Goal: Information Seeking & Learning: Find contact information

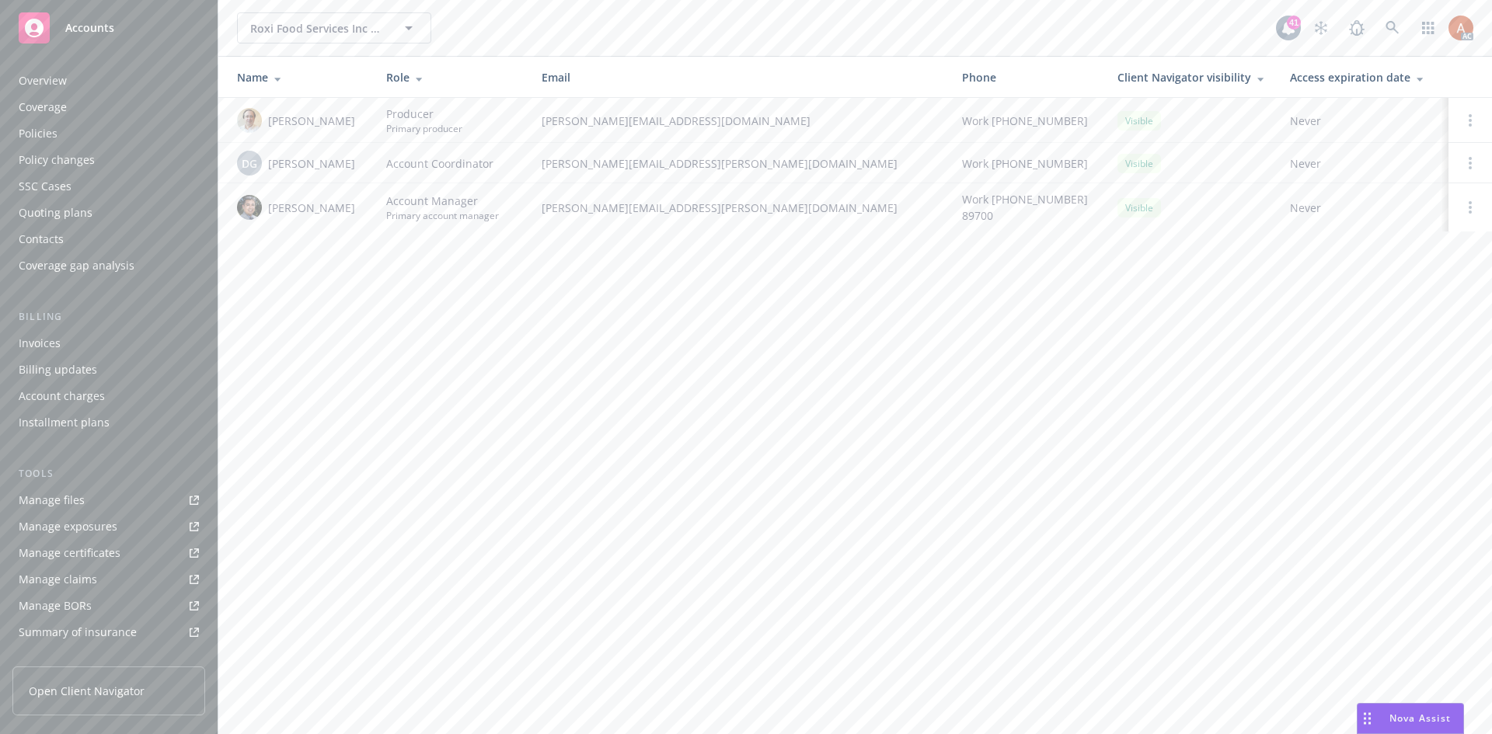
scroll to position [252, 0]
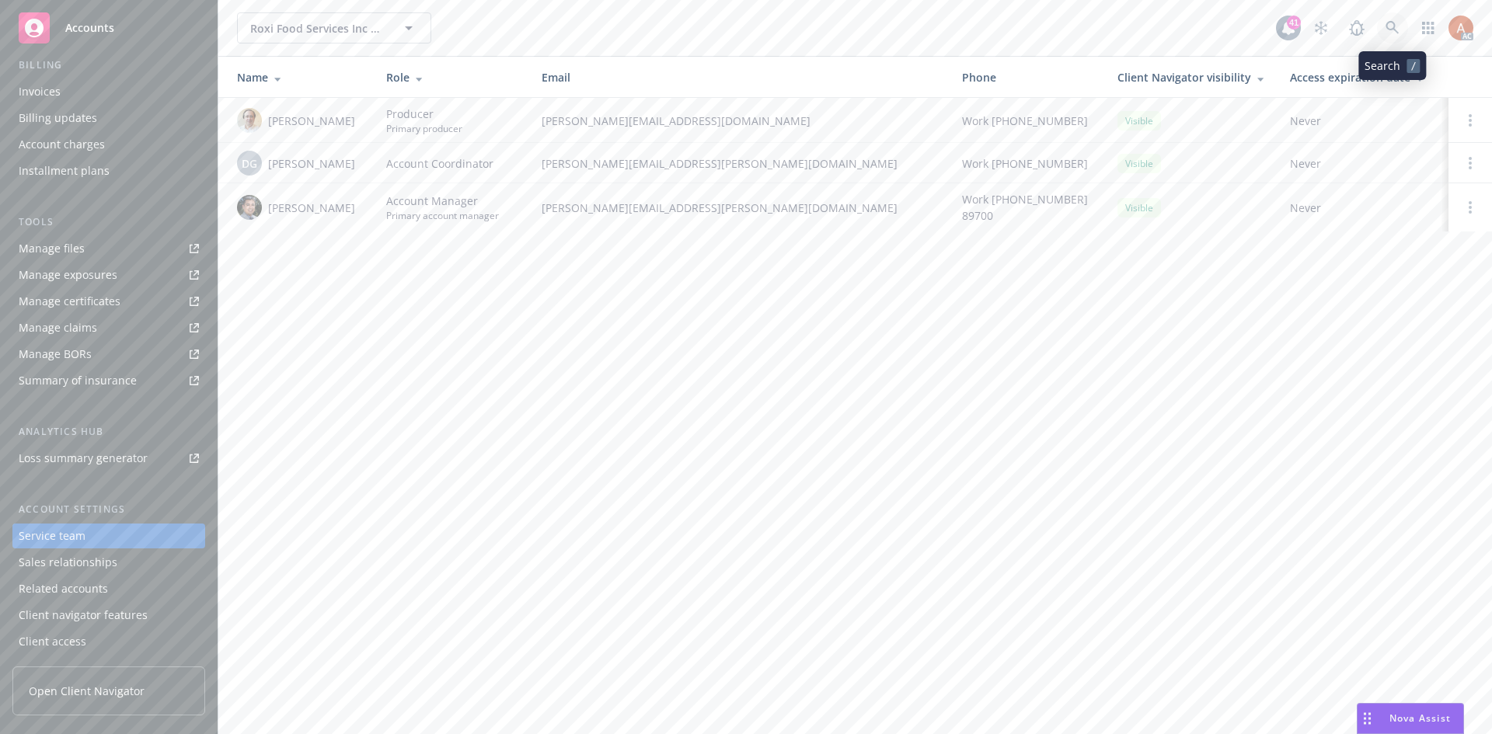
click at [1392, 26] on icon at bounding box center [1392, 28] width 14 height 14
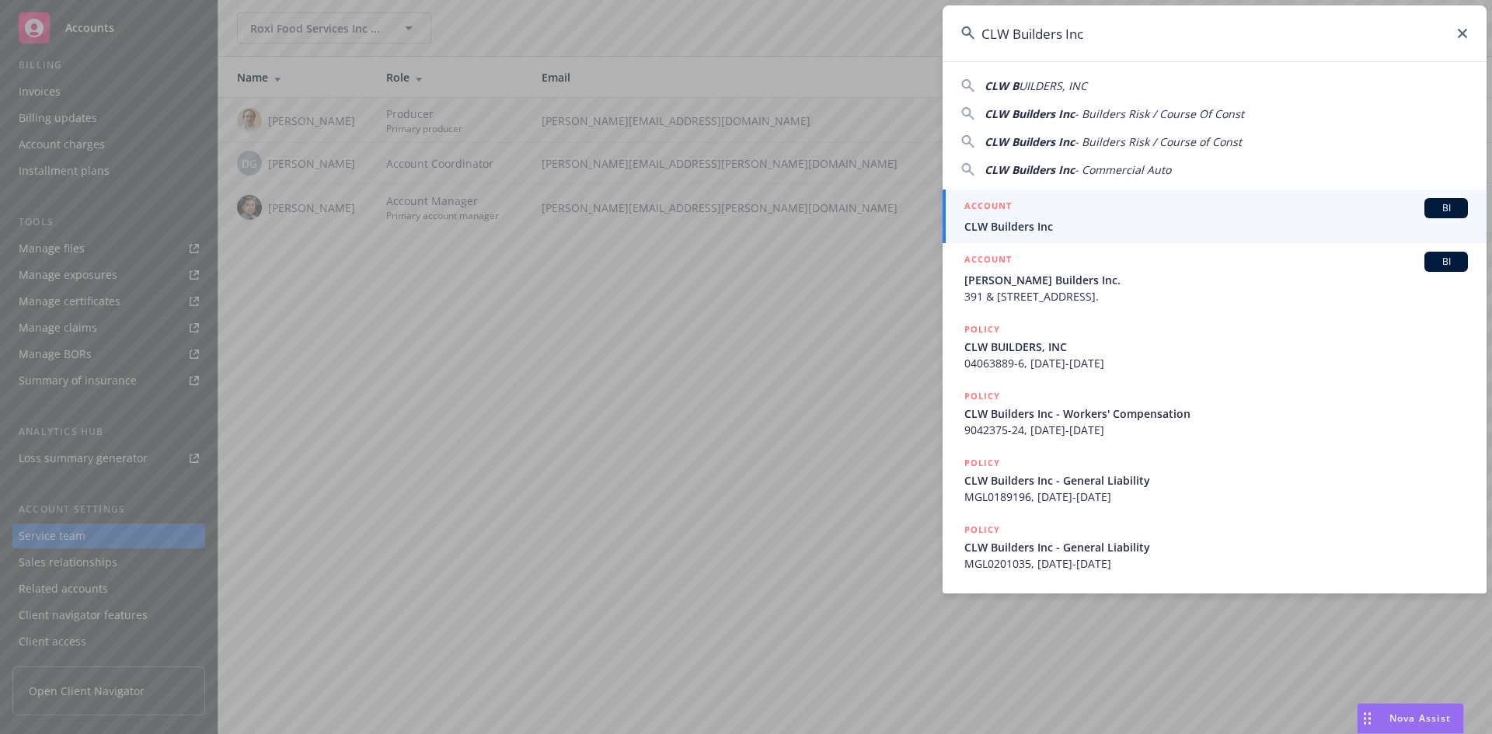
type input "CLW Builders Inc"
click at [985, 207] on li "ACCOUNT BI CLW Builders Inc" at bounding box center [1215, 217] width 544 height 54
click at [978, 204] on h5 "ACCOUNT" at bounding box center [987, 207] width 47 height 19
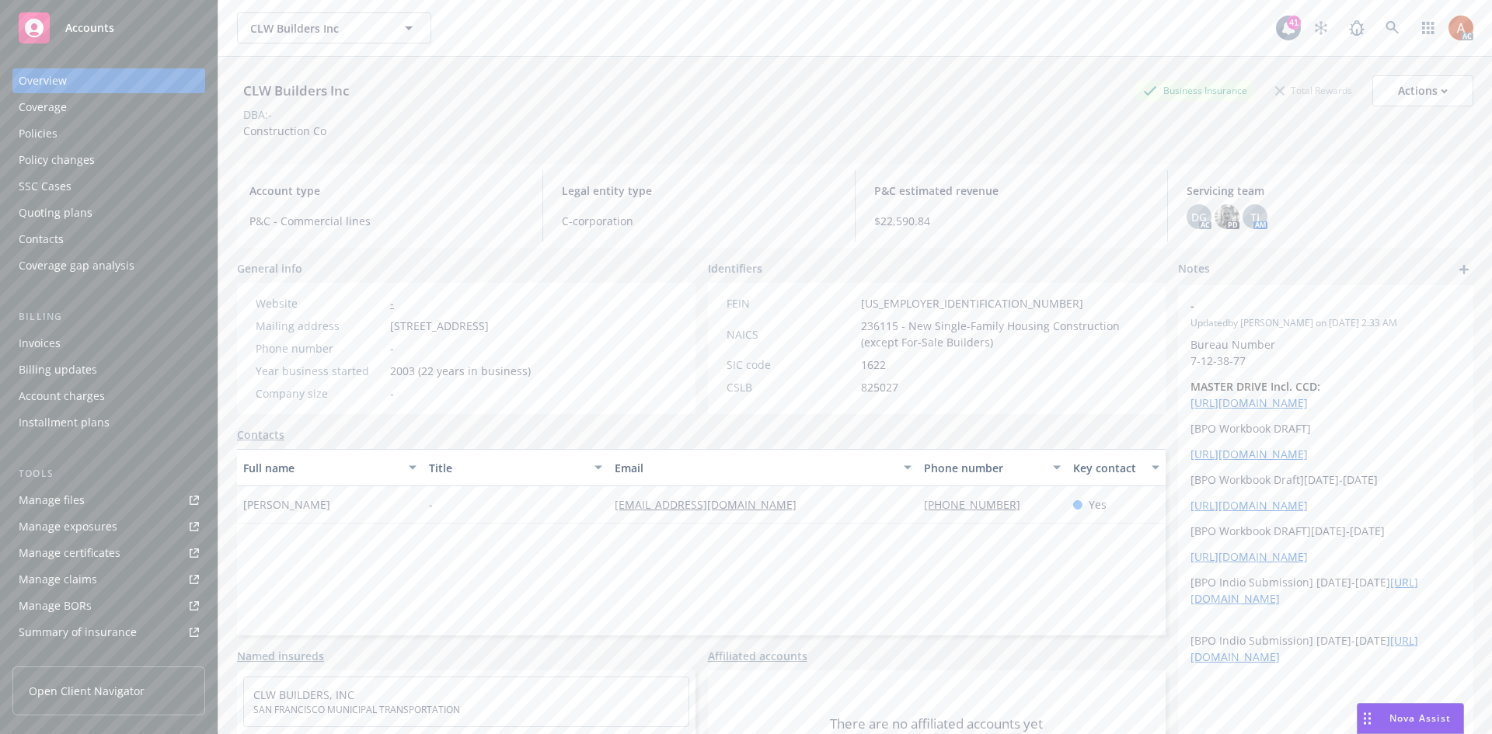
click at [23, 131] on div "Policies" at bounding box center [38, 133] width 39 height 25
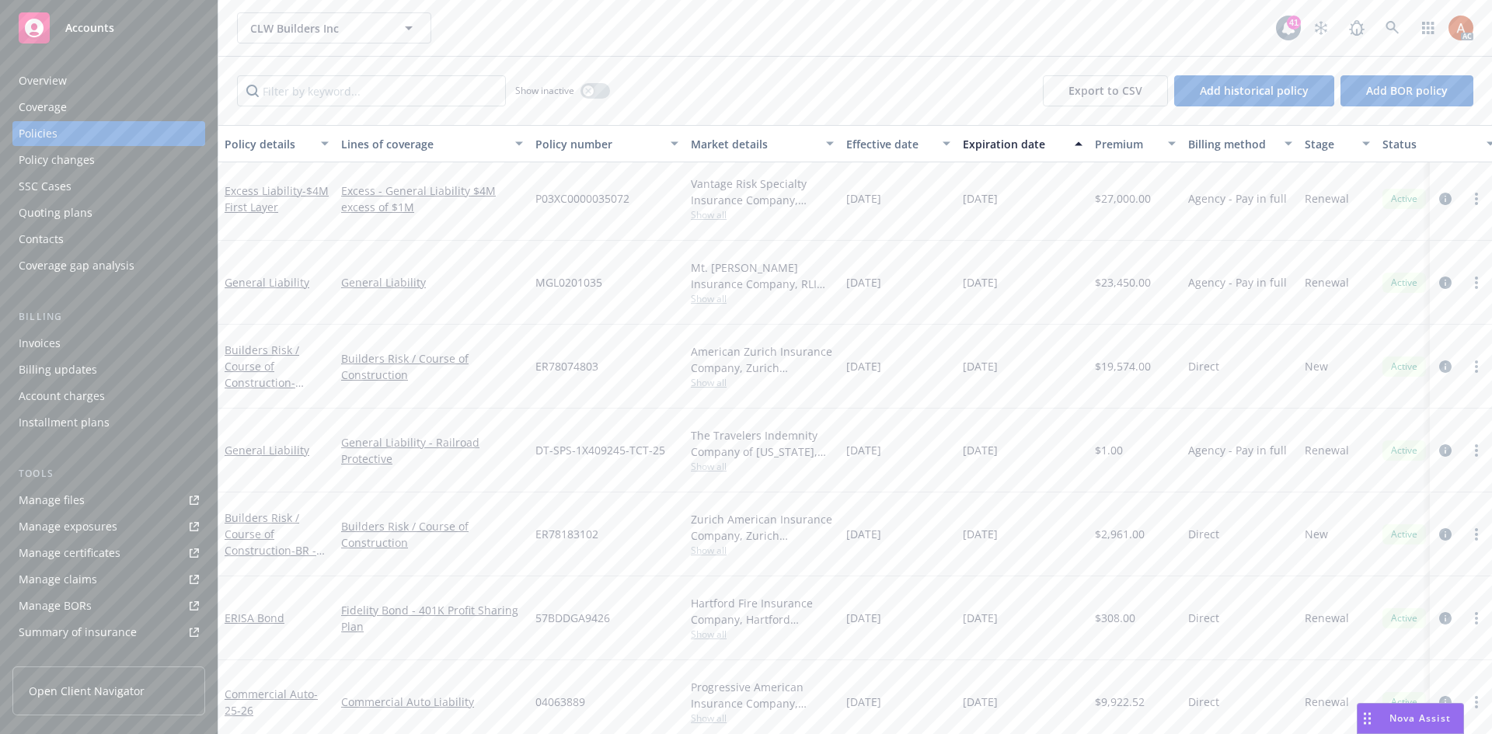
scroll to position [235, 0]
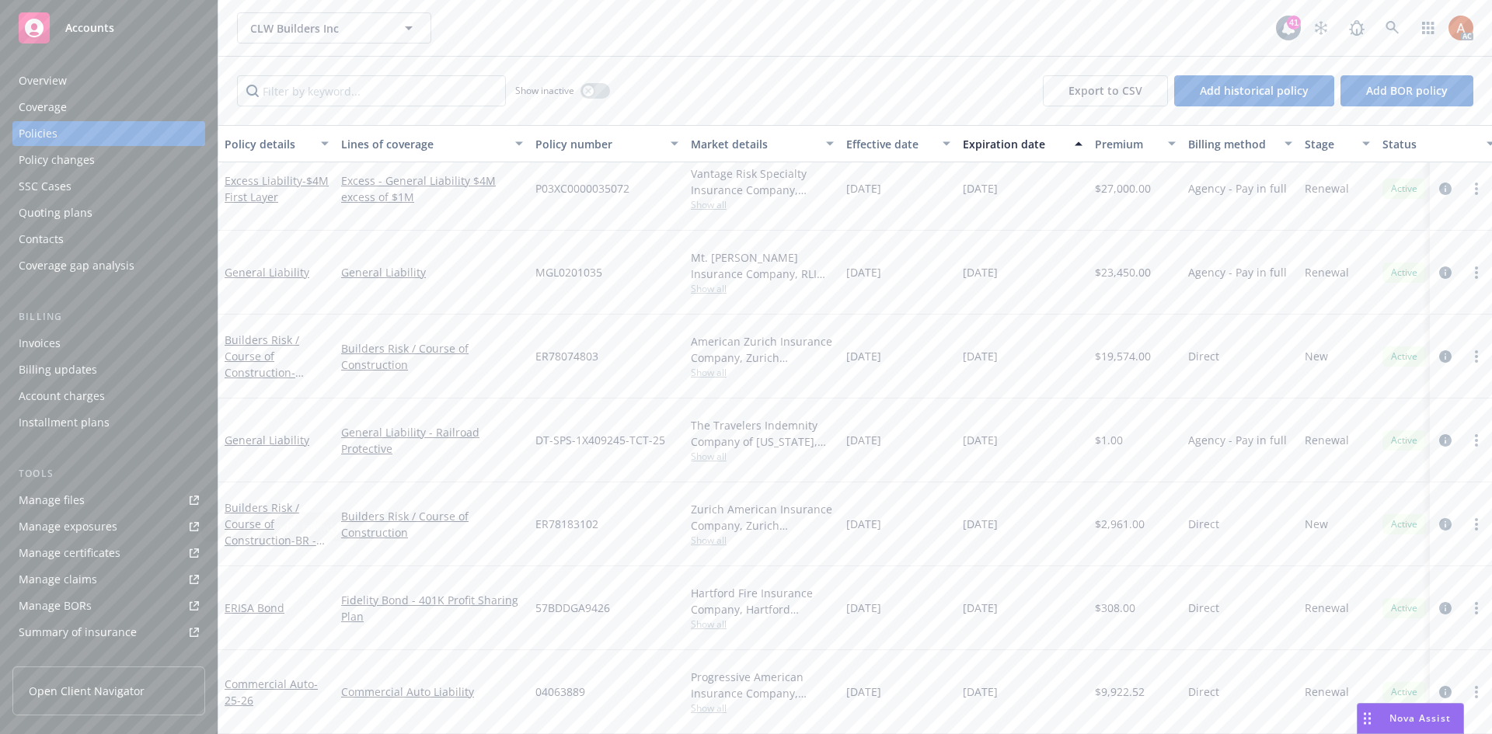
click at [69, 523] on div "Manage exposures" at bounding box center [68, 526] width 99 height 25
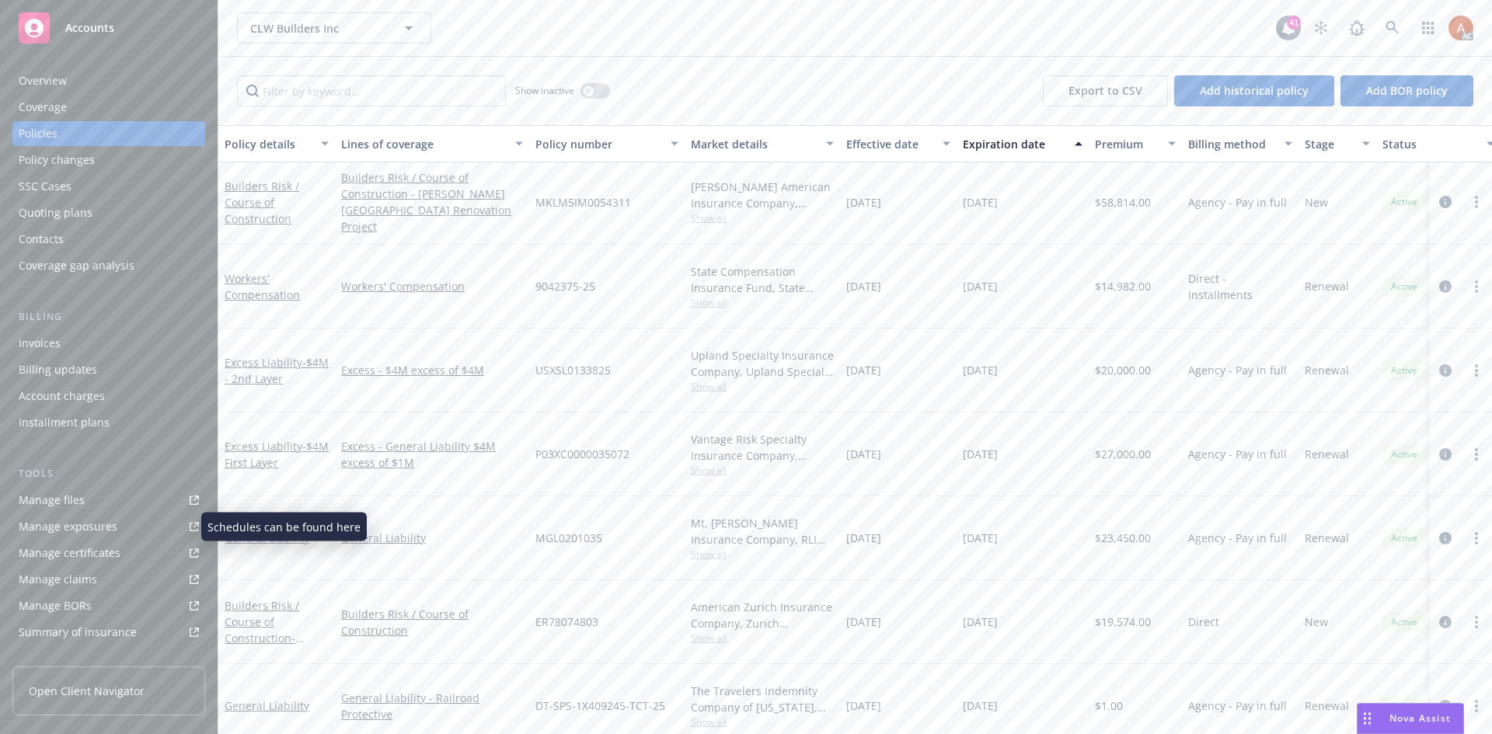
scroll to position [0, 0]
click at [1395, 28] on icon at bounding box center [1392, 28] width 14 height 14
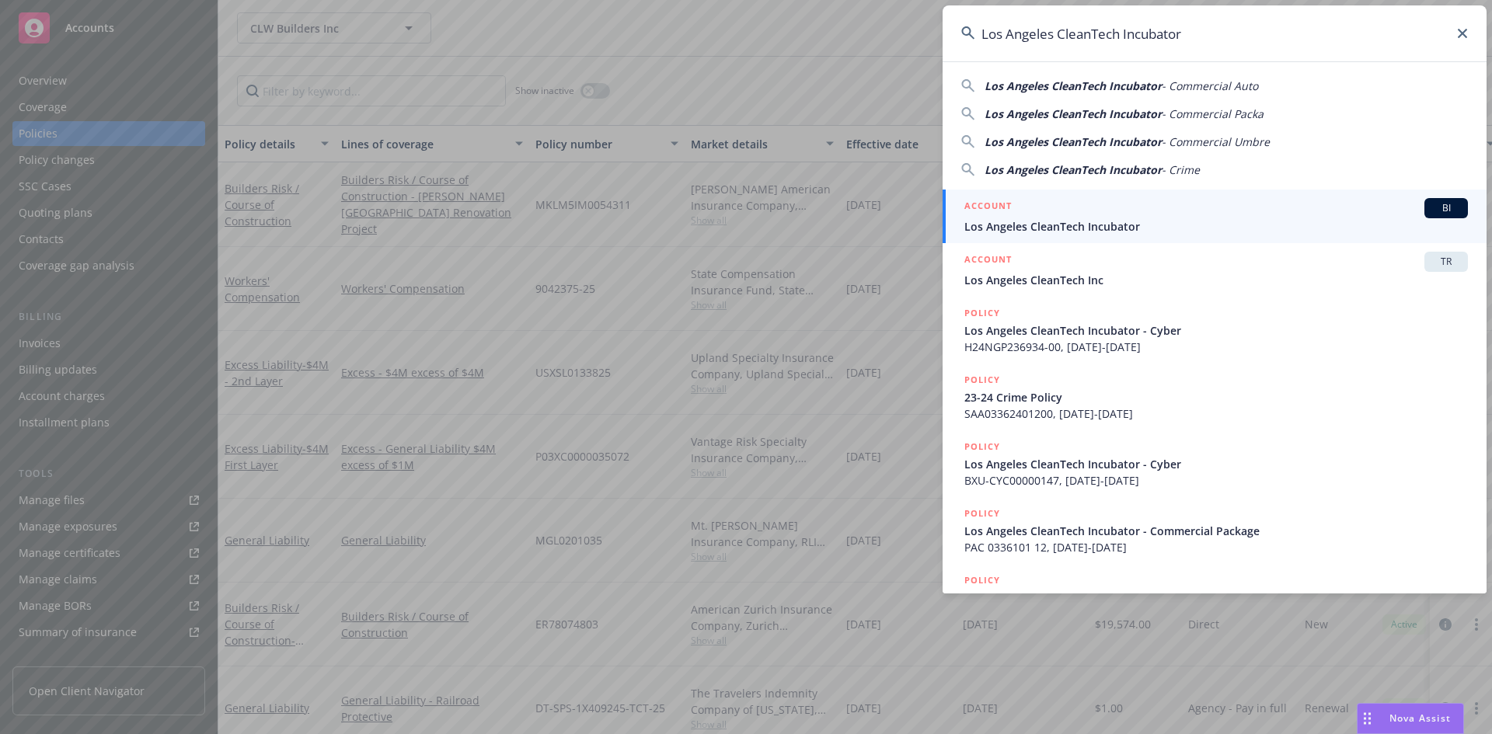
type input "Los Angeles CleanTech Incubator"
click at [984, 205] on h5 "ACCOUNT" at bounding box center [987, 207] width 47 height 19
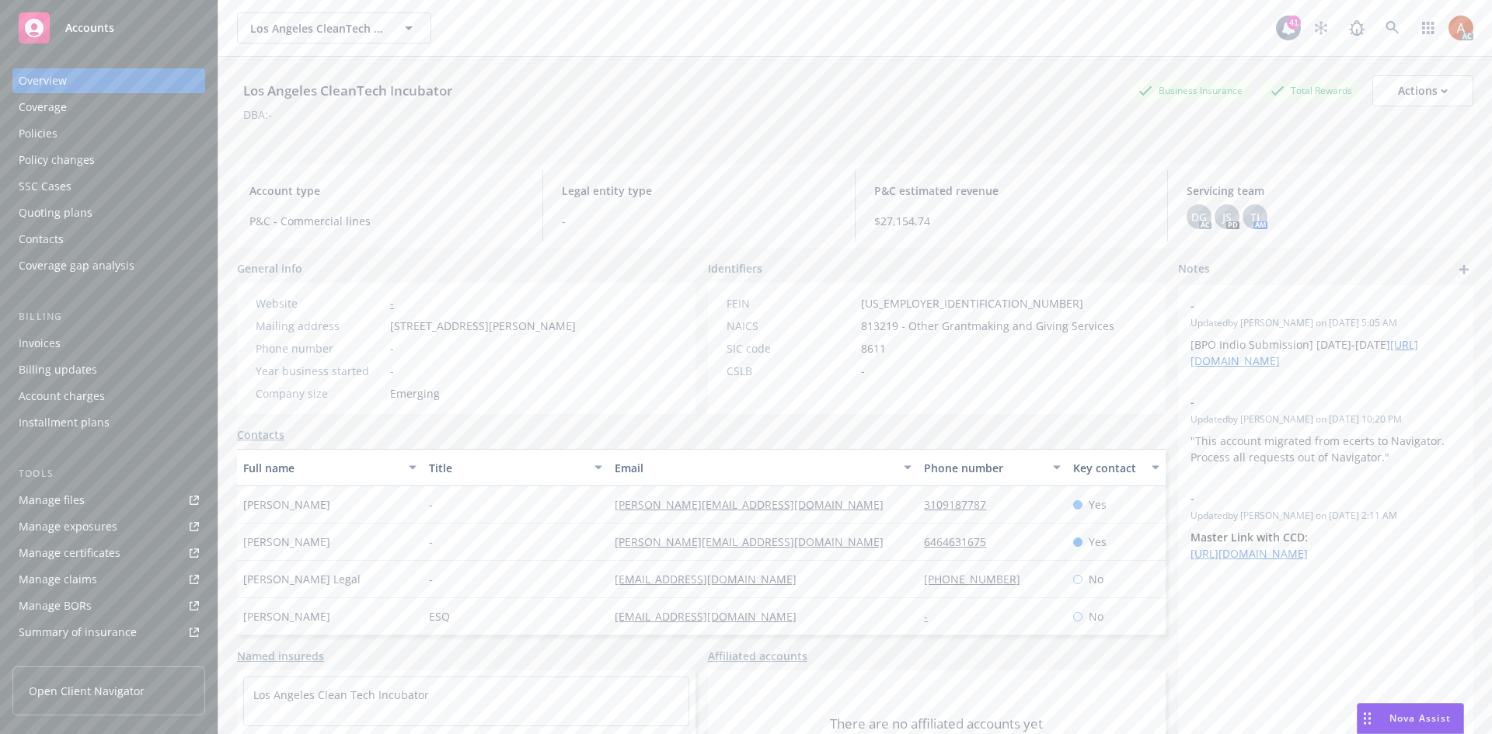
click at [33, 126] on div "Policies" at bounding box center [38, 133] width 39 height 25
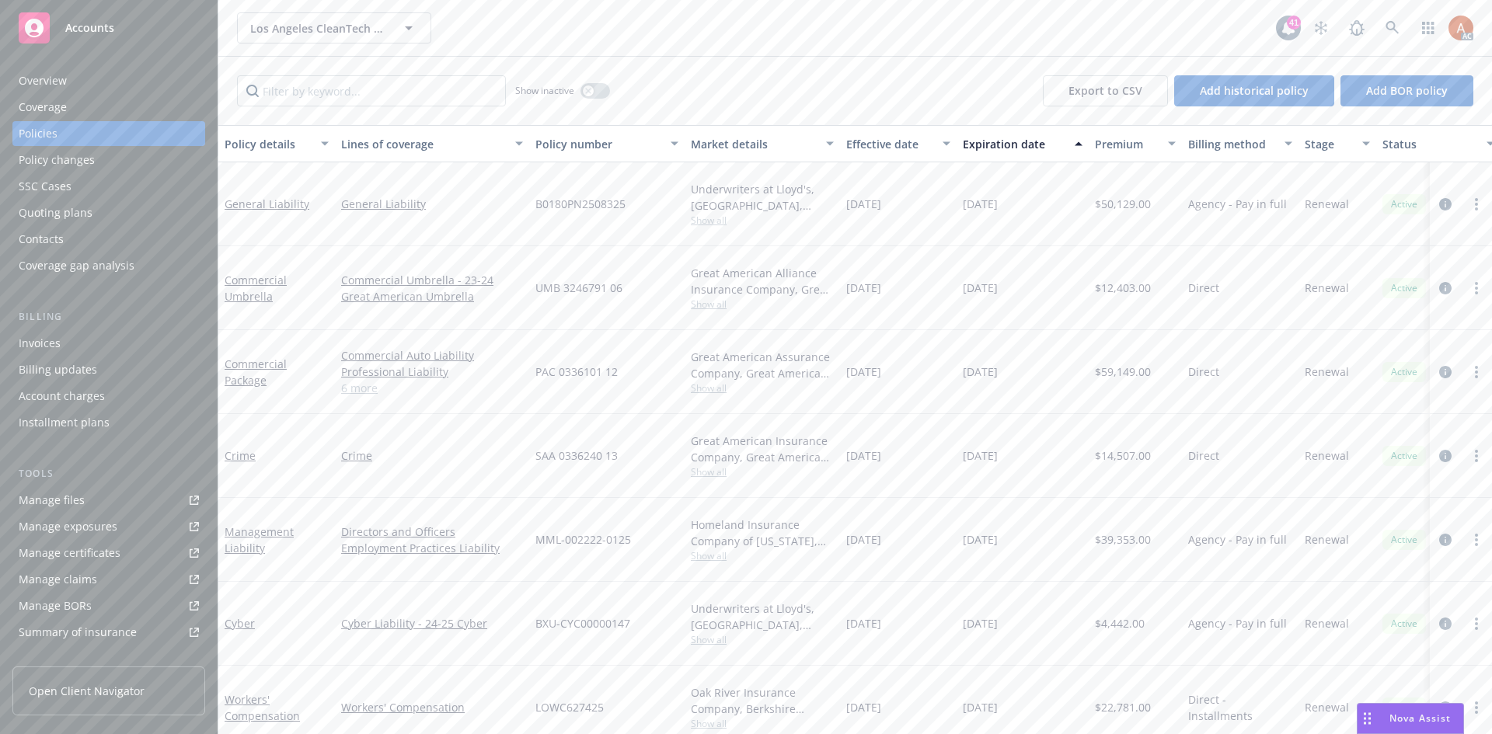
drag, startPoint x: 870, startPoint y: 210, endPoint x: 1033, endPoint y: 207, distance: 162.4
click at [1033, 207] on div "General Liability General Liability B0180PN2508325 Underwriters at Lloyd's, Lon…" at bounding box center [968, 204] width 1500 height 84
click at [982, 229] on div "12/26/2025" at bounding box center [1023, 204] width 132 height 84
click at [1439, 209] on icon "circleInformation" at bounding box center [1445, 204] width 12 height 12
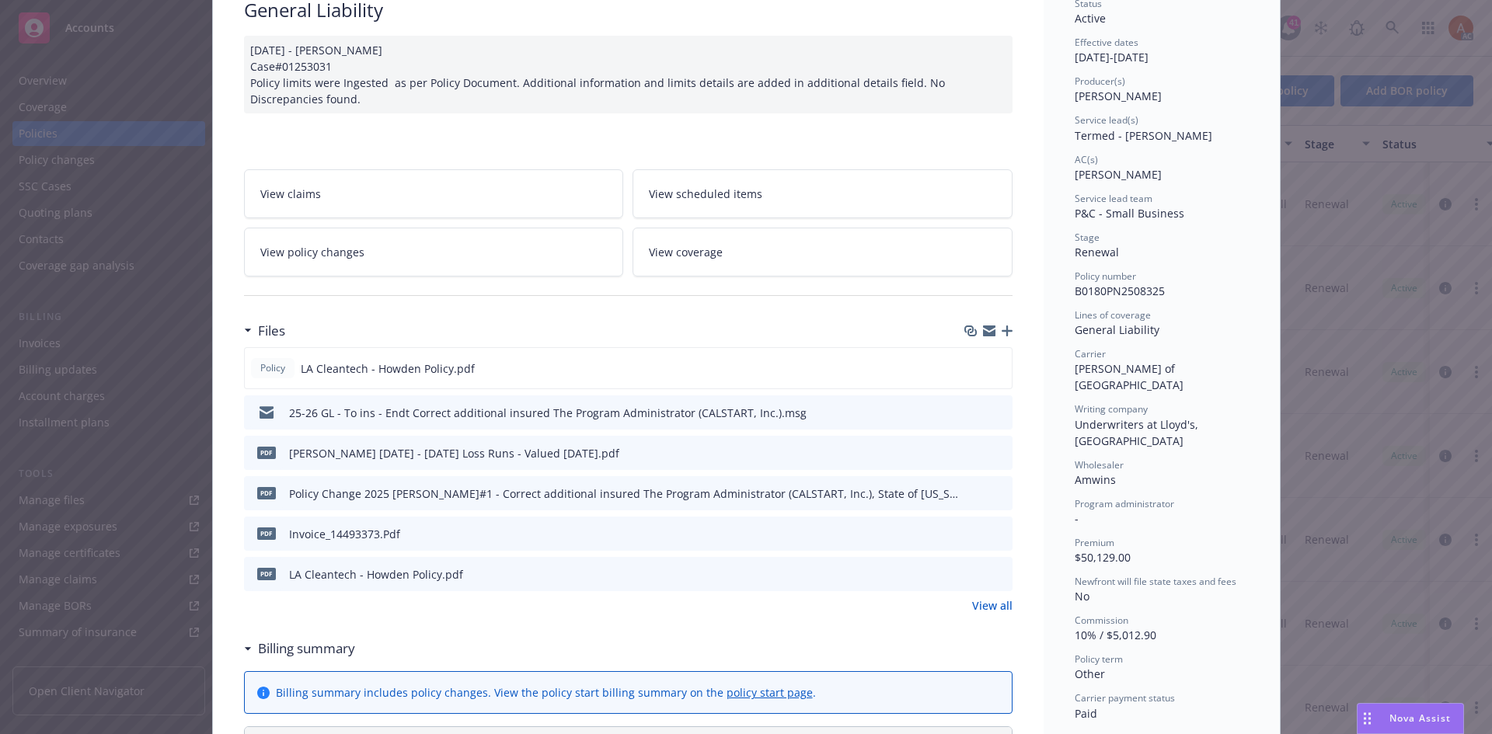
scroll to position [155, 0]
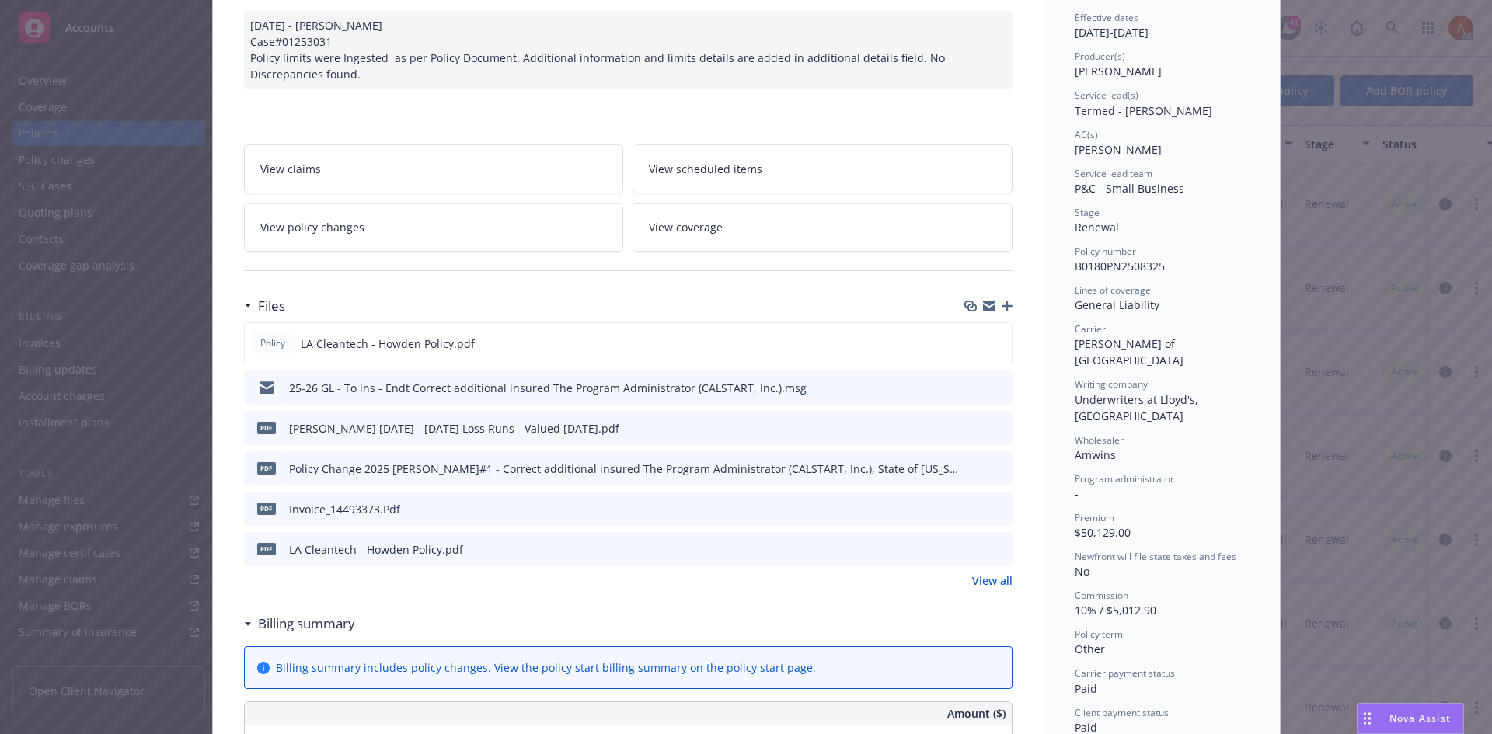
click at [981, 584] on link "View all" at bounding box center [992, 581] width 40 height 16
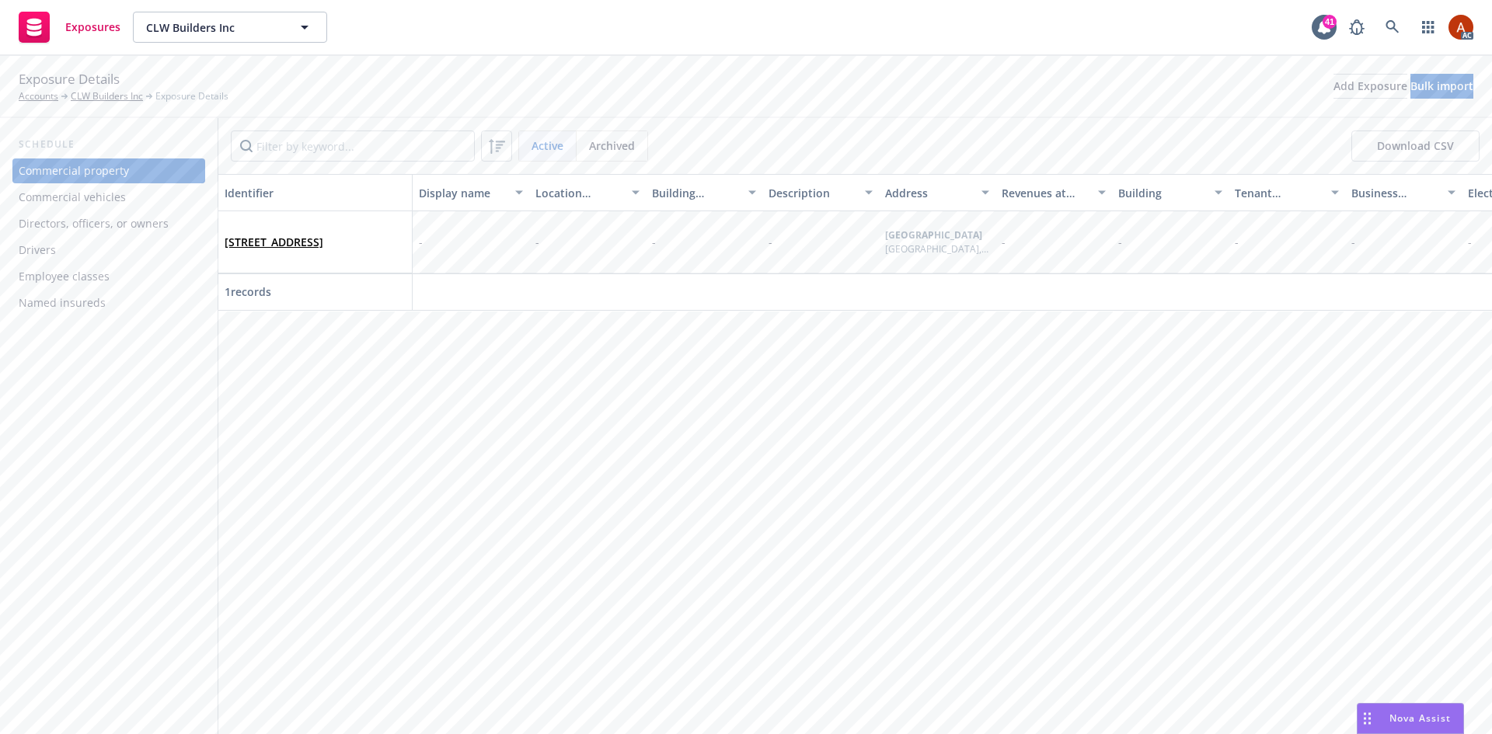
click at [94, 201] on div "Commercial vehicles" at bounding box center [72, 197] width 107 height 25
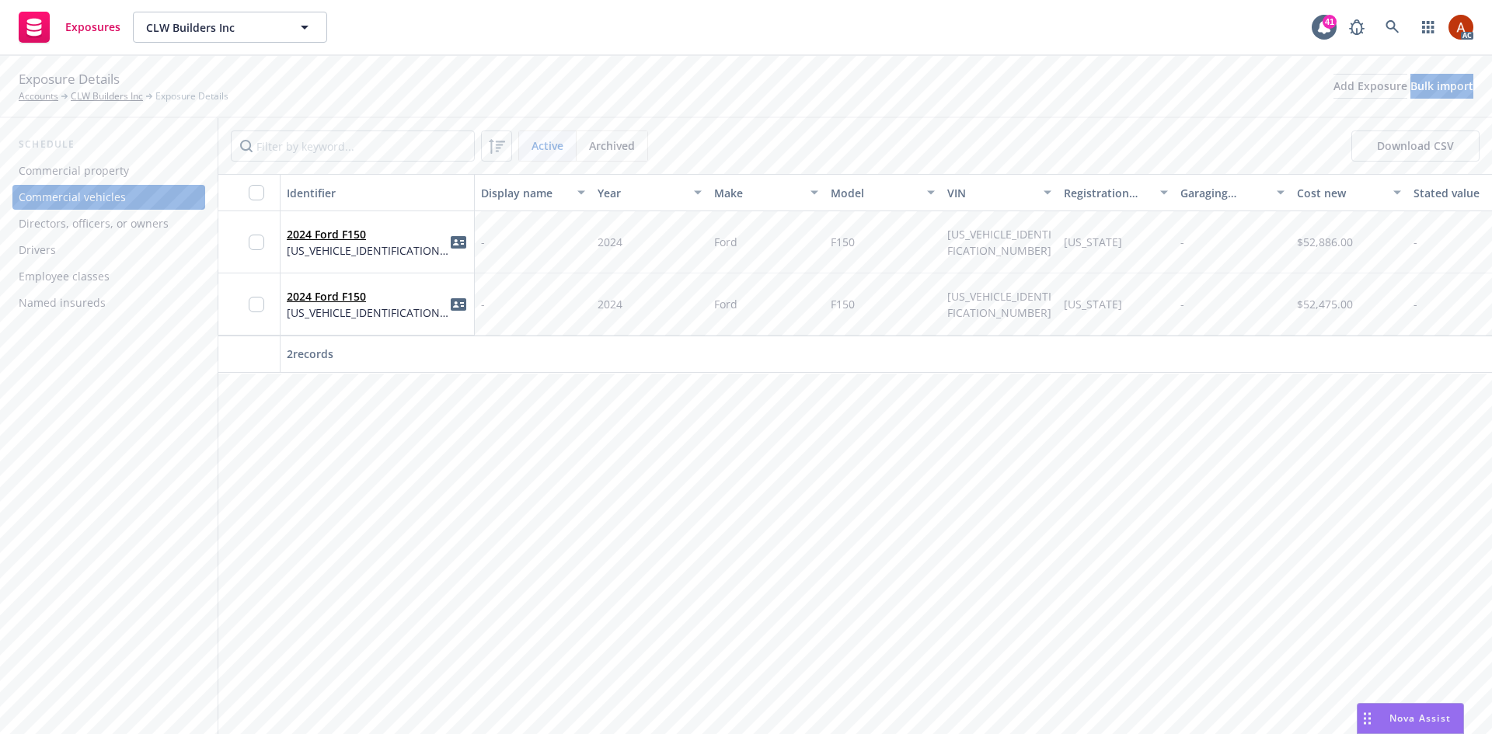
click at [98, 225] on div "Directors, officers, or owners" at bounding box center [94, 223] width 150 height 25
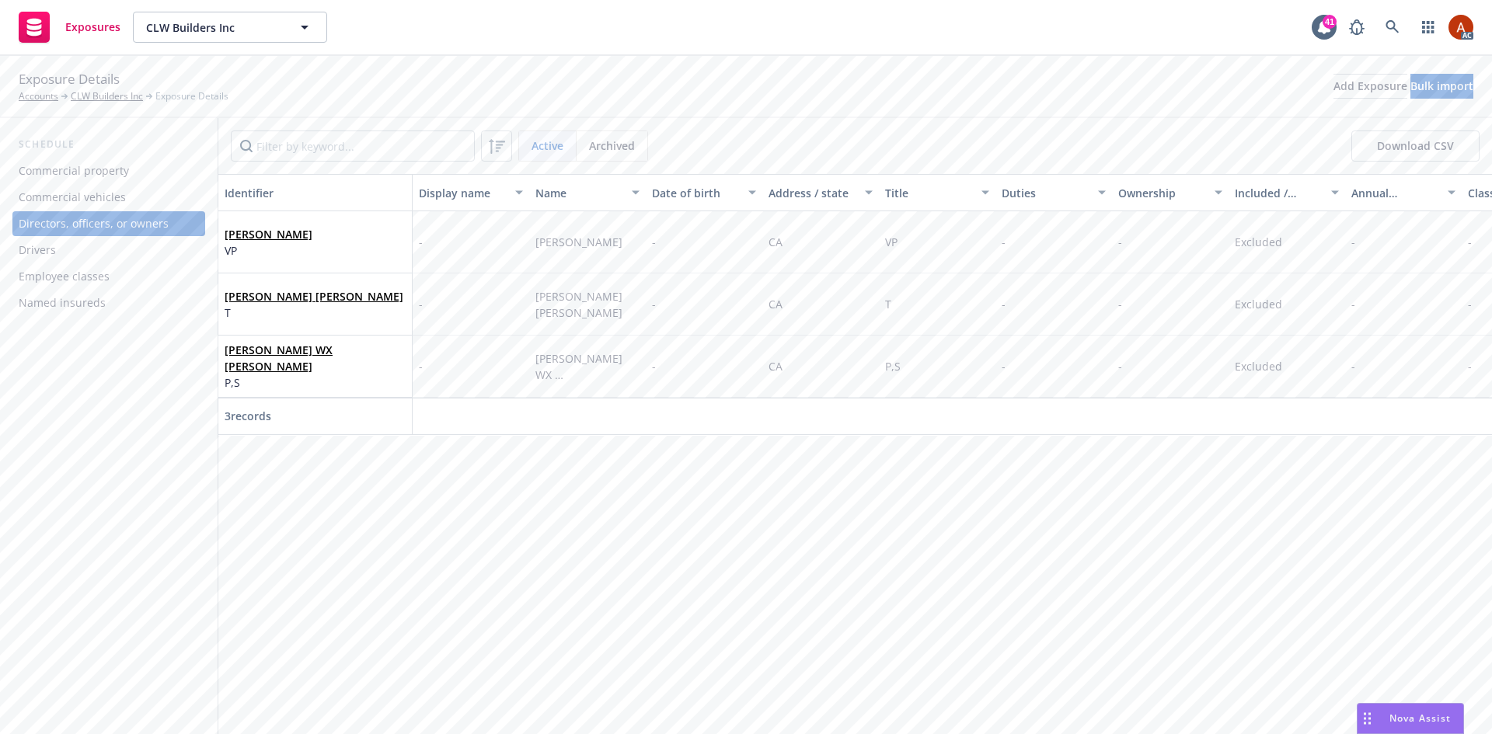
click at [52, 257] on div "Drivers" at bounding box center [37, 250] width 37 height 25
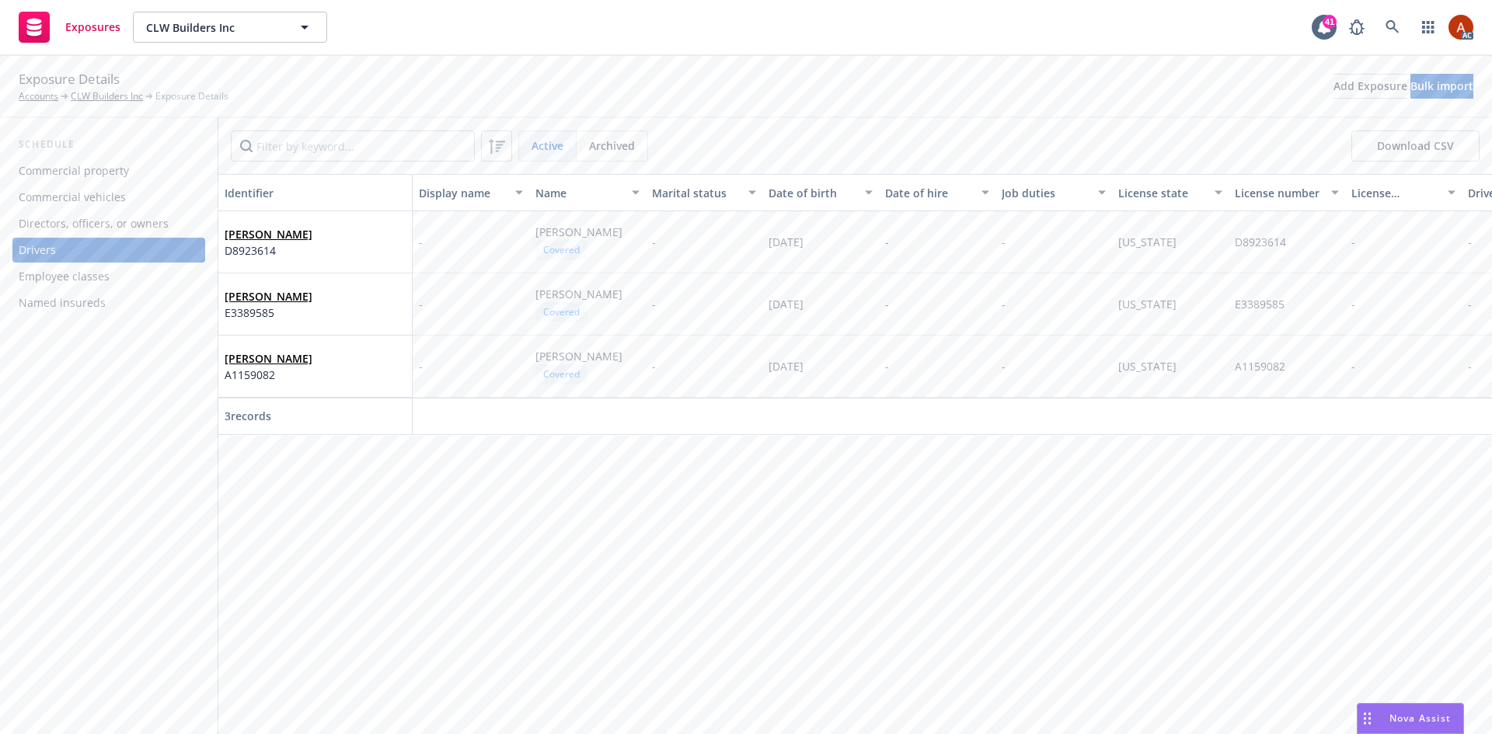
click at [51, 275] on div "Employee classes" at bounding box center [64, 276] width 91 height 25
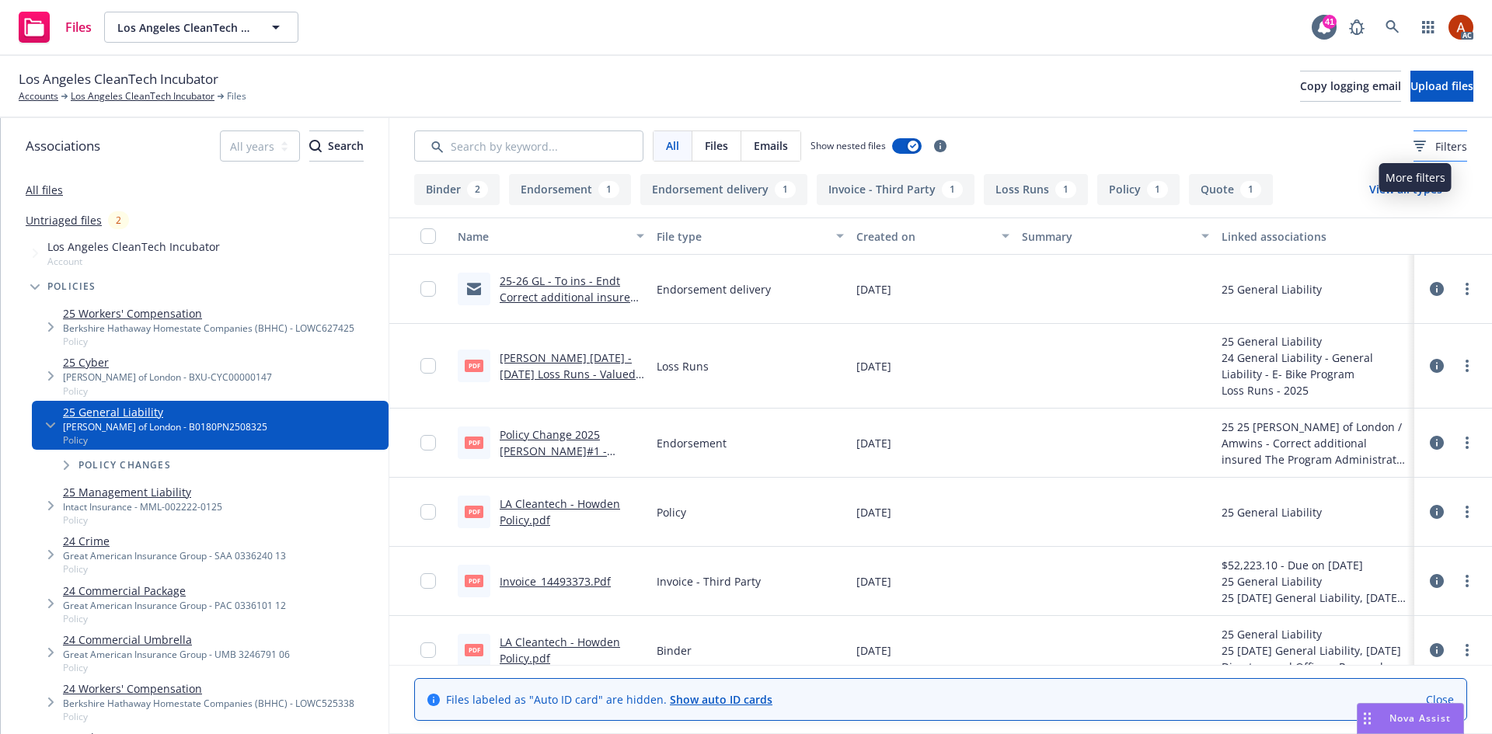
click at [1435, 148] on span "Filters" at bounding box center [1451, 146] width 32 height 16
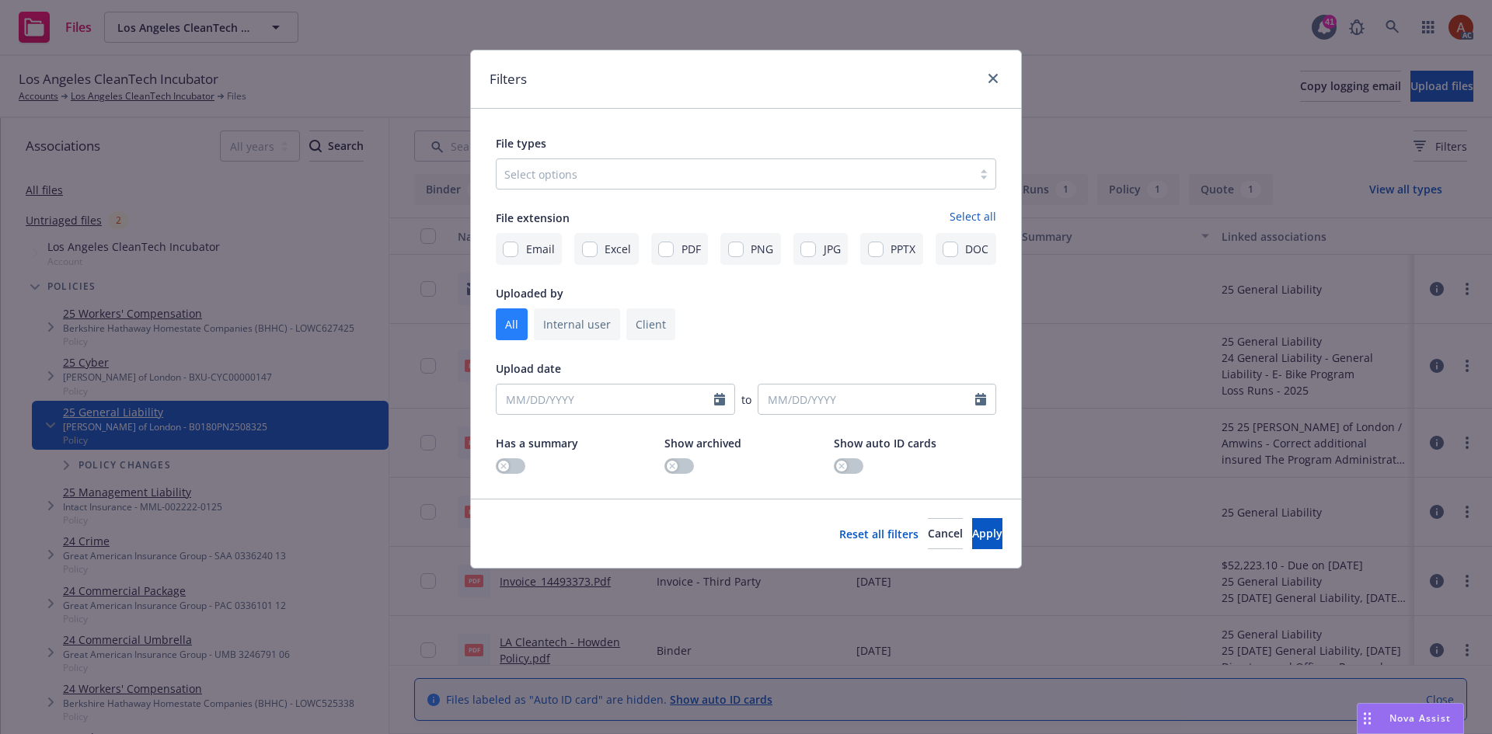
click at [663, 173] on div at bounding box center [734, 174] width 460 height 19
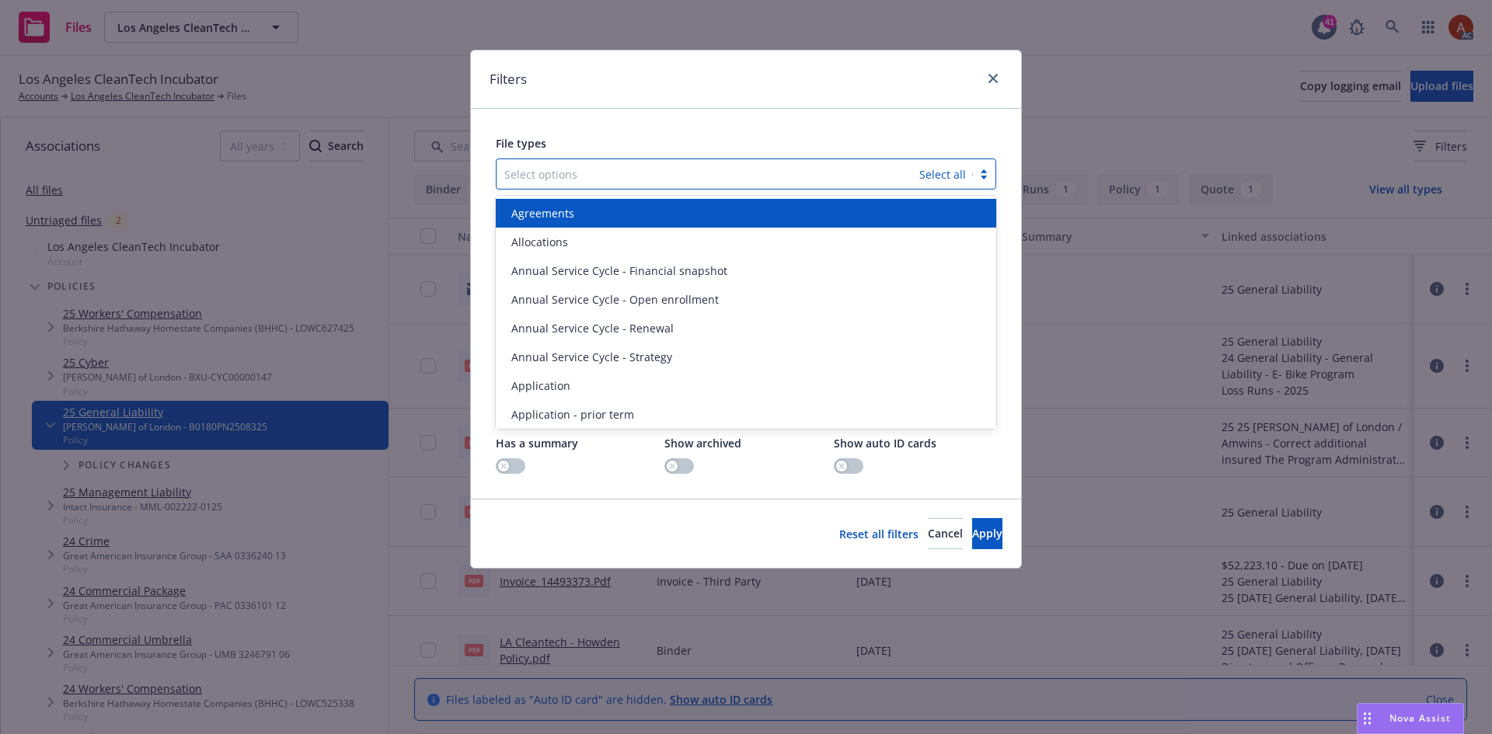
click at [535, 172] on div at bounding box center [707, 174] width 407 height 19
type input "pol"
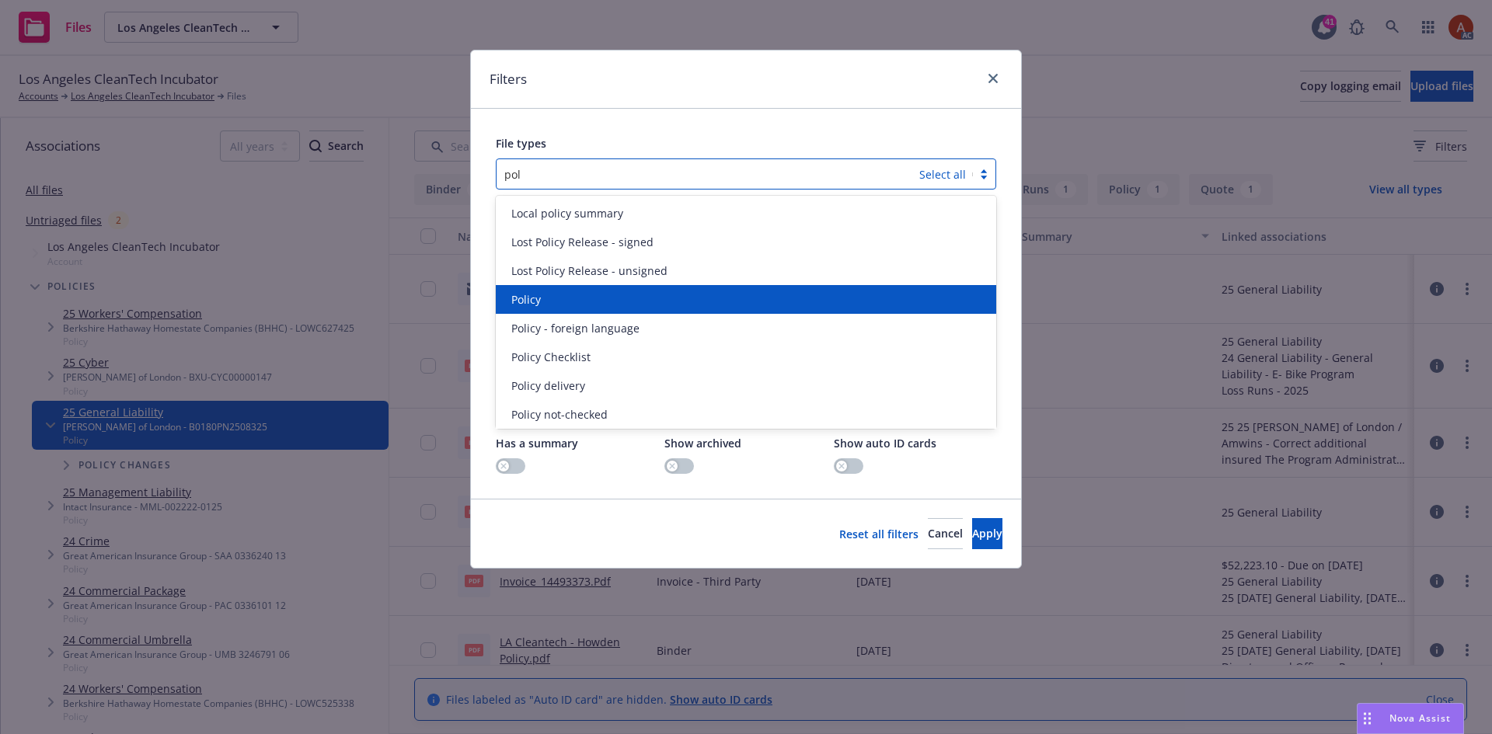
click at [534, 292] on span "Policy" at bounding box center [526, 299] width 30 height 16
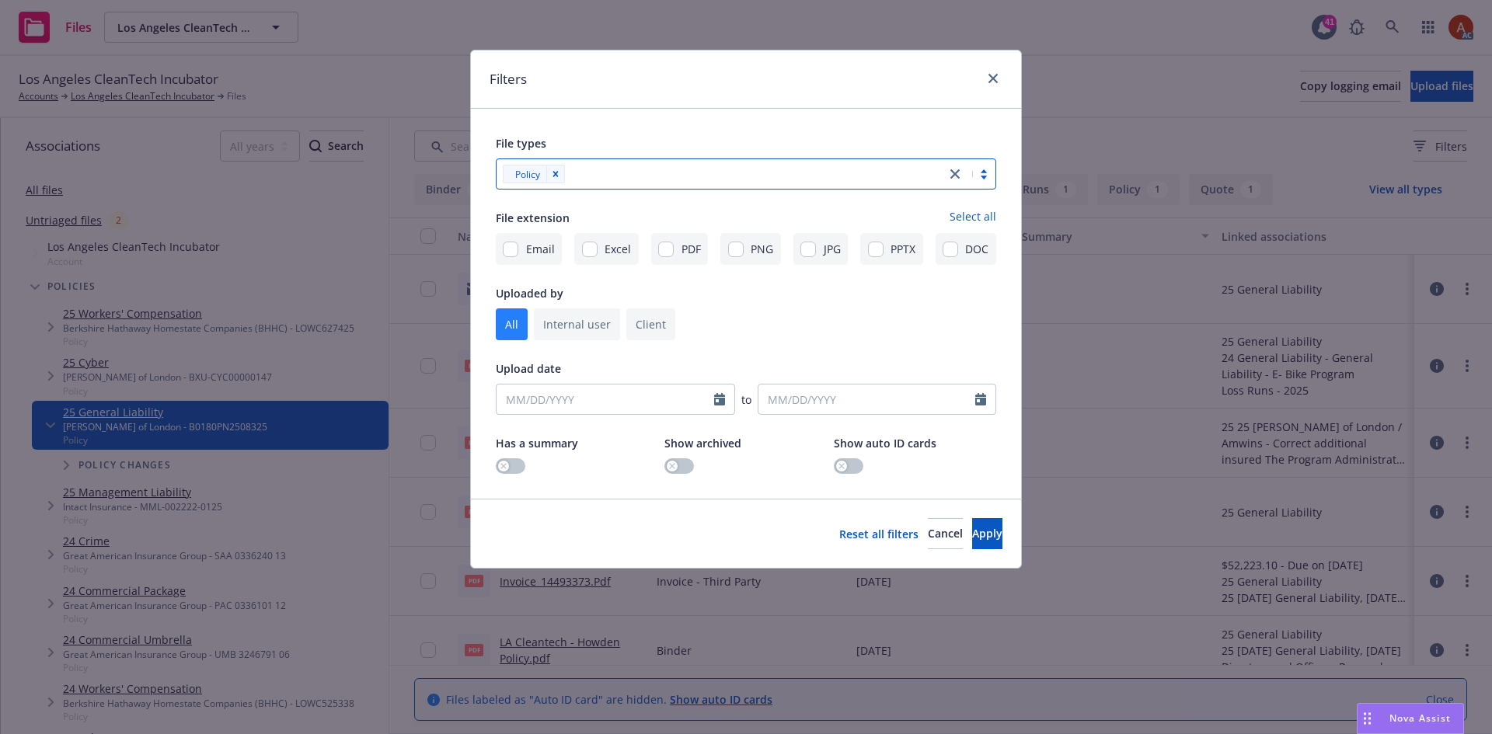
click at [597, 176] on div at bounding box center [754, 174] width 368 height 19
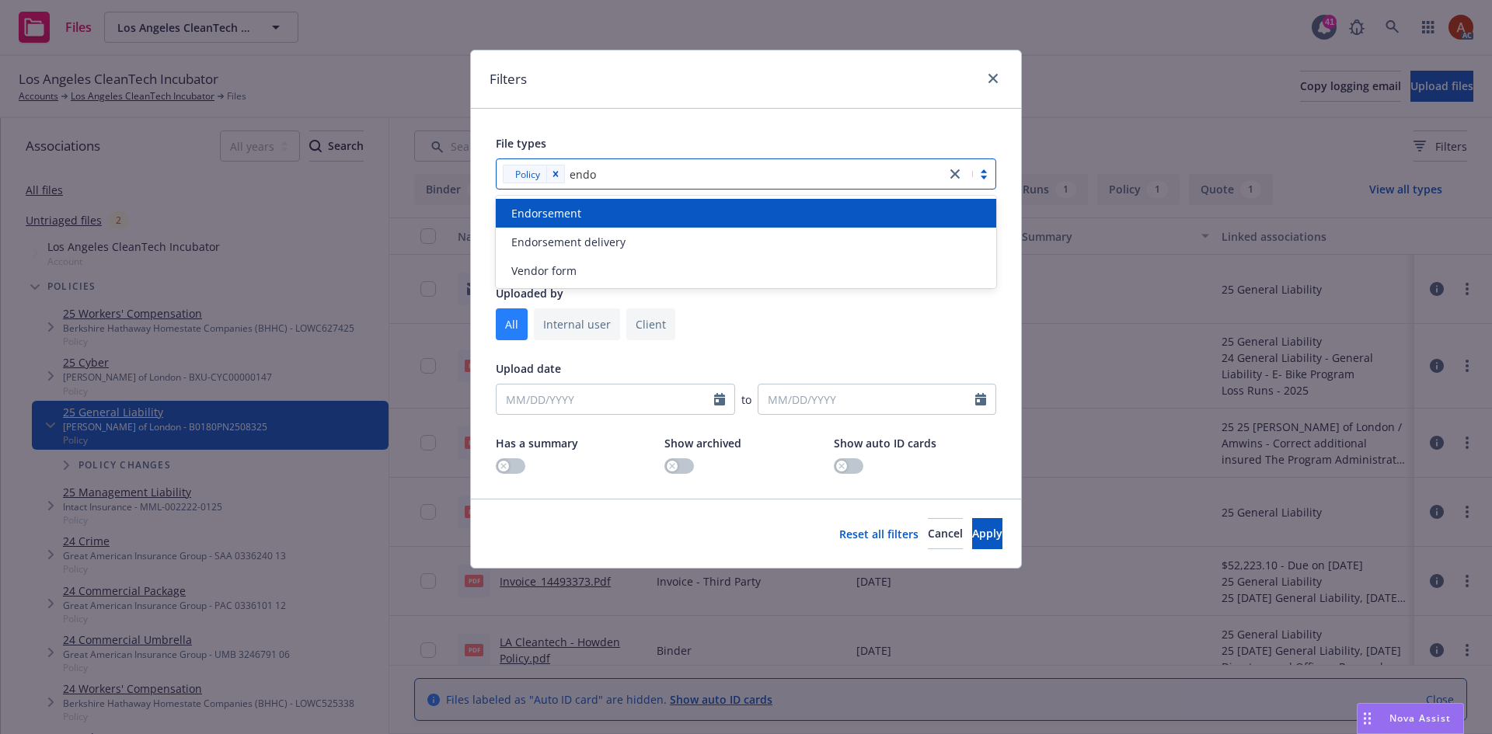
type input "endor"
click at [552, 221] on span "Endorsement" at bounding box center [546, 213] width 70 height 16
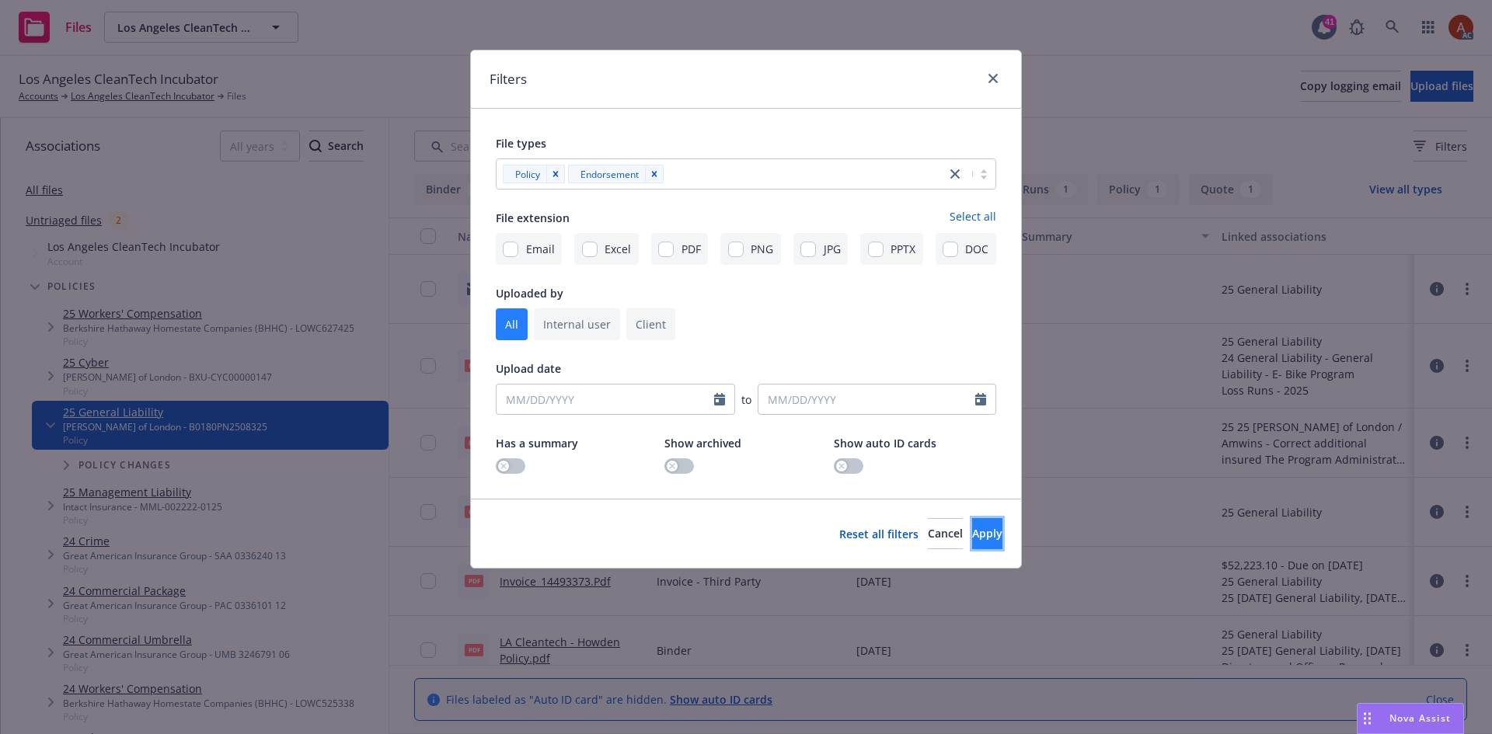
click at [980, 540] on button "Apply" at bounding box center [987, 533] width 30 height 31
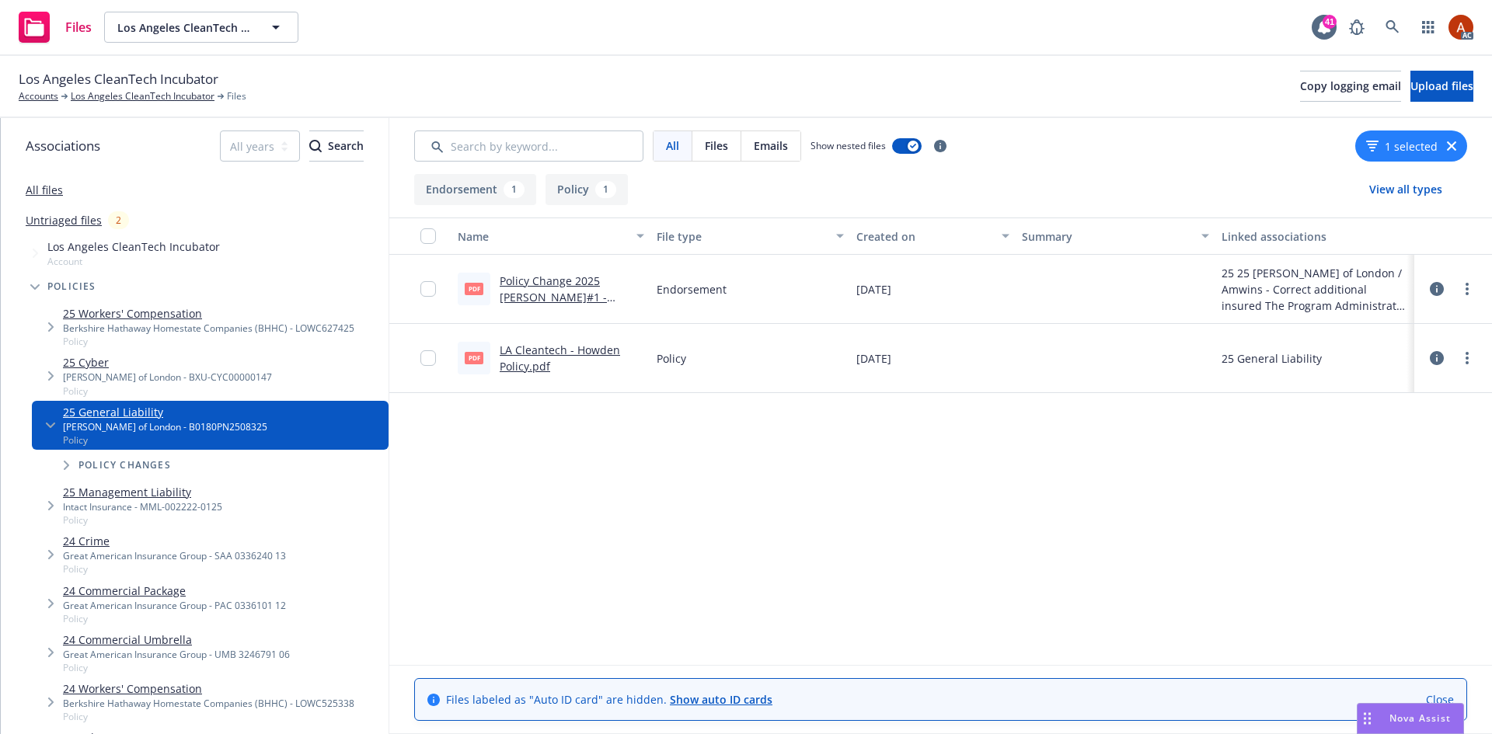
click at [551, 284] on link "Policy Change 2025 GL ENDT#1 - Correct additional insured The Program Administr…" at bounding box center [571, 355] width 142 height 162
click at [581, 197] on button "Policy 1" at bounding box center [586, 189] width 82 height 31
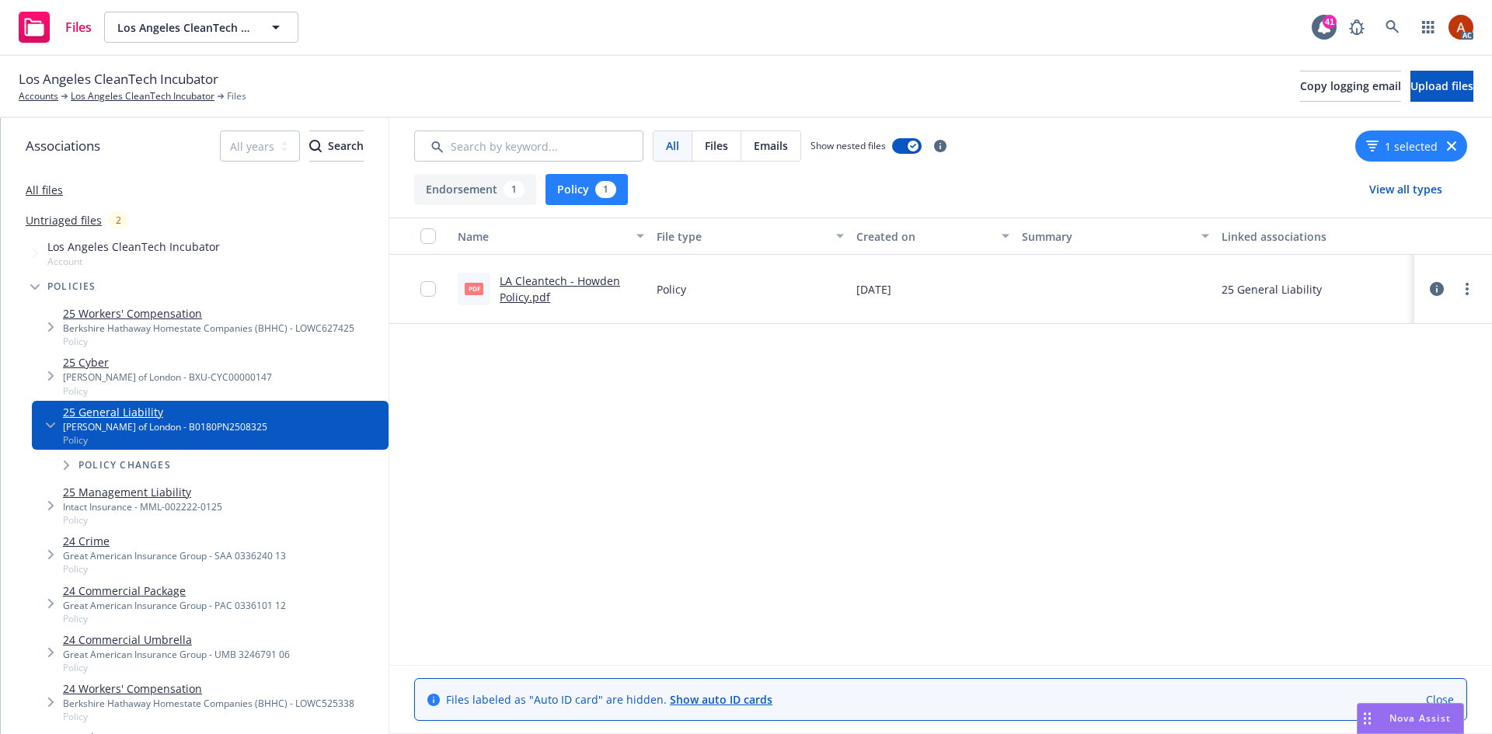
click at [549, 280] on link "LA Cleantech - Howden Policy.pdf" at bounding box center [560, 289] width 120 height 31
click at [455, 192] on button "Endorsement 1" at bounding box center [475, 189] width 122 height 31
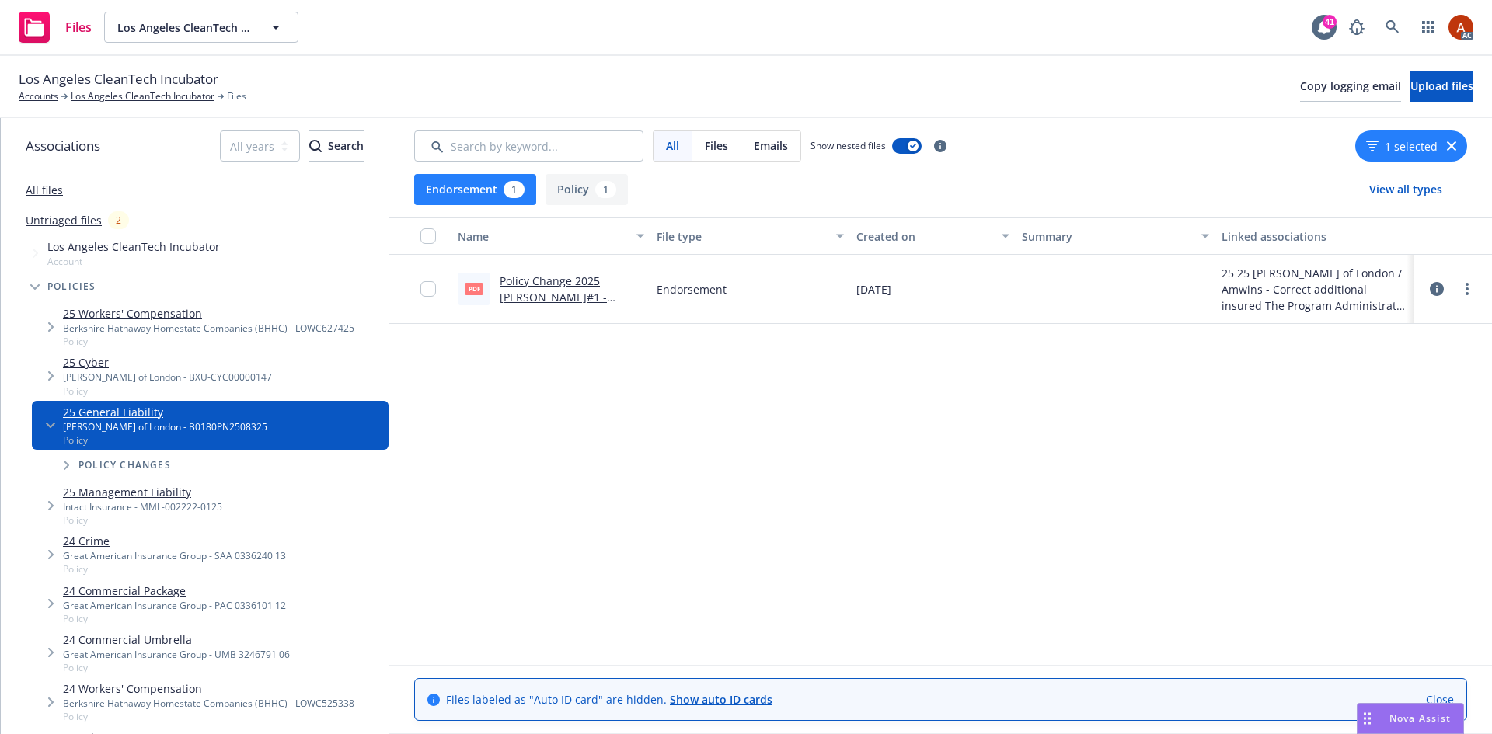
click at [1431, 291] on icon at bounding box center [1437, 289] width 14 height 14
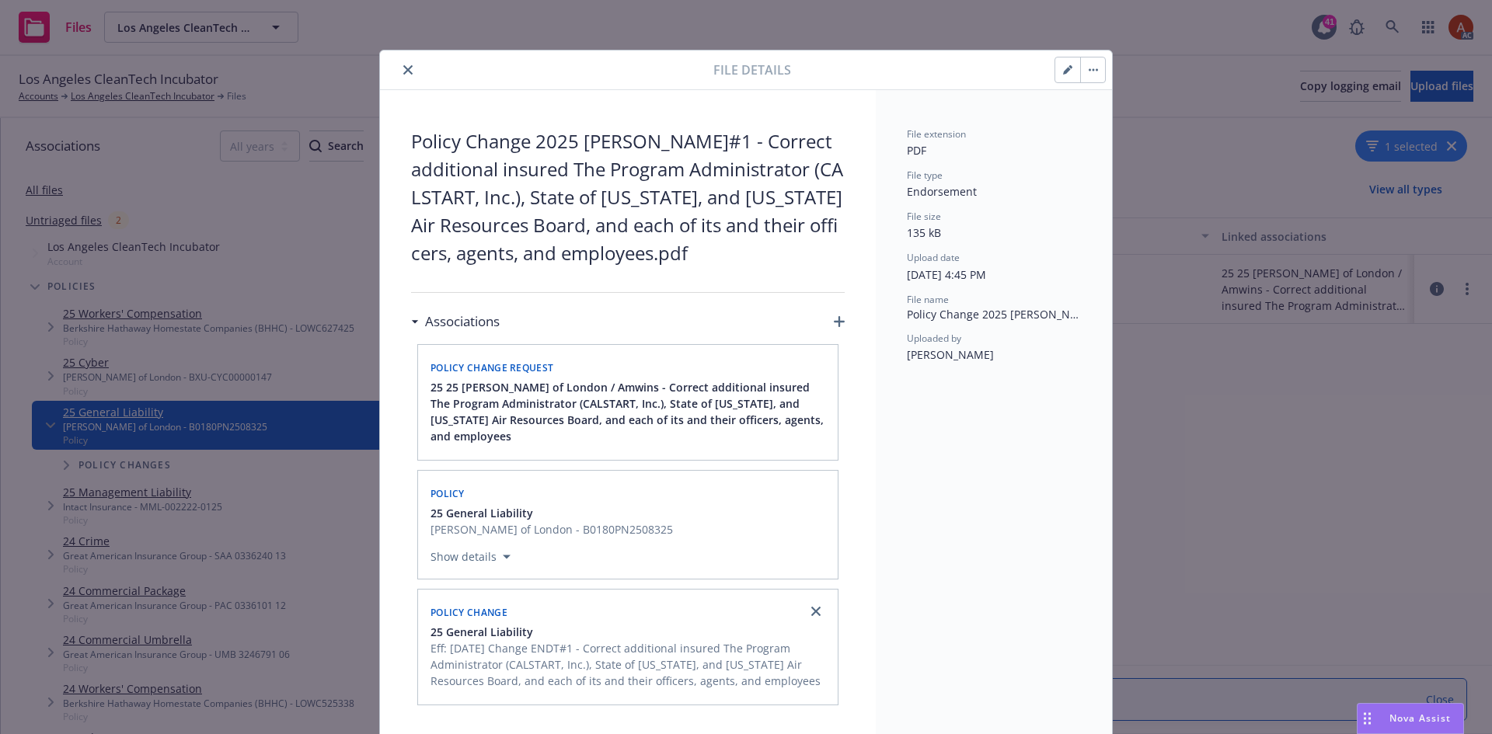
scroll to position [65, 0]
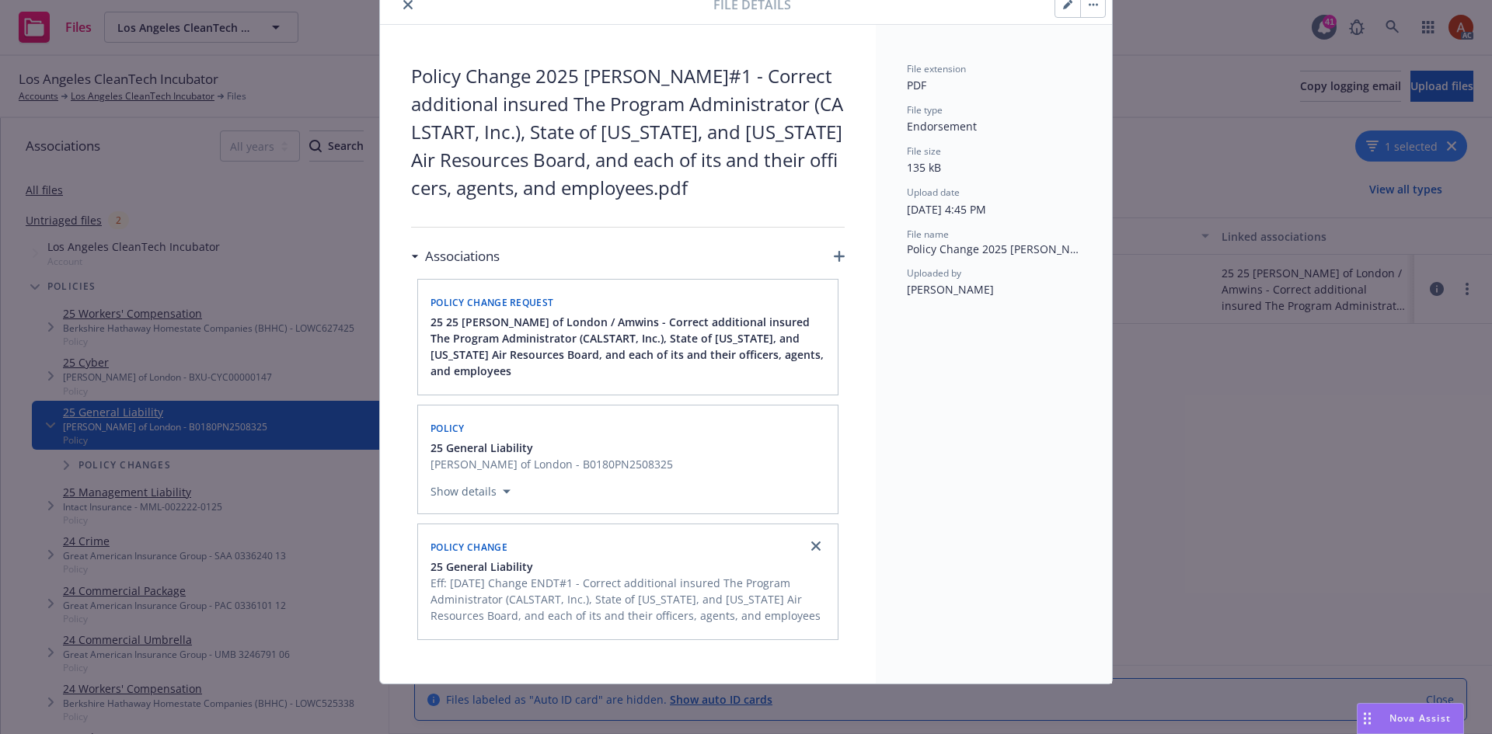
click at [403, 8] on icon "close" at bounding box center [407, 4] width 9 height 9
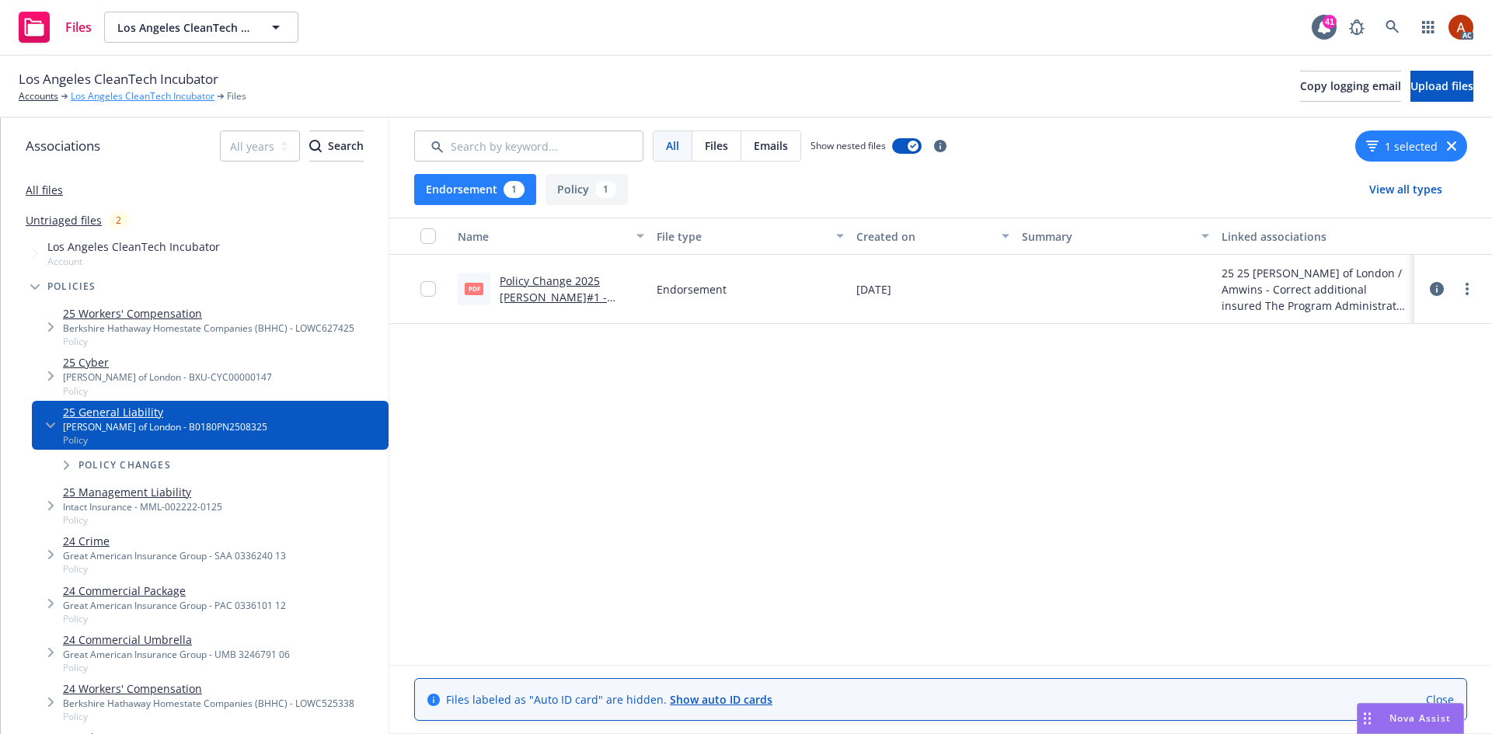
click at [162, 96] on link "Los Angeles CleanTech Incubator" at bounding box center [143, 96] width 144 height 14
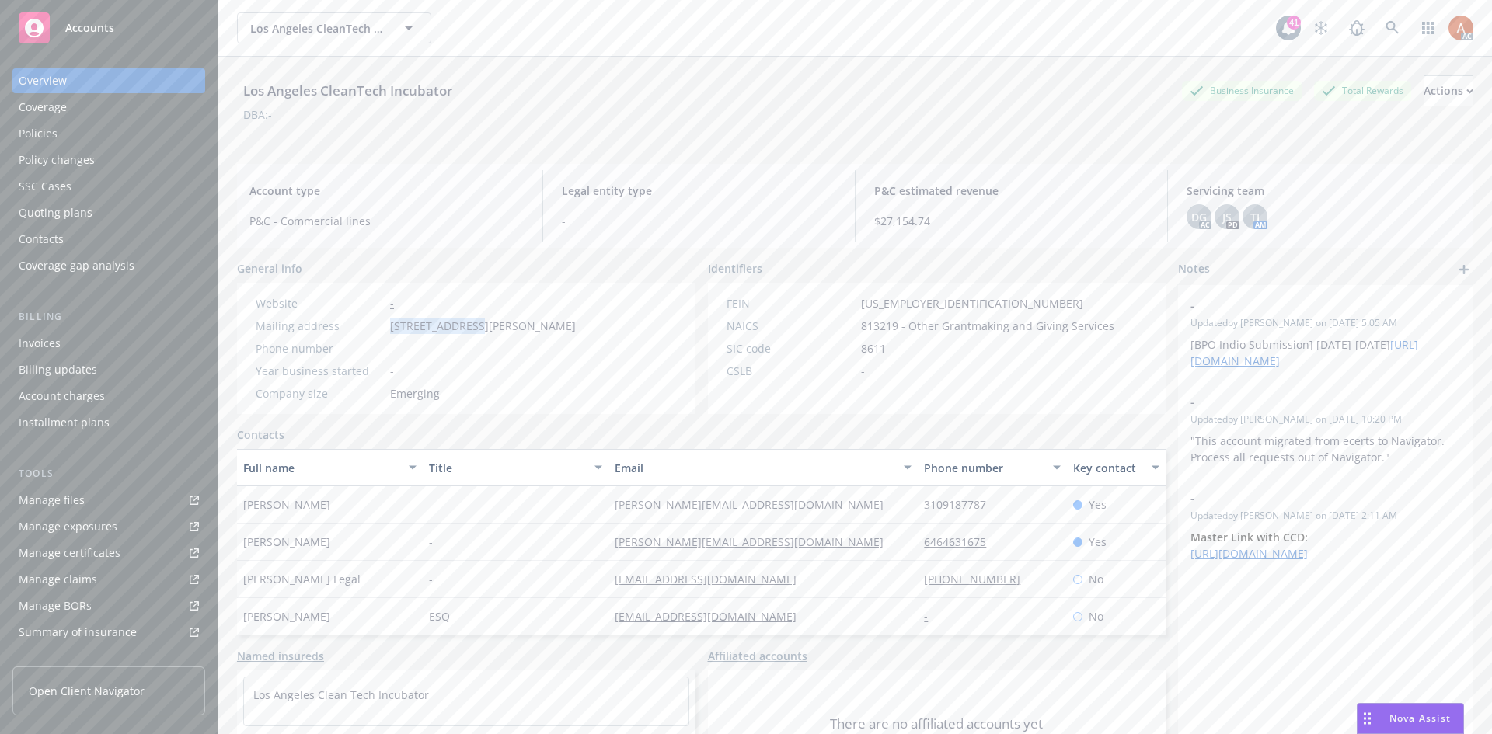
drag, startPoint x: 387, startPoint y: 325, endPoint x: 465, endPoint y: 323, distance: 78.5
click at [465, 323] on div "Mailing address 525 S Hewitt St, Los Angeles, CA, 90013" at bounding box center [415, 326] width 333 height 16
copy span "525 S Hewitt St"
drag, startPoint x: 471, startPoint y: 322, endPoint x: 530, endPoint y: 326, distance: 59.2
click at [530, 326] on span "525 S Hewitt St, Los Angeles, CA, 90013" at bounding box center [483, 326] width 186 height 16
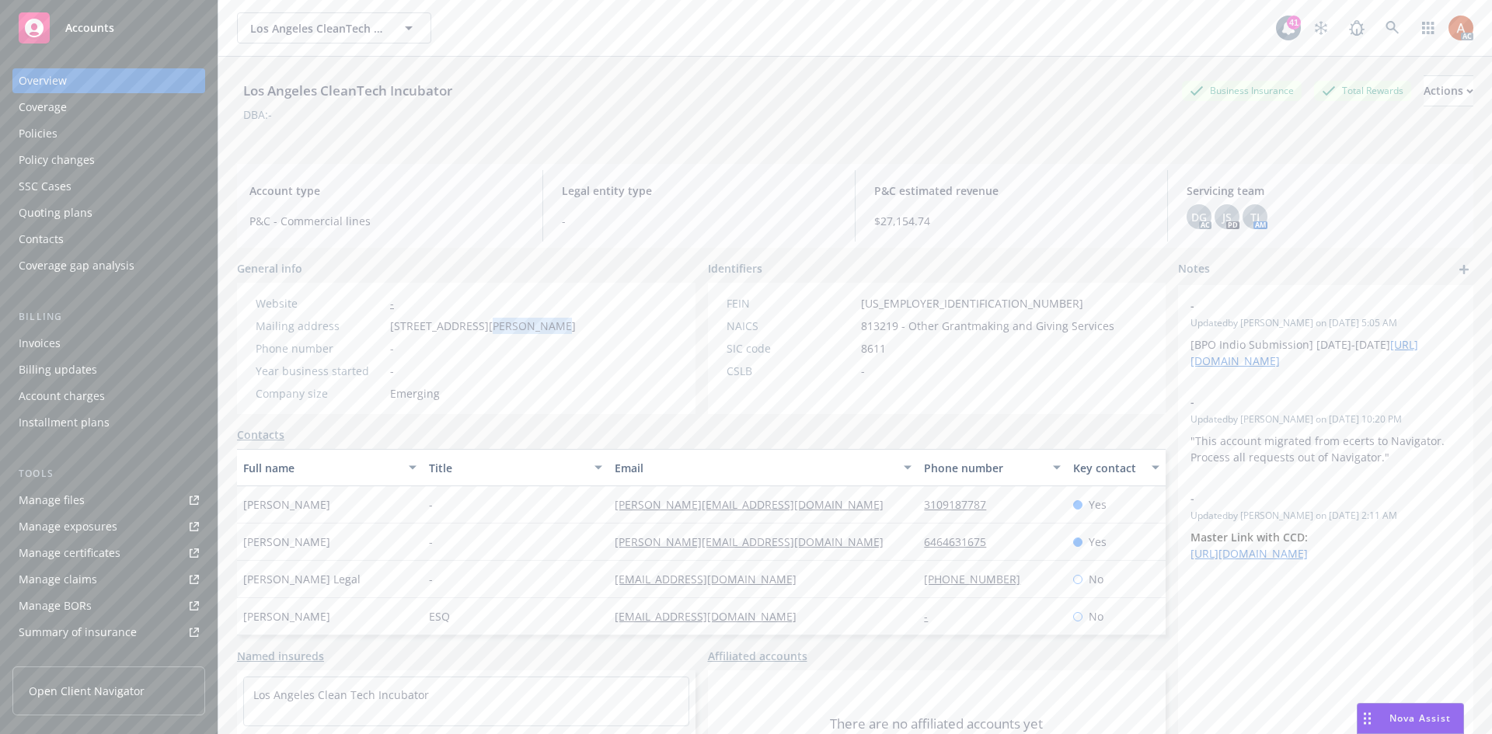
copy span "Los Angeles"
click at [540, 327] on span "525 S Hewitt St, Los Angeles, CA, 90013" at bounding box center [483, 326] width 186 height 16
copy span "CA"
click at [576, 333] on span "525 S Hewitt St, Los Angeles, CA, 90013" at bounding box center [483, 326] width 186 height 16
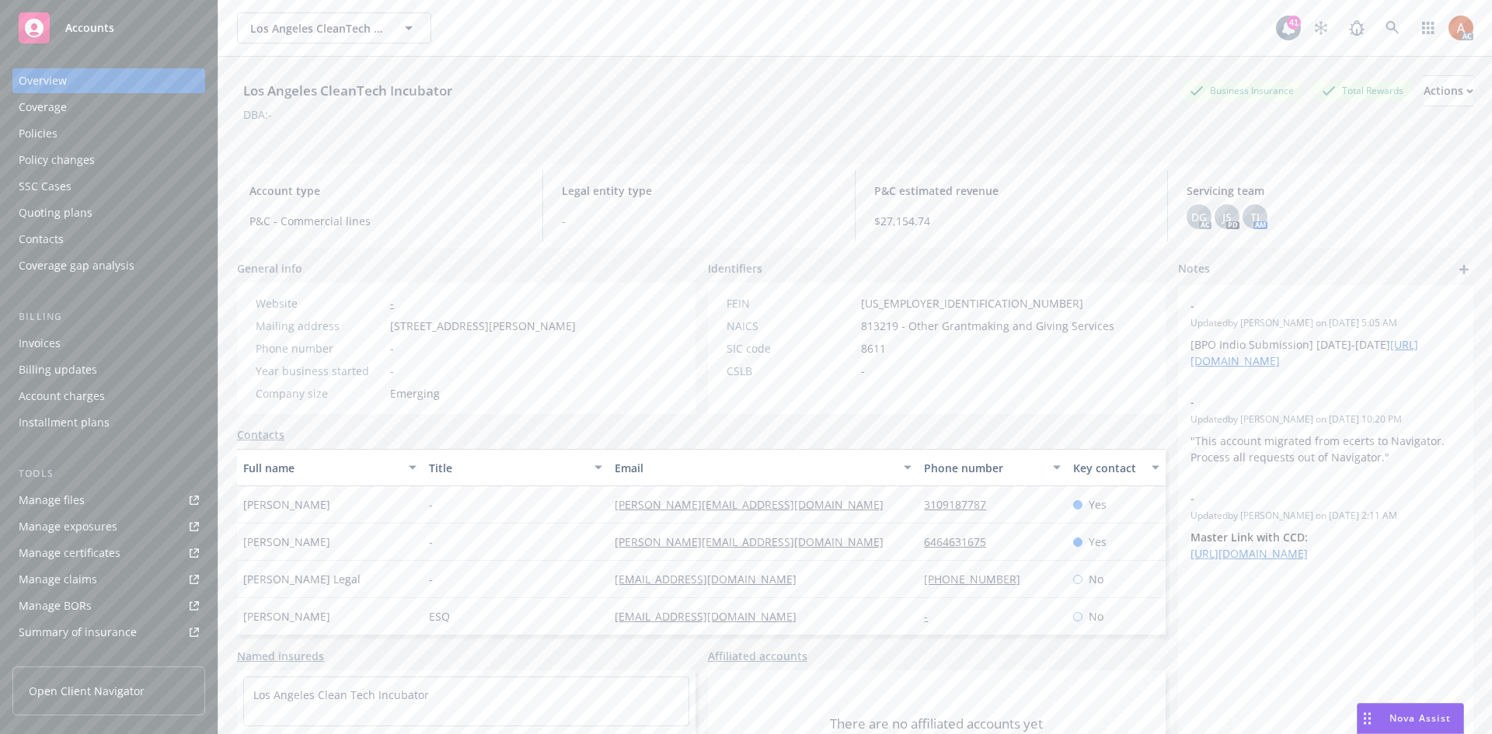
click at [576, 333] on span "525 S Hewitt St, Los Angeles, CA, 90013" at bounding box center [483, 326] width 186 height 16
copy span "90013"
click at [874, 327] on span "813219 - Other Grantmaking and Giving Services" at bounding box center [987, 326] width 253 height 16
copy span "813219"
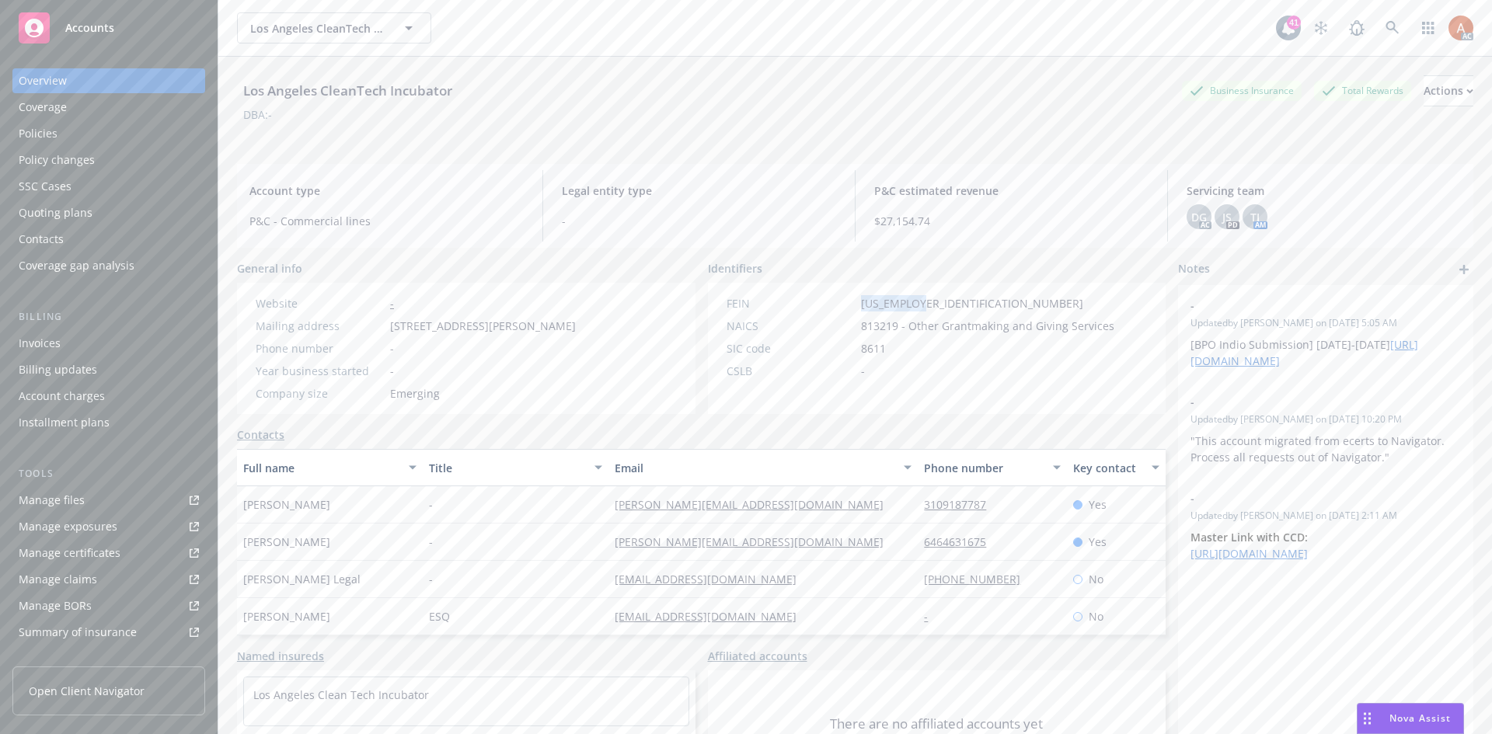
drag, startPoint x: 858, startPoint y: 305, endPoint x: 937, endPoint y: 305, distance: 79.3
click at [937, 305] on div "FEIN 45-4998717" at bounding box center [920, 303] width 400 height 16
copy span "45-4998717"
drag, startPoint x: 248, startPoint y: 505, endPoint x: 366, endPoint y: 500, distance: 118.2
click at [366, 500] on div "Shawn Traylor" at bounding box center [330, 504] width 186 height 37
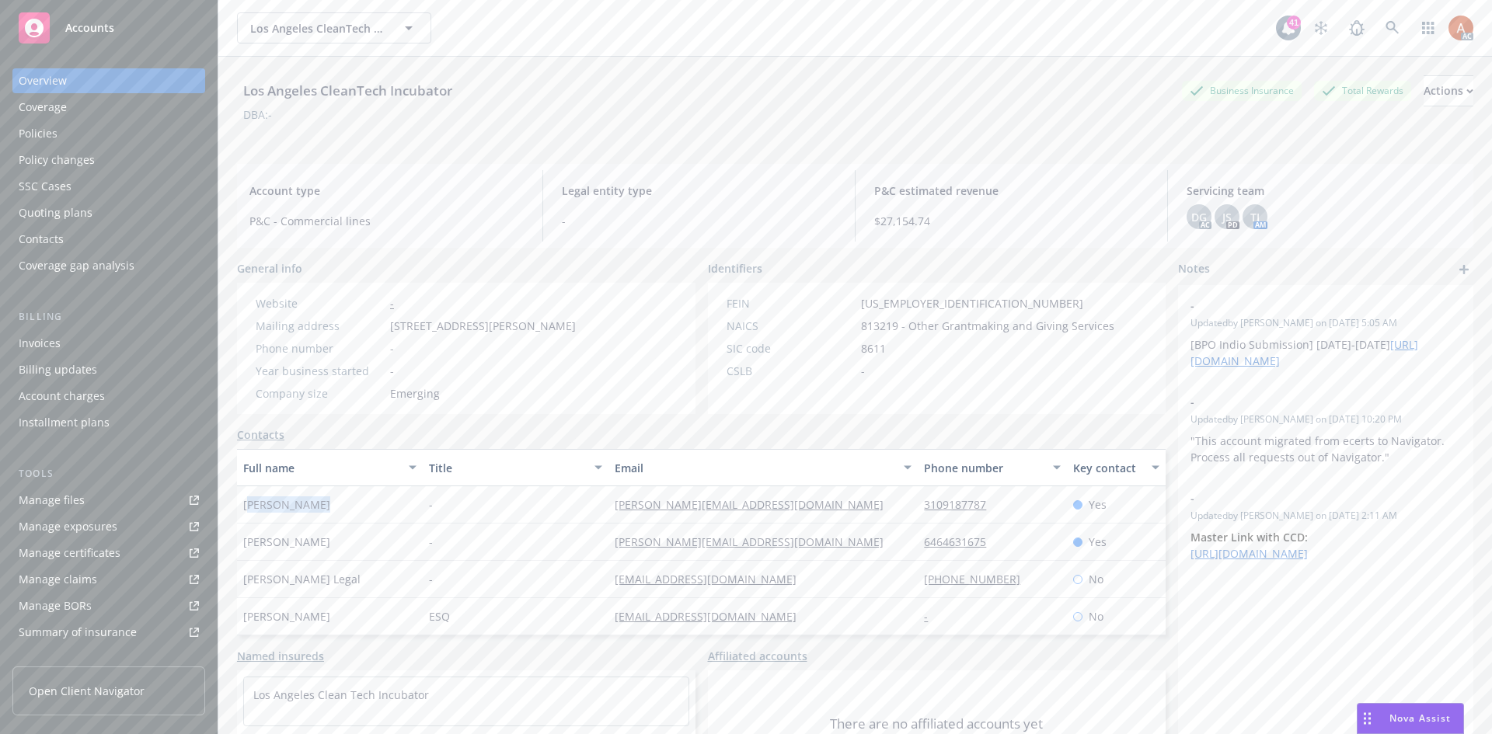
click at [322, 515] on div "Shawn Traylor" at bounding box center [330, 504] width 186 height 37
drag, startPoint x: 233, startPoint y: 505, endPoint x: 347, endPoint y: 504, distance: 114.2
click at [347, 504] on div "Los Angeles CleanTech Incubator Business Insurance Total Rewards Actions DBA: -…" at bounding box center [855, 424] width 1274 height 734
copy span "Shawn Traylor"
click at [486, 521] on div "-" at bounding box center [516, 504] width 186 height 37
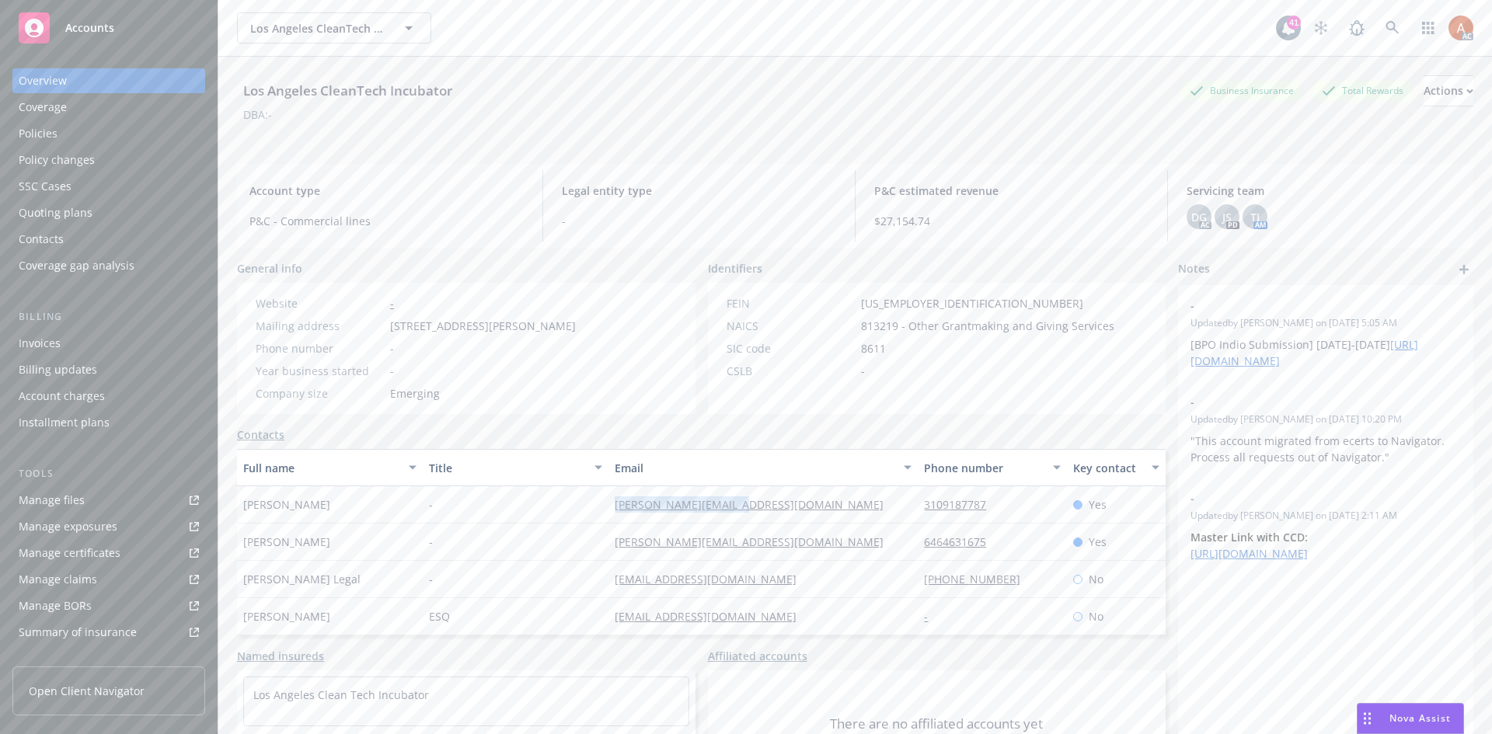
drag, startPoint x: 590, startPoint y: 504, endPoint x: 805, endPoint y: 501, distance: 215.2
click at [805, 501] on div "Shawn Traylor - shawn@laincubator.org 3109187787 Yes" at bounding box center [701, 504] width 929 height 37
copy div "shawn@laincubator.org"
click at [857, 492] on div "shawn@laincubator.org" at bounding box center [762, 504] width 309 height 37
click at [875, 504] on div "shawn@laincubator.org" at bounding box center [762, 504] width 309 height 37
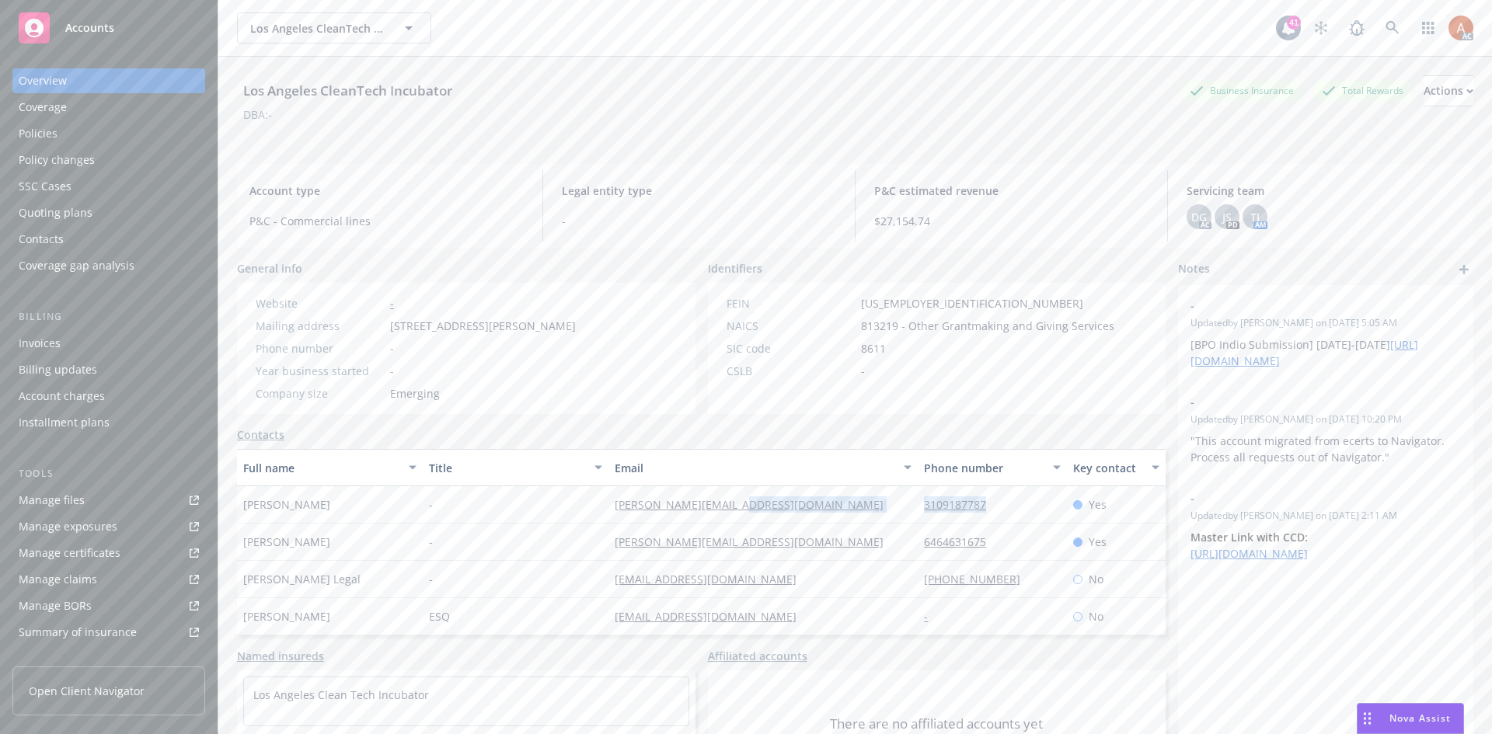
drag, startPoint x: 982, startPoint y: 503, endPoint x: 1014, endPoint y: 505, distance: 31.9
click at [1012, 505] on div "Shawn Traylor - shawn@laincubator.org 3109187787 Yes" at bounding box center [701, 504] width 929 height 37
copy div "3109187787"
drag, startPoint x: 377, startPoint y: 529, endPoint x: 320, endPoint y: 535, distance: 57.1
click at [377, 530] on div "Jay Epeman" at bounding box center [330, 542] width 186 height 37
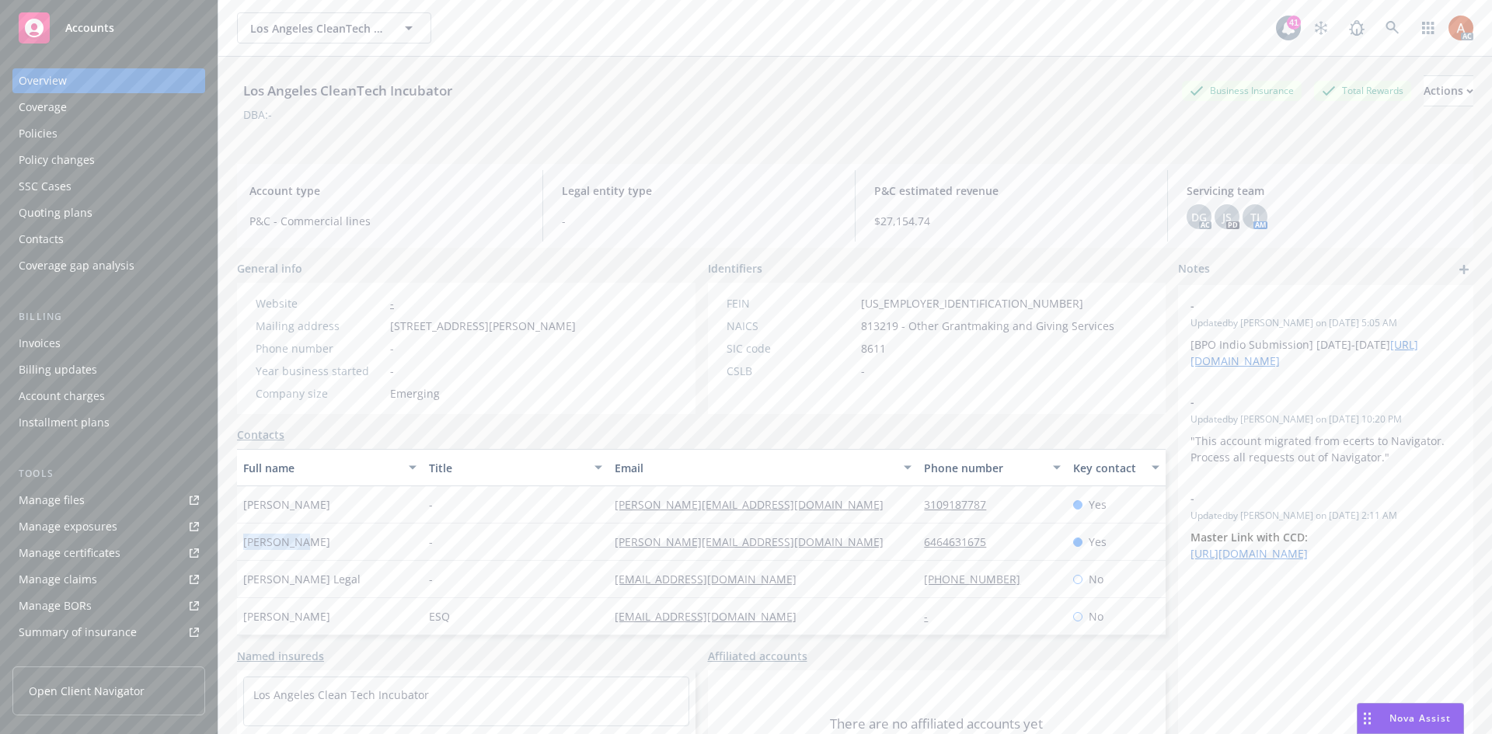
drag, startPoint x: 231, startPoint y: 538, endPoint x: 381, endPoint y: 547, distance: 150.3
click at [381, 547] on div "Los Angeles CleanTech Incubator Business Insurance Total Rewards Actions DBA: -…" at bounding box center [855, 424] width 1274 height 734
copy span "Jay Epeman"
click at [580, 543] on div "-" at bounding box center [516, 542] width 186 height 37
drag, startPoint x: 590, startPoint y: 542, endPoint x: 774, endPoint y: 549, distance: 184.3
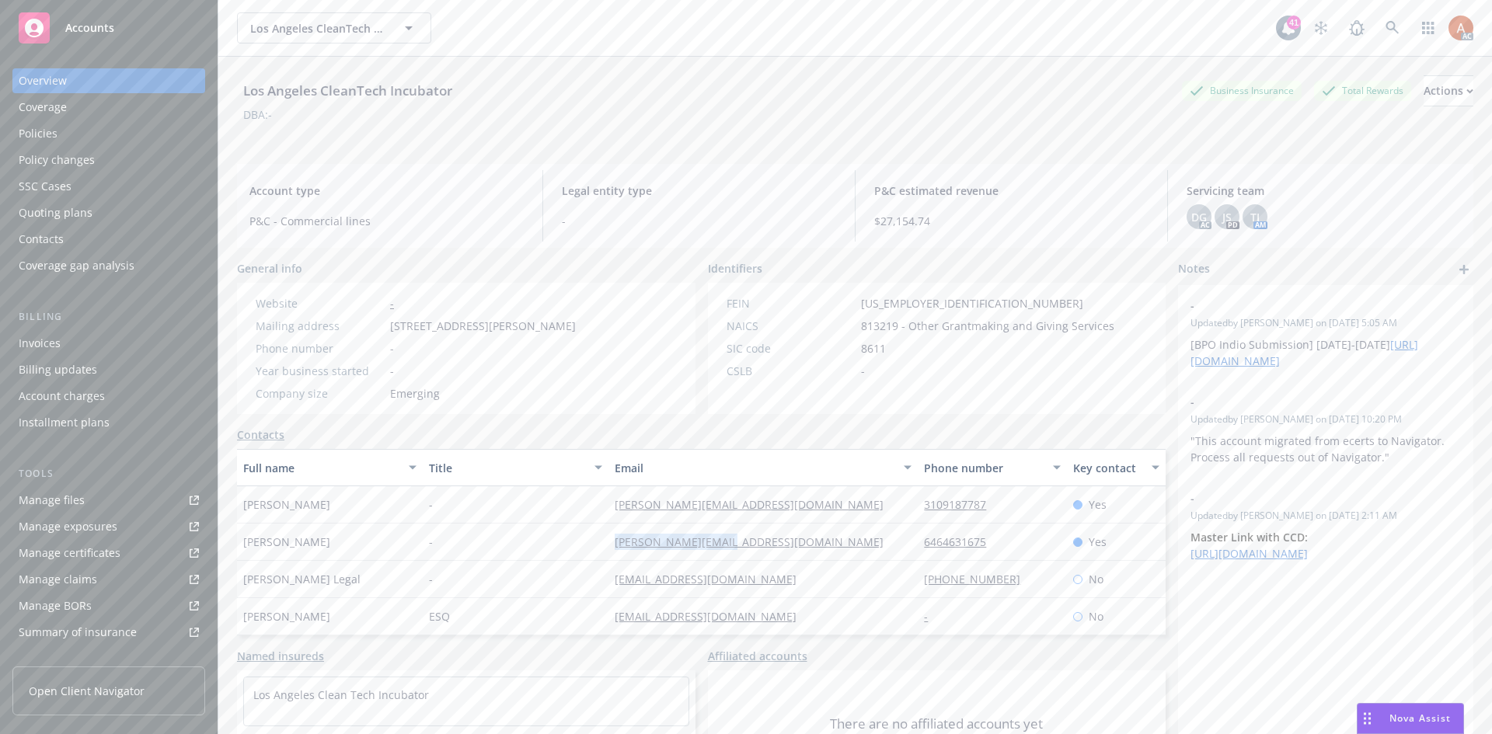
click at [774, 549] on div "Jay Epeman - jay@laincubator.org 6464631675 Yes" at bounding box center [701, 542] width 929 height 37
click at [856, 538] on div "jay@laincubator.org" at bounding box center [762, 542] width 309 height 37
drag, startPoint x: 898, startPoint y: 542, endPoint x: 1044, endPoint y: 547, distance: 145.4
click at [1044, 547] on div "Jay Epeman - jay@laincubator.org 6464631675 Yes" at bounding box center [701, 542] width 929 height 37
click at [50, 131] on div "Policies" at bounding box center [38, 133] width 39 height 25
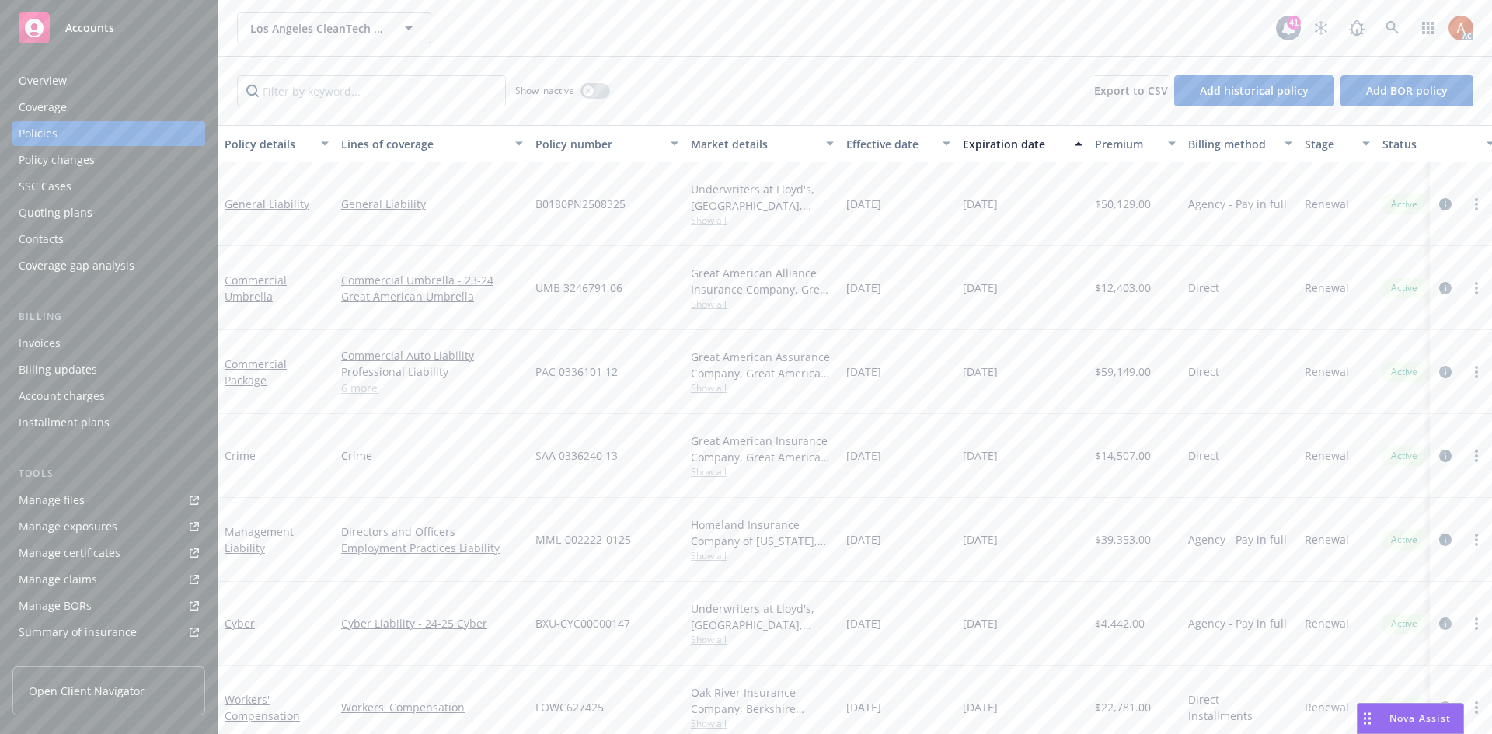
click at [537, 204] on span "B0180PN2508325" at bounding box center [580, 204] width 90 height 16
click at [553, 188] on div "B0180PN2508325" at bounding box center [606, 204] width 155 height 84
click at [549, 205] on span "B0180PN2508325" at bounding box center [580, 204] width 90 height 16
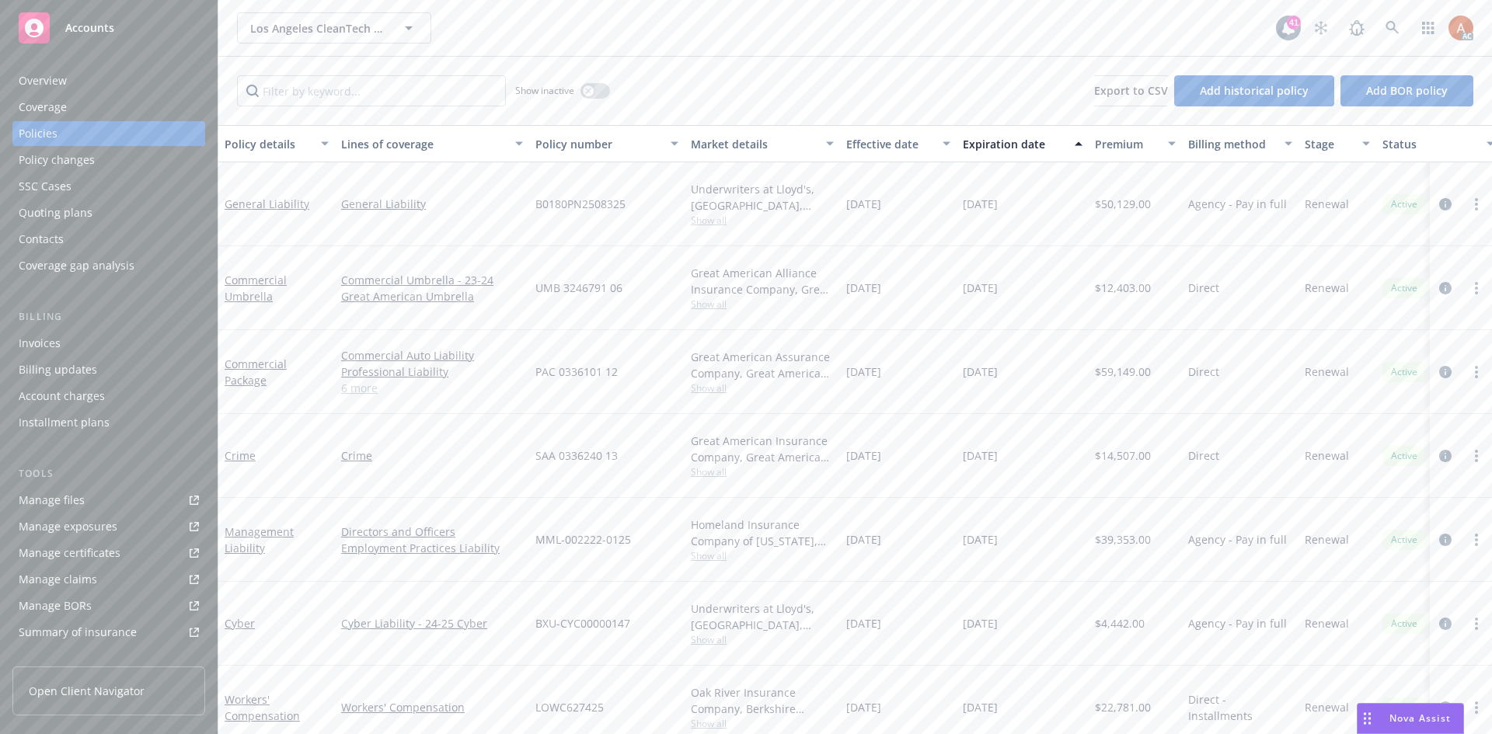
click at [713, 220] on span "Show all" at bounding box center [762, 220] width 143 height 13
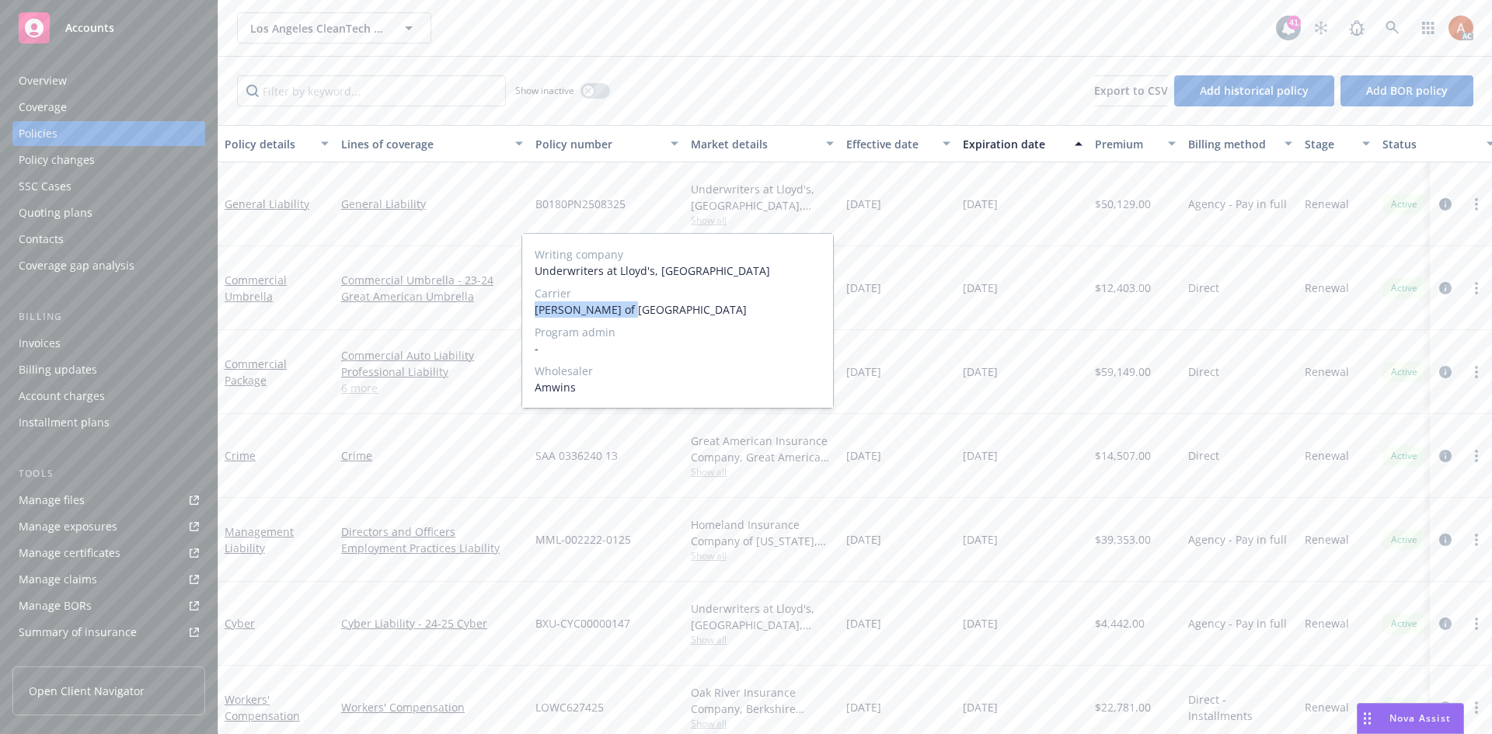
drag, startPoint x: 533, startPoint y: 308, endPoint x: 1000, endPoint y: 297, distance: 467.1
click at [633, 307] on div "Writing company Underwriters at Lloyd's, London Carrier Lloyd's of London Progr…" at bounding box center [677, 321] width 311 height 174
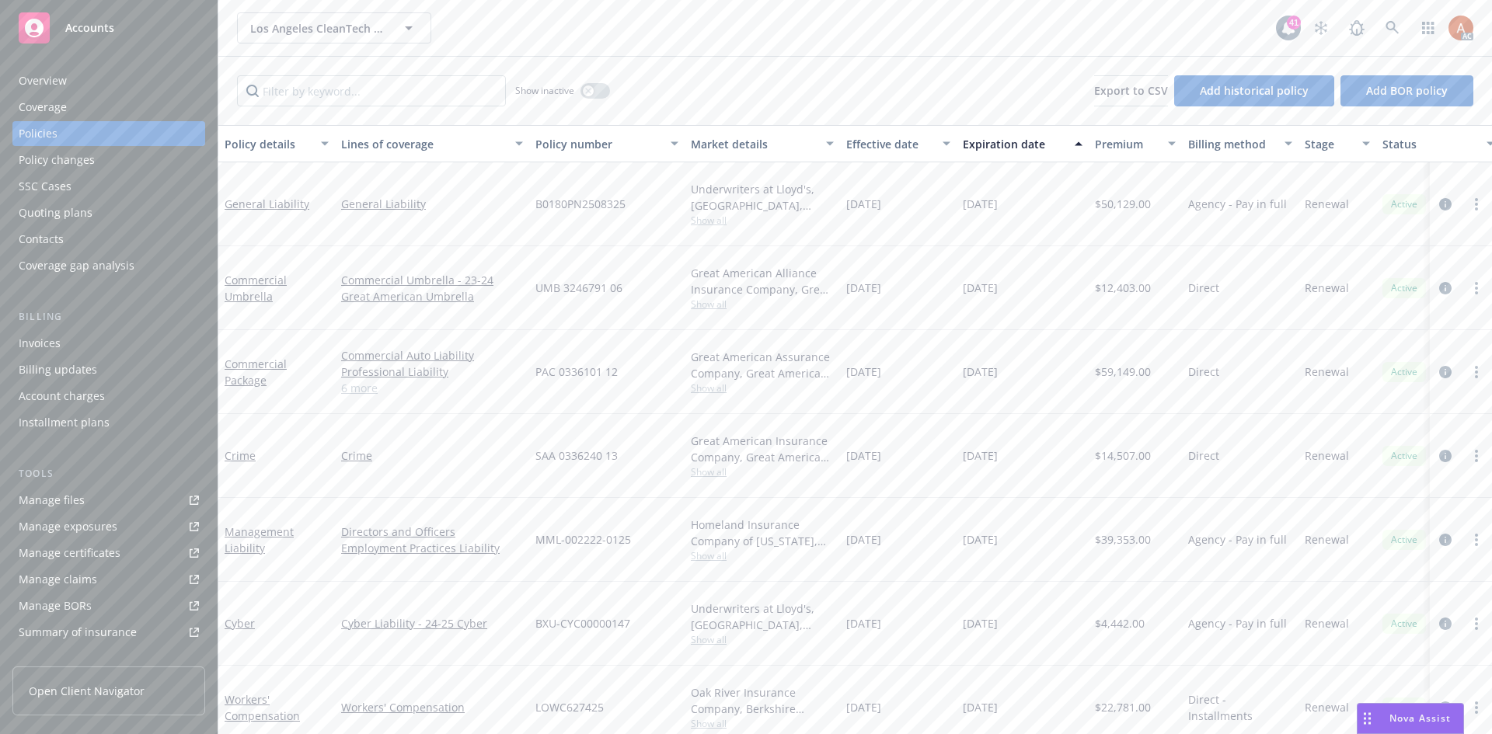
drag, startPoint x: 925, startPoint y: 245, endPoint x: 899, endPoint y: 242, distance: 26.6
click at [925, 245] on div "01/18/2025" at bounding box center [898, 204] width 117 height 84
drag, startPoint x: 847, startPoint y: 198, endPoint x: 920, endPoint y: 199, distance: 73.0
click at [920, 199] on div "01/18/2025" at bounding box center [898, 204] width 117 height 84
drag, startPoint x: 960, startPoint y: 204, endPoint x: 1046, endPoint y: 207, distance: 86.3
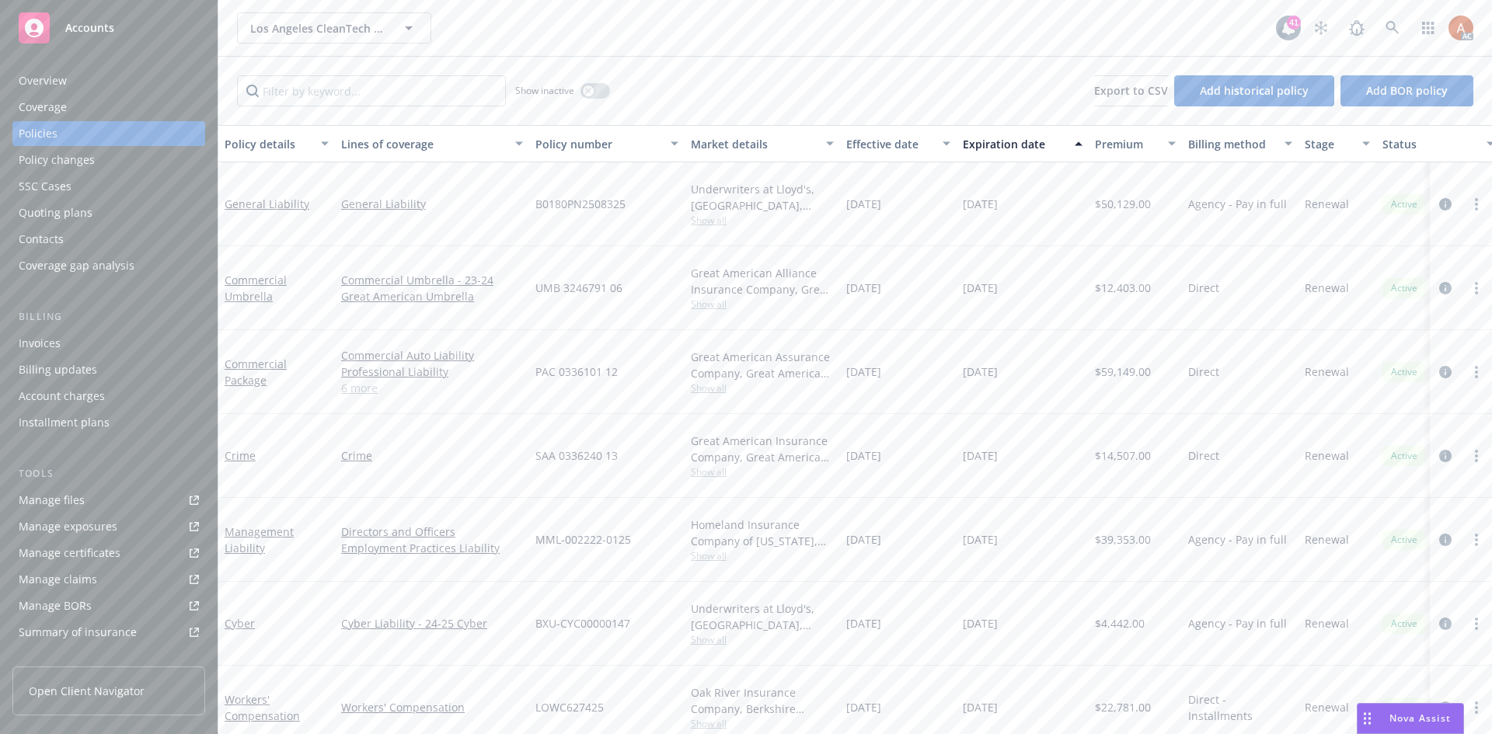
click at [1046, 207] on div "12/26/2025" at bounding box center [1023, 204] width 132 height 84
drag, startPoint x: 919, startPoint y: 253, endPoint x: 773, endPoint y: 227, distance: 148.4
click at [918, 253] on div "12/26/2024" at bounding box center [898, 288] width 117 height 84
click at [1115, 204] on span "$50,129.00" at bounding box center [1123, 204] width 56 height 16
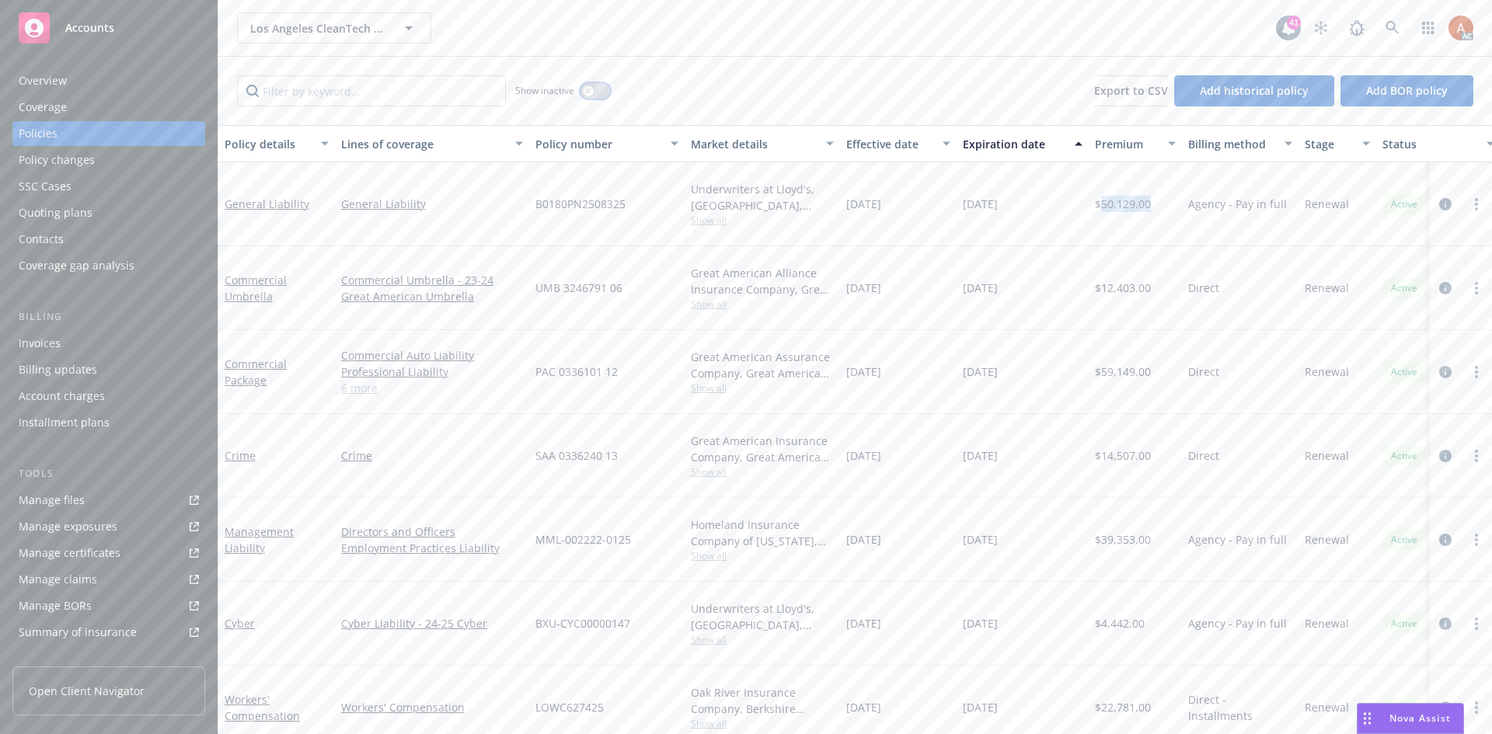
click at [590, 89] on icon "button" at bounding box center [588, 91] width 6 height 6
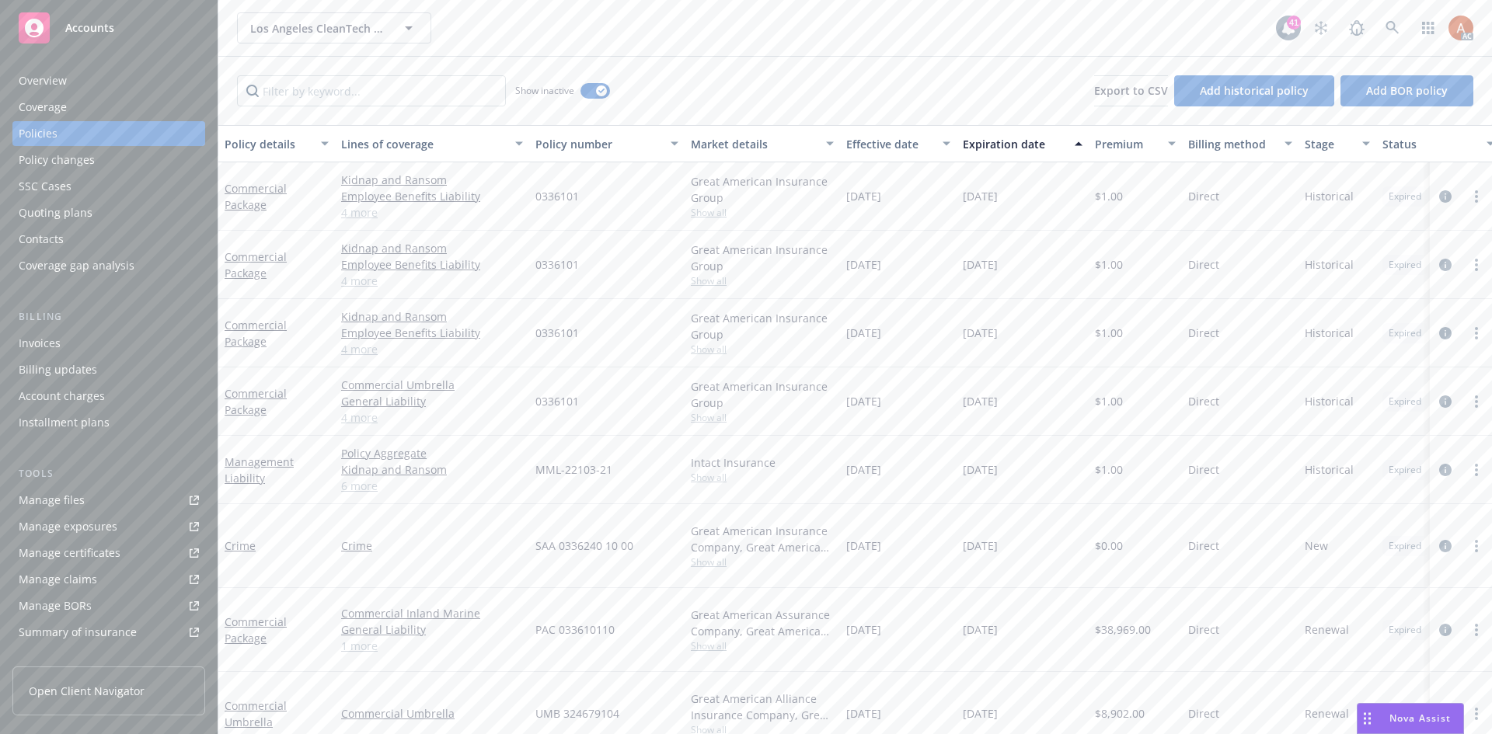
click at [875, 141] on div "Effective date" at bounding box center [889, 144] width 87 height 16
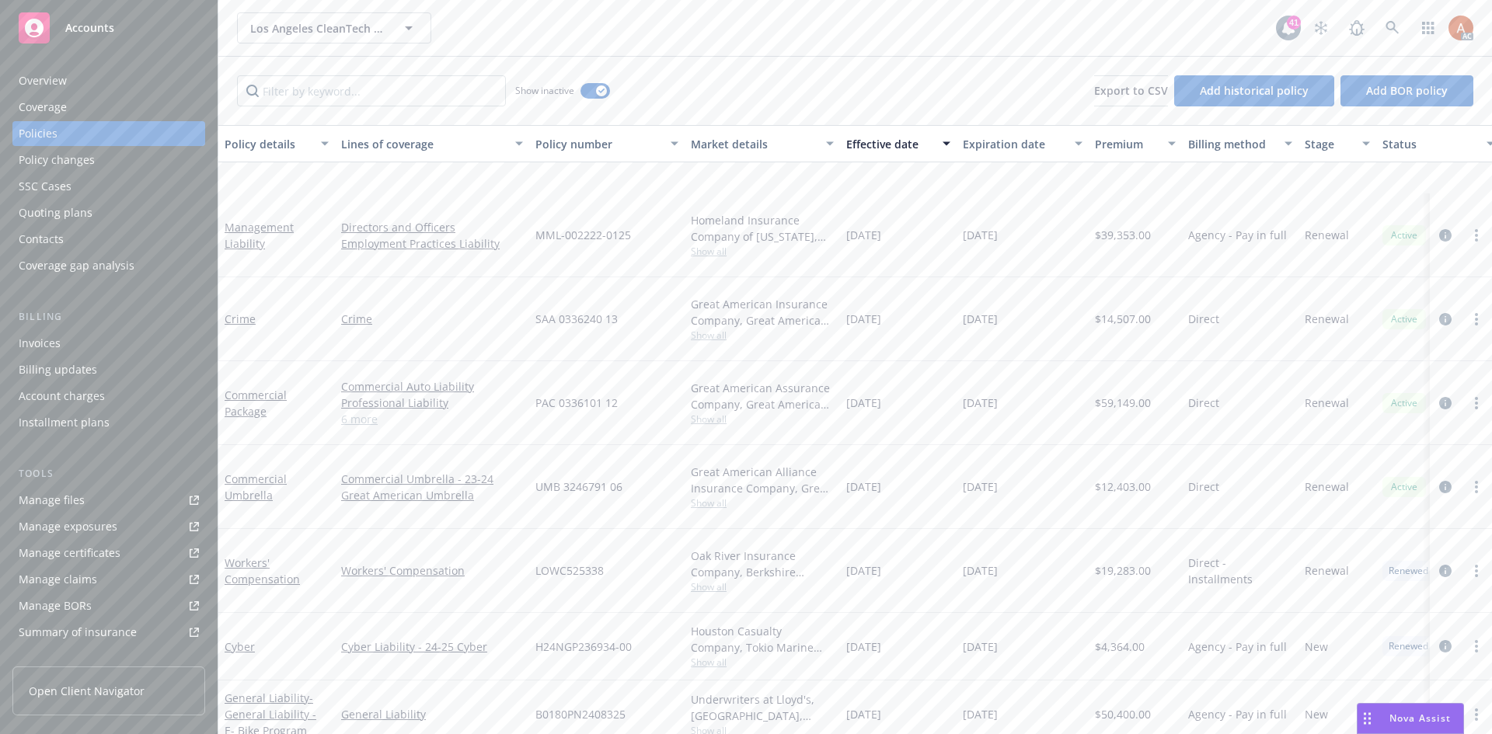
scroll to position [311, 0]
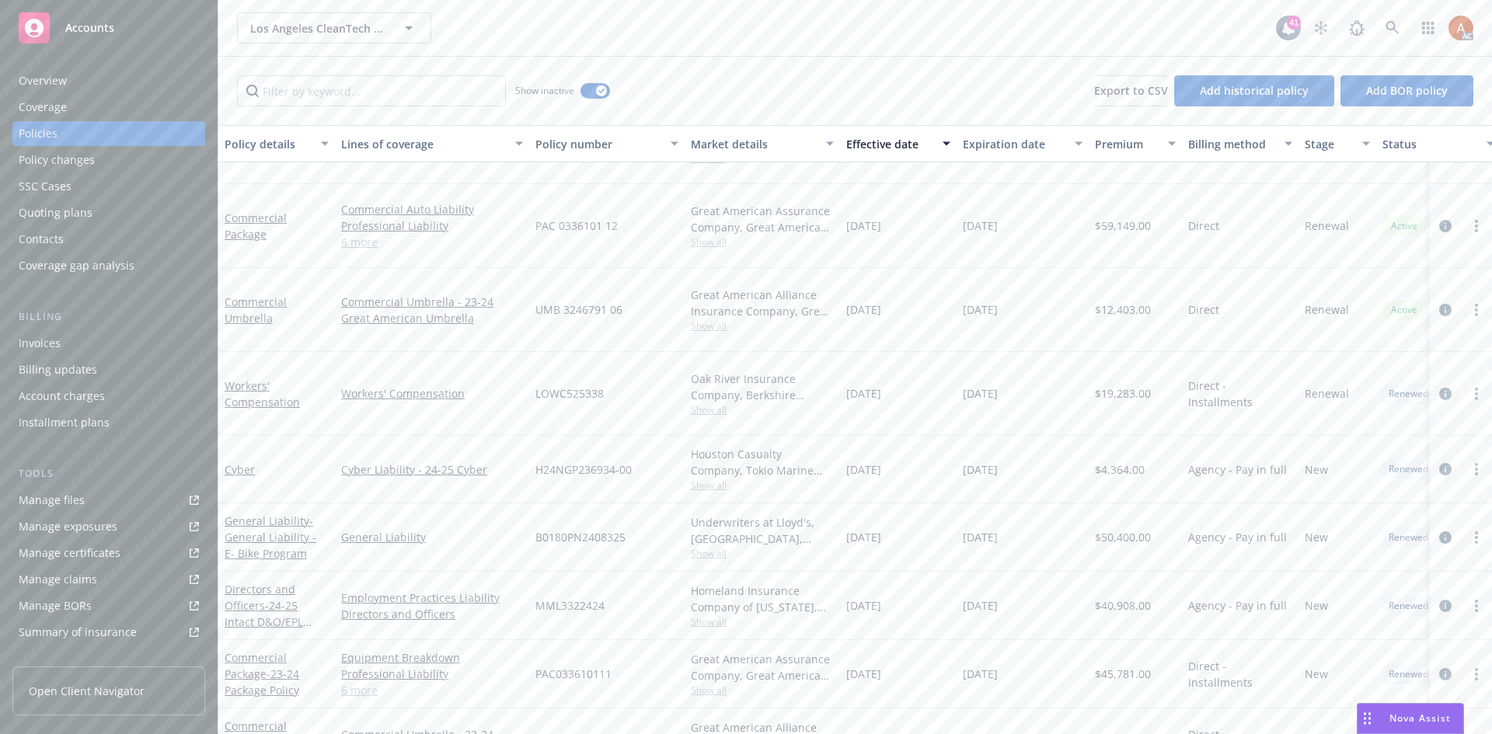
drag, startPoint x: 709, startPoint y: 554, endPoint x: 730, endPoint y: 554, distance: 21.8
click at [709, 554] on span "Show all" at bounding box center [762, 553] width 143 height 13
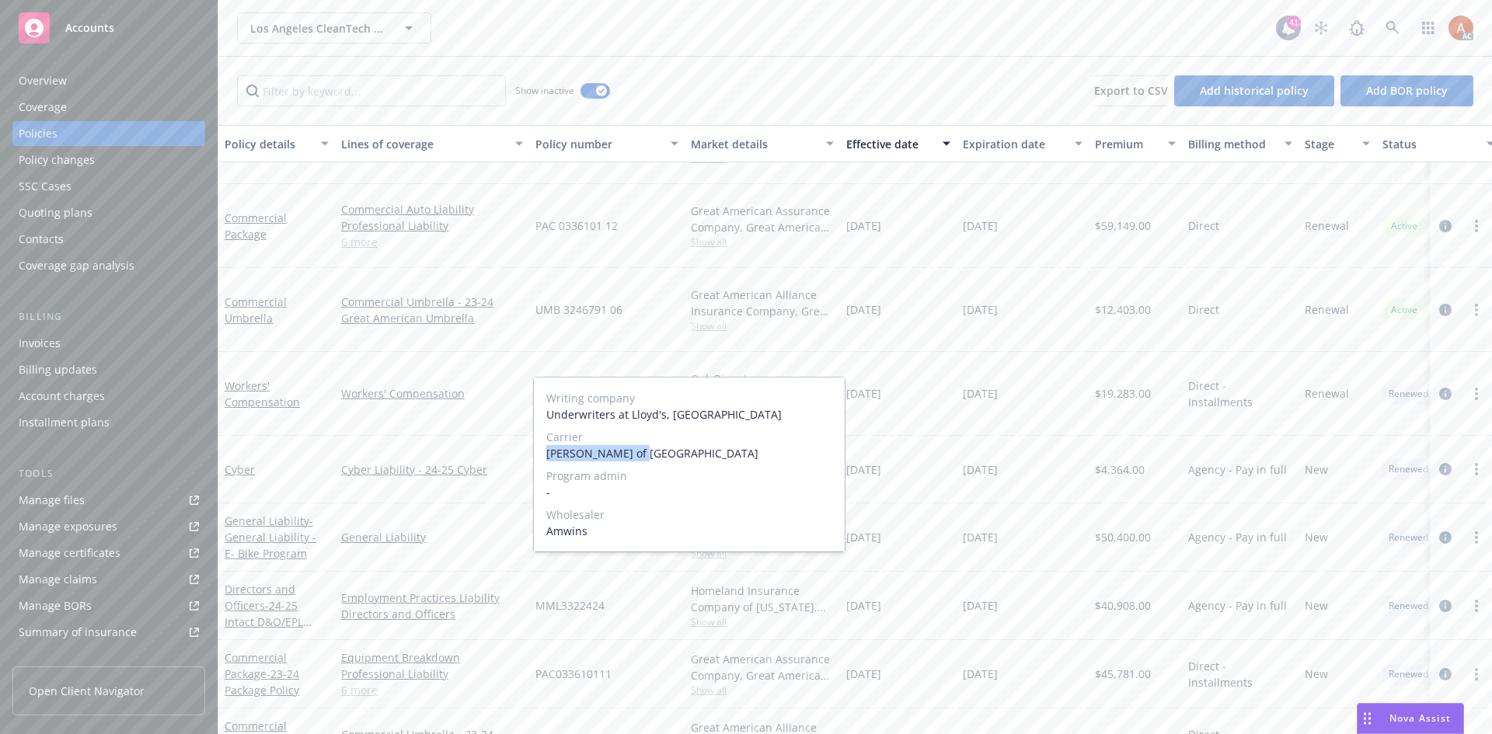
drag, startPoint x: 539, startPoint y: 456, endPoint x: 659, endPoint y: 454, distance: 119.7
click at [659, 454] on div "Writing company Underwriters at Lloyd's, London Carrier Lloyd's of London Progr…" at bounding box center [689, 465] width 311 height 174
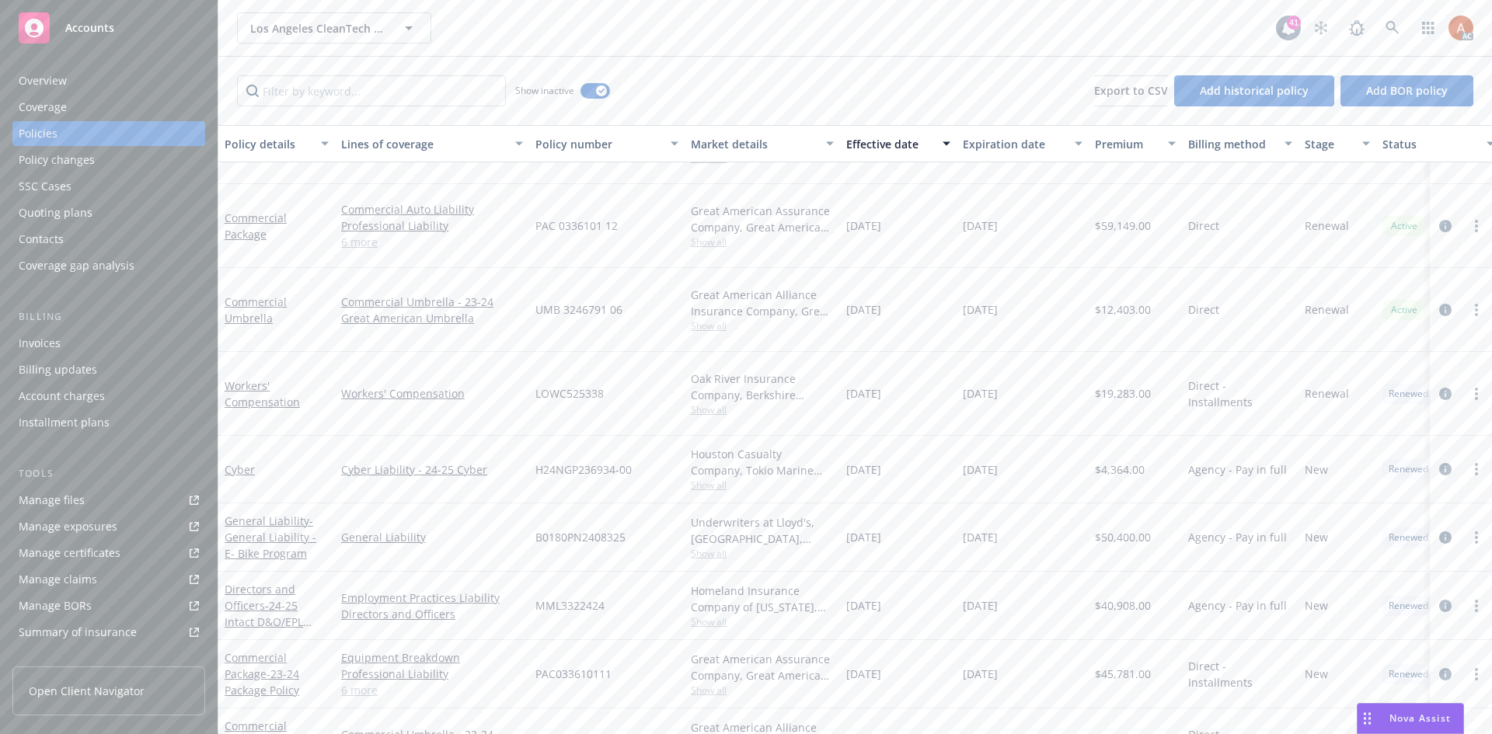
click at [488, 448] on div "Cyber Liability - 24-25 Cyber" at bounding box center [432, 470] width 194 height 68
drag, startPoint x: 573, startPoint y: 534, endPoint x: 648, endPoint y: 536, distance: 74.6
click at [648, 536] on div "B0180PN2408325" at bounding box center [606, 538] width 155 height 68
click at [1118, 539] on span "$50,400.00" at bounding box center [1123, 537] width 56 height 16
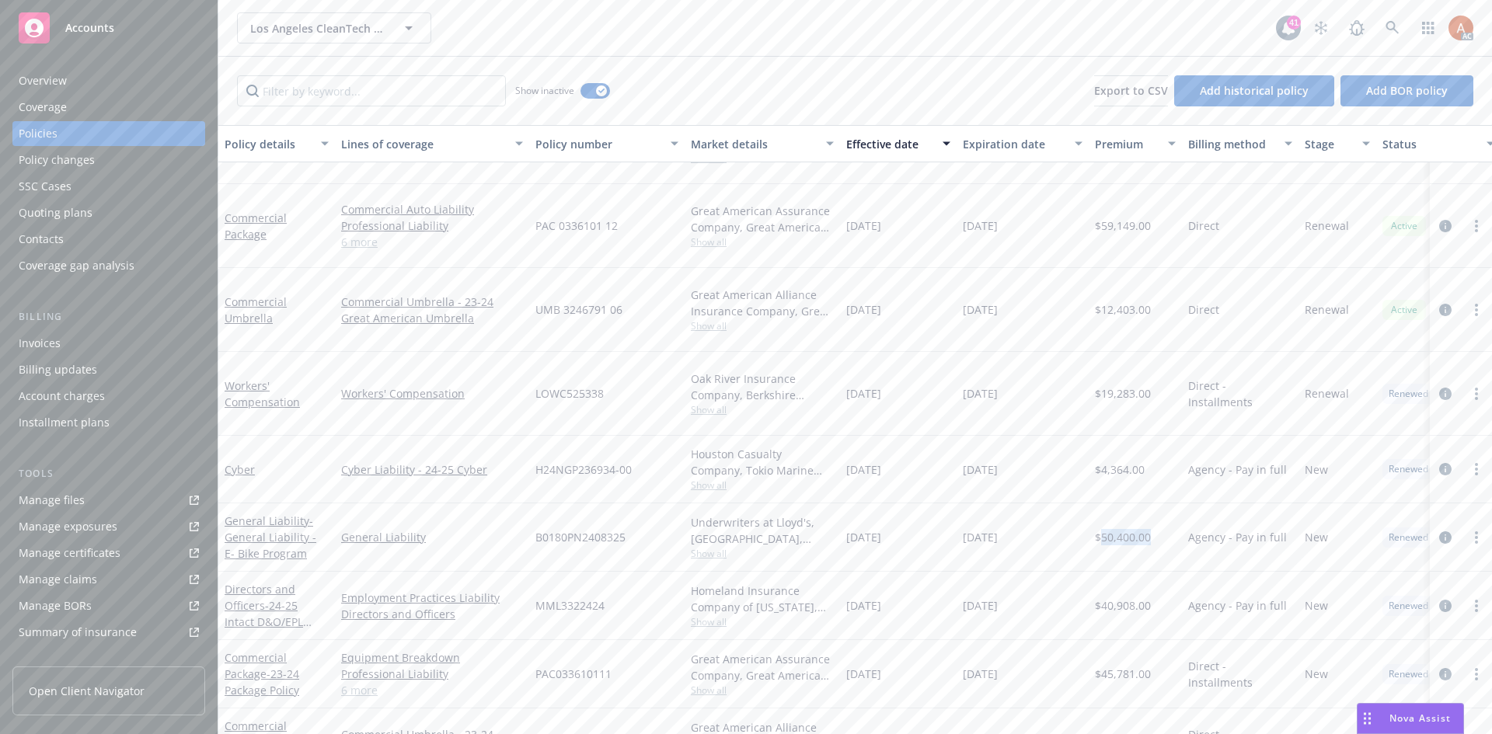
drag, startPoint x: 848, startPoint y: 536, endPoint x: 910, endPoint y: 538, distance: 62.2
click at [910, 538] on div "01/18/2024" at bounding box center [898, 538] width 117 height 68
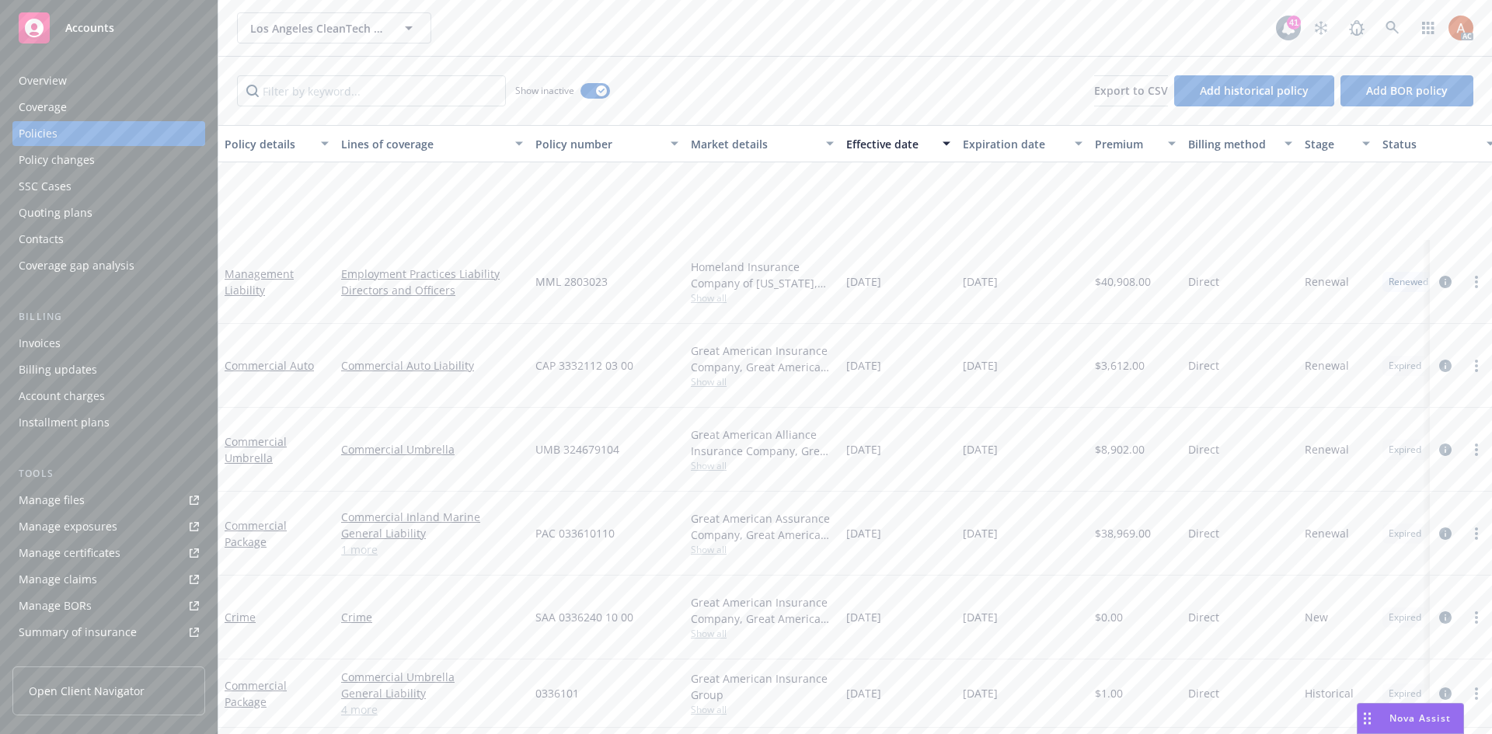
scroll to position [1053, 0]
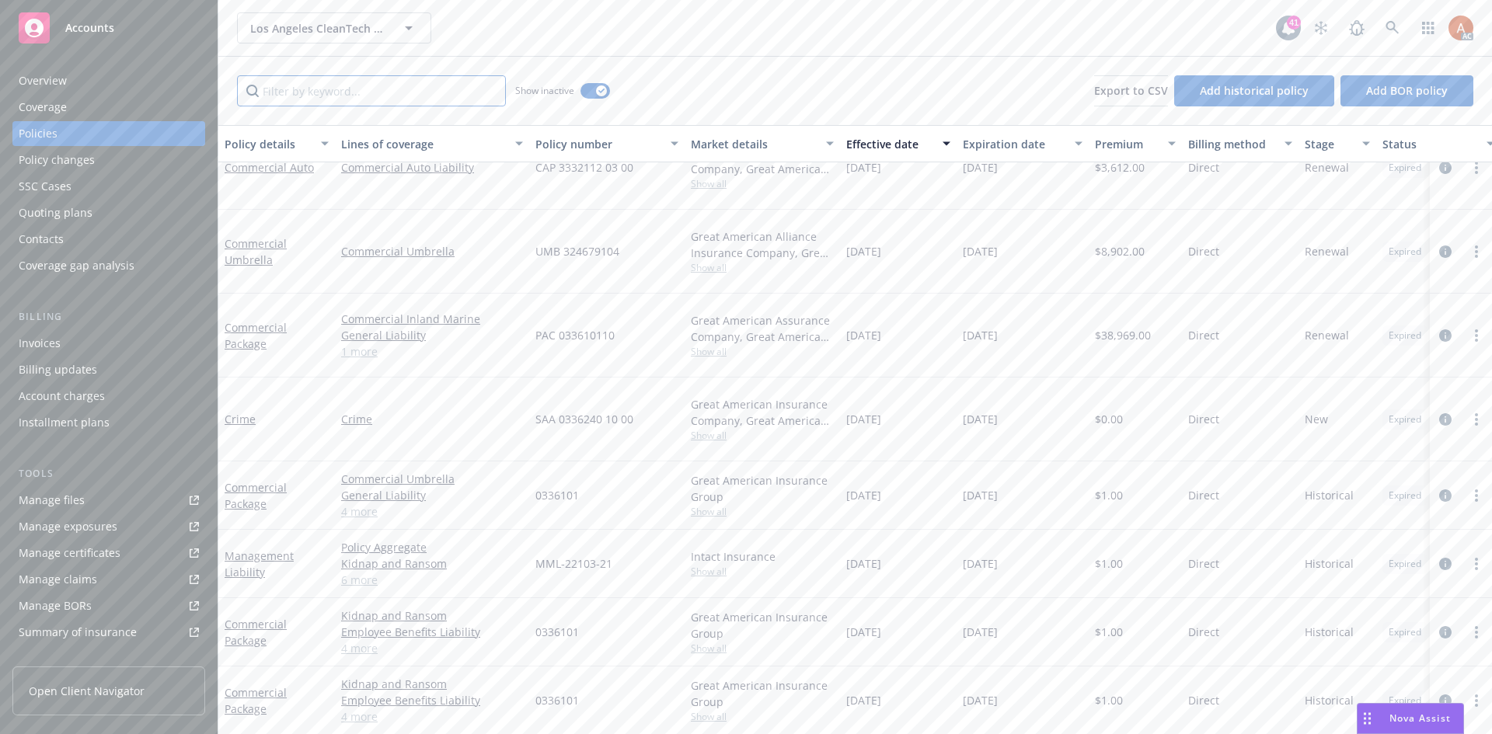
click at [341, 95] on input "Filter by keyword..." at bounding box center [371, 90] width 269 height 31
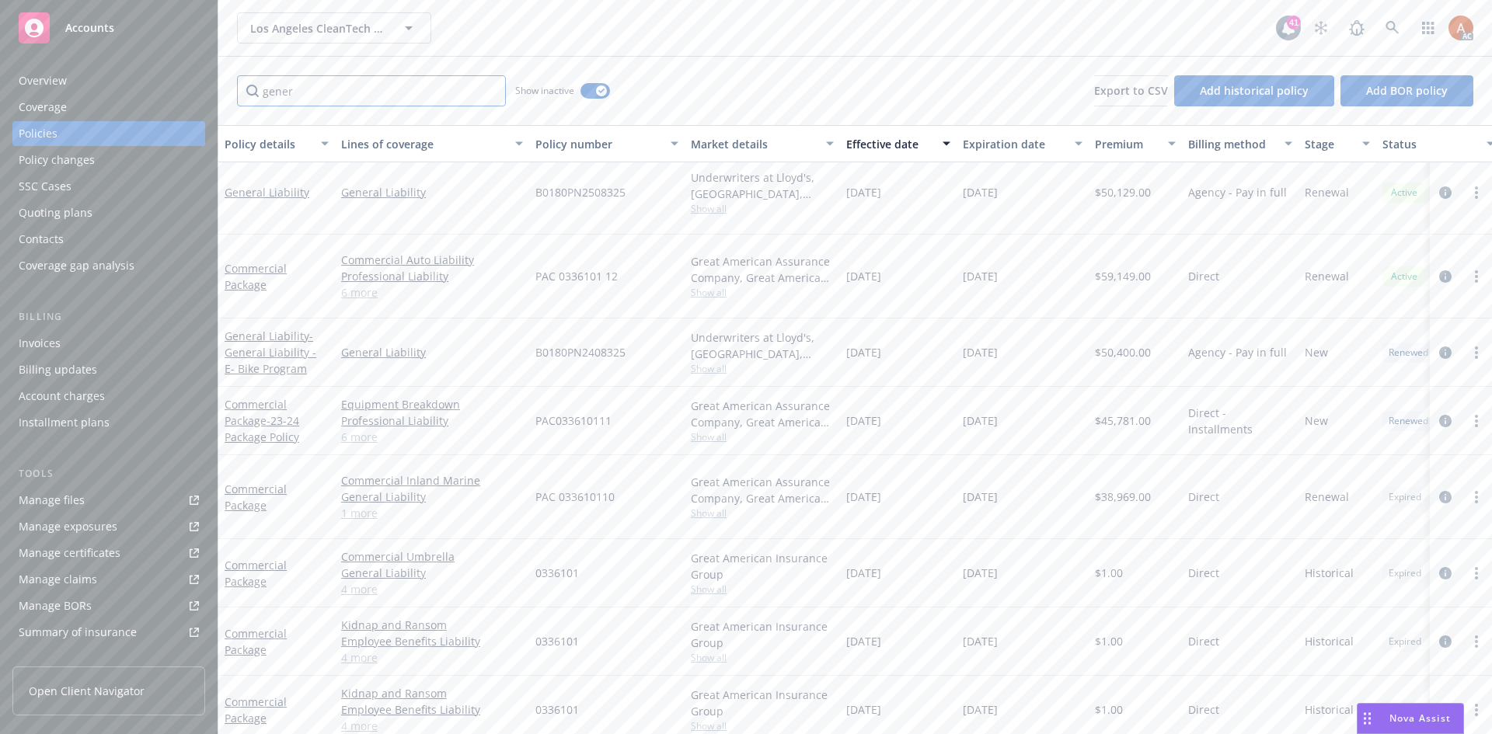
scroll to position [0, 0]
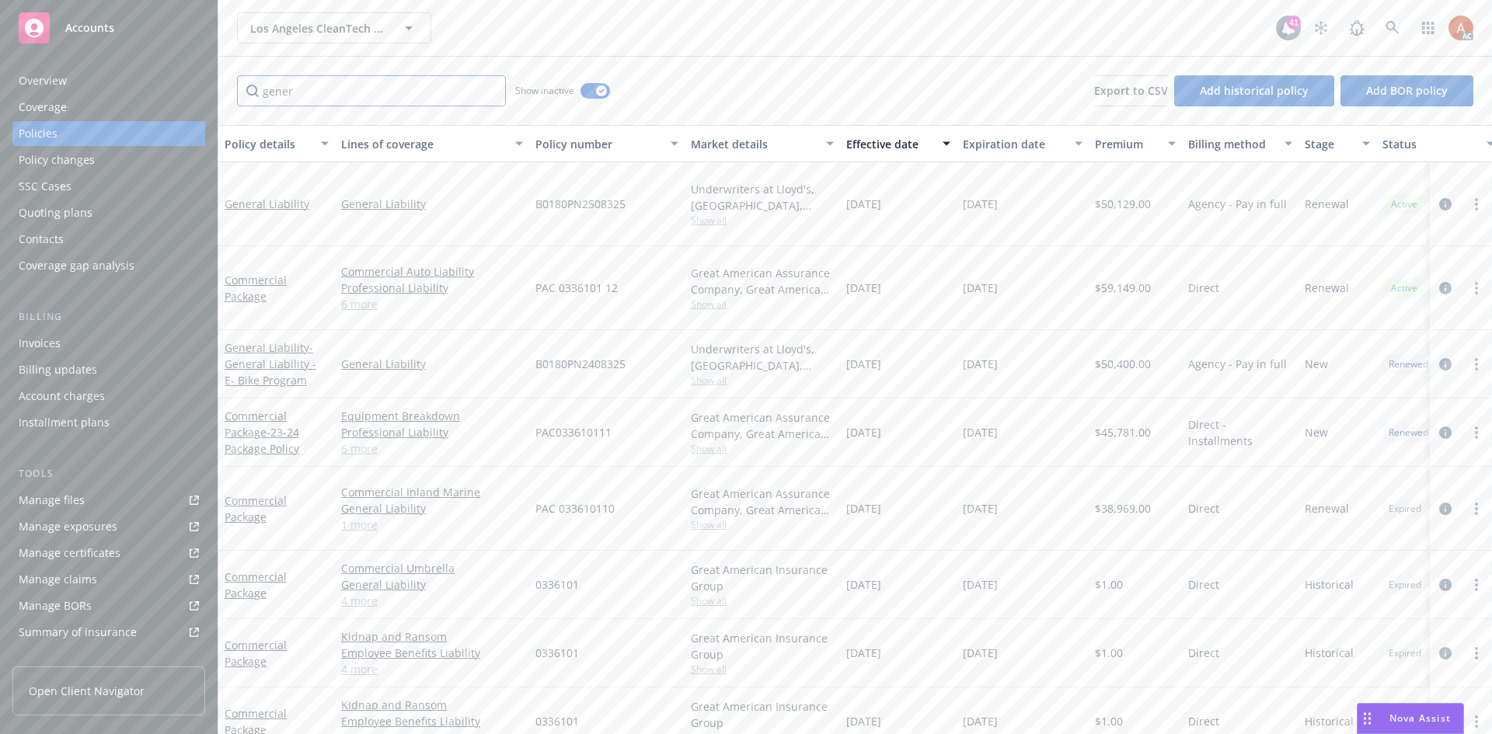
type input "gener"
drag, startPoint x: 862, startPoint y: 362, endPoint x: 1008, endPoint y: 363, distance: 146.1
click at [1008, 363] on div "General Liability - General Liability - E- Bike Program General Liability B0180…" at bounding box center [968, 364] width 1500 height 68
click at [75, 541] on div "Service team" at bounding box center [52, 536] width 67 height 25
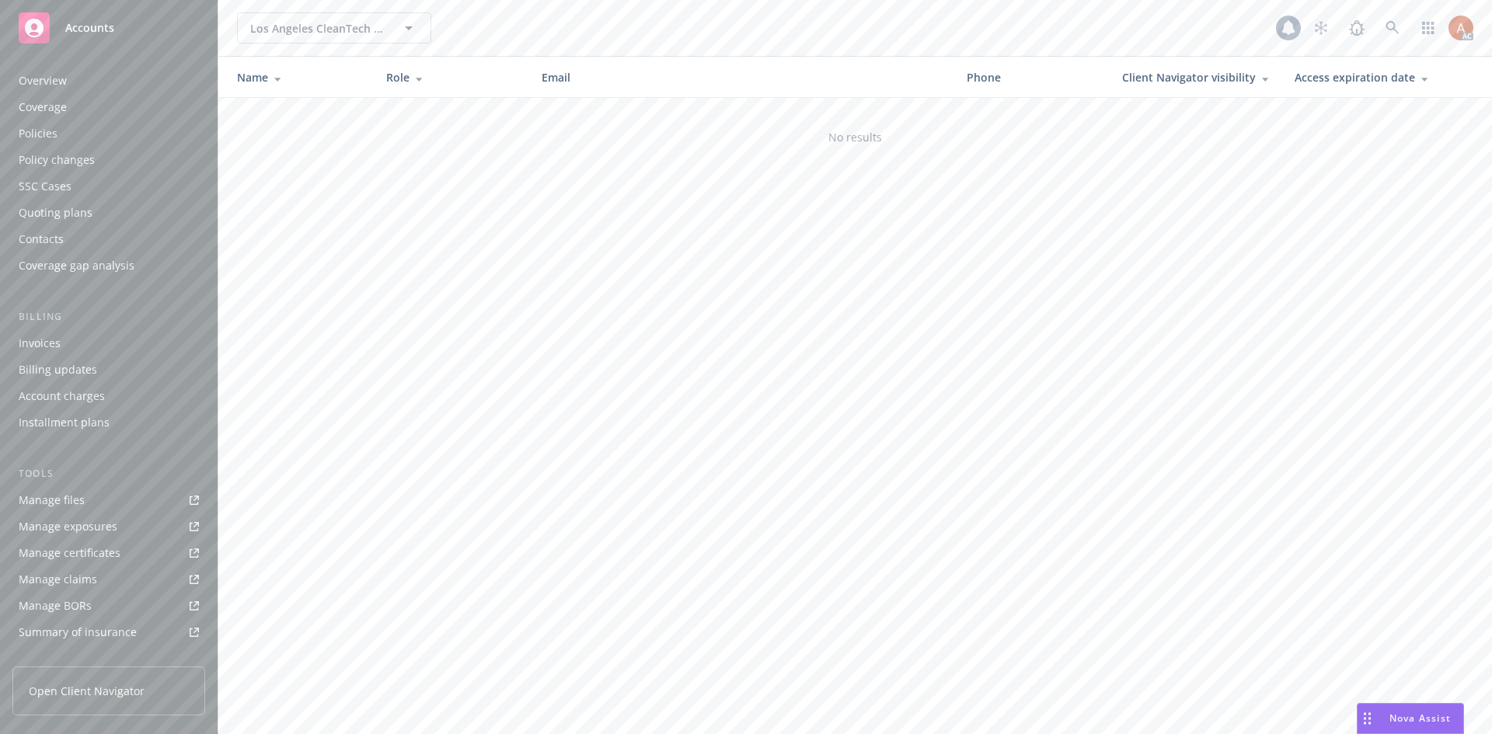
scroll to position [252, 0]
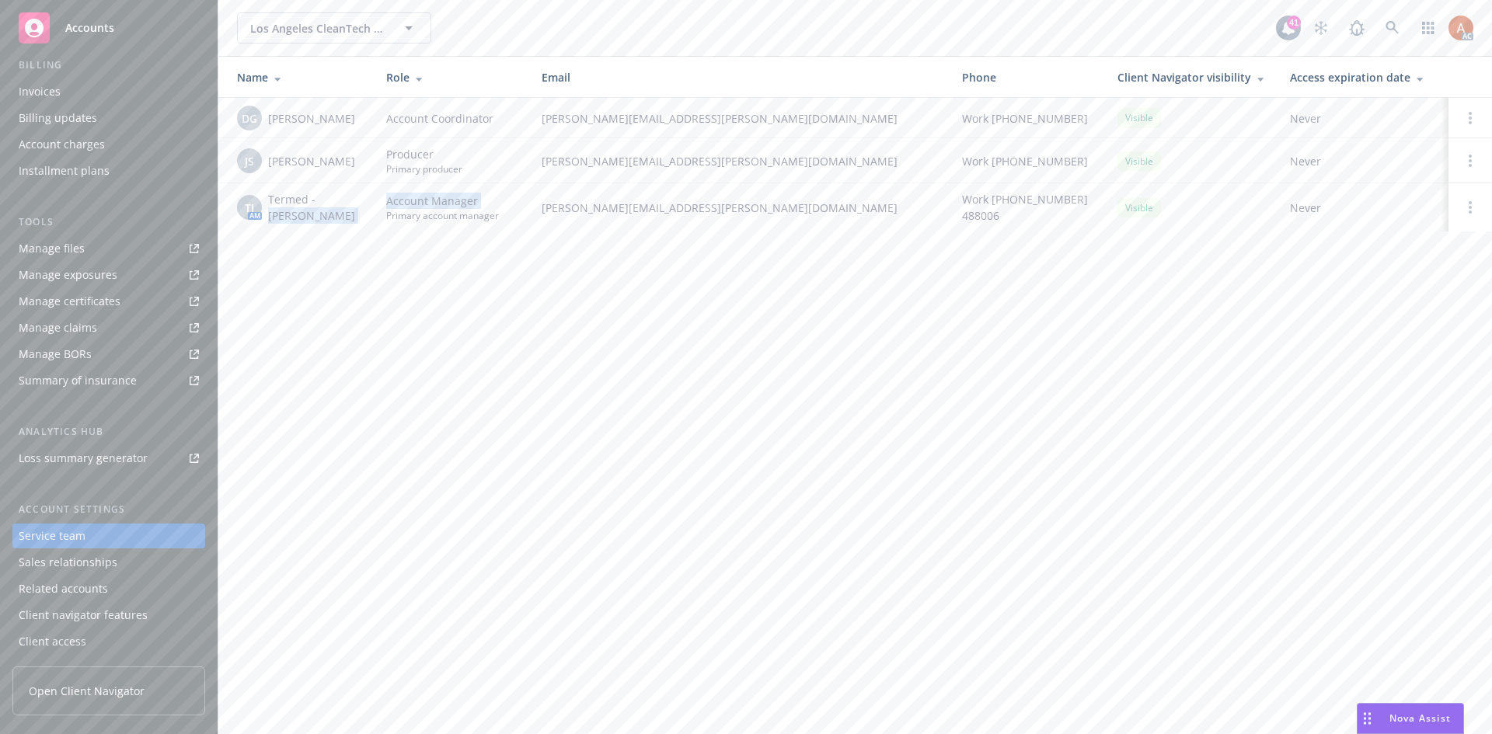
drag, startPoint x: 267, startPoint y: 219, endPoint x: 378, endPoint y: 221, distance: 111.1
click at [378, 221] on tr "TJ AM Termed - Samantha Jeffries Account Manager Primary account manager samant…" at bounding box center [855, 207] width 1274 height 48
drag, startPoint x: 360, startPoint y: 252, endPoint x: 303, endPoint y: 222, distance: 63.9
click at [358, 251] on div "Los Angeles CleanTech Incubator Los Angeles CleanTech Incubator 41 AC Name Role…" at bounding box center [855, 367] width 1274 height 734
drag, startPoint x: 271, startPoint y: 218, endPoint x: 359, endPoint y: 218, distance: 87.8
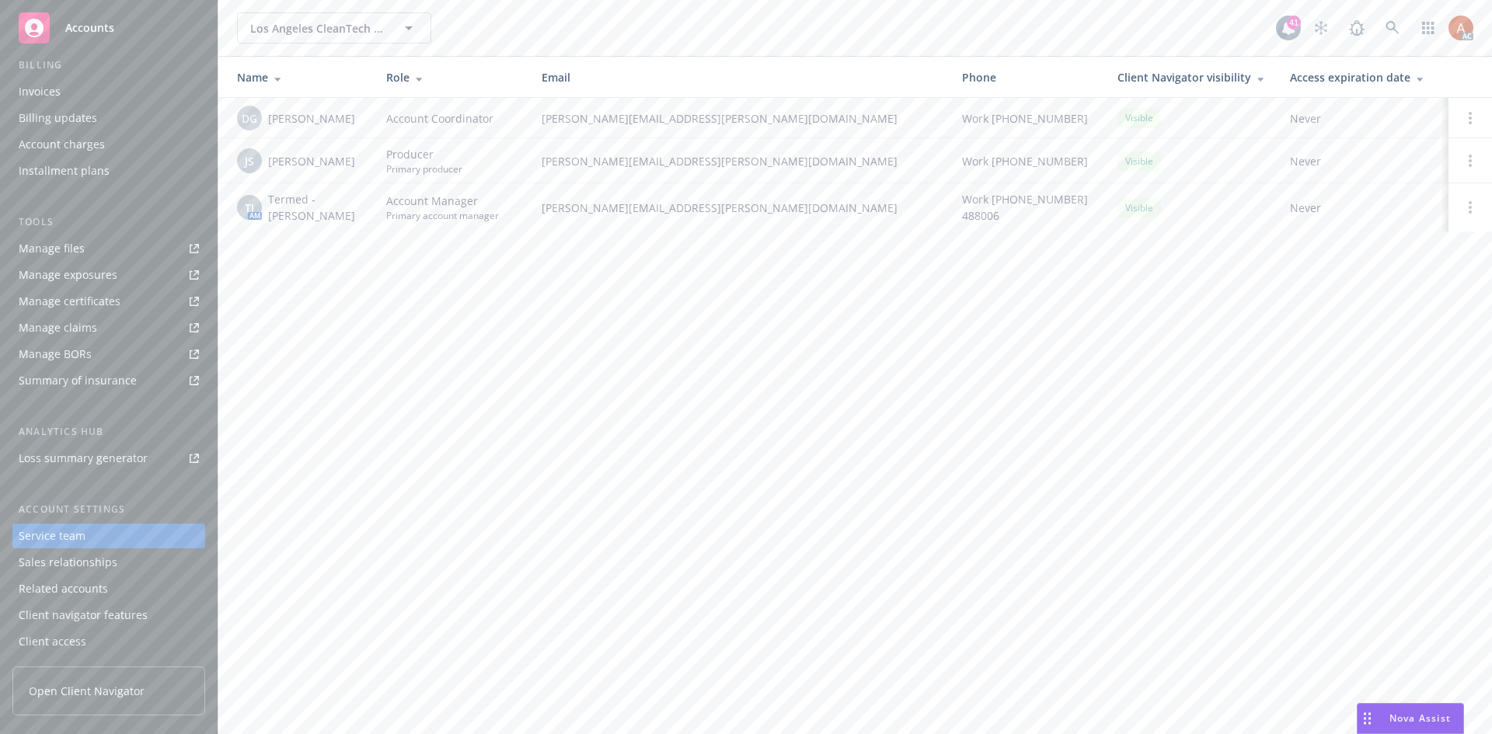
click at [359, 218] on div "TJ AM Termed - Samantha Jeffries" at bounding box center [299, 207] width 124 height 33
drag, startPoint x: 539, startPoint y: 208, endPoint x: 723, endPoint y: 217, distance: 184.4
click at [723, 217] on td "samantha.jeffries@newfront.com" at bounding box center [739, 207] width 420 height 48
drag, startPoint x: 570, startPoint y: 385, endPoint x: 490, endPoint y: 302, distance: 115.9
click at [569, 385] on div "Los Angeles CleanTech Incubator Los Angeles CleanTech Incubator 41 AC Name Role…" at bounding box center [855, 367] width 1274 height 734
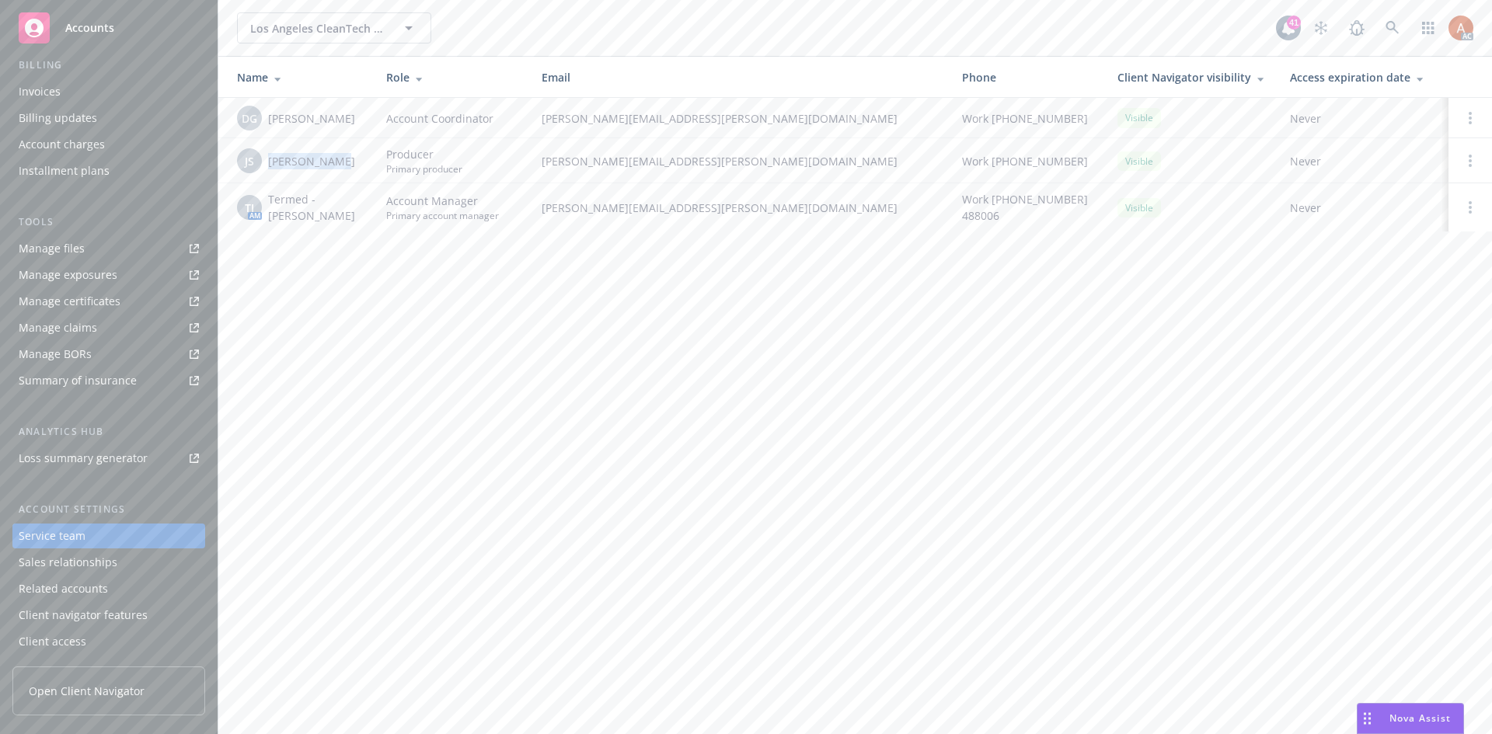
drag, startPoint x: 267, startPoint y: 162, endPoint x: 345, endPoint y: 162, distance: 77.7
click at [345, 162] on div "JS Jeff Simpson" at bounding box center [299, 160] width 124 height 25
click at [41, 138] on div "Policies" at bounding box center [38, 133] width 39 height 25
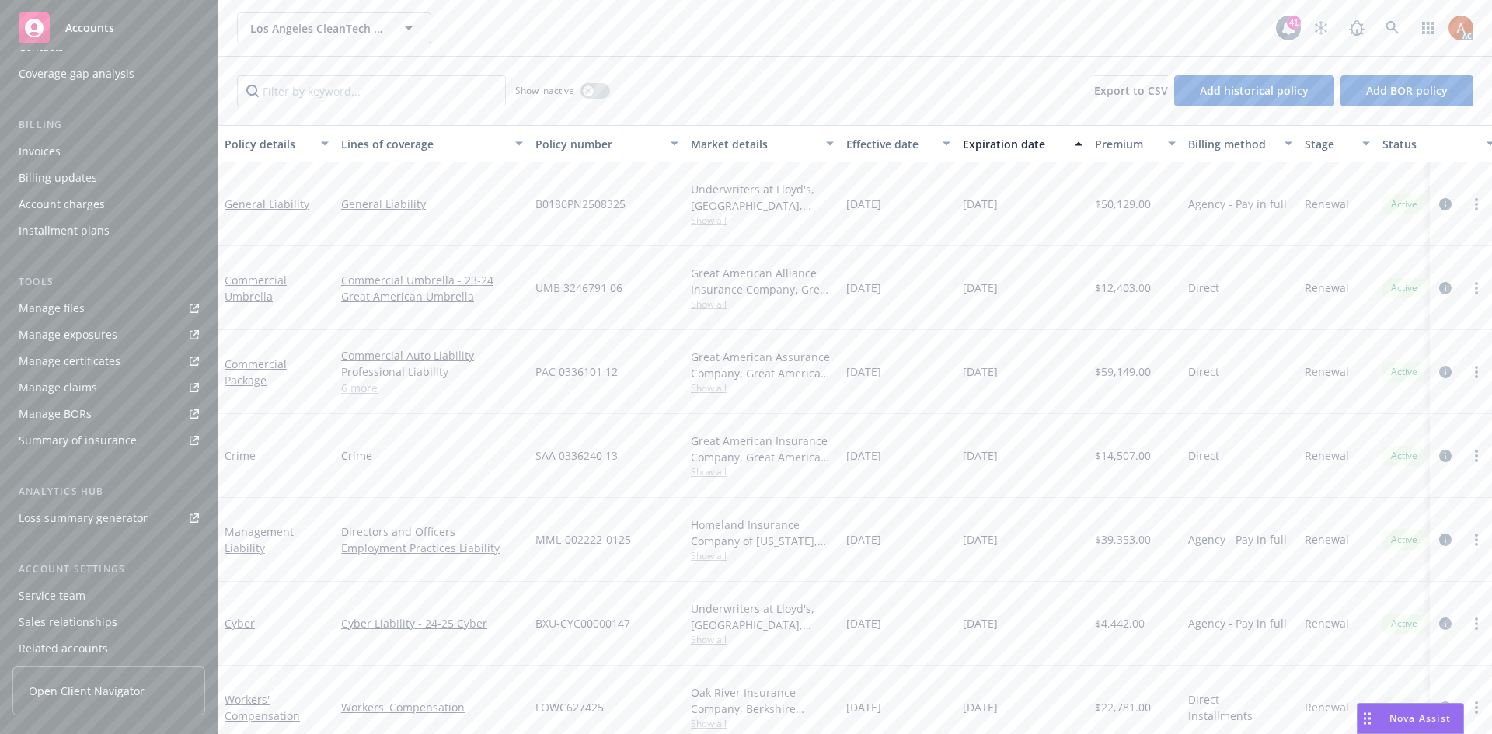
scroll to position [252, 0]
click at [40, 542] on div "Service team" at bounding box center [52, 536] width 67 height 25
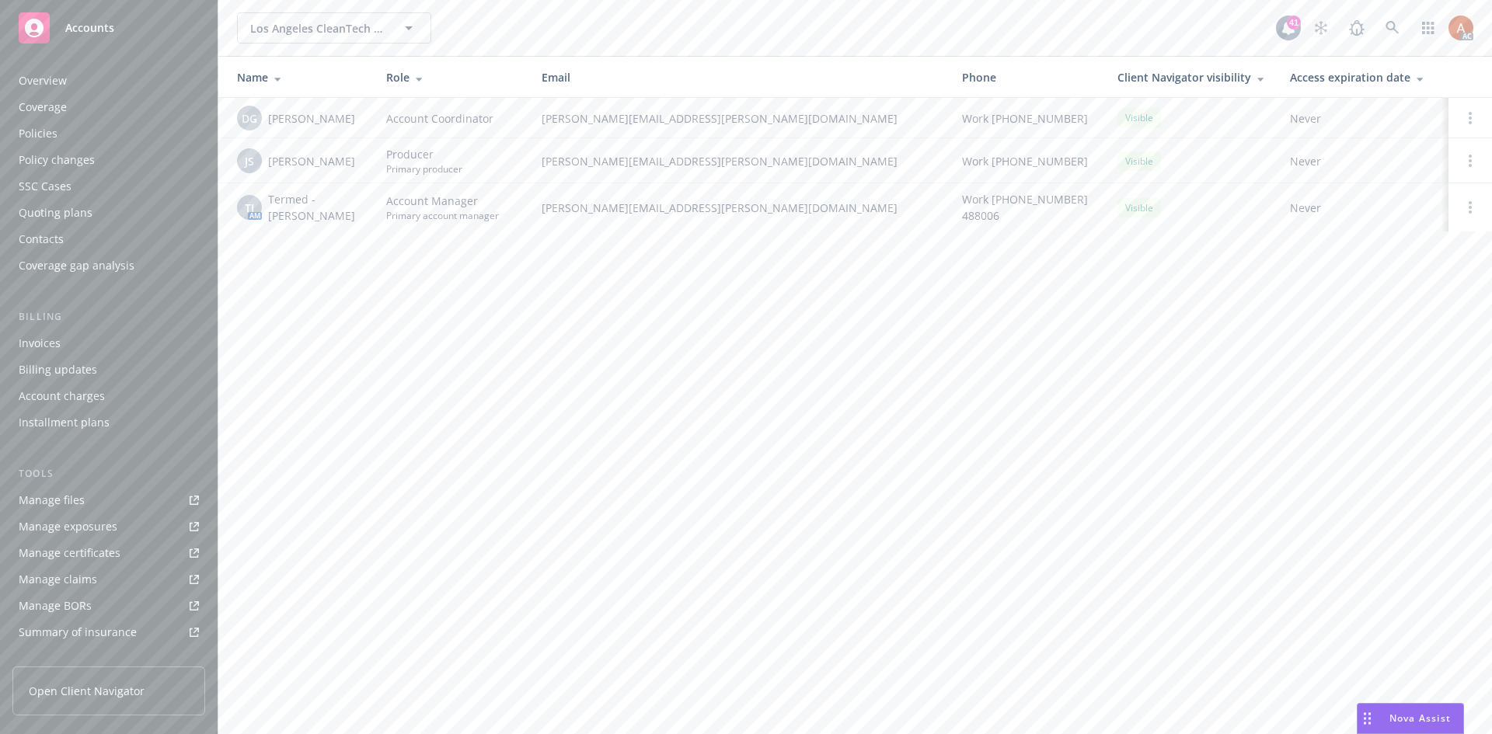
click at [12, 80] on div "Overview Coverage Policies Policy changes SSC Cases Quoting plans Contacts Cove…" at bounding box center [109, 392] width 218 height 685
click at [15, 79] on link "Overview" at bounding box center [108, 80] width 193 height 25
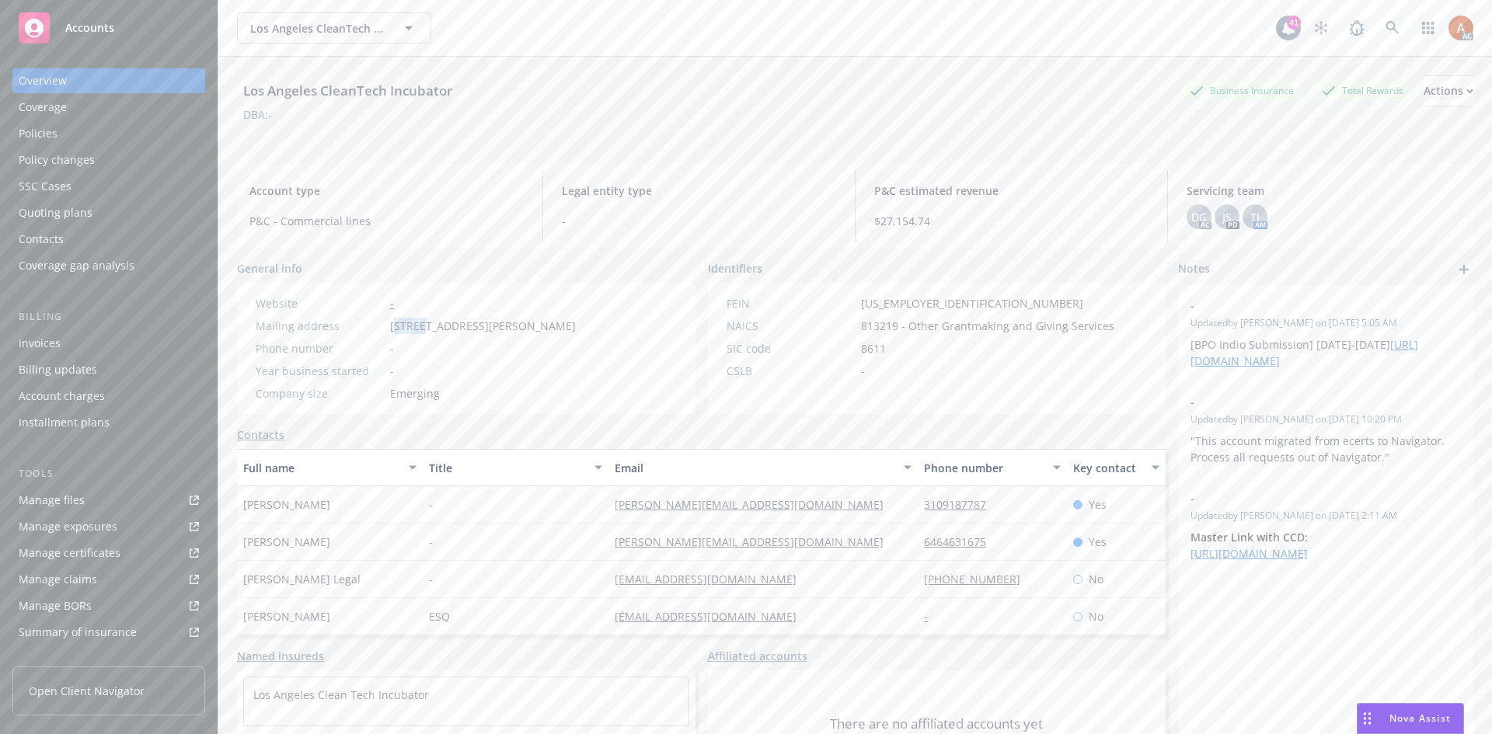
drag, startPoint x: 396, startPoint y: 327, endPoint x: 421, endPoint y: 329, distance: 25.7
click at [421, 329] on span "525 S Hewitt St, Los Angeles, CA, 90013" at bounding box center [483, 326] width 186 height 16
click at [504, 193] on span "Account type" at bounding box center [386, 191] width 274 height 16
click at [392, 329] on span "525 S Hewitt St, Los Angeles, CA, 90013" at bounding box center [483, 326] width 186 height 16
click at [19, 121] on div "Policies" at bounding box center [38, 133] width 39 height 25
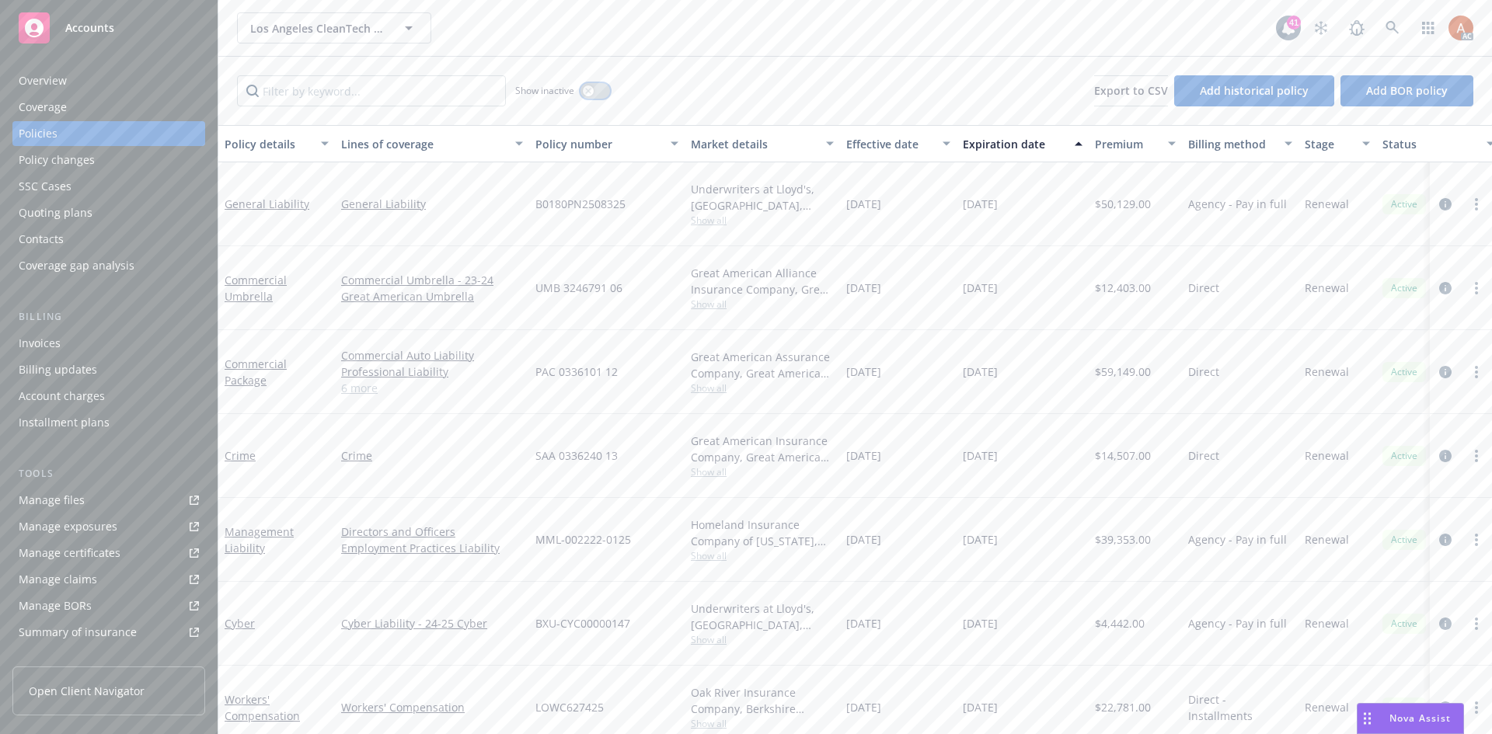
click at [588, 94] on div "button" at bounding box center [588, 90] width 11 height 11
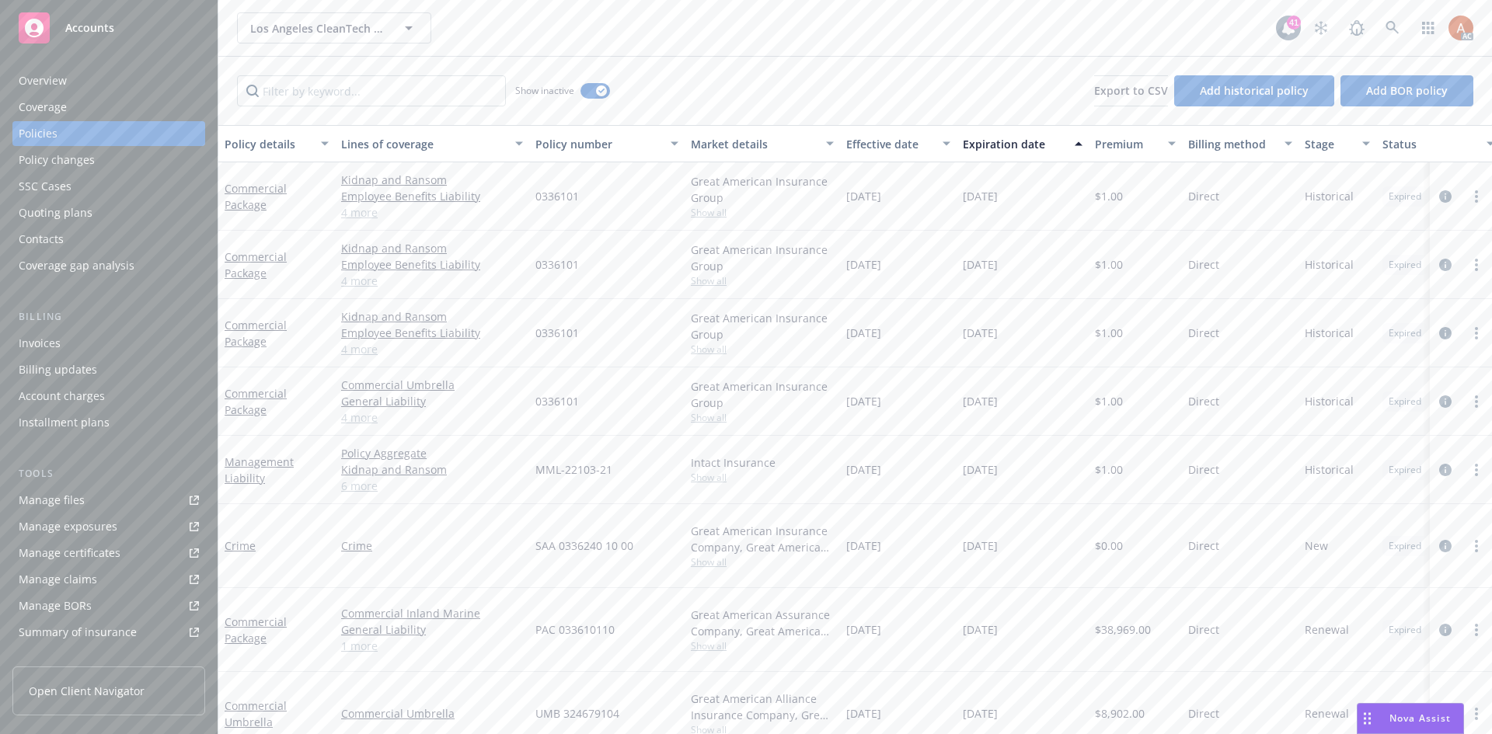
click at [869, 141] on div "Effective date" at bounding box center [889, 144] width 87 height 16
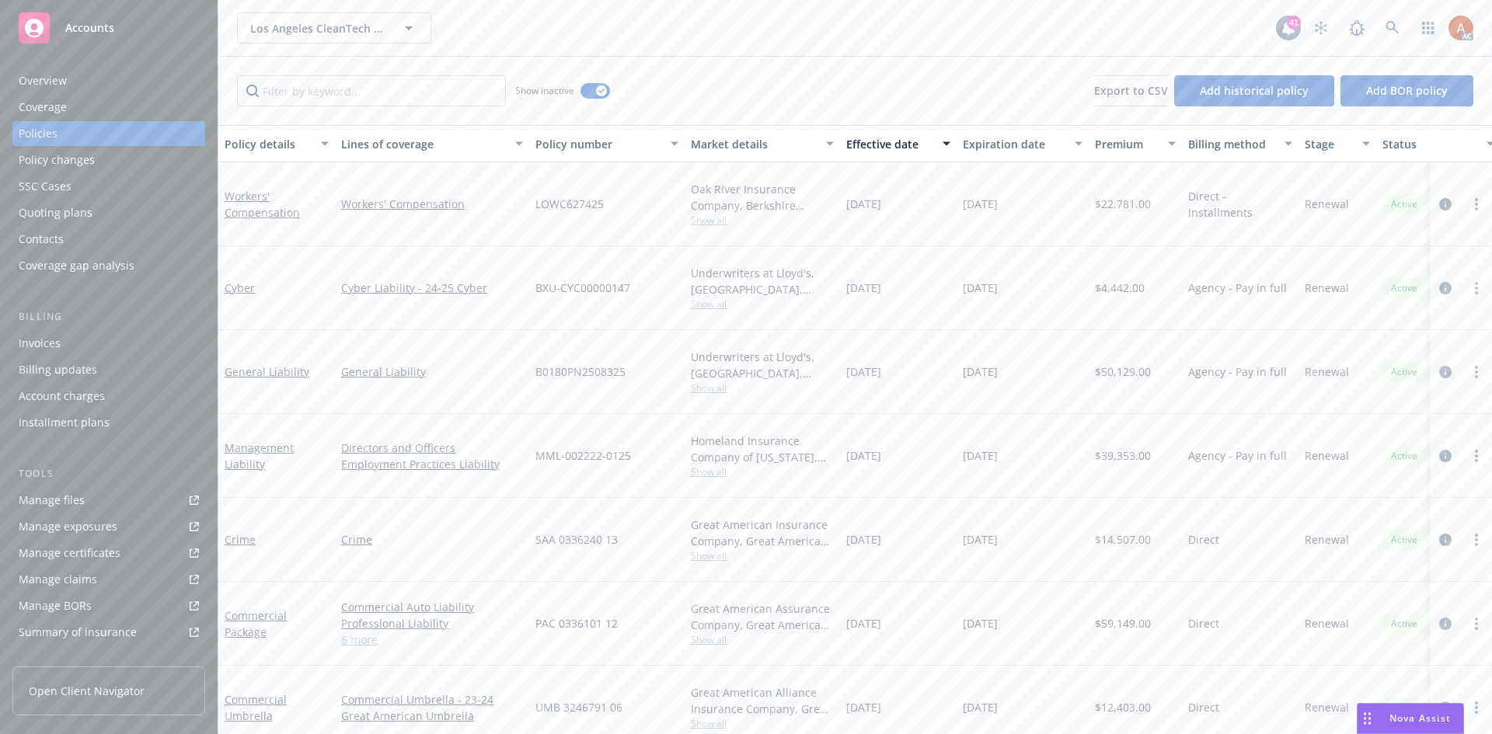
drag, startPoint x: 860, startPoint y: 374, endPoint x: 1034, endPoint y: 374, distance: 174.1
click at [1034, 374] on div "General Liability General Liability B0180PN2508325 Underwriters at Lloyd's, Lon…" at bounding box center [968, 372] width 1500 height 84
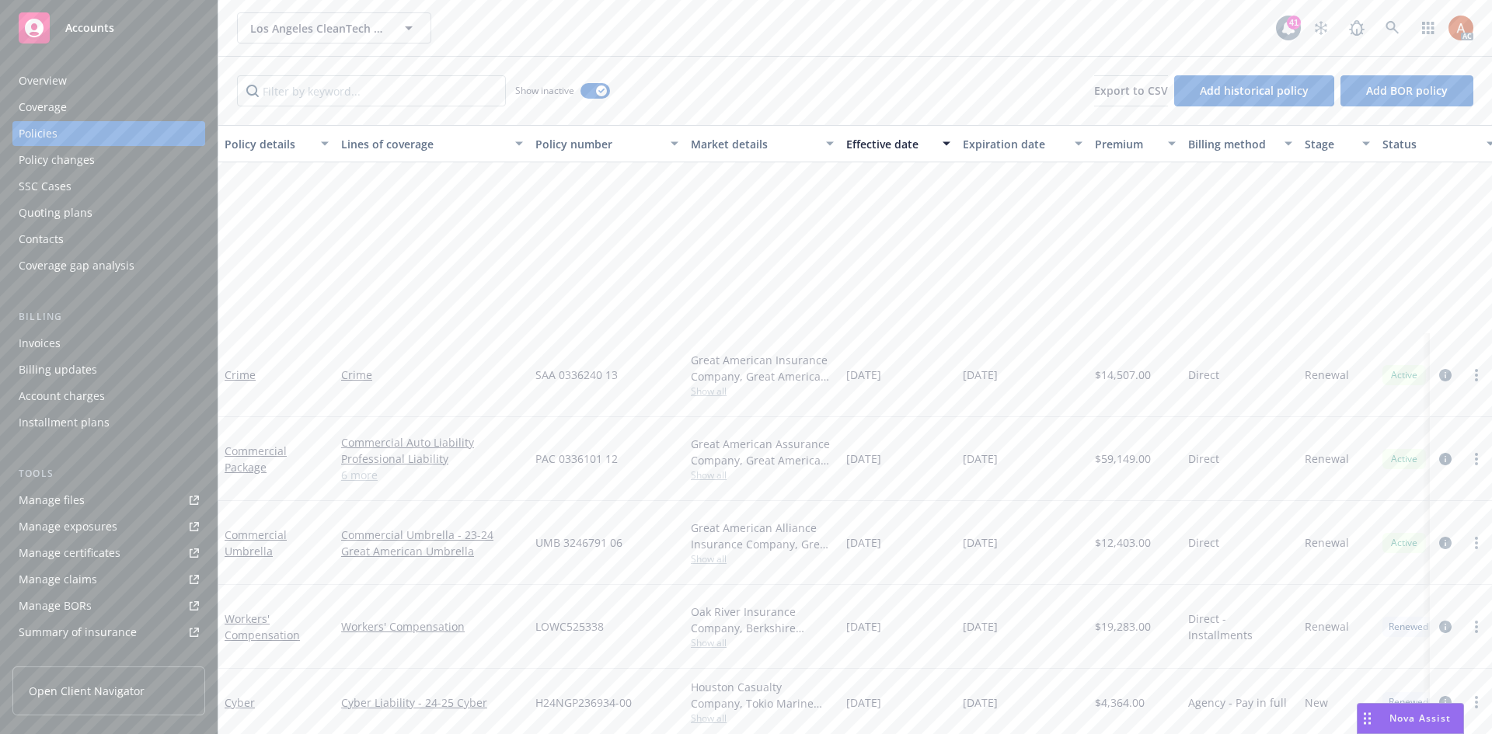
scroll to position [311, 0]
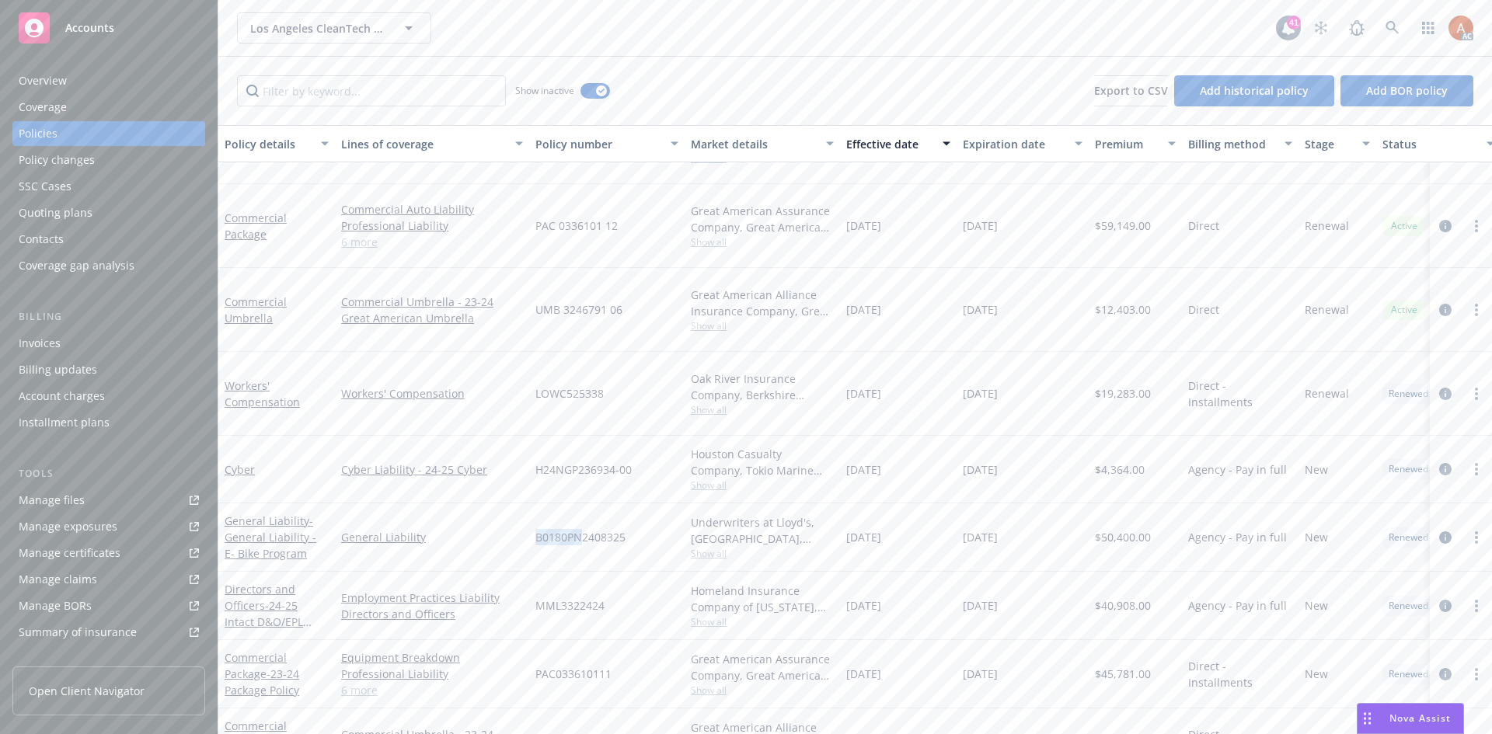
drag, startPoint x: 532, startPoint y: 543, endPoint x: 582, endPoint y: 541, distance: 49.8
click at [582, 541] on div "B0180PN2408325" at bounding box center [606, 538] width 155 height 68
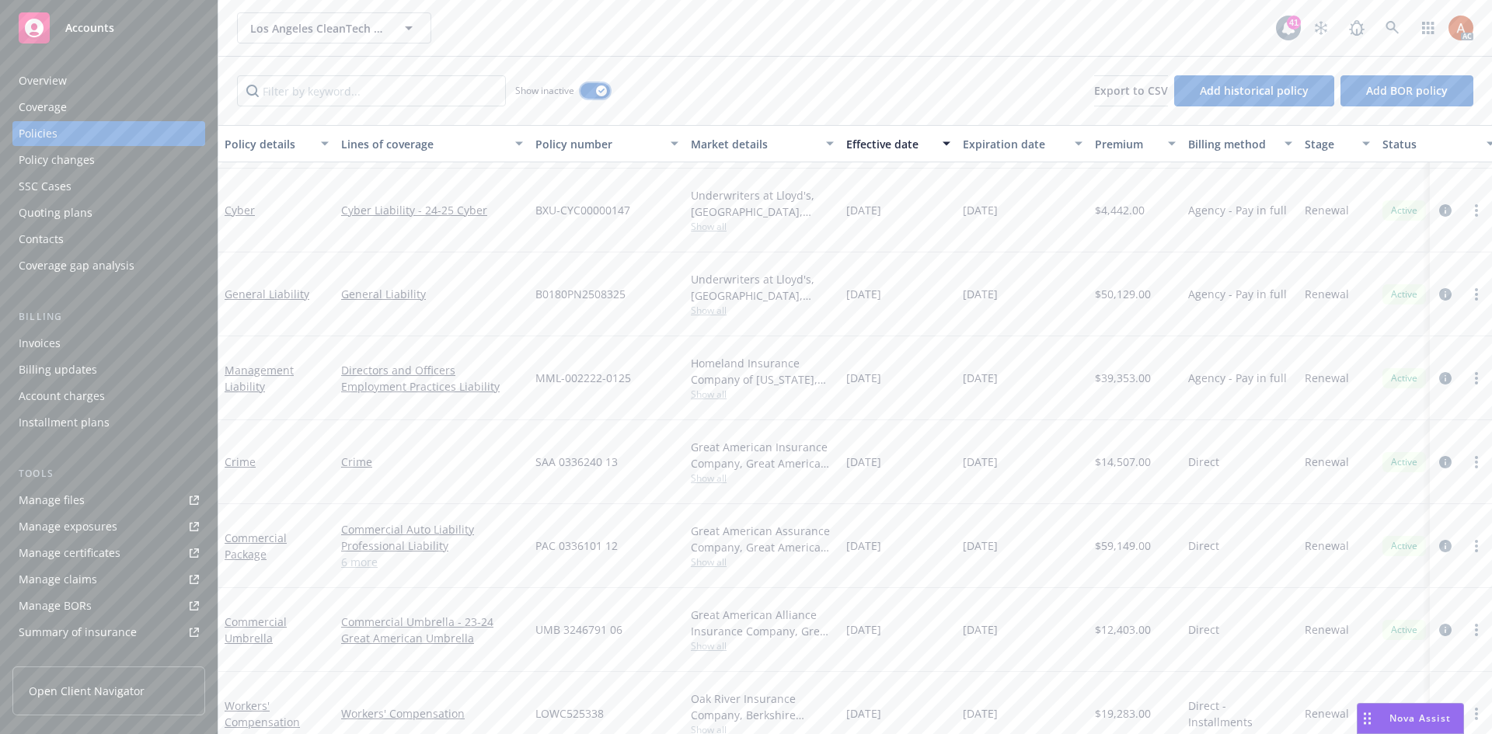
click at [598, 89] on icon "button" at bounding box center [601, 91] width 6 height 5
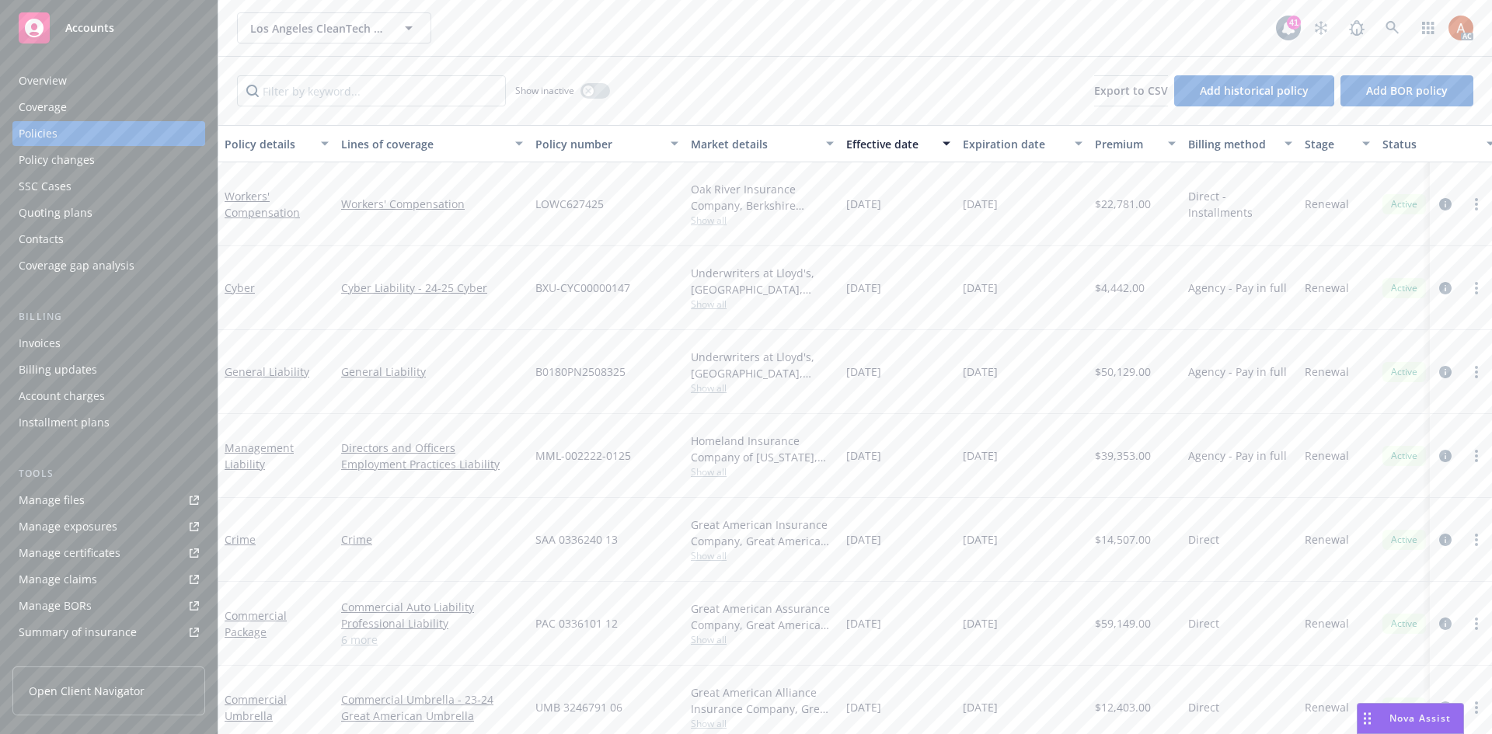
click at [46, 78] on div "Overview" at bounding box center [43, 80] width 48 height 25
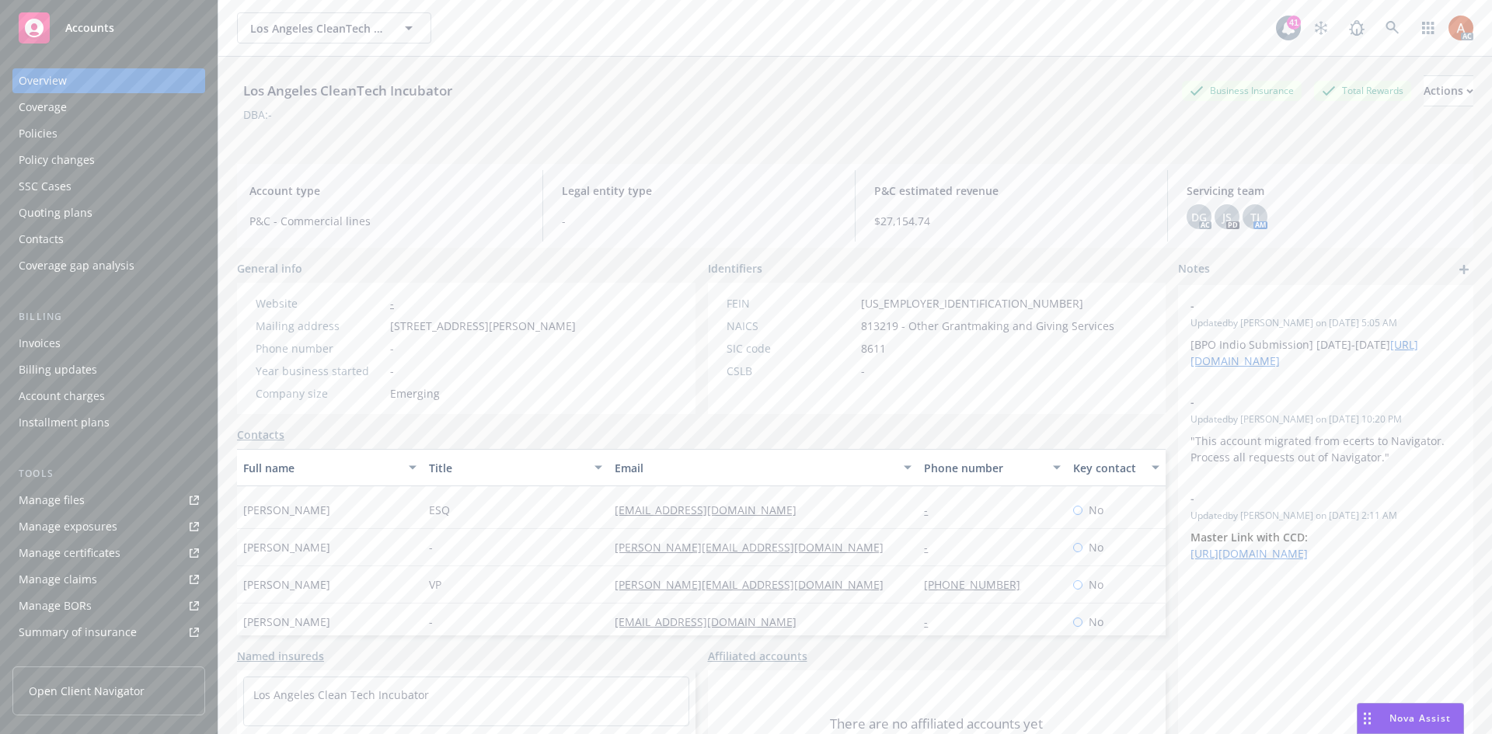
scroll to position [155, 0]
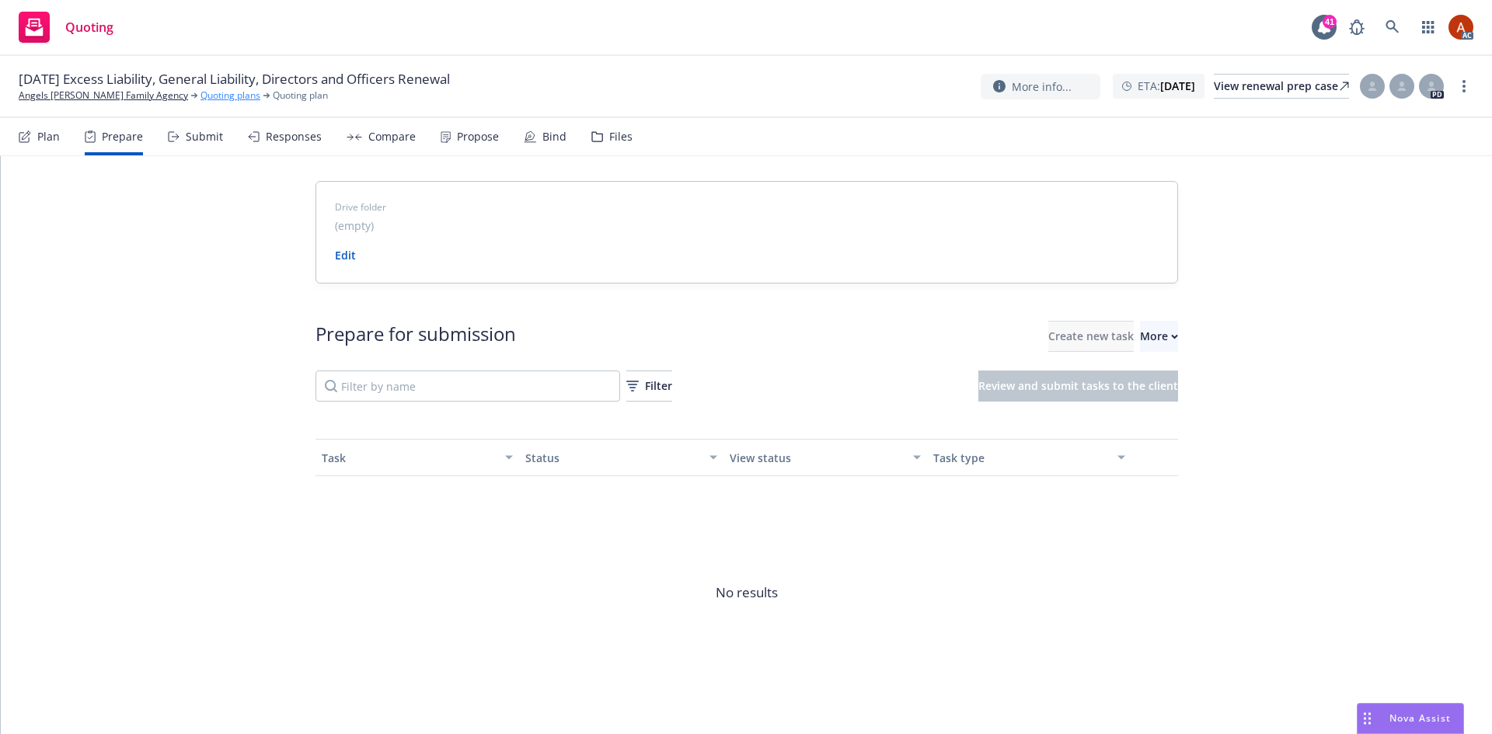
click at [200, 99] on link "Quoting plans" at bounding box center [230, 96] width 60 height 14
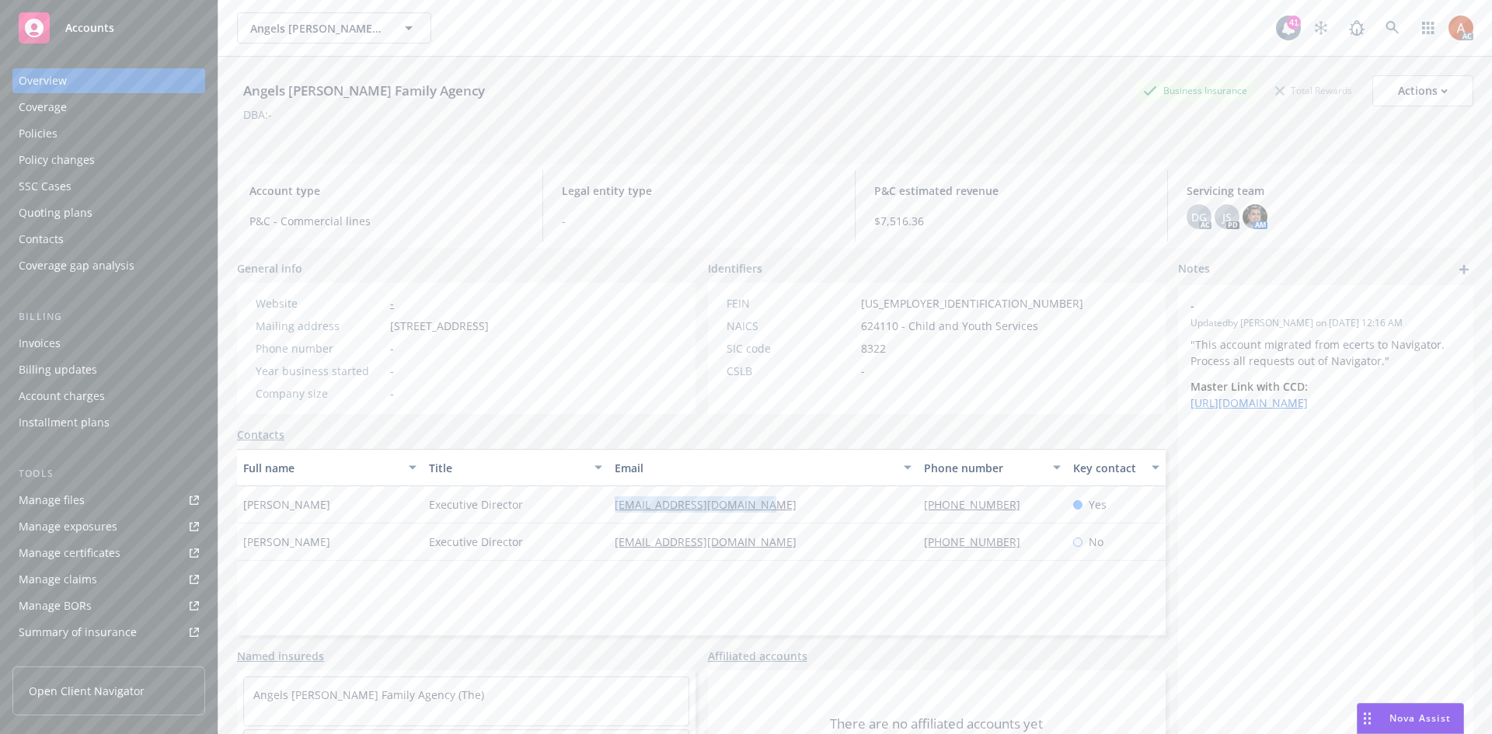
drag, startPoint x: 603, startPoint y: 504, endPoint x: 839, endPoint y: 514, distance: 236.5
click at [839, 514] on div "Jeff Wiemann Executive Director jwiemann@angelsfoster.org (858) 397-3847 Yes" at bounding box center [701, 504] width 929 height 37
click at [68, 536] on div "Service team" at bounding box center [52, 536] width 67 height 25
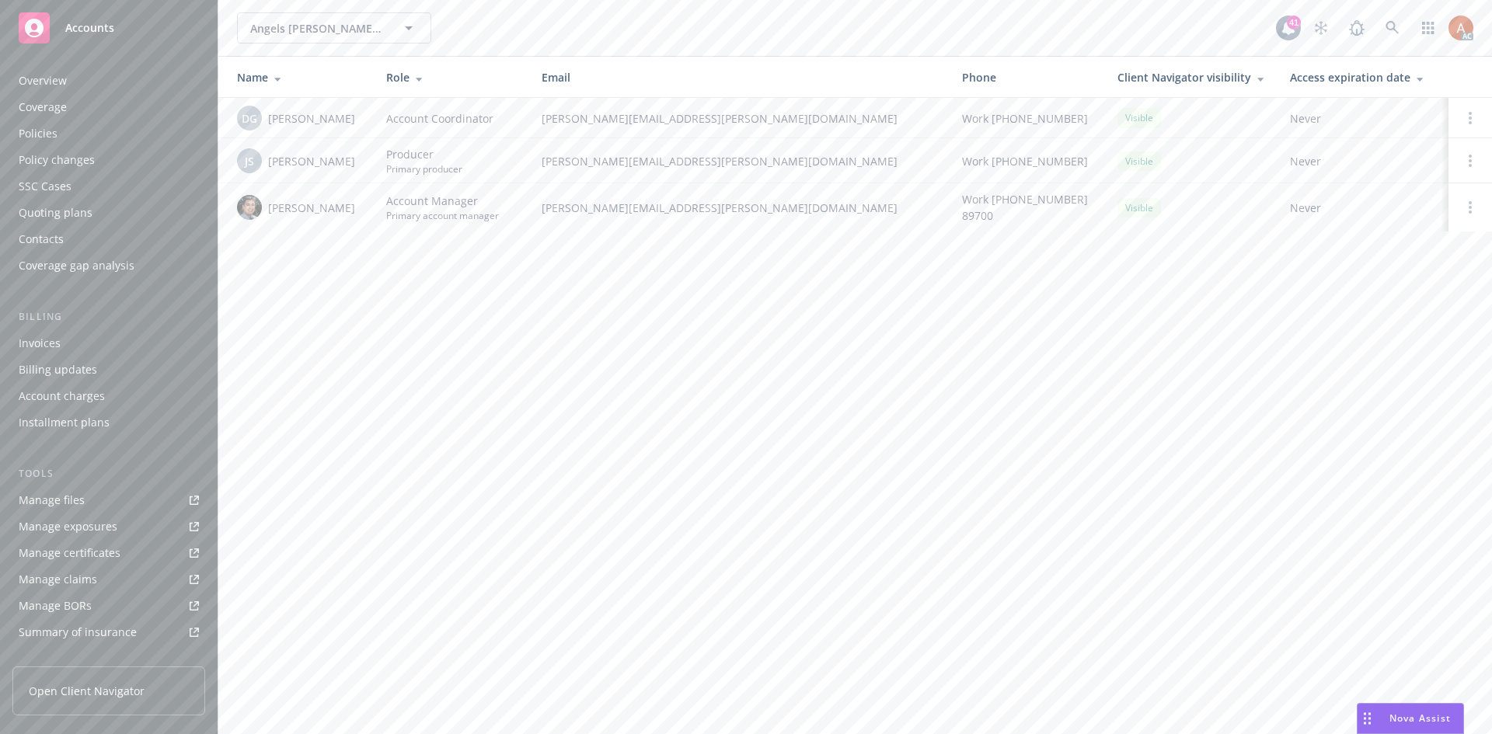
click at [51, 79] on div "Overview" at bounding box center [43, 80] width 48 height 25
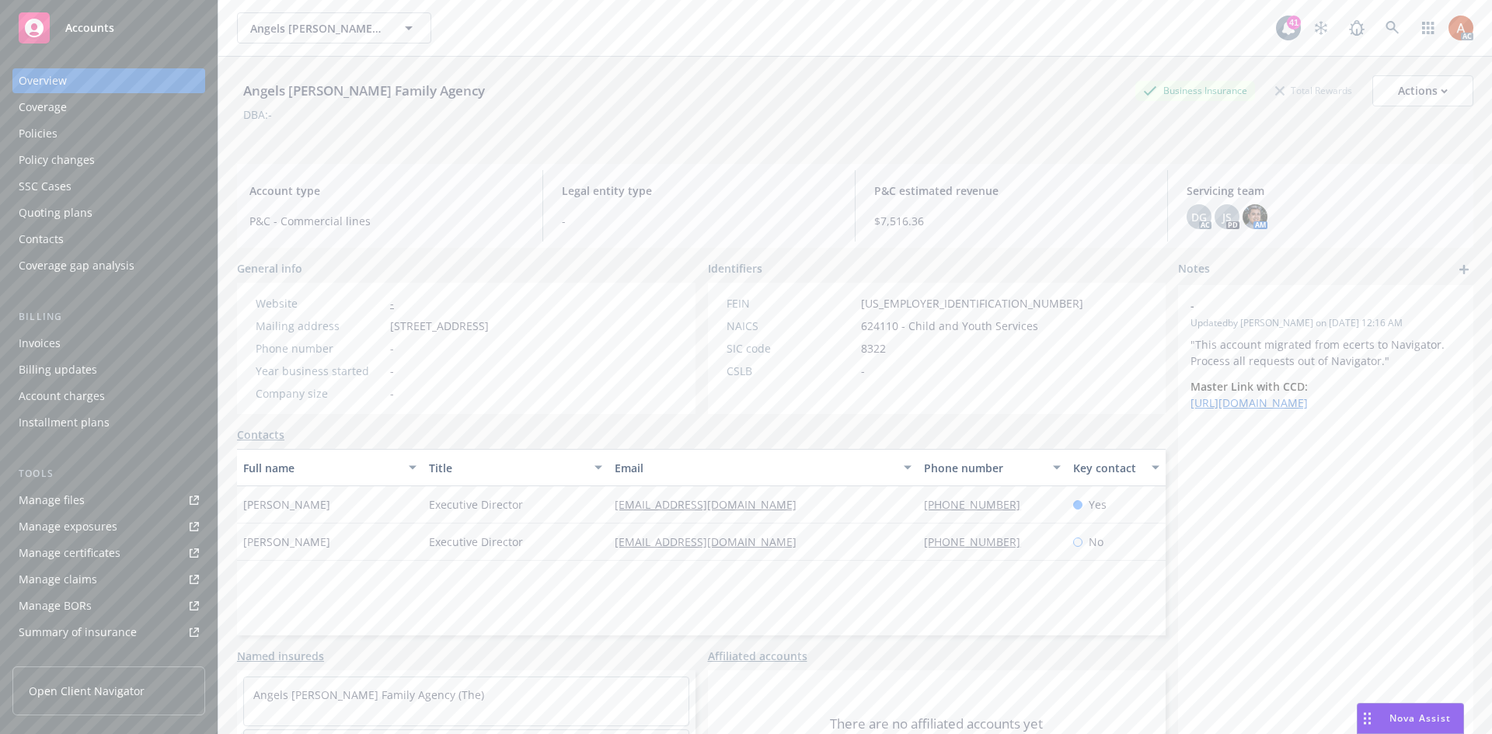
click at [46, 132] on div "Policies" at bounding box center [38, 133] width 39 height 25
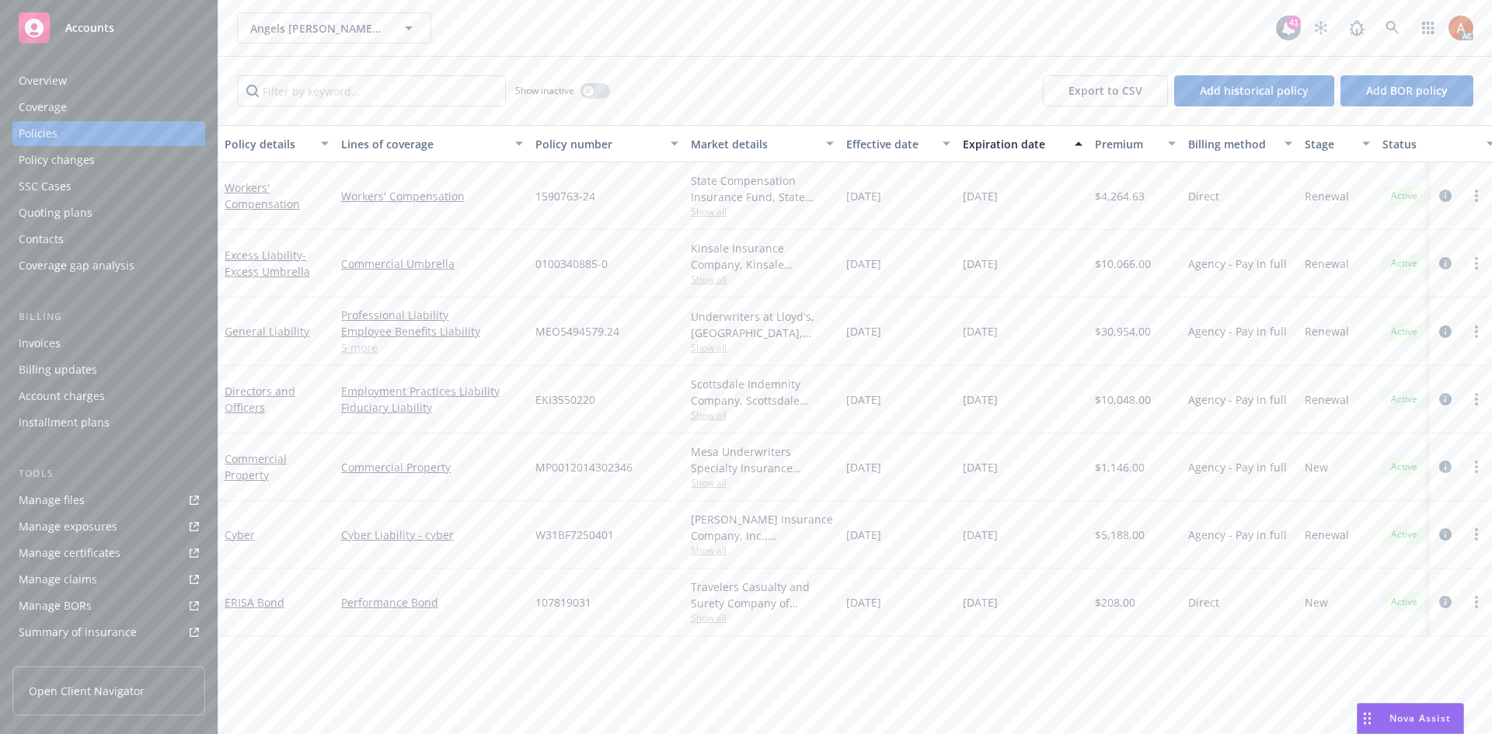
click at [360, 345] on link "5 more" at bounding box center [432, 348] width 182 height 16
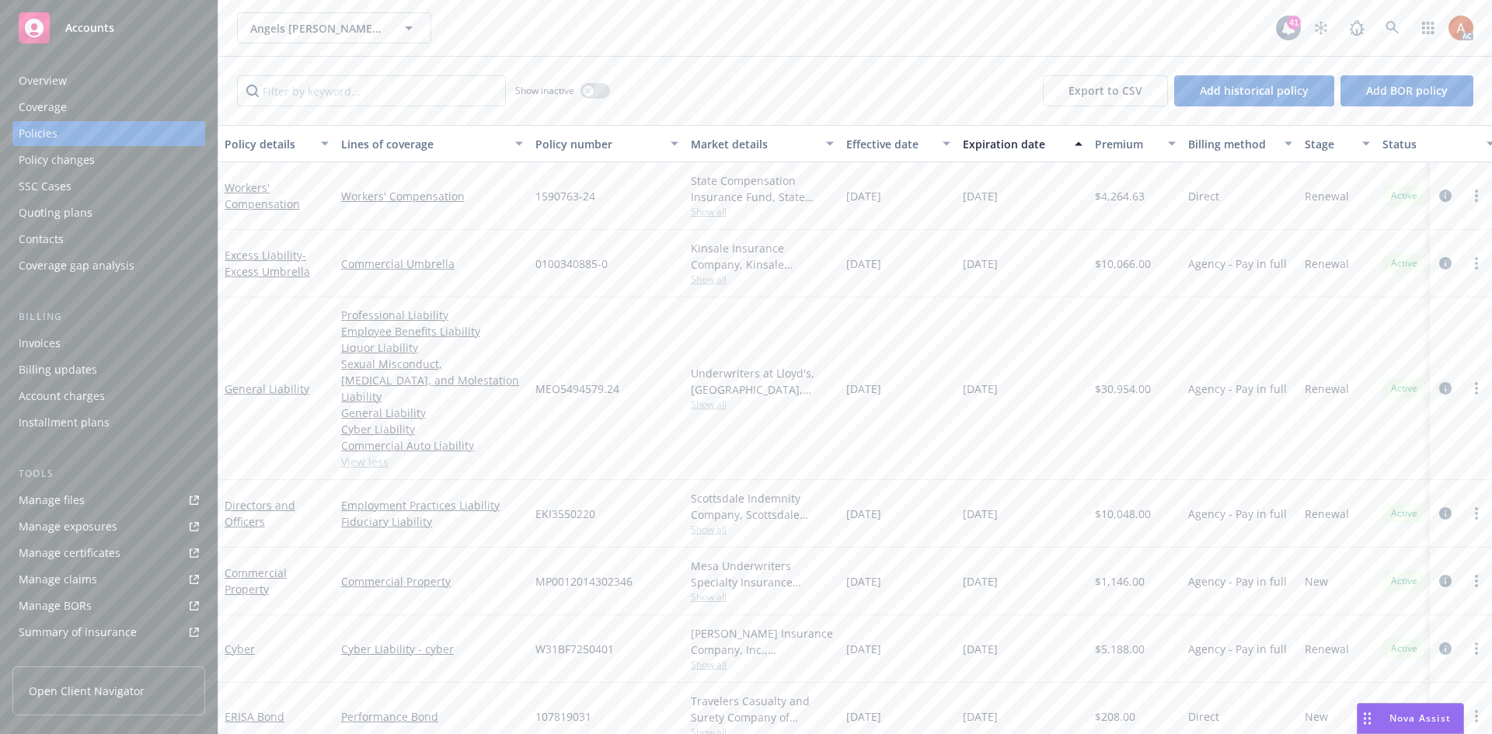
click at [1439, 382] on icon "circleInformation" at bounding box center [1445, 388] width 12 height 12
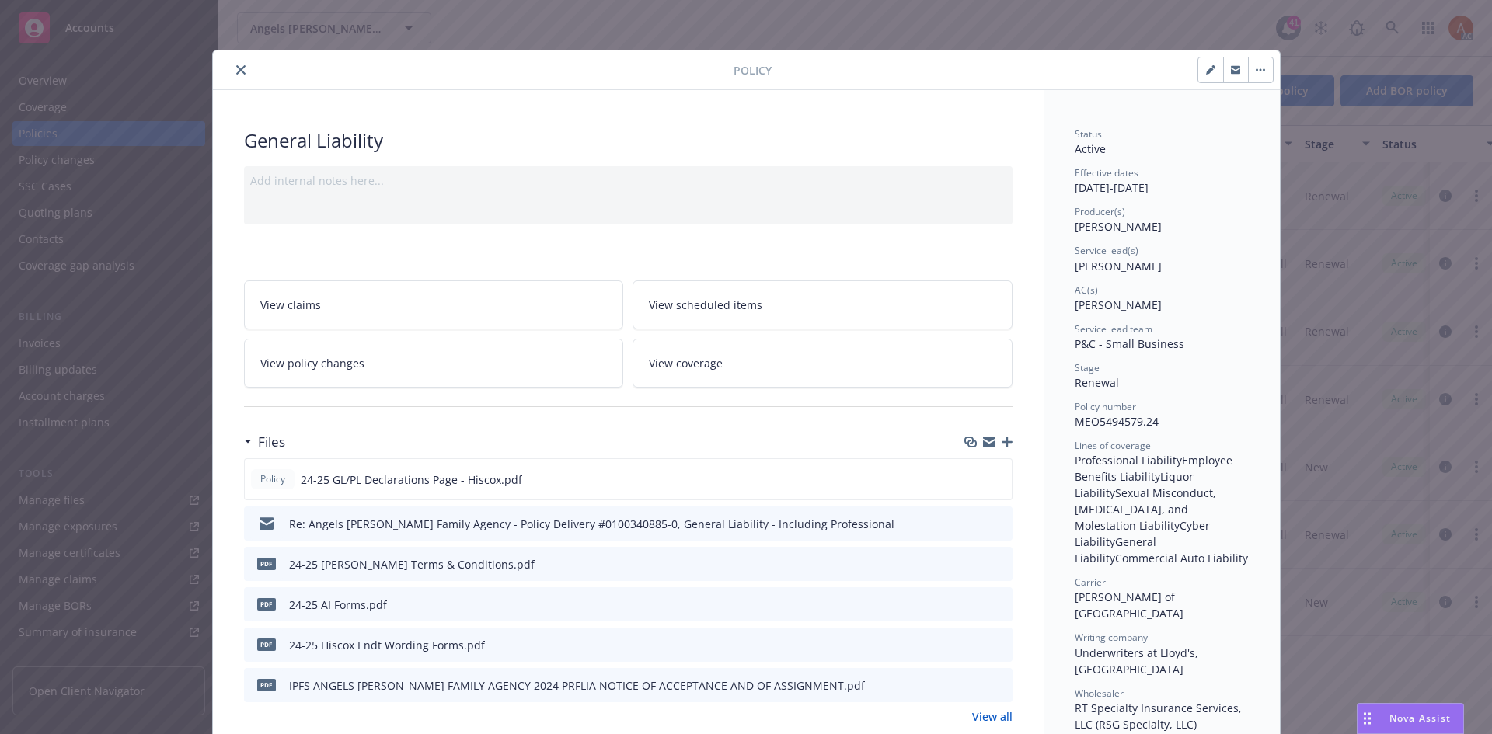
scroll to position [233, 0]
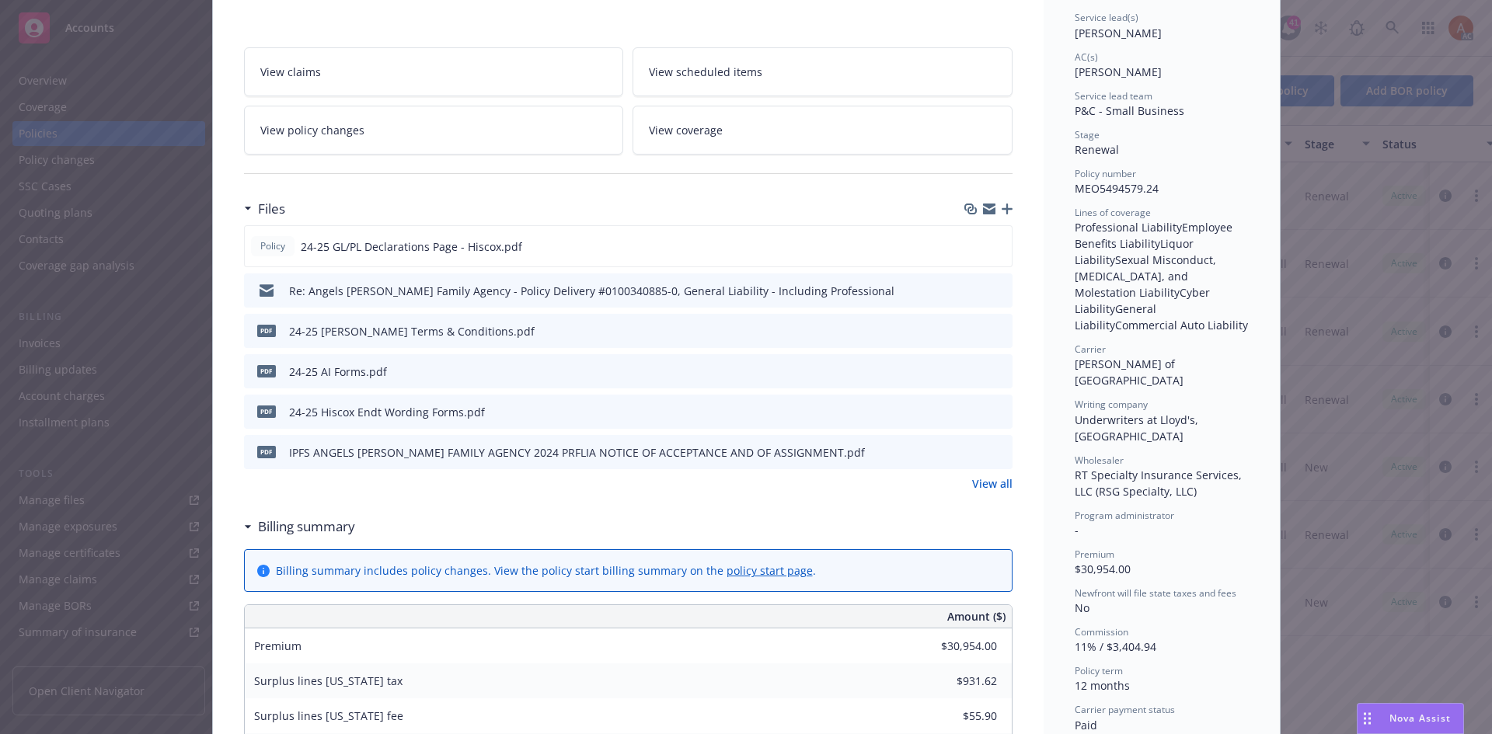
click at [992, 480] on link "View all" at bounding box center [992, 484] width 40 height 16
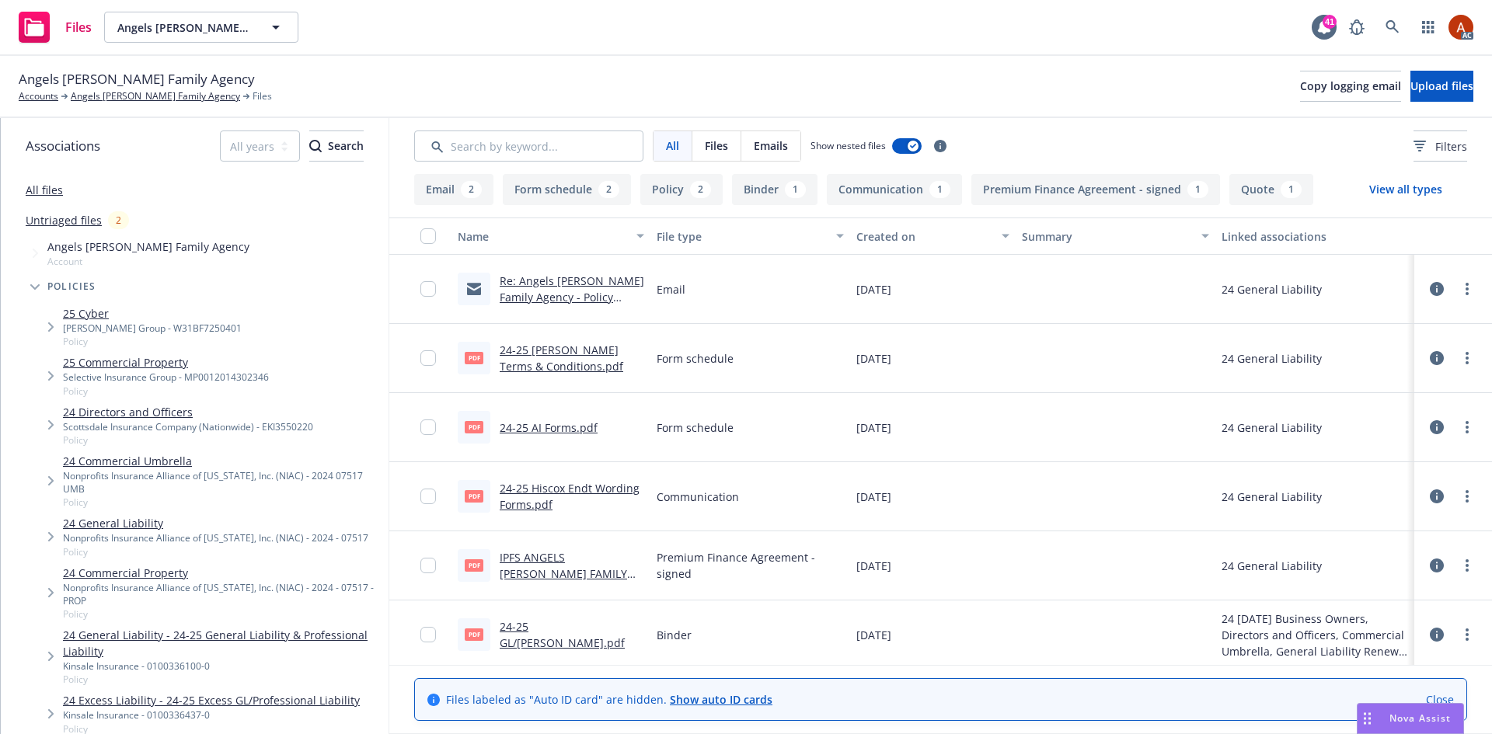
click at [678, 186] on button "Policy 2" at bounding box center [681, 189] width 82 height 31
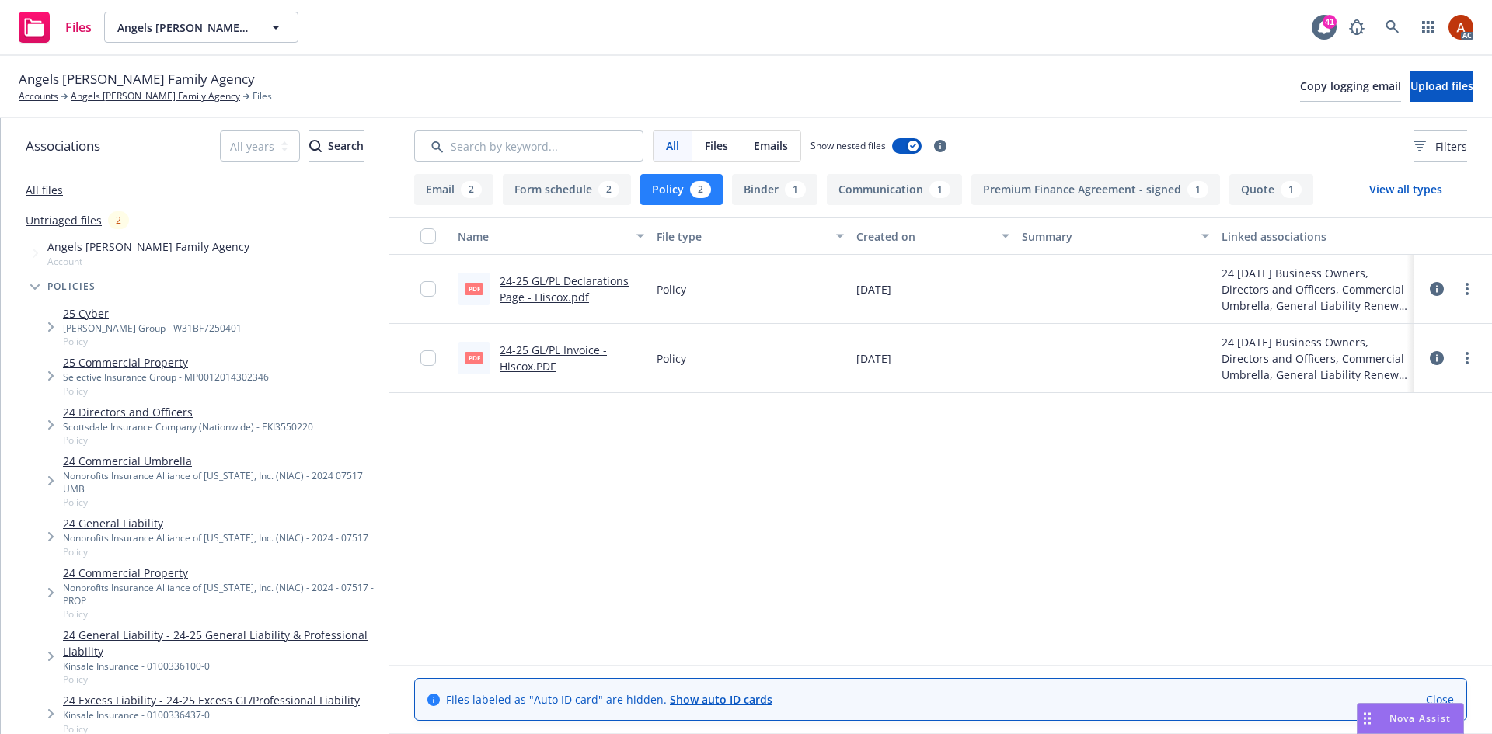
click at [566, 281] on link "24-25 GL/PL Declarations Page - Hiscox.pdf" at bounding box center [564, 289] width 129 height 31
click at [132, 95] on link "Angels [PERSON_NAME] Family Agency" at bounding box center [155, 96] width 169 height 14
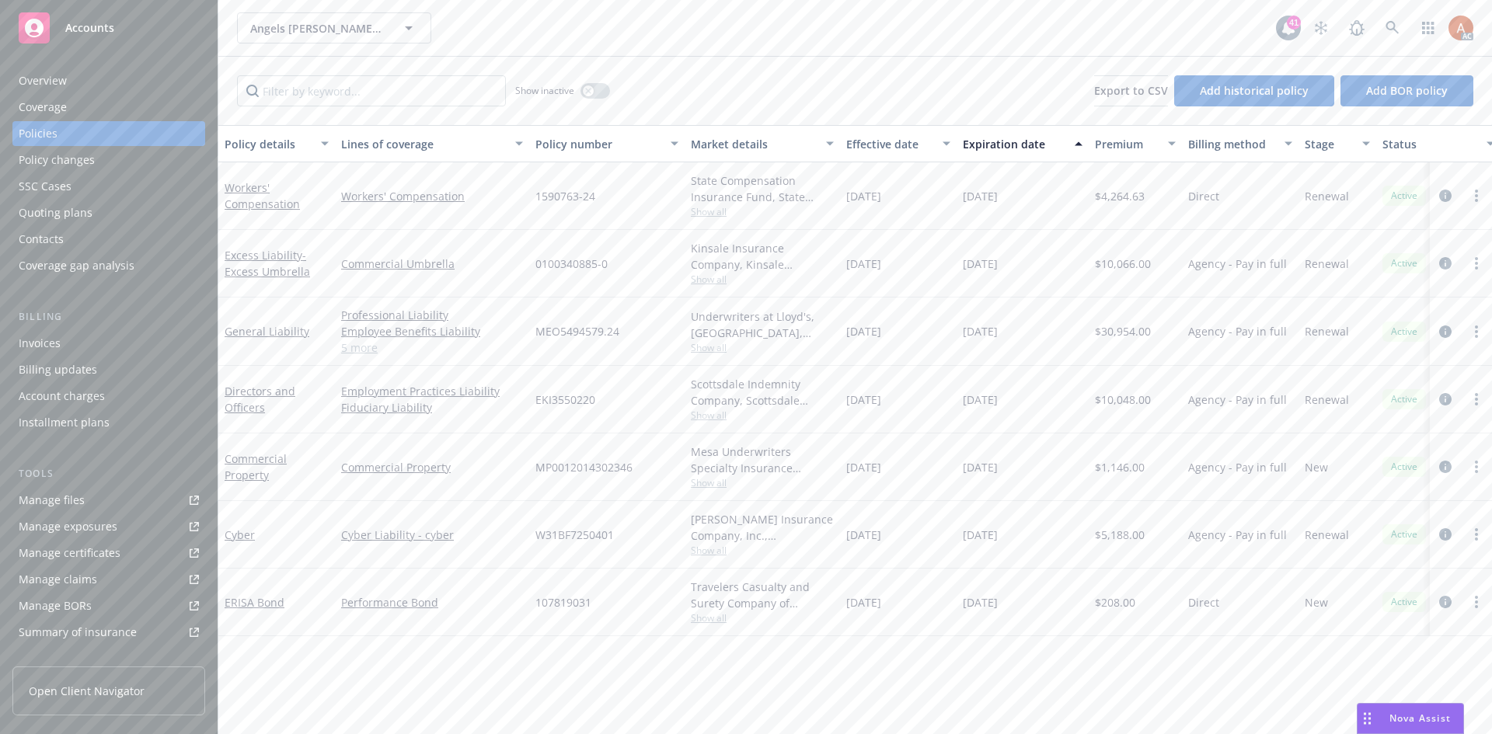
click at [371, 347] on link "5 more" at bounding box center [432, 348] width 182 height 16
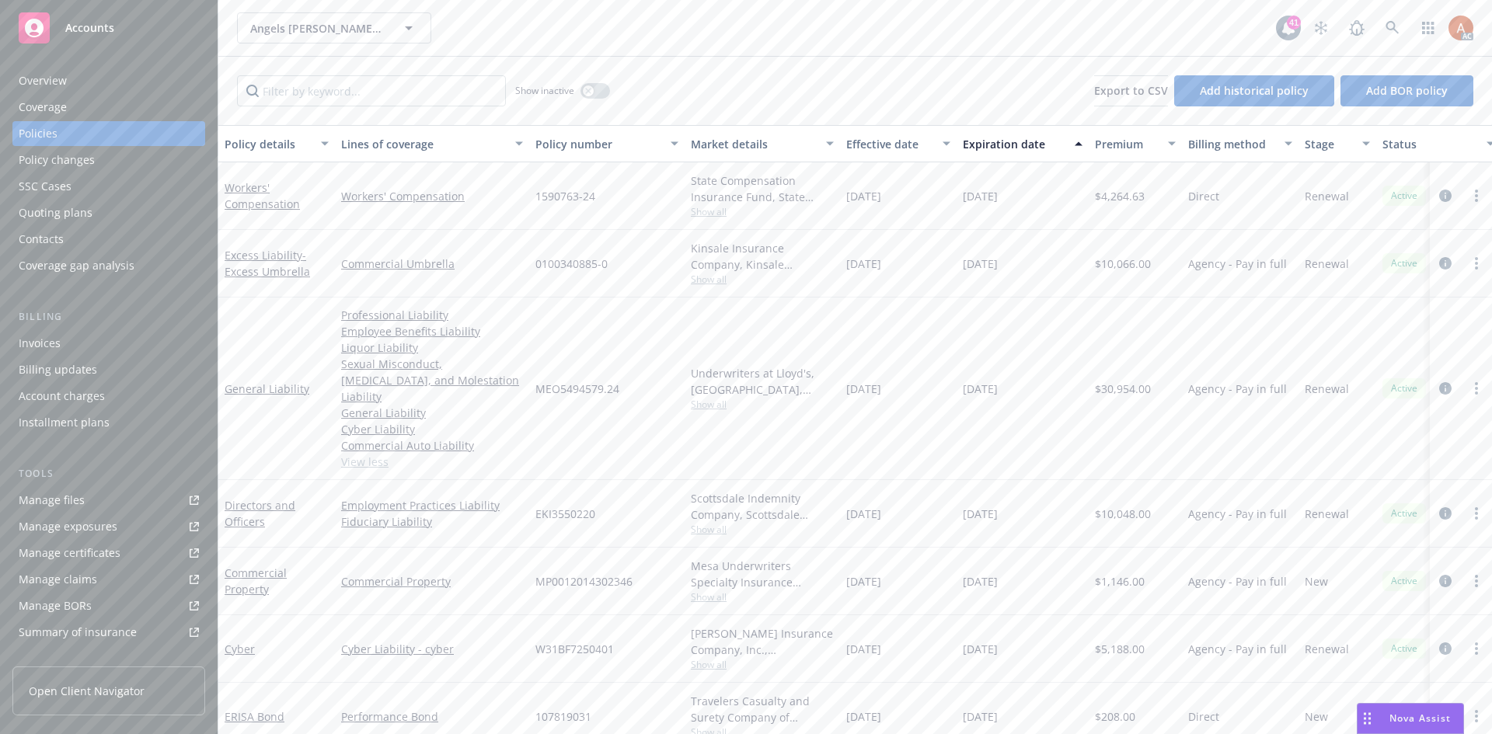
click at [722, 398] on span "Show all" at bounding box center [762, 404] width 143 height 13
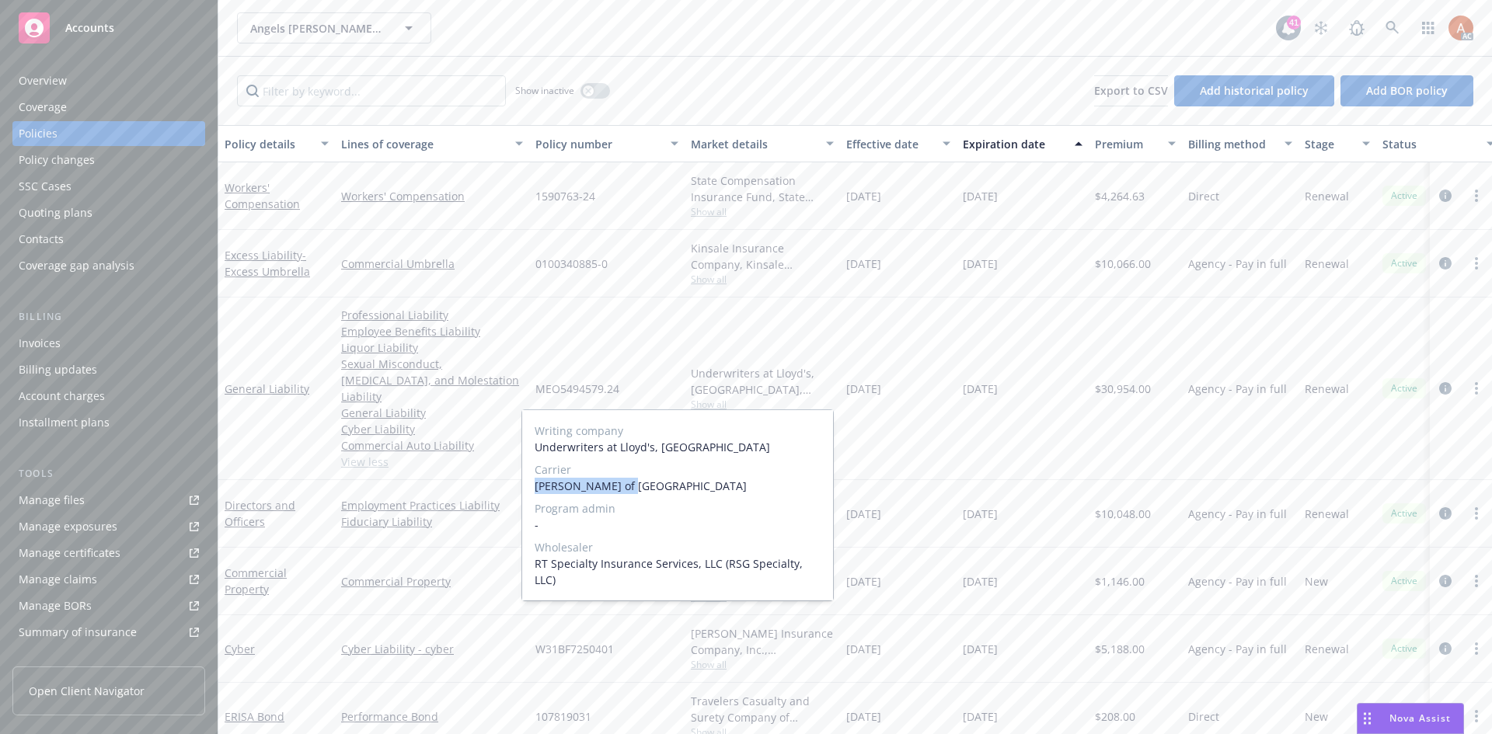
drag, startPoint x: 534, startPoint y: 490, endPoint x: 639, endPoint y: 490, distance: 105.7
click at [639, 490] on div "Writing company Underwriters at Lloyd's, London Carrier Lloyd's of London Progr…" at bounding box center [677, 505] width 311 height 190
copy span "[PERSON_NAME] of [GEOGRAPHIC_DATA]"
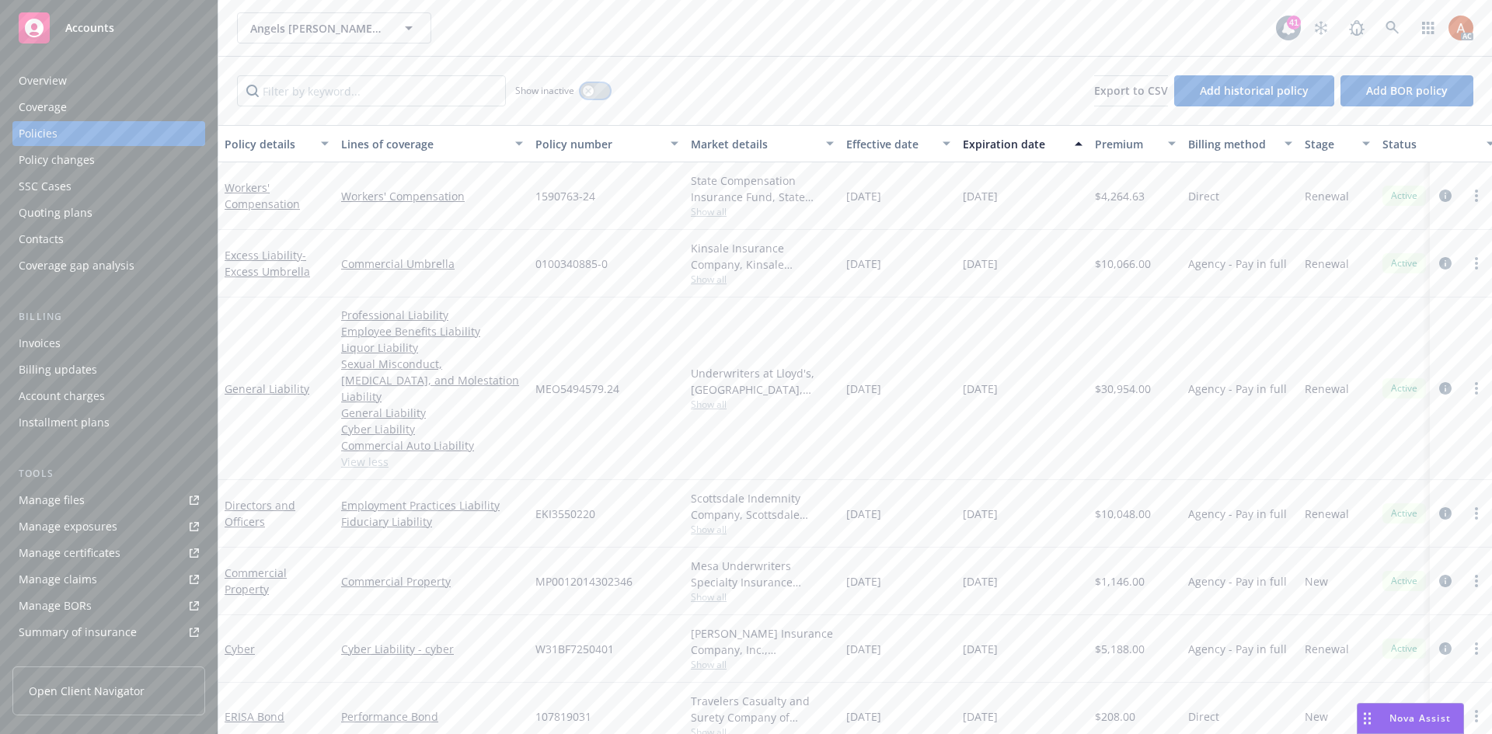
click at [593, 94] on button "button" at bounding box center [595, 91] width 30 height 16
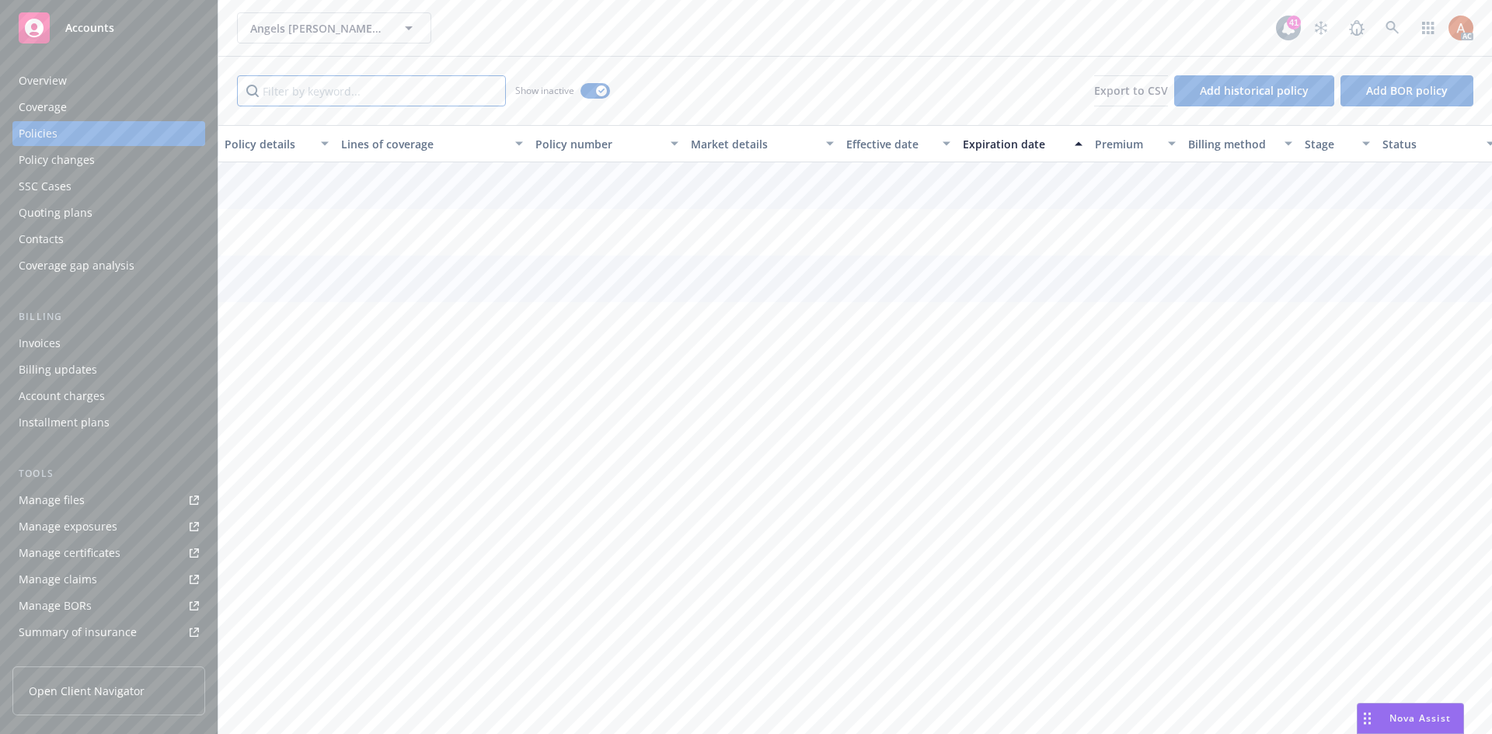
click at [392, 96] on input "Filter by keyword..." at bounding box center [371, 90] width 269 height 31
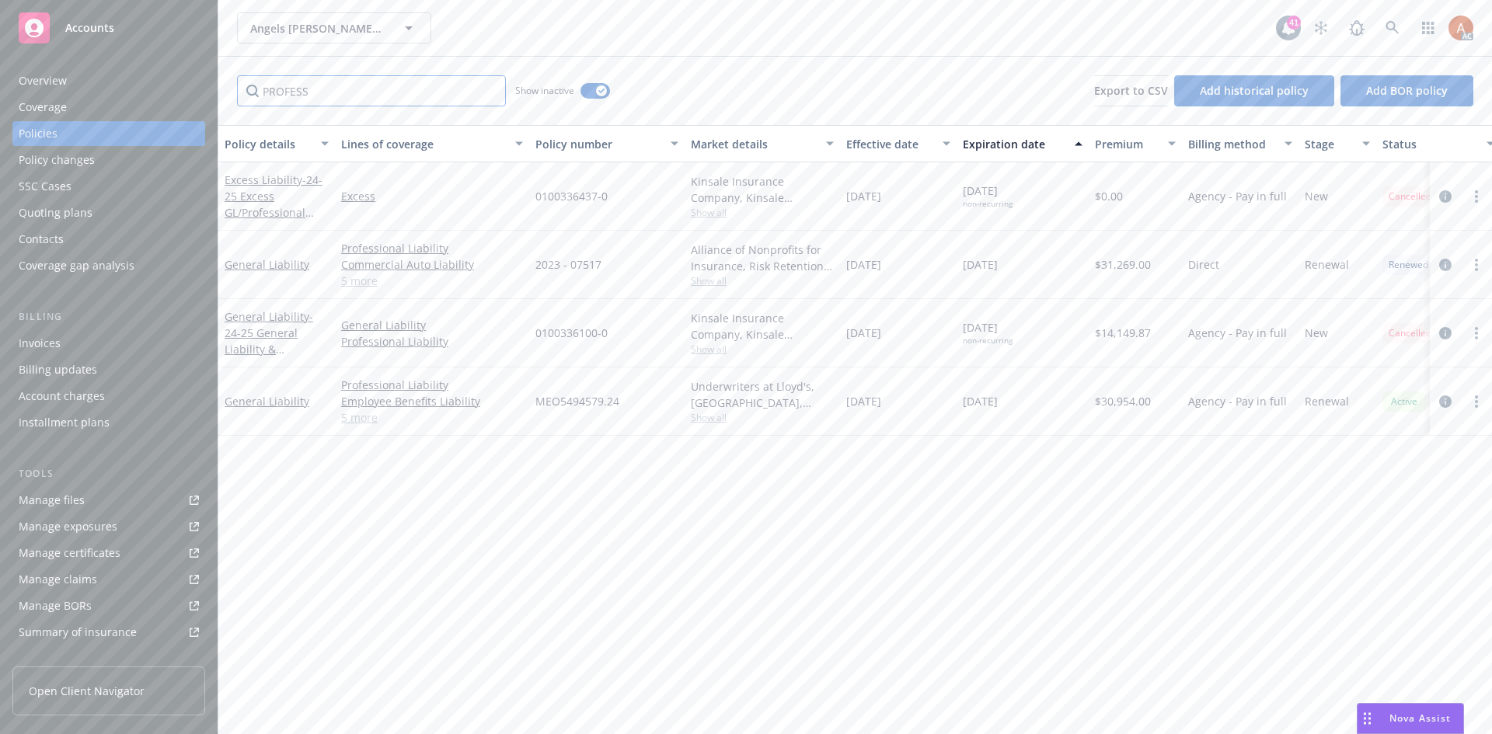
type input "PROFESS"
click at [876, 140] on div "Effective date" at bounding box center [889, 144] width 87 height 16
drag, startPoint x: 846, startPoint y: 266, endPoint x: 974, endPoint y: 263, distance: 128.2
click at [974, 263] on div "Excess Liability - 24-25 Excess GL/Professional Liability Excess 0100336437-0 K…" at bounding box center [968, 265] width 1500 height 68
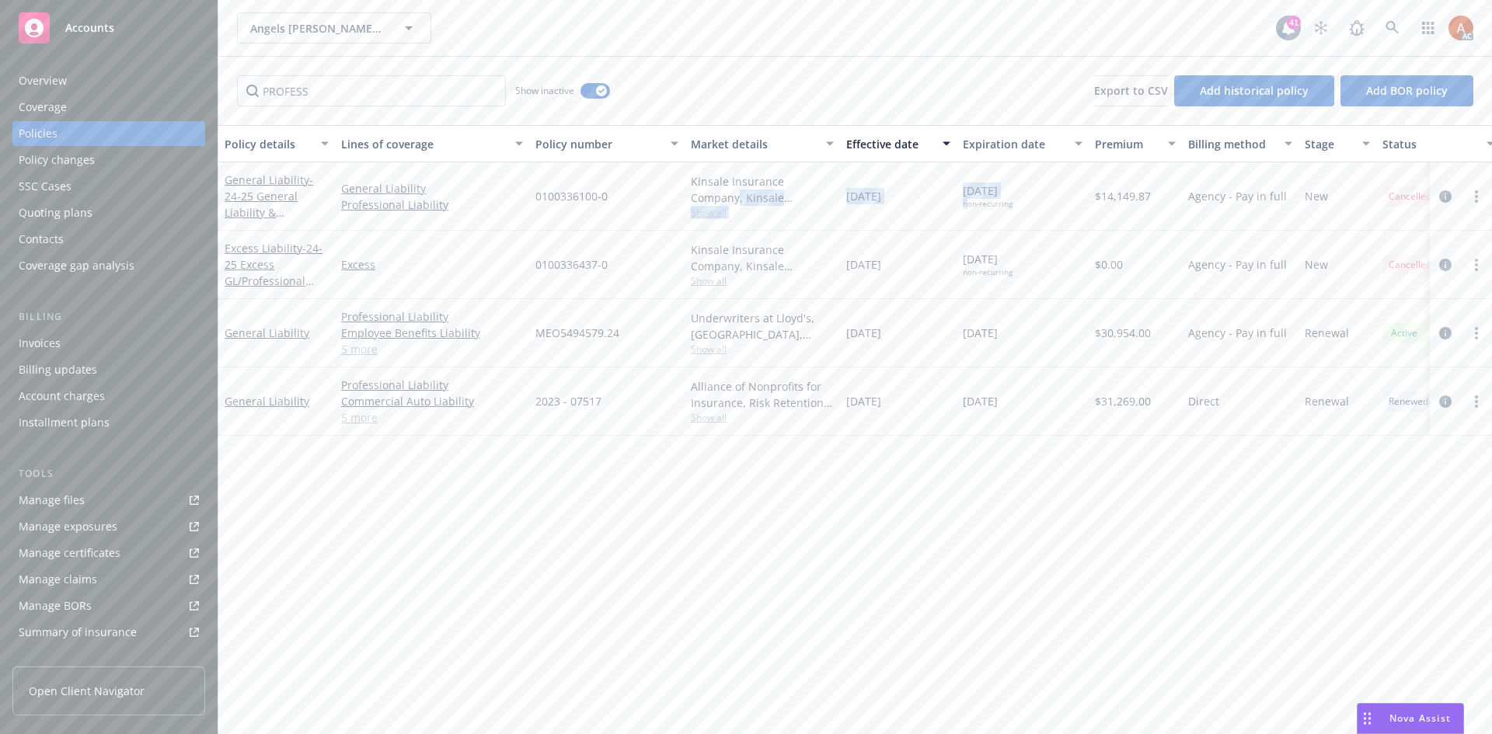
drag, startPoint x: 832, startPoint y: 186, endPoint x: 968, endPoint y: 200, distance: 136.7
click at [968, 200] on div "General Liability - 24-25 General Liability & Professional Liability General Li…" at bounding box center [968, 196] width 1500 height 68
drag, startPoint x: 867, startPoint y: 271, endPoint x: 981, endPoint y: 277, distance: 113.6
click at [981, 277] on div "Excess Liability - 24-25 Excess GL/Professional Liability Excess 0100336437-0 K…" at bounding box center [968, 265] width 1500 height 68
drag, startPoint x: 859, startPoint y: 339, endPoint x: 995, endPoint y: 340, distance: 135.2
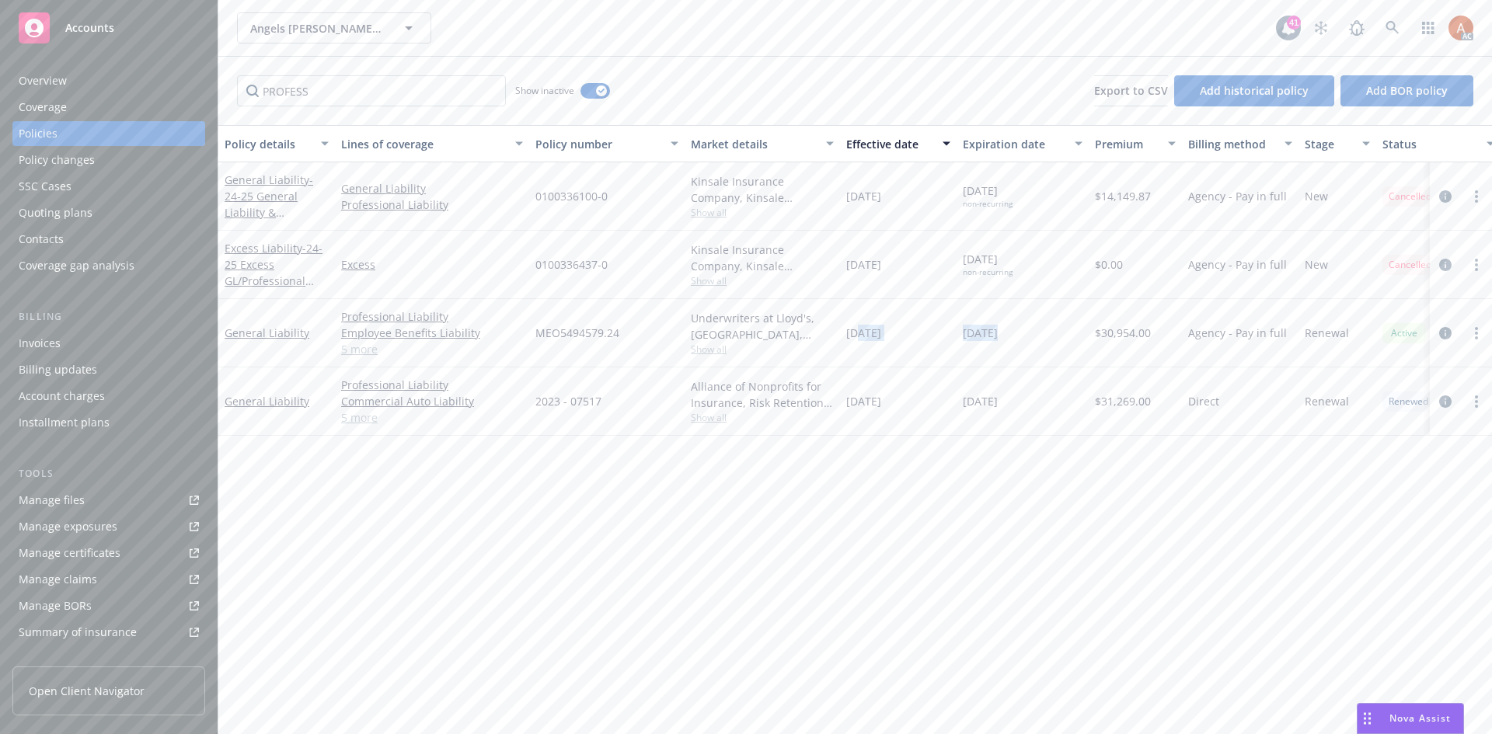
click at [995, 340] on div "General Liability Professional Liability Employee Benefits Liability Liquor Lia…" at bounding box center [968, 333] width 1500 height 68
click at [707, 349] on span "Show all" at bounding box center [762, 349] width 143 height 13
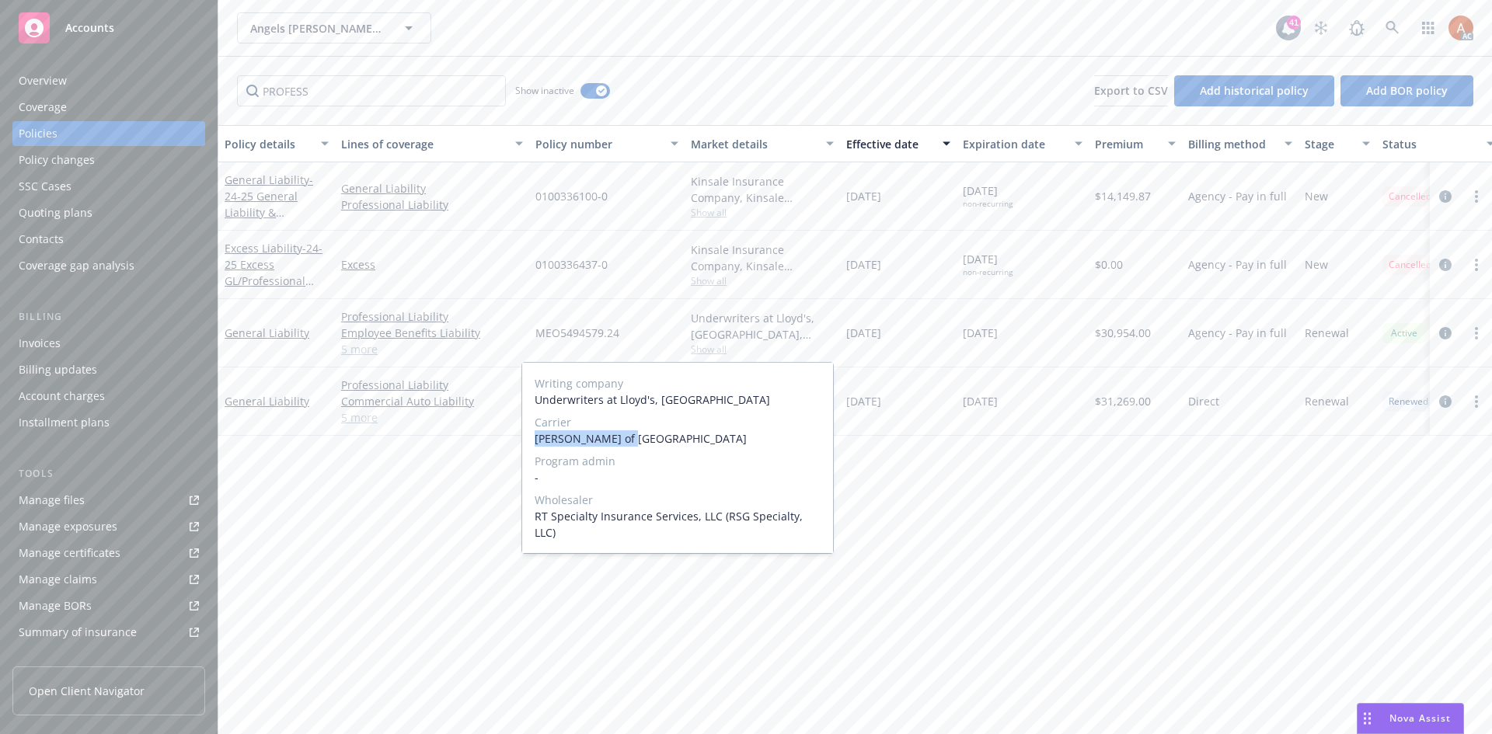
drag, startPoint x: 533, startPoint y: 437, endPoint x: 648, endPoint y: 440, distance: 115.0
click at [648, 440] on div "Writing company Underwriters at Lloyd's, London Carrier Lloyd's of London Progr…" at bounding box center [677, 458] width 311 height 190
copy span "Lloyd's of London"
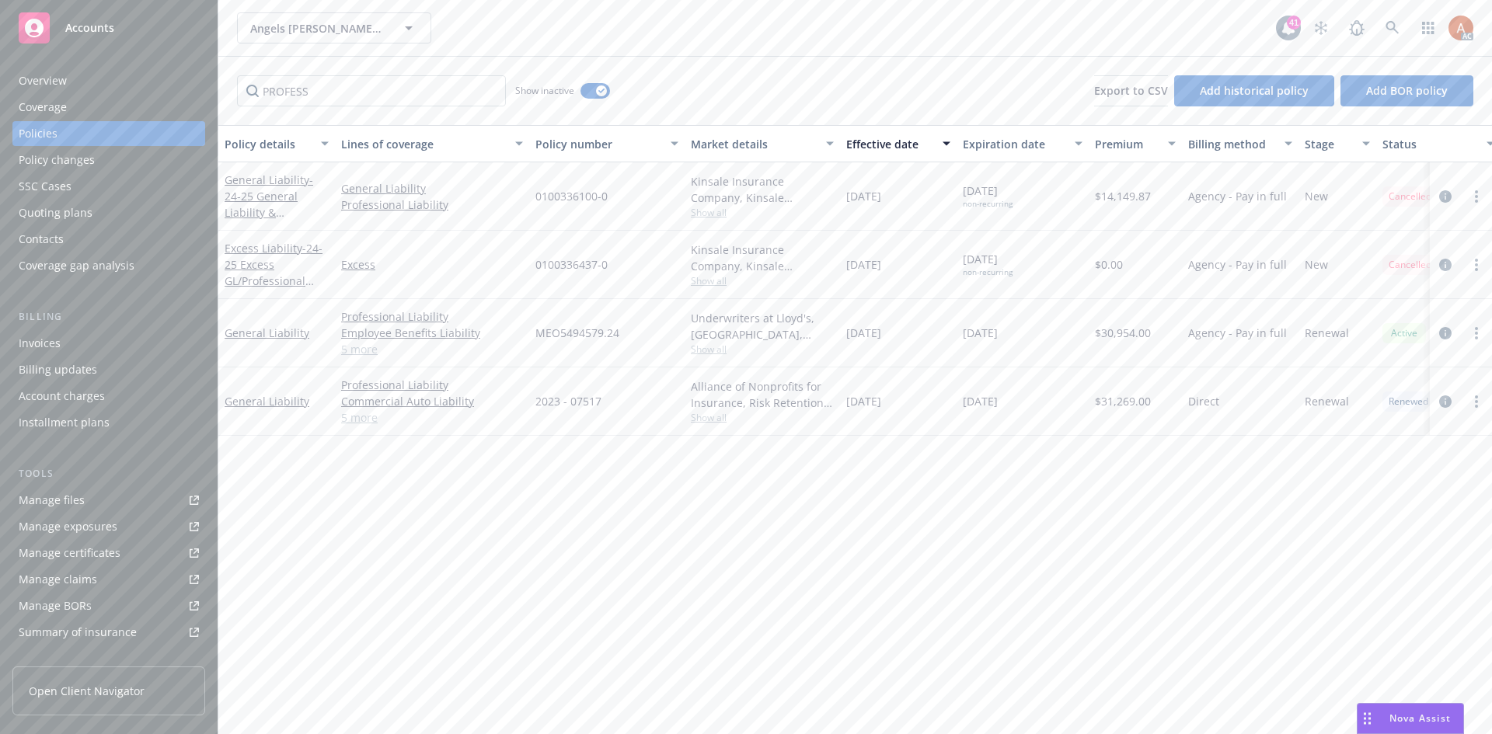
click at [1040, 477] on div "Policy details Lines of coverage Policy number Market details Effective date Ex…" at bounding box center [855, 429] width 1274 height 609
drag, startPoint x: 847, startPoint y: 400, endPoint x: 1077, endPoint y: 406, distance: 230.1
click at [1044, 406] on div "General Liability Professional Liability Commercial Auto Liability Cyber Liabil…" at bounding box center [968, 402] width 1500 height 68
copy div "11/19/2023 11/19/2024"
click at [896, 536] on div "Policy details Lines of coverage Policy number Market details Effective date Ex…" at bounding box center [855, 429] width 1274 height 609
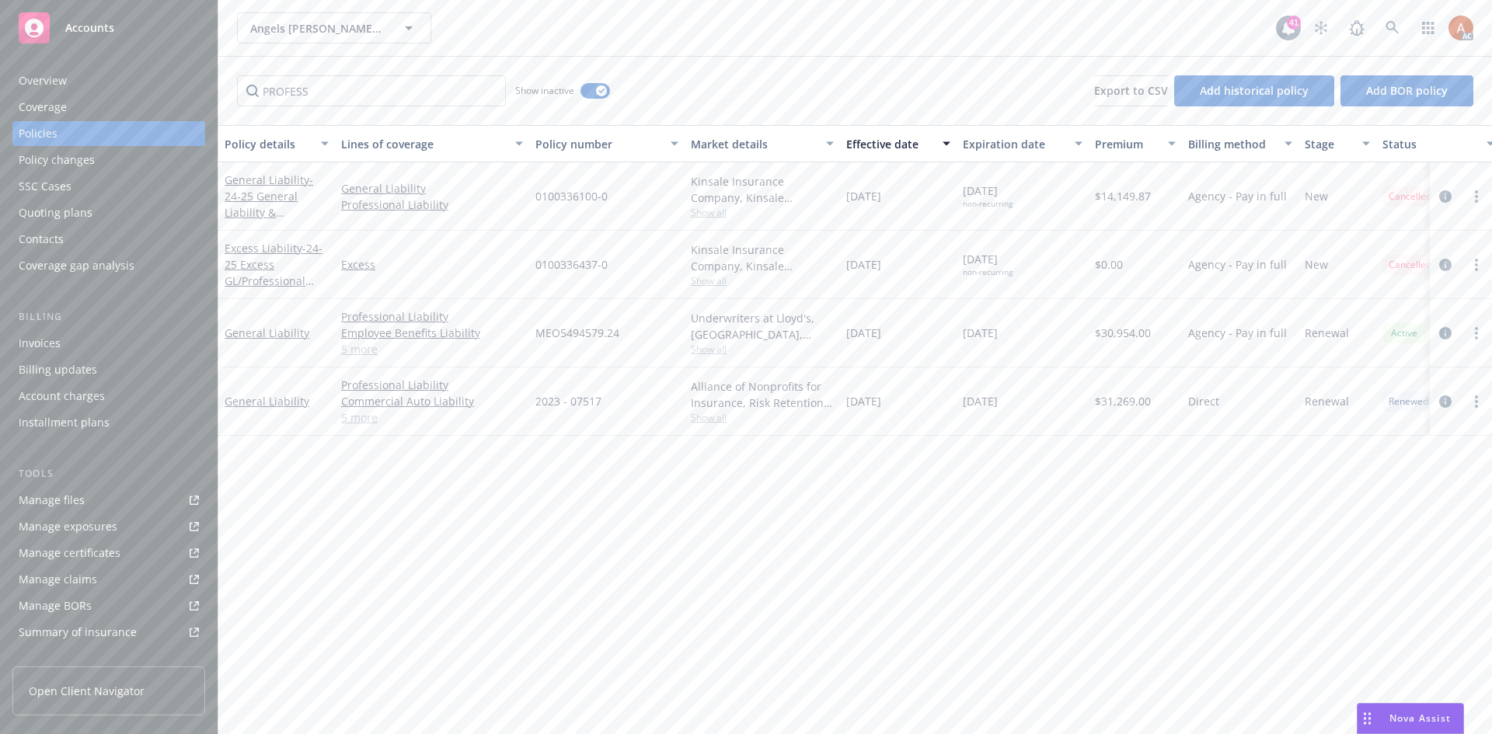
click at [1117, 336] on span "$30,954.00" at bounding box center [1123, 333] width 56 height 16
copy span "30,954.00"
click at [1134, 402] on span "$31,269.00" at bounding box center [1123, 401] width 56 height 16
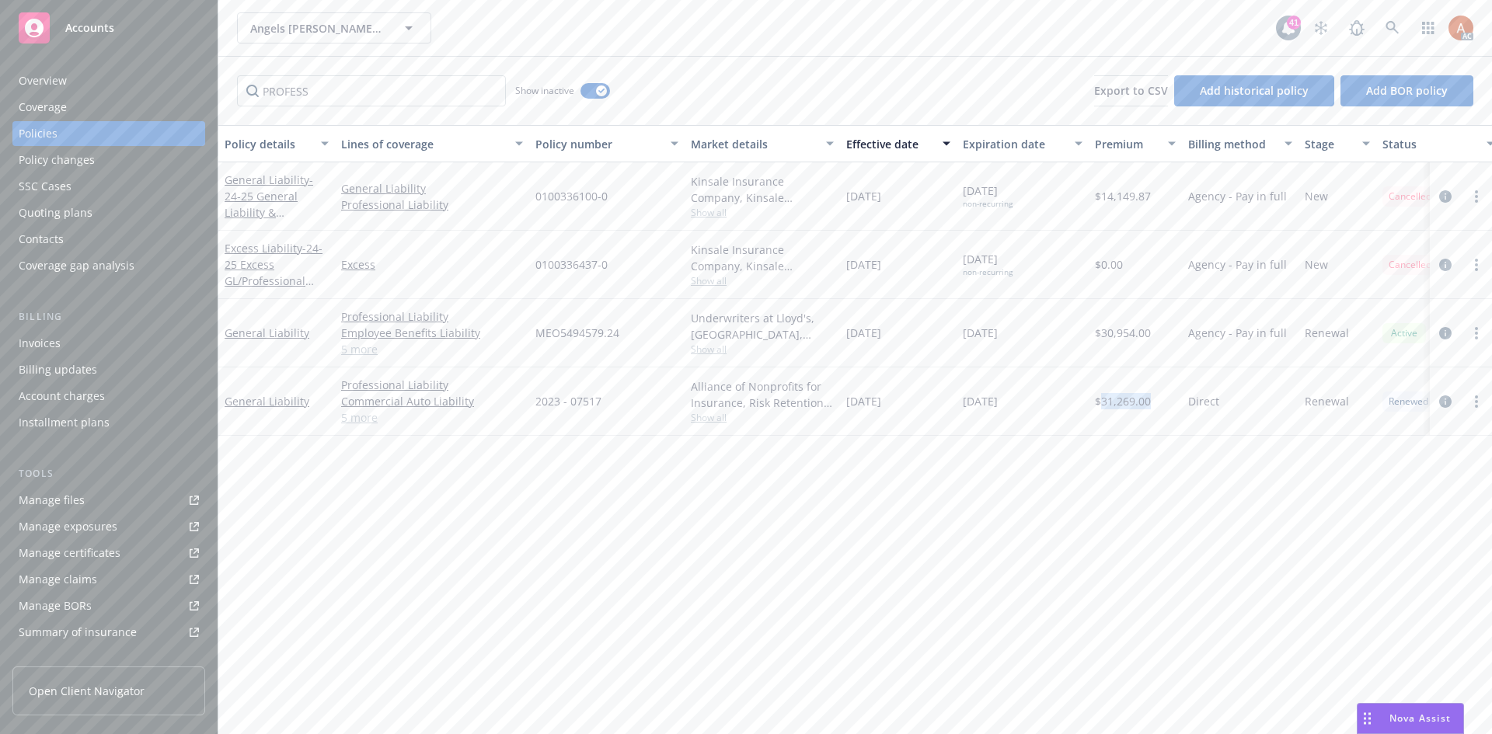
copy span "31,269.00"
click at [596, 87] on button "button" at bounding box center [595, 91] width 30 height 16
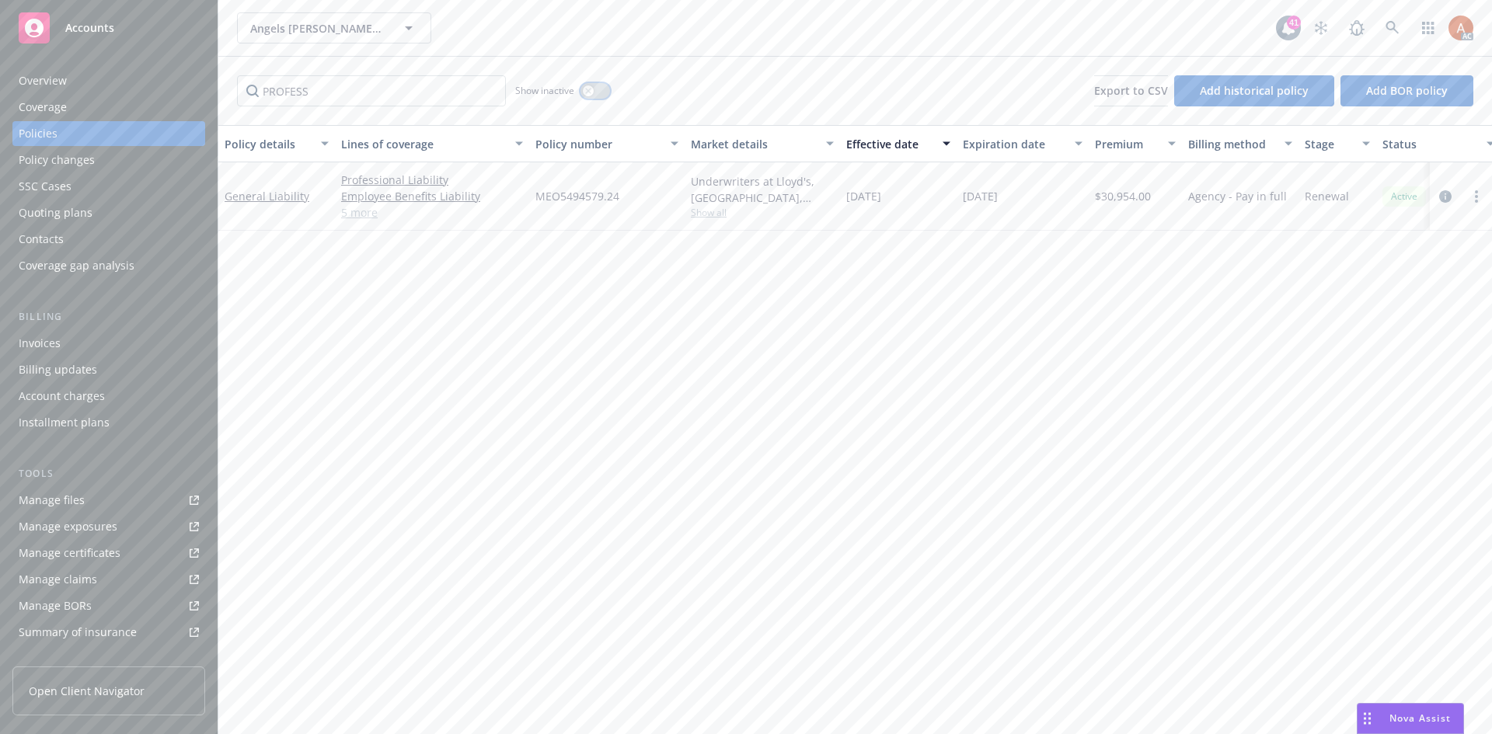
click at [598, 86] on button "button" at bounding box center [595, 91] width 30 height 16
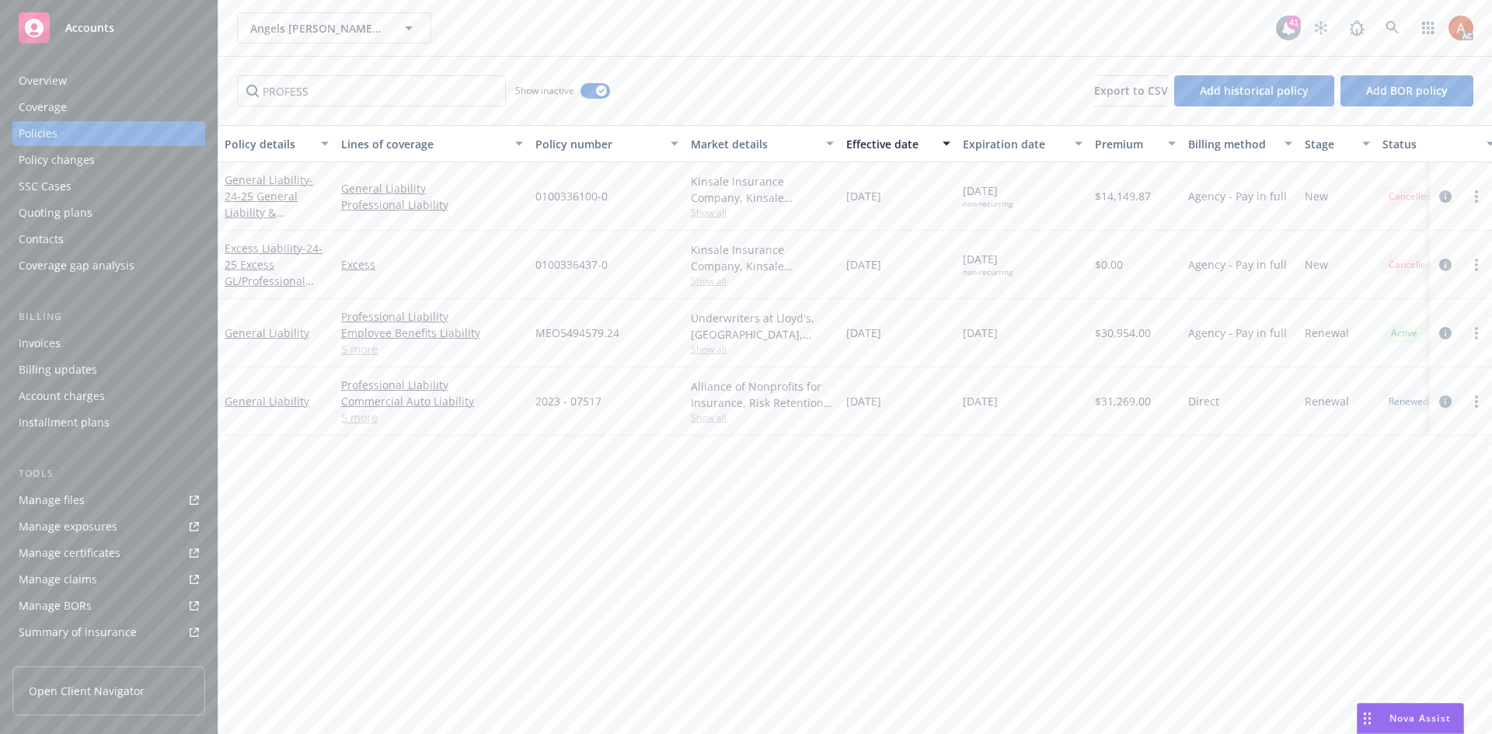
click at [1443, 400] on icon "circleInformation" at bounding box center [1445, 402] width 12 height 12
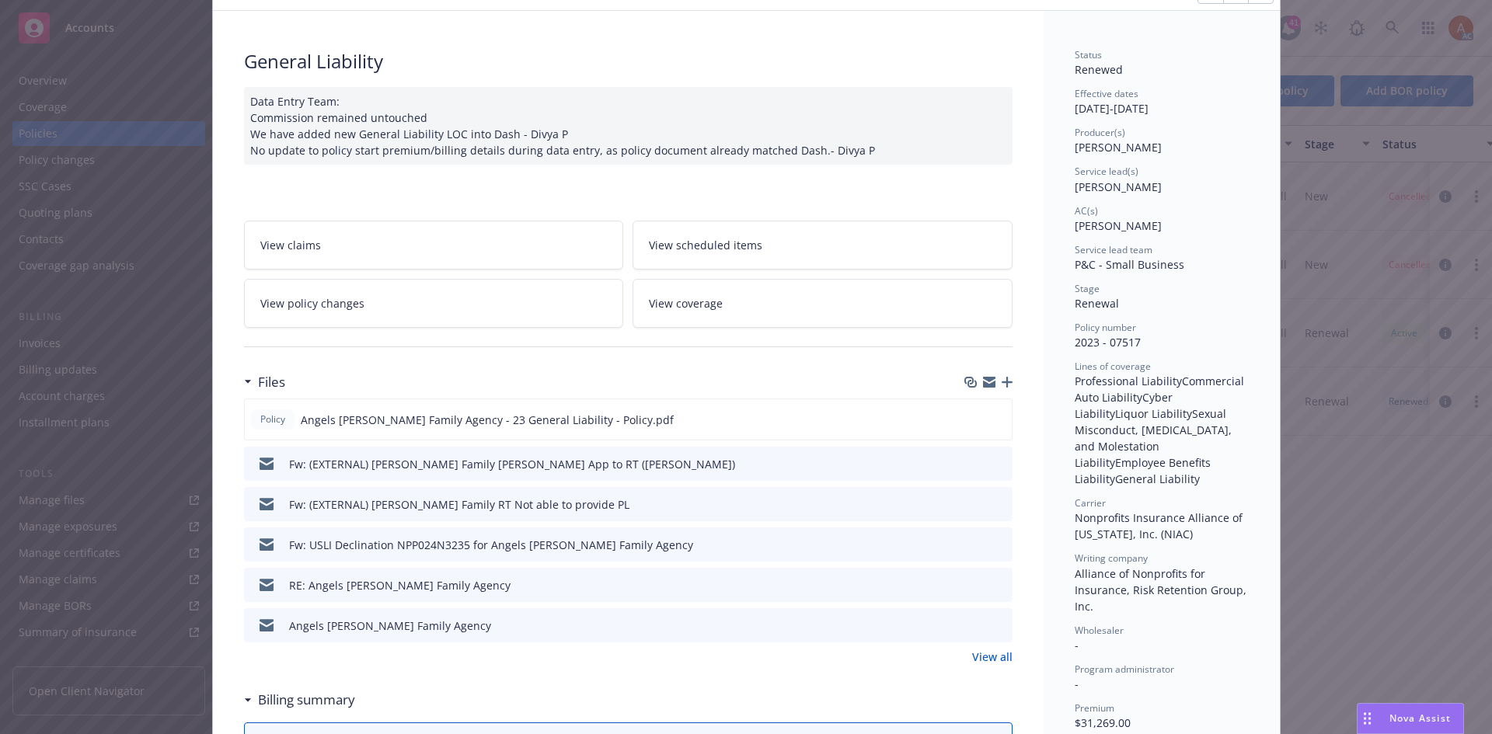
scroll to position [155, 0]
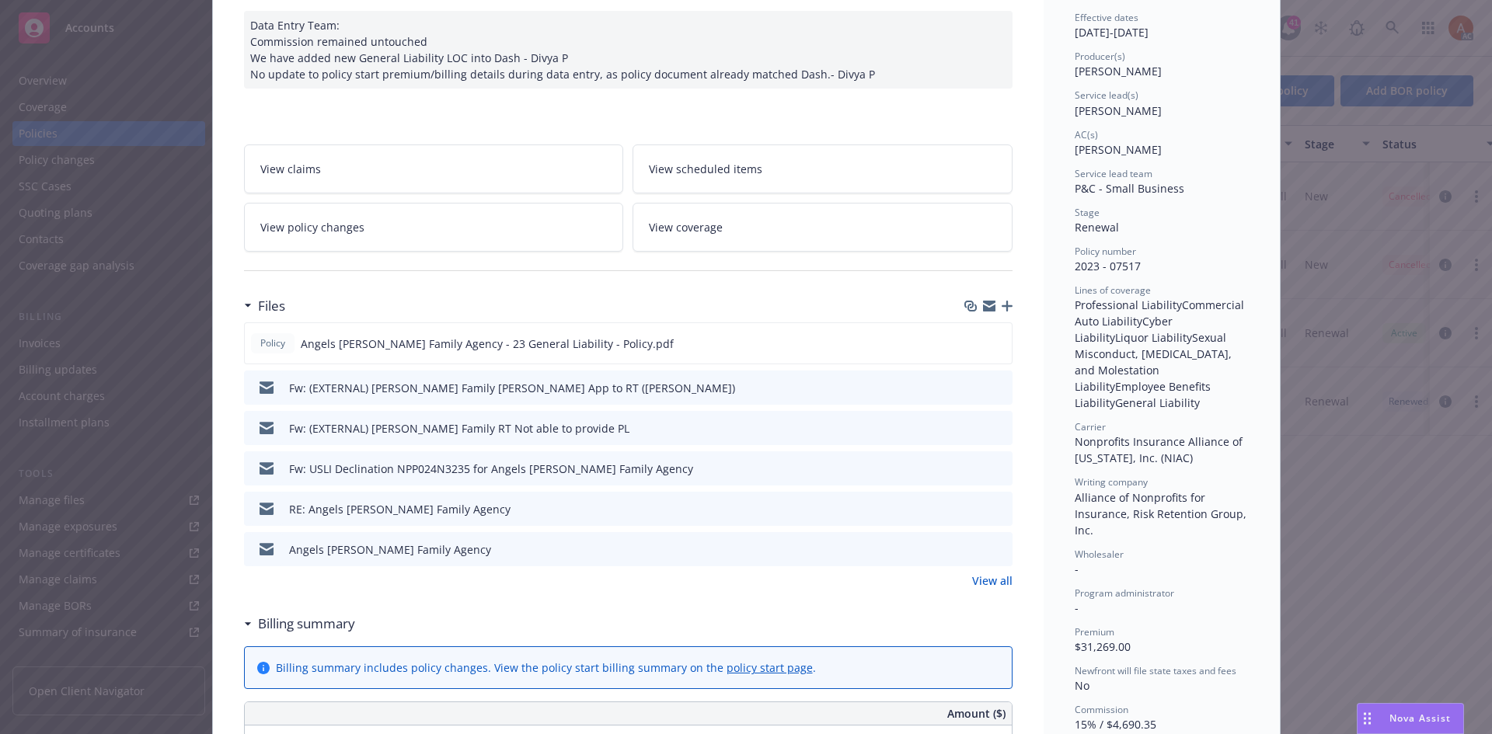
click at [995, 580] on link "View all" at bounding box center [992, 581] width 40 height 16
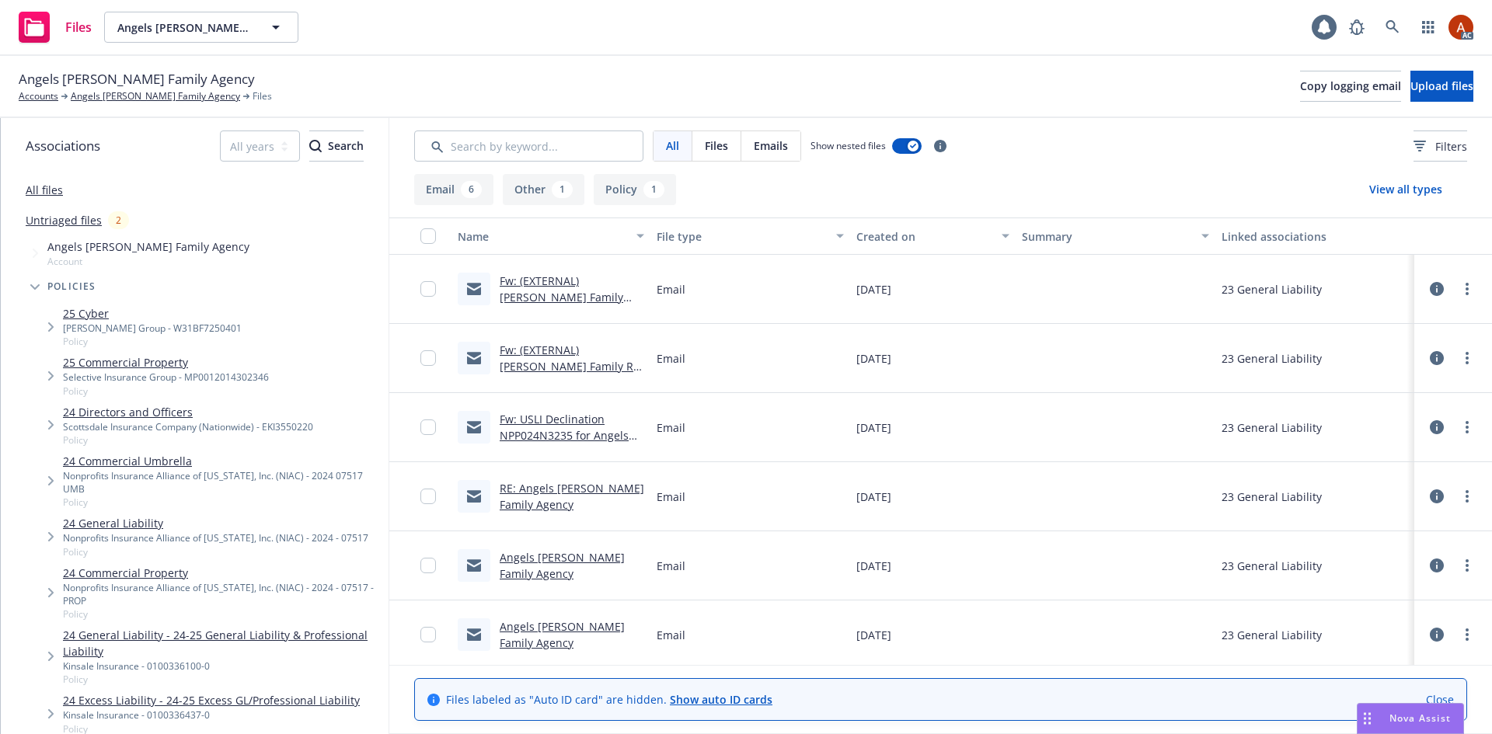
click at [650, 187] on div "1" at bounding box center [653, 189] width 21 height 17
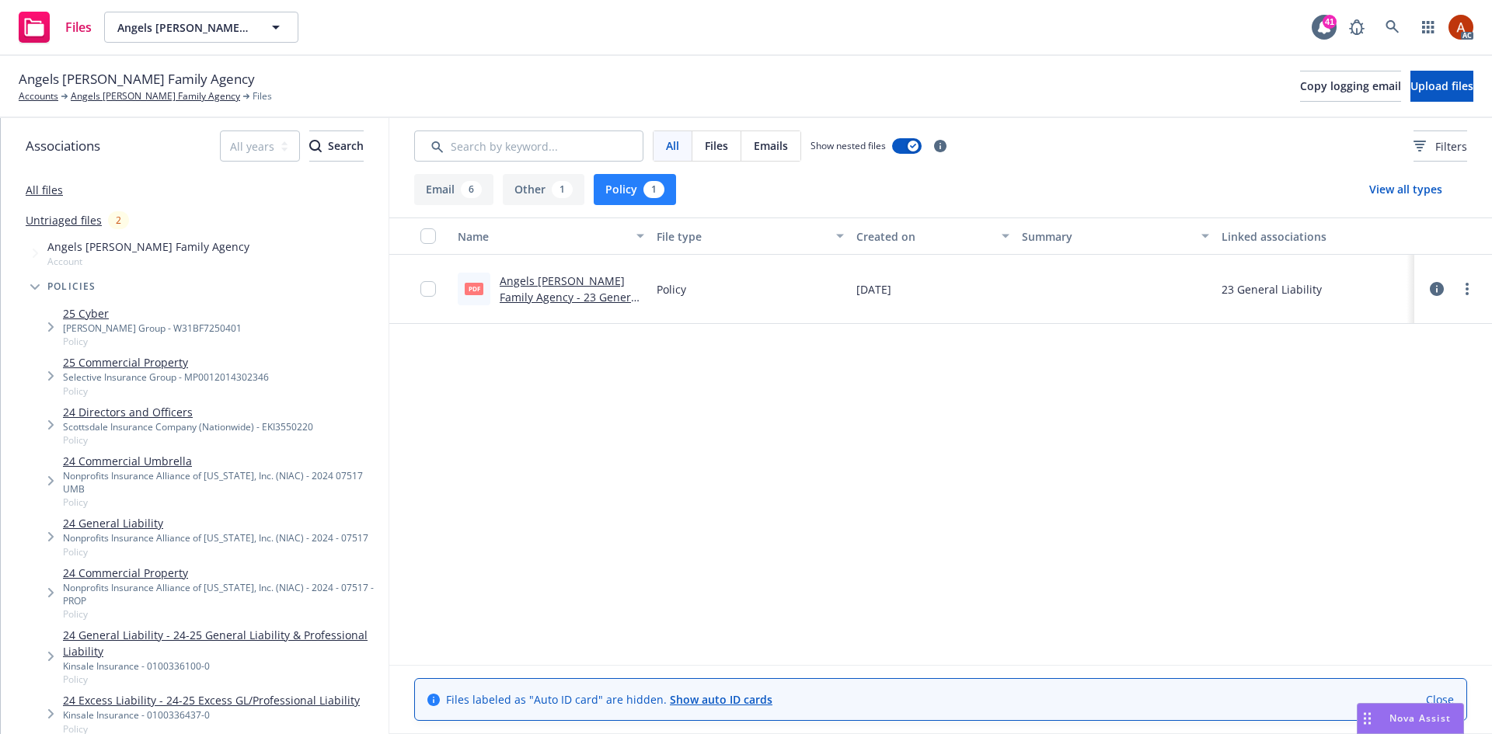
click at [528, 280] on link "Angels Foster Family Agency - 23 General Liability - Policy.pdf" at bounding box center [570, 297] width 141 height 47
click at [144, 95] on link "Angels Foster Family Agency" at bounding box center [155, 96] width 169 height 14
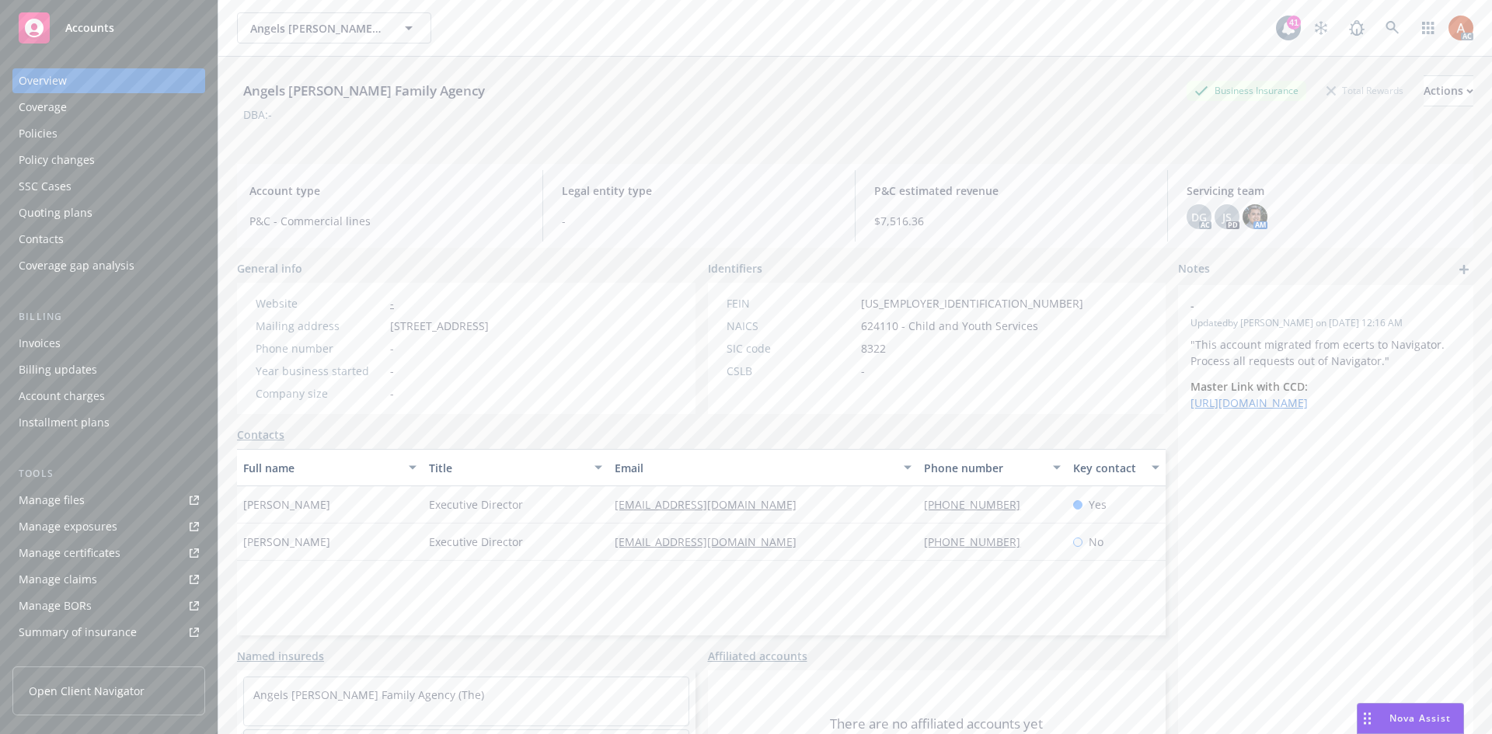
scroll to position [252, 0]
drag, startPoint x: 237, startPoint y: 503, endPoint x: 330, endPoint y: 504, distance: 93.2
click at [330, 504] on div "Angels [PERSON_NAME] Family Agency Business Insurance Total Rewards Actions DBA…" at bounding box center [855, 424] width 1274 height 734
copy span "[PERSON_NAME]"
click at [556, 591] on div "Full name Title Email Phone number Key contact [PERSON_NAME] Executive Director…" at bounding box center [701, 542] width 929 height 186
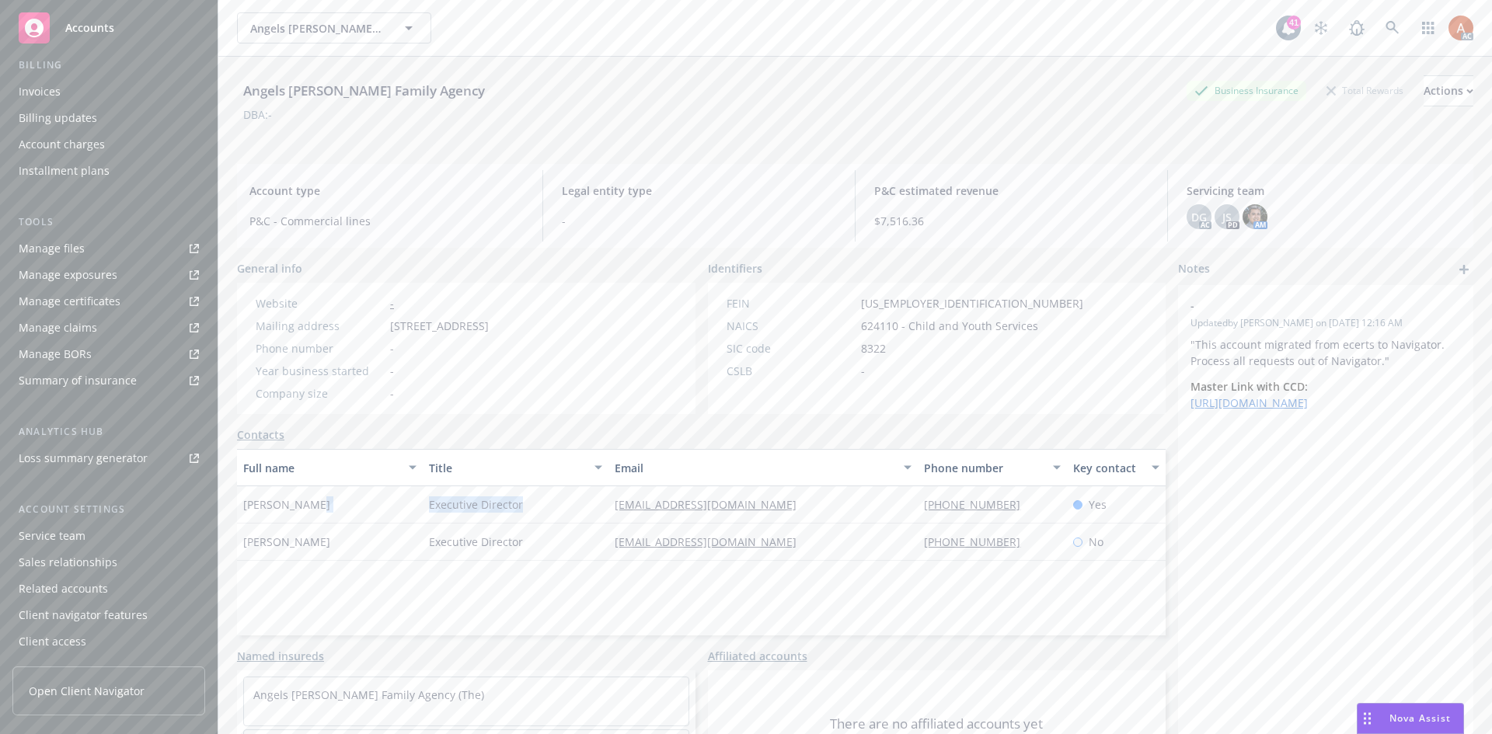
drag, startPoint x: 410, startPoint y: 502, endPoint x: 563, endPoint y: 507, distance: 153.2
click at [542, 507] on div "[PERSON_NAME] Executive Director [EMAIL_ADDRESS][DOMAIN_NAME] [PHONE_NUMBER] Yes" at bounding box center [701, 504] width 929 height 37
copy div "Executive Director"
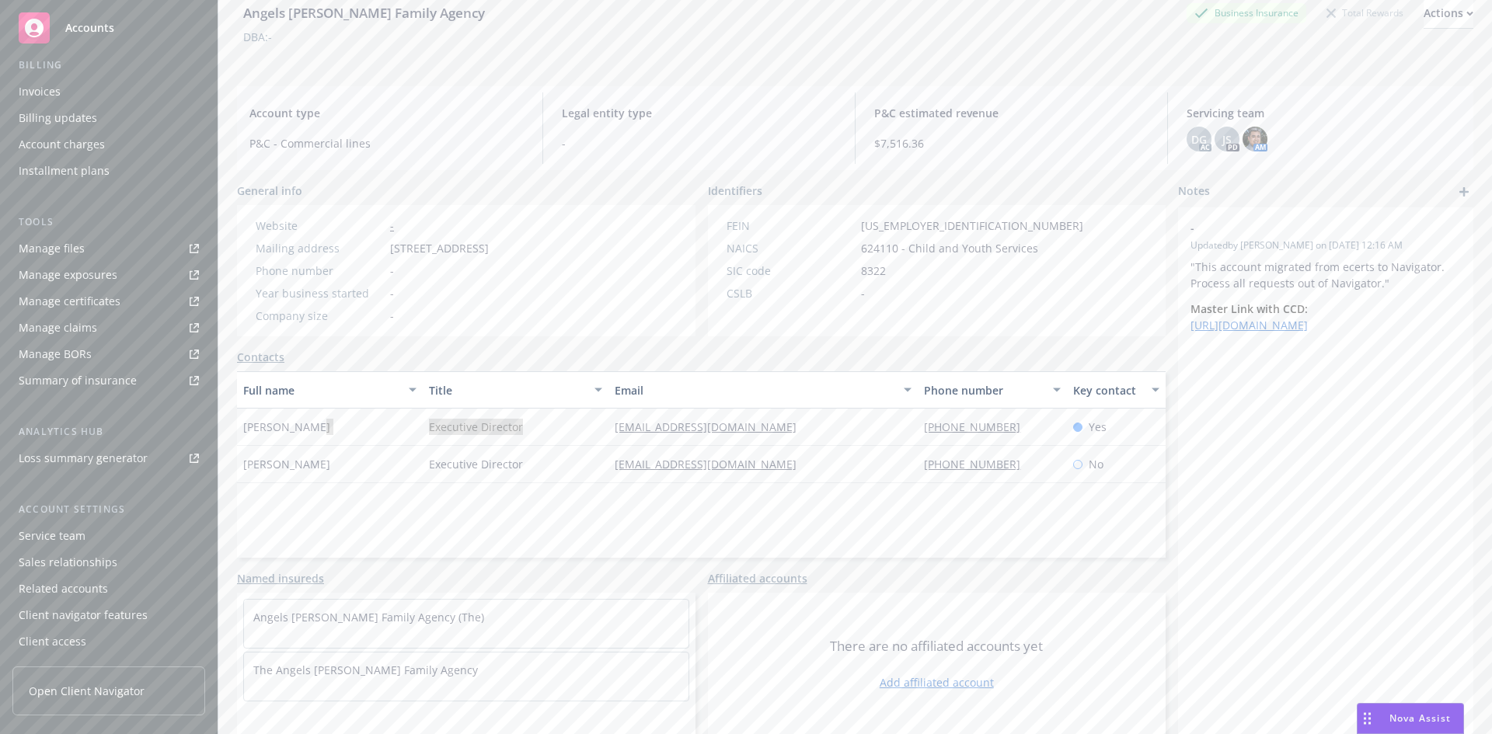
scroll to position [78, 0]
click at [48, 538] on div "Service team" at bounding box center [52, 536] width 67 height 25
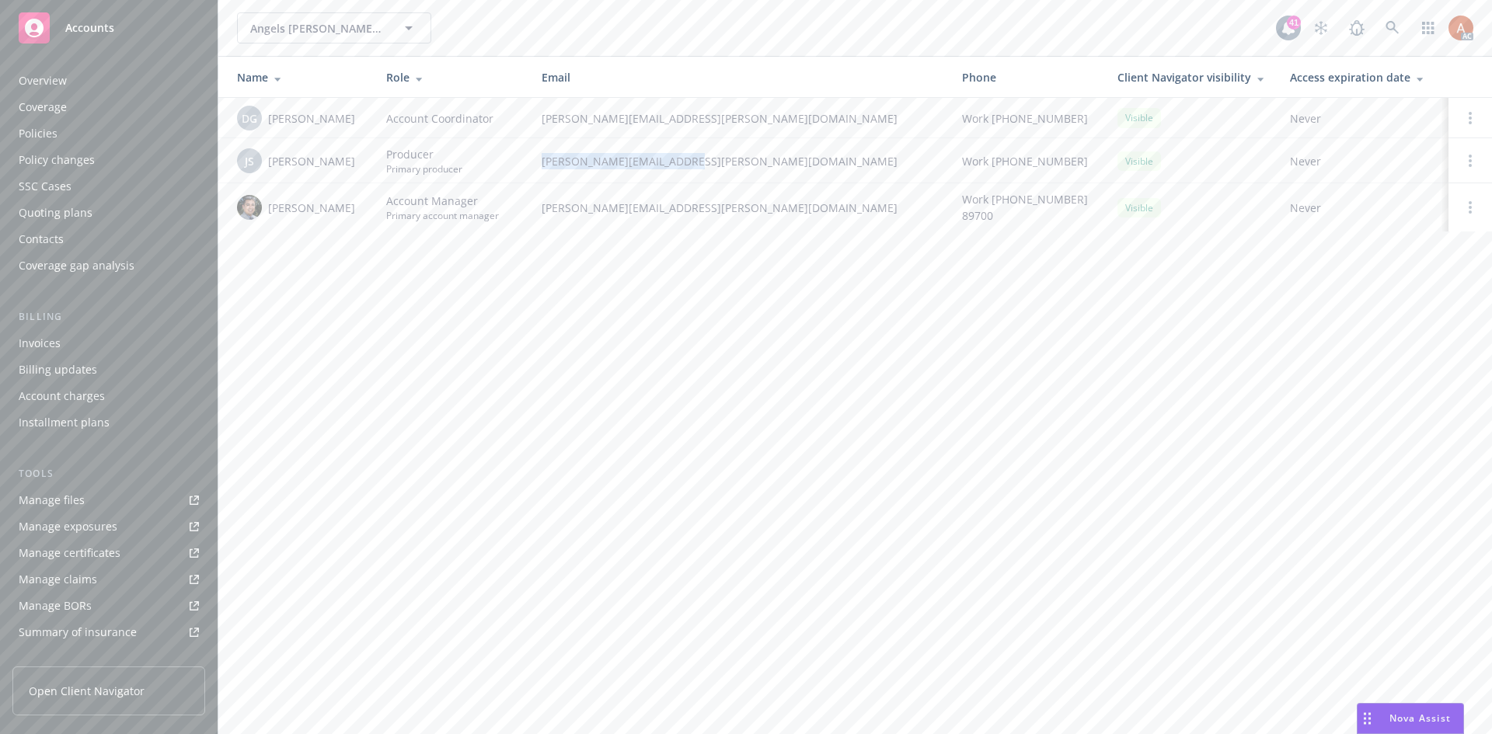
drag, startPoint x: 555, startPoint y: 160, endPoint x: 774, endPoint y: 169, distance: 219.3
click at [774, 169] on td "jeff.simpson@newfront.com" at bounding box center [739, 160] width 420 height 45
copy span "jeff.simpson@newfront.com"
click at [31, 500] on div "Manage files" at bounding box center [52, 500] width 66 height 25
click at [38, 83] on div "Overview" at bounding box center [43, 80] width 48 height 25
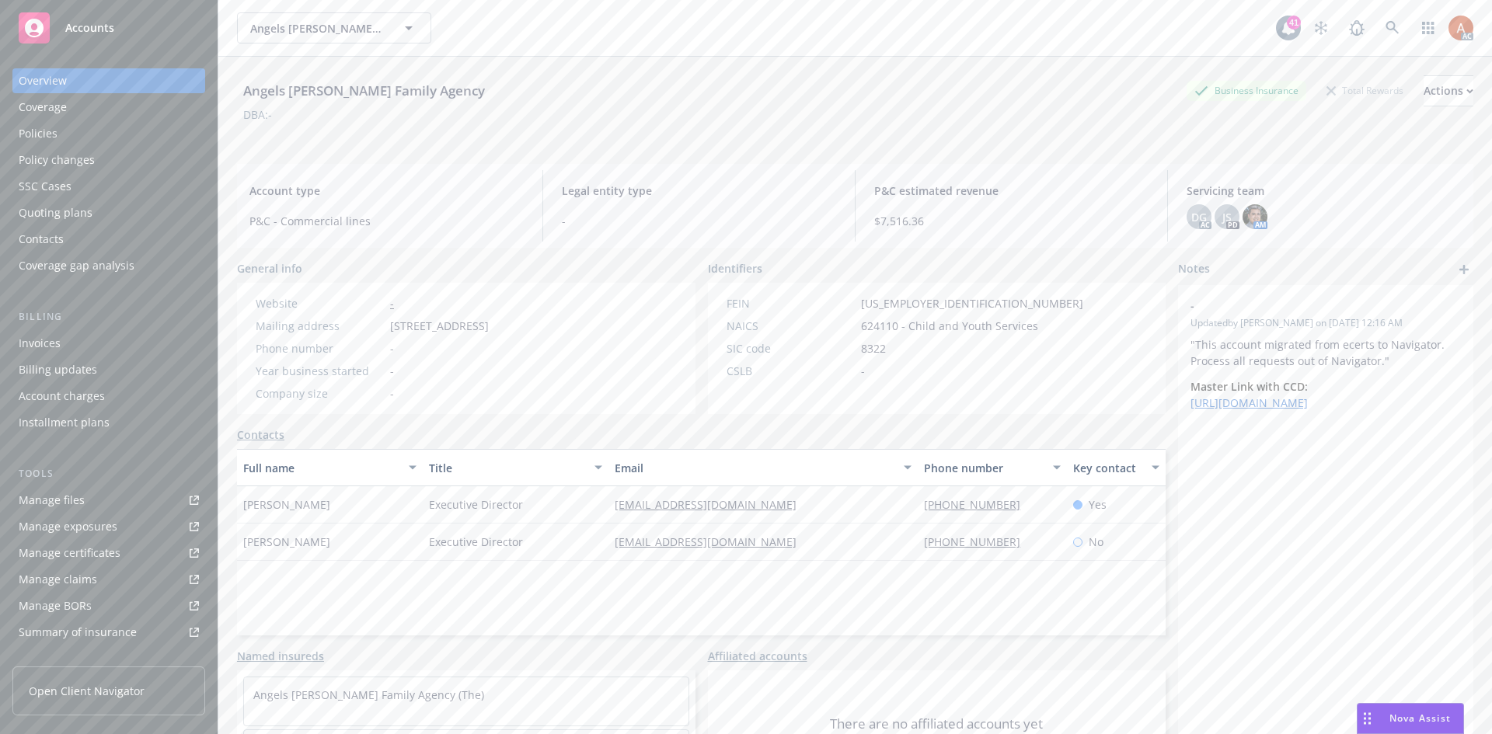
click at [48, 127] on div "Policies" at bounding box center [38, 133] width 39 height 25
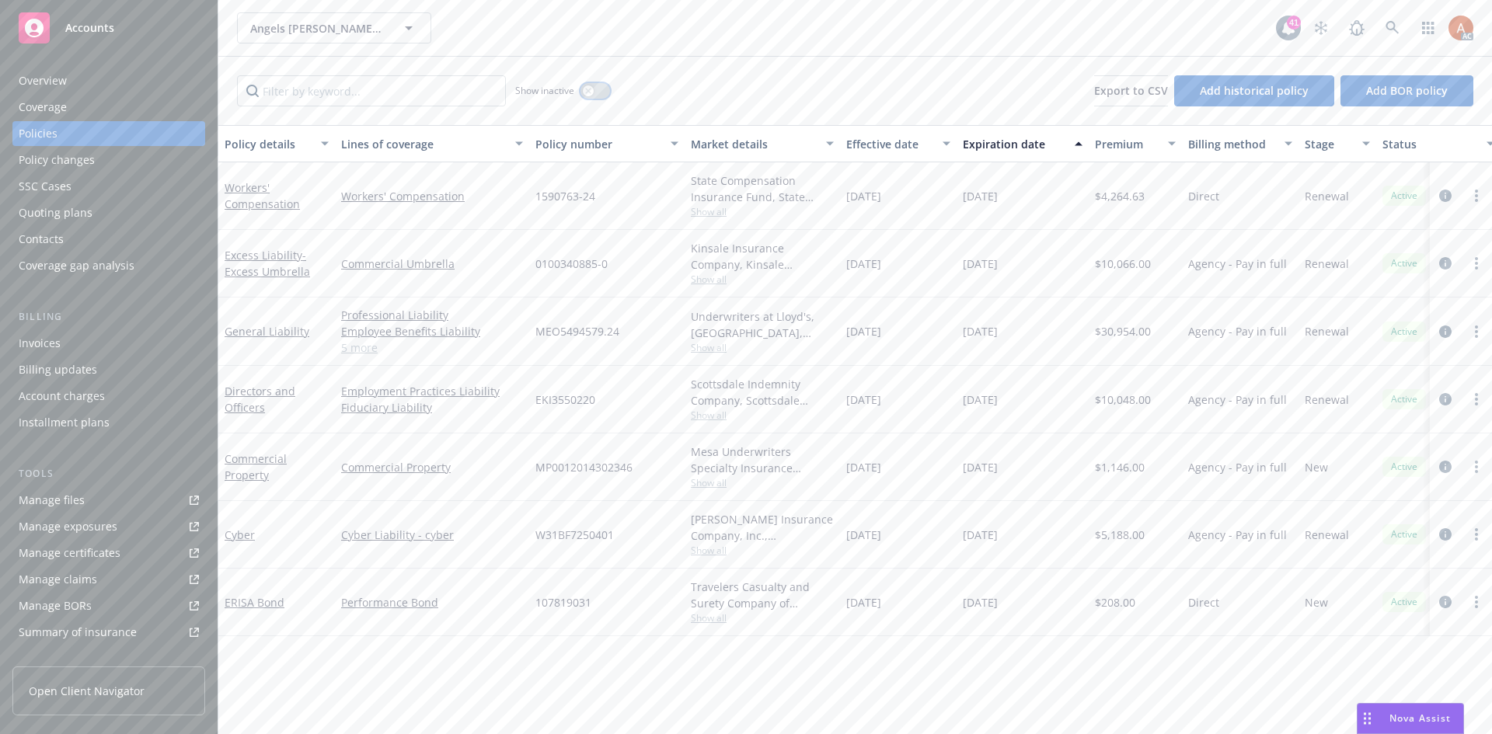
click at [594, 95] on button "button" at bounding box center [595, 91] width 30 height 16
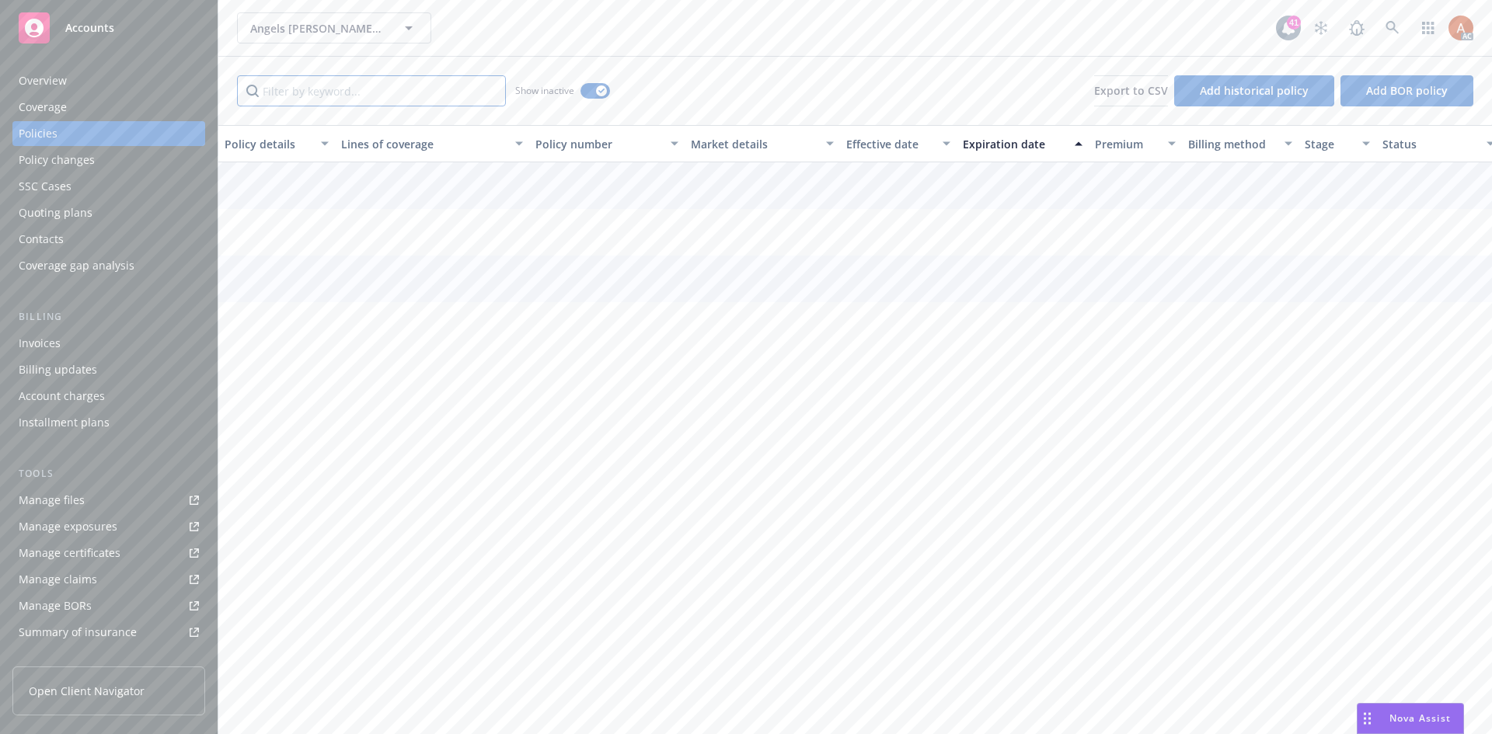
click at [434, 94] on input "Filter by keyword..." at bounding box center [371, 90] width 269 height 31
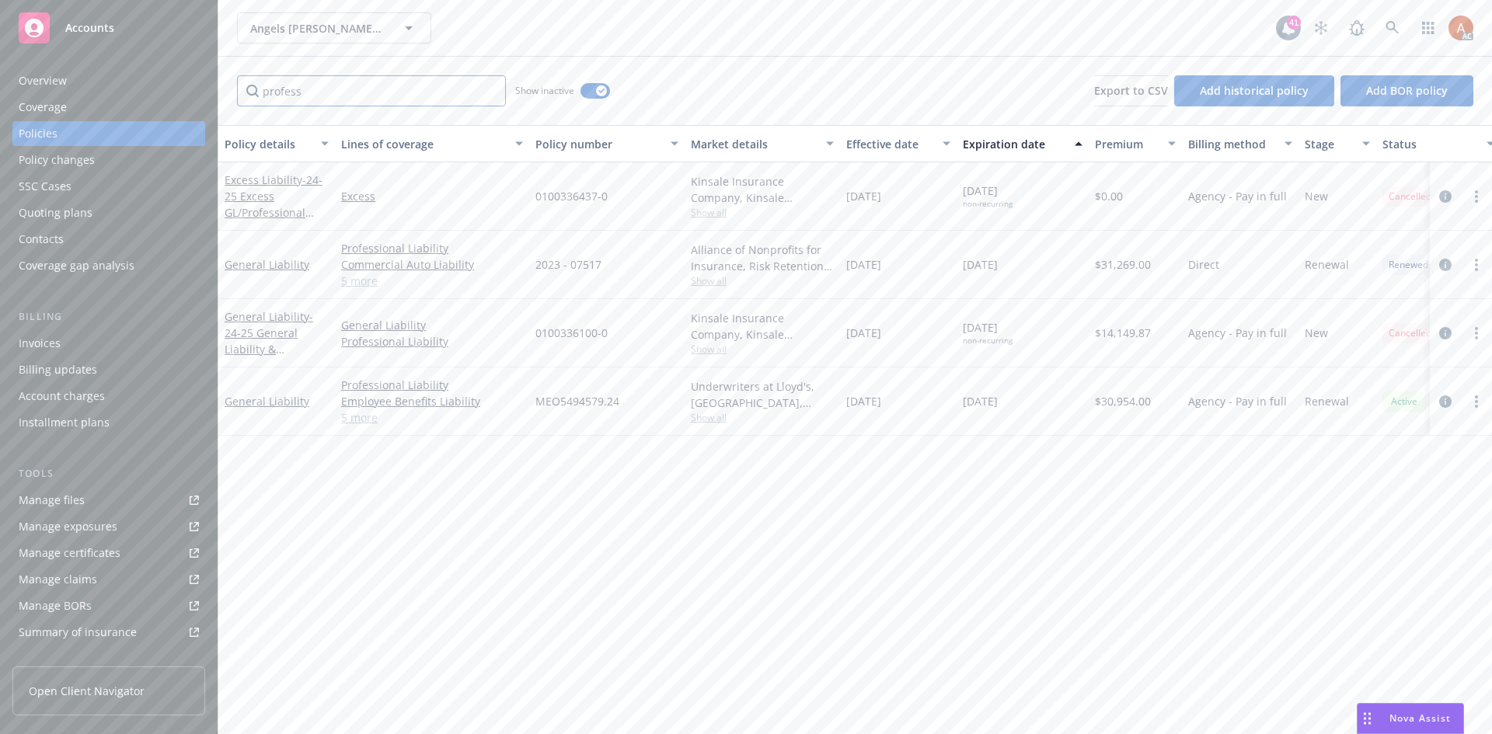
type input "profess"
drag, startPoint x: 857, startPoint y: 336, endPoint x: 1147, endPoint y: 335, distance: 289.8
click at [1147, 335] on div "General Liability - 24-25 General Liability & Professional Liability General Li…" at bounding box center [968, 333] width 1500 height 68
click at [1005, 474] on div "Policy details Lines of coverage Policy number Market details Effective date Ex…" at bounding box center [855, 429] width 1274 height 609
click at [866, 141] on div "Effective date" at bounding box center [889, 144] width 87 height 16
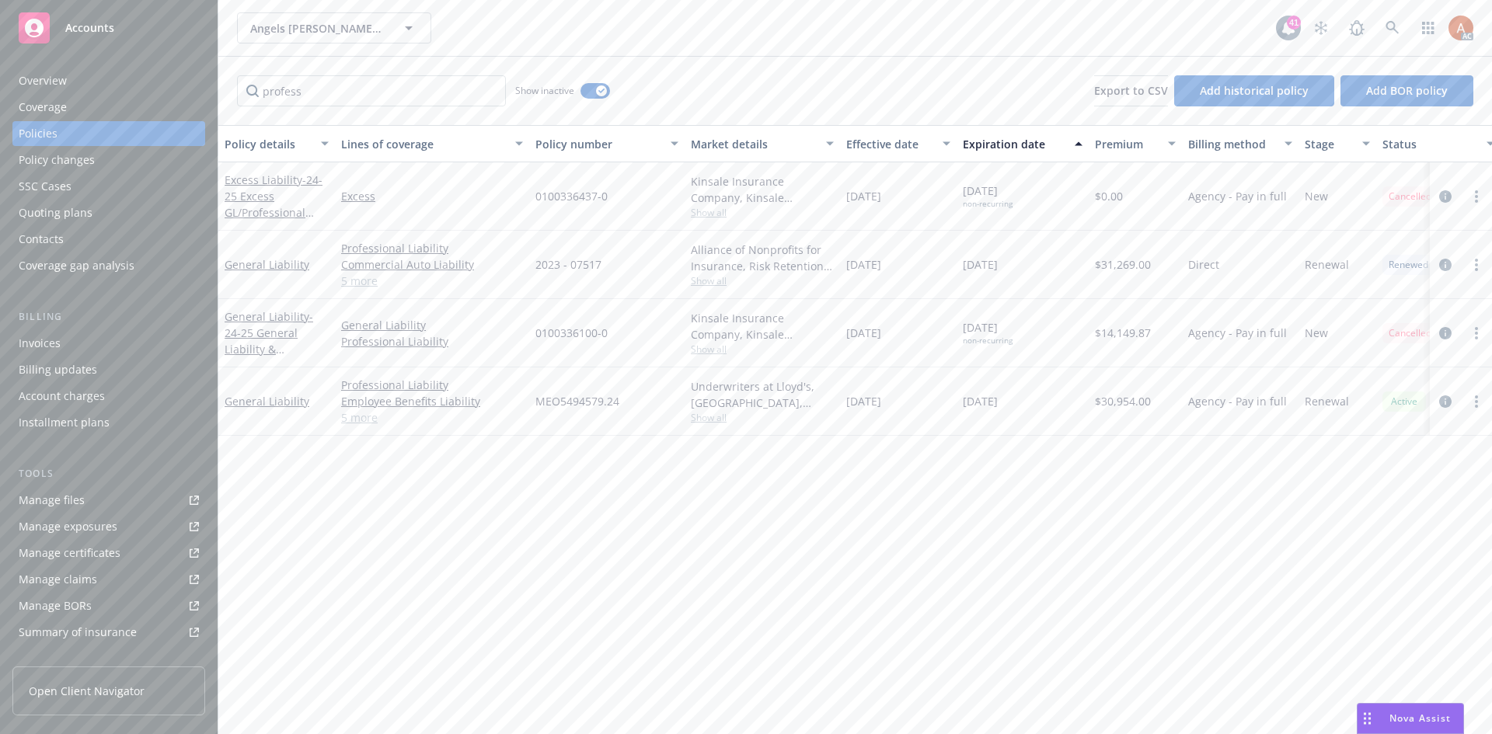
click at [866, 141] on div "Effective date" at bounding box center [889, 144] width 87 height 16
drag, startPoint x: 864, startPoint y: 340, endPoint x: 1146, endPoint y: 332, distance: 282.2
click at [1146, 332] on div "General Liability Professional Liability Employee Benefits Liability Liquor Lia…" at bounding box center [968, 333] width 1500 height 68
click at [1016, 457] on div "Policy details Lines of coverage Policy number Market details Effective date Ex…" at bounding box center [855, 429] width 1274 height 609
drag, startPoint x: 965, startPoint y: 397, endPoint x: 1204, endPoint y: 396, distance: 238.5
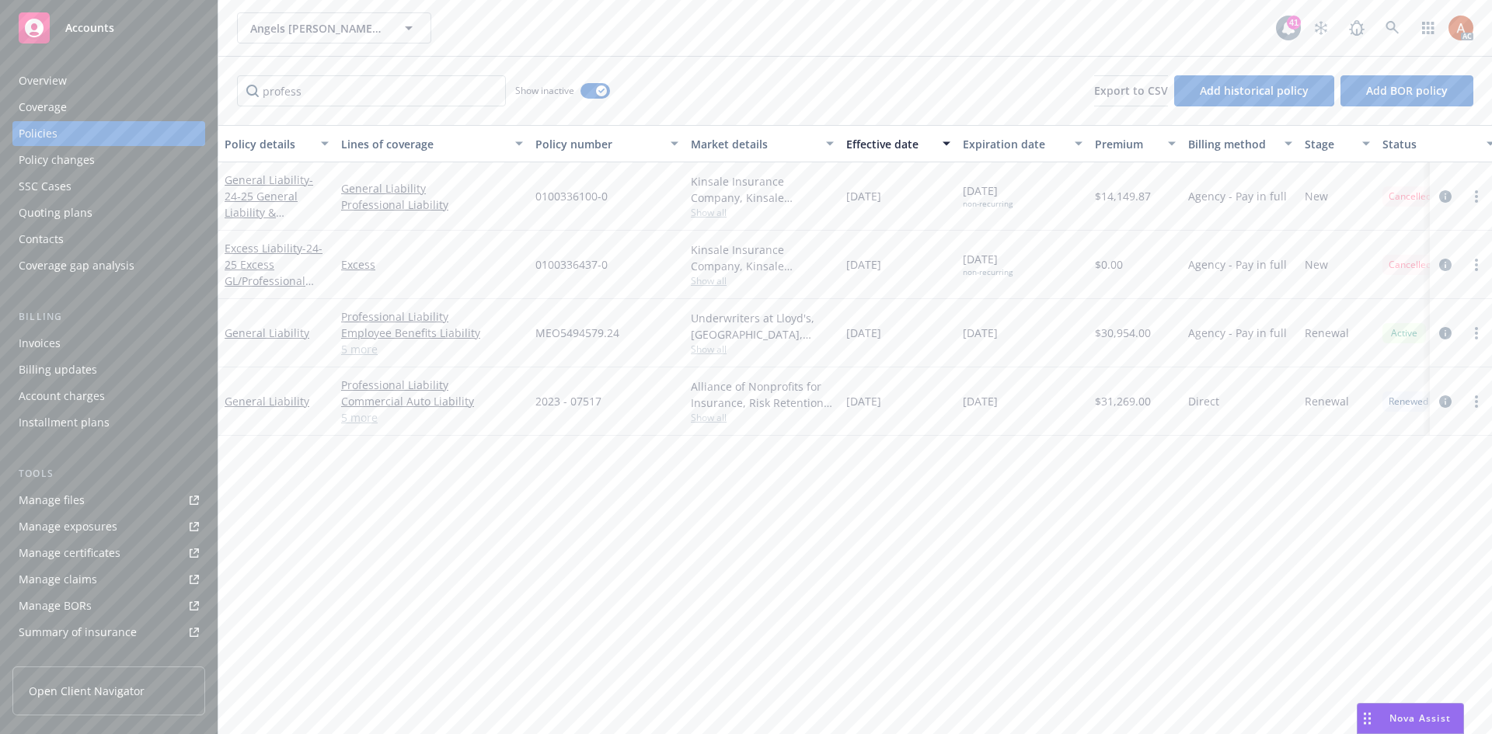
click at [1204, 396] on div "General Liability Professional Liability Commercial Auto Liability Cyber Liabil…" at bounding box center [968, 402] width 1500 height 68
click at [62, 542] on div "Service team" at bounding box center [52, 536] width 67 height 25
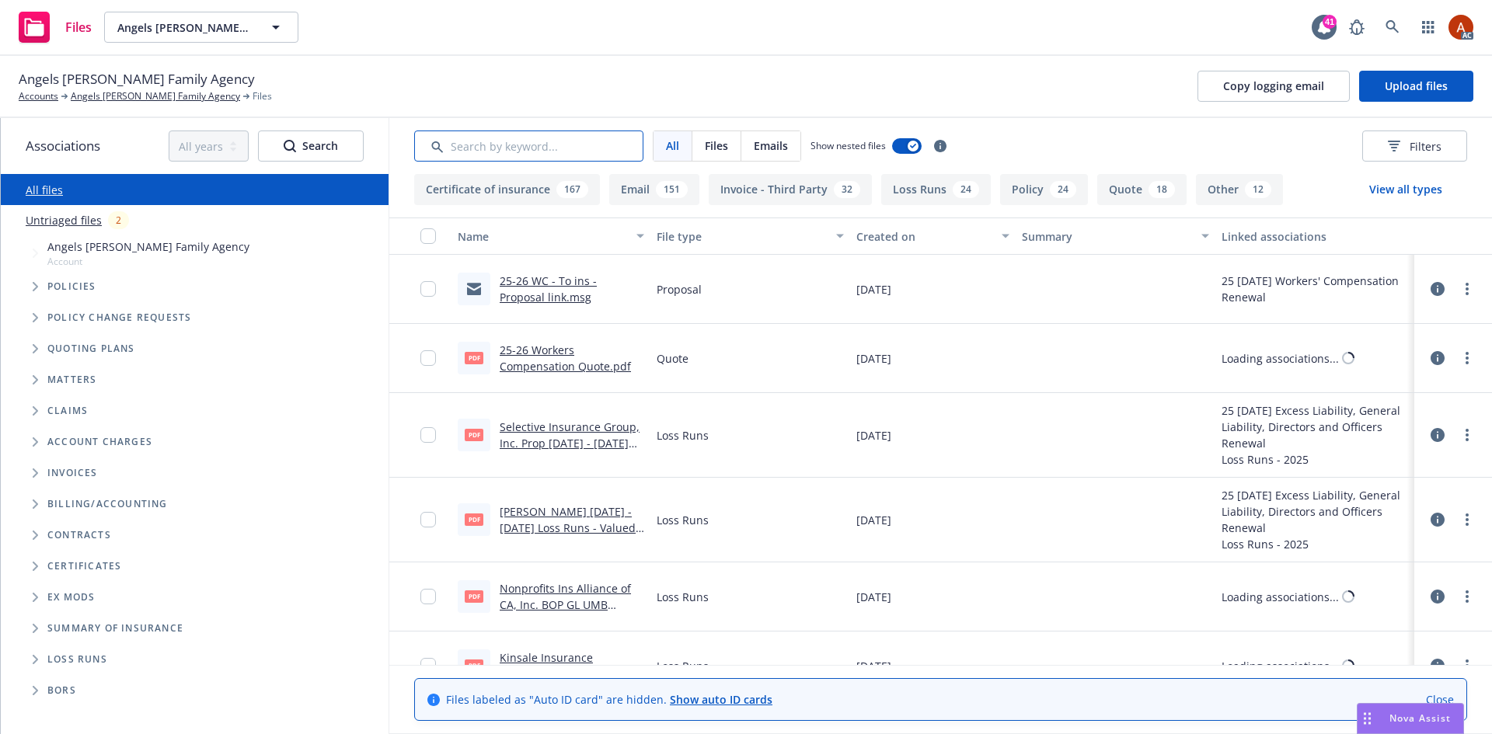
click at [513, 138] on input "Search by keyword..." at bounding box center [528, 146] width 229 height 31
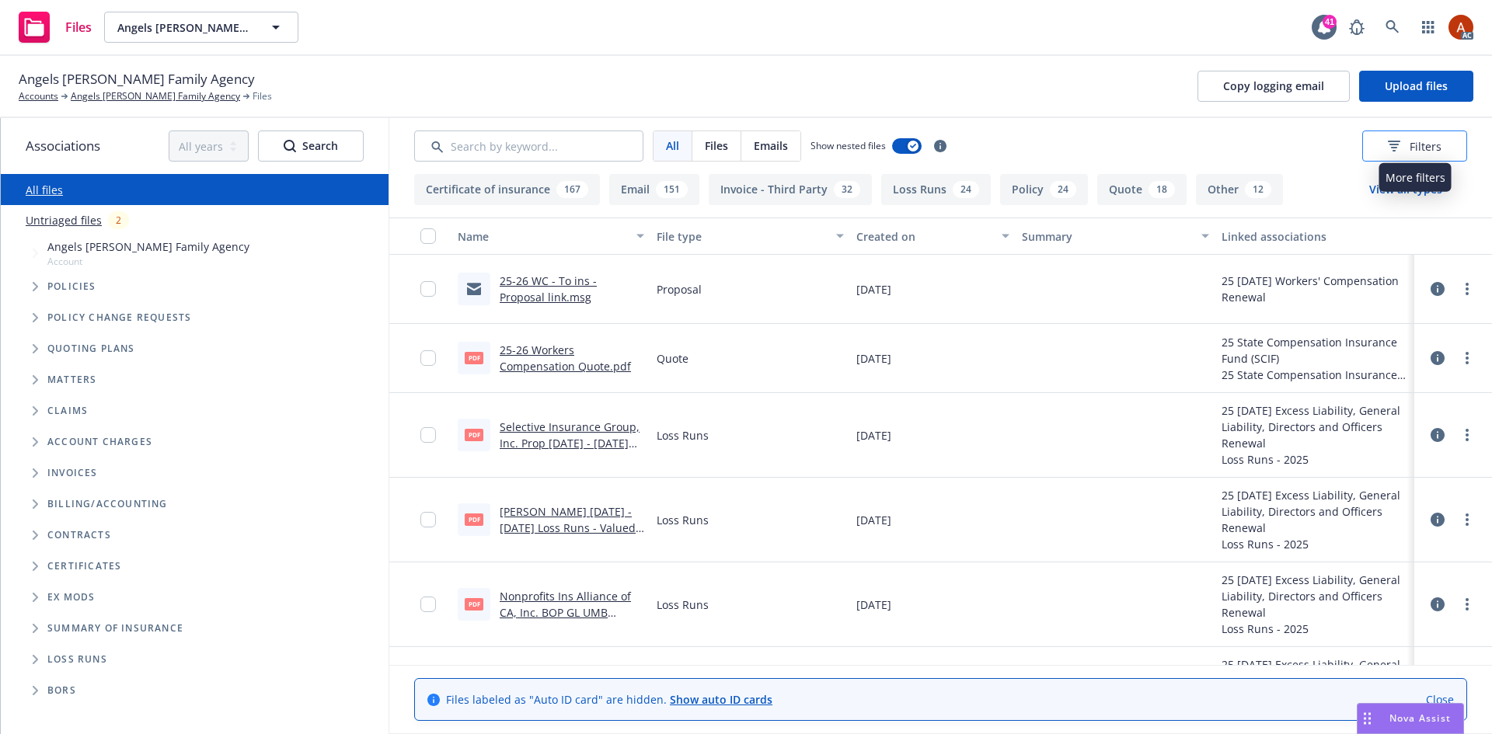
click at [1397, 143] on icon at bounding box center [1394, 146] width 12 height 11
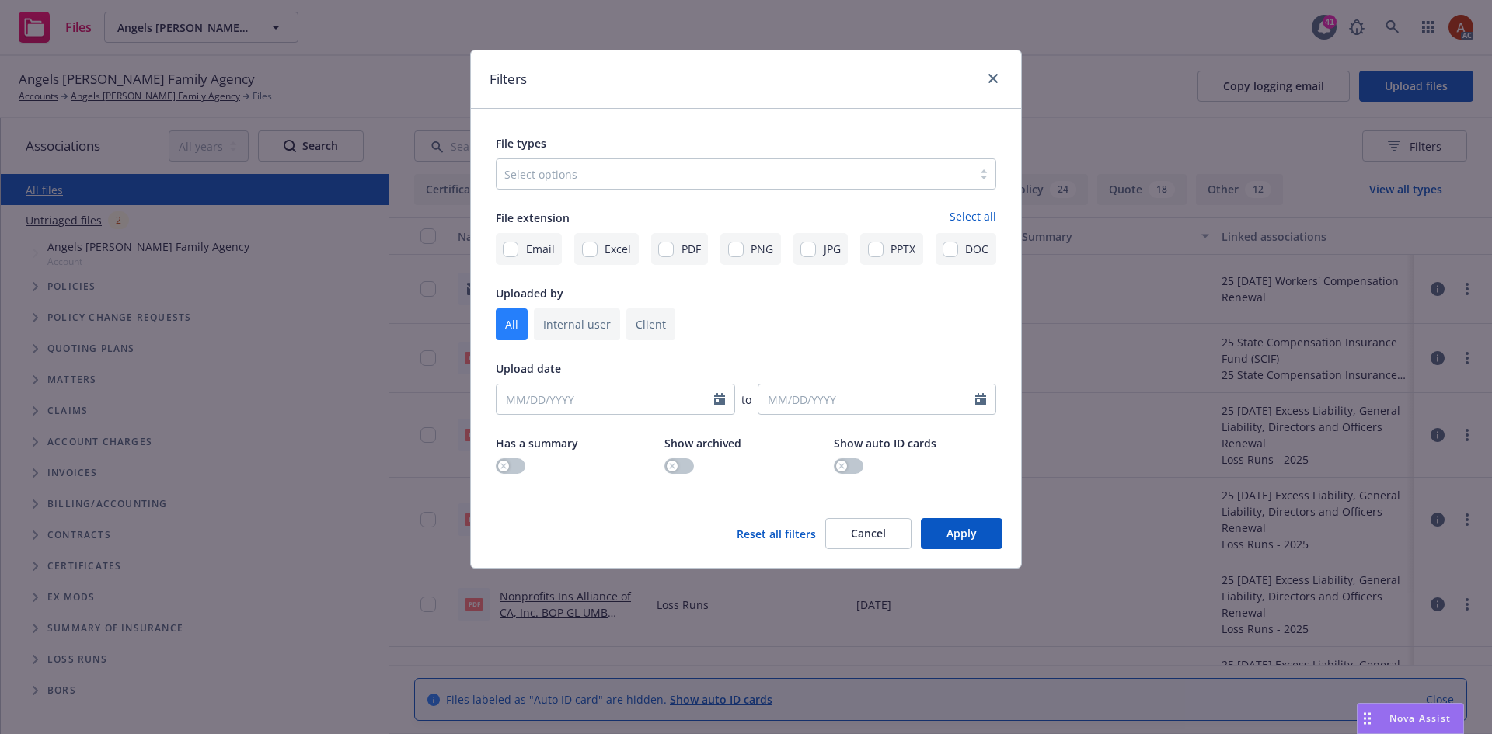
click at [574, 173] on div at bounding box center [734, 174] width 460 height 19
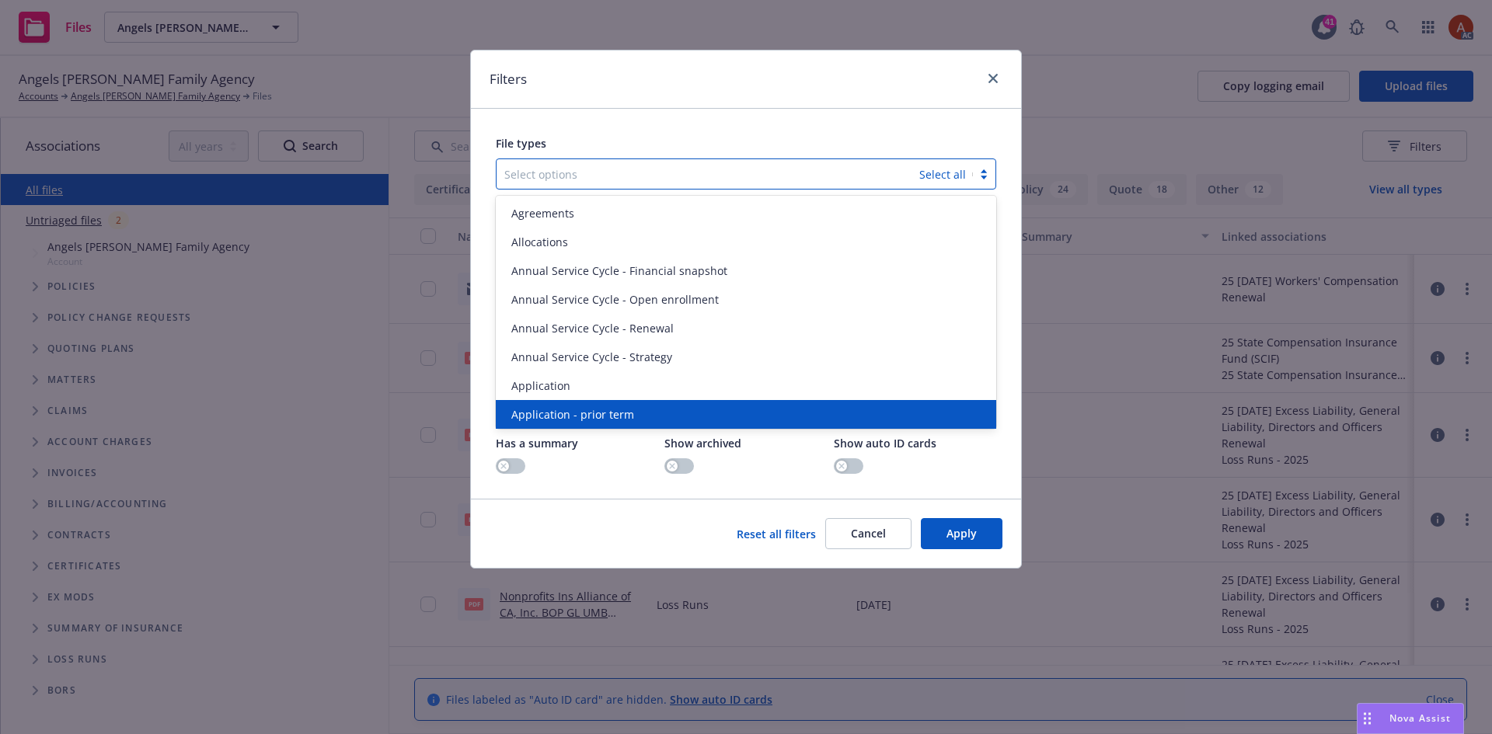
click at [602, 416] on span "Application - prior term" at bounding box center [572, 414] width 123 height 16
click at [602, 416] on span "Application - signed" at bounding box center [563, 414] width 104 height 16
click at [602, 416] on span "Application - unsigned" at bounding box center [570, 414] width 118 height 16
drag, startPoint x: 957, startPoint y: 549, endPoint x: 960, endPoint y: 538, distance: 11.3
click at [956, 549] on button "Apply" at bounding box center [962, 533] width 82 height 31
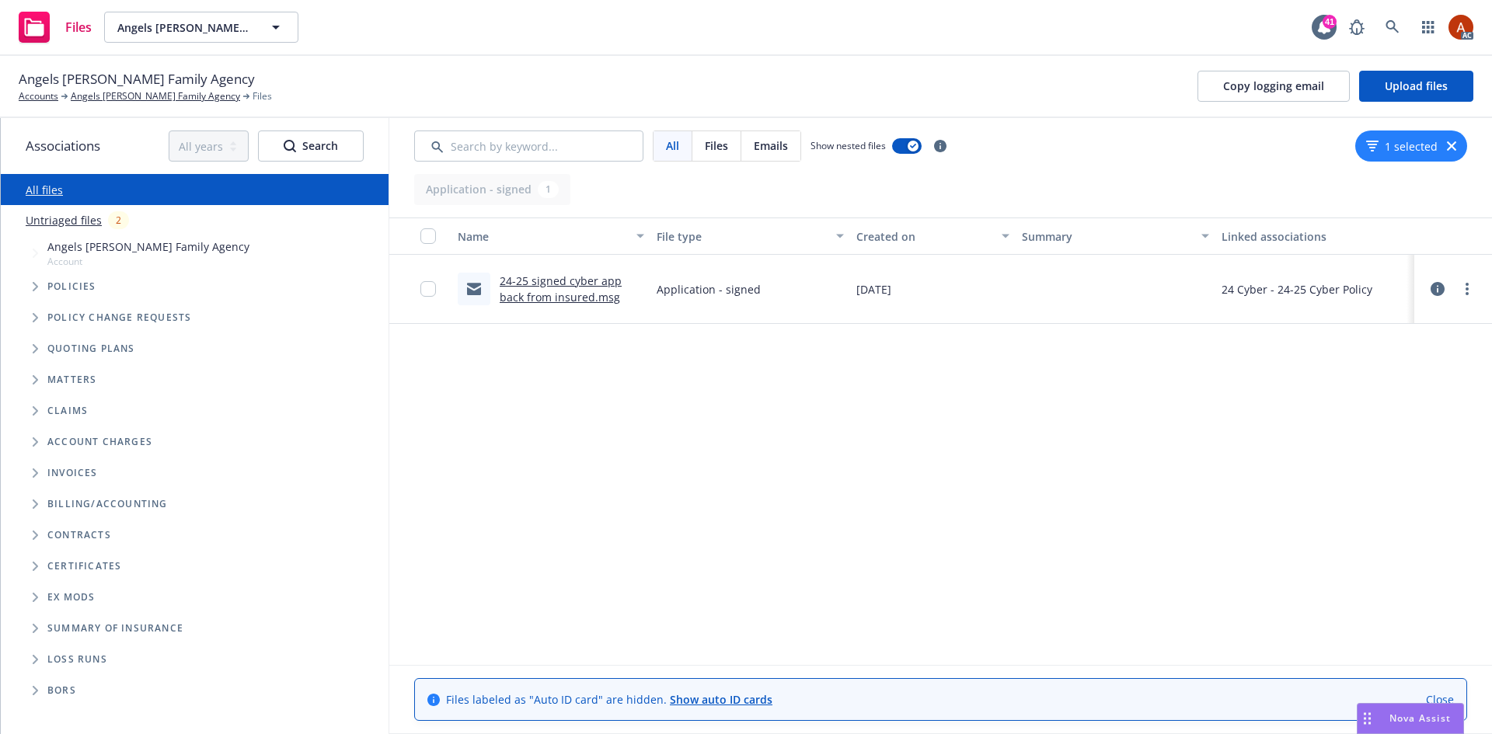
click at [1448, 147] on icon "button" at bounding box center [1451, 145] width 9 height 9
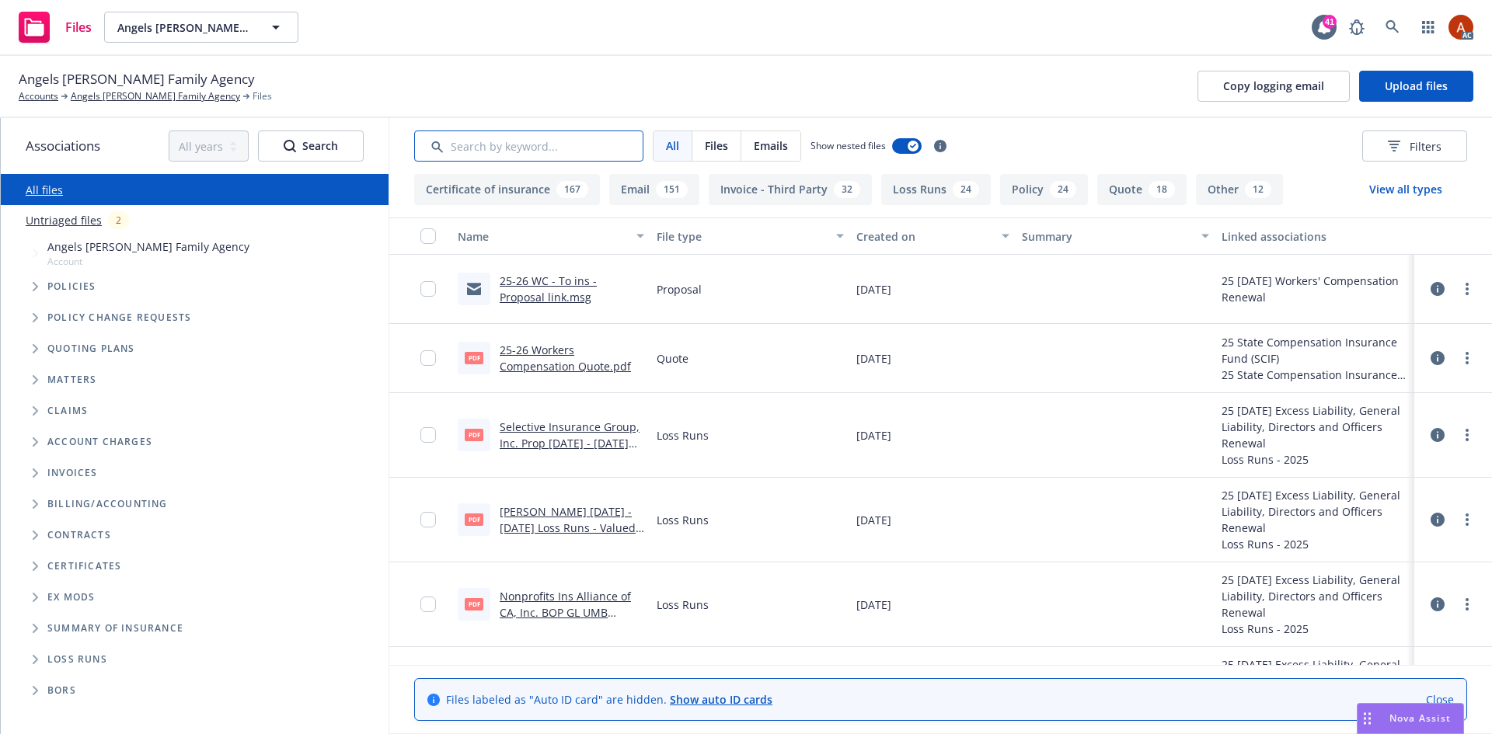
click at [569, 138] on input "Search by keyword..." at bounding box center [528, 146] width 229 height 31
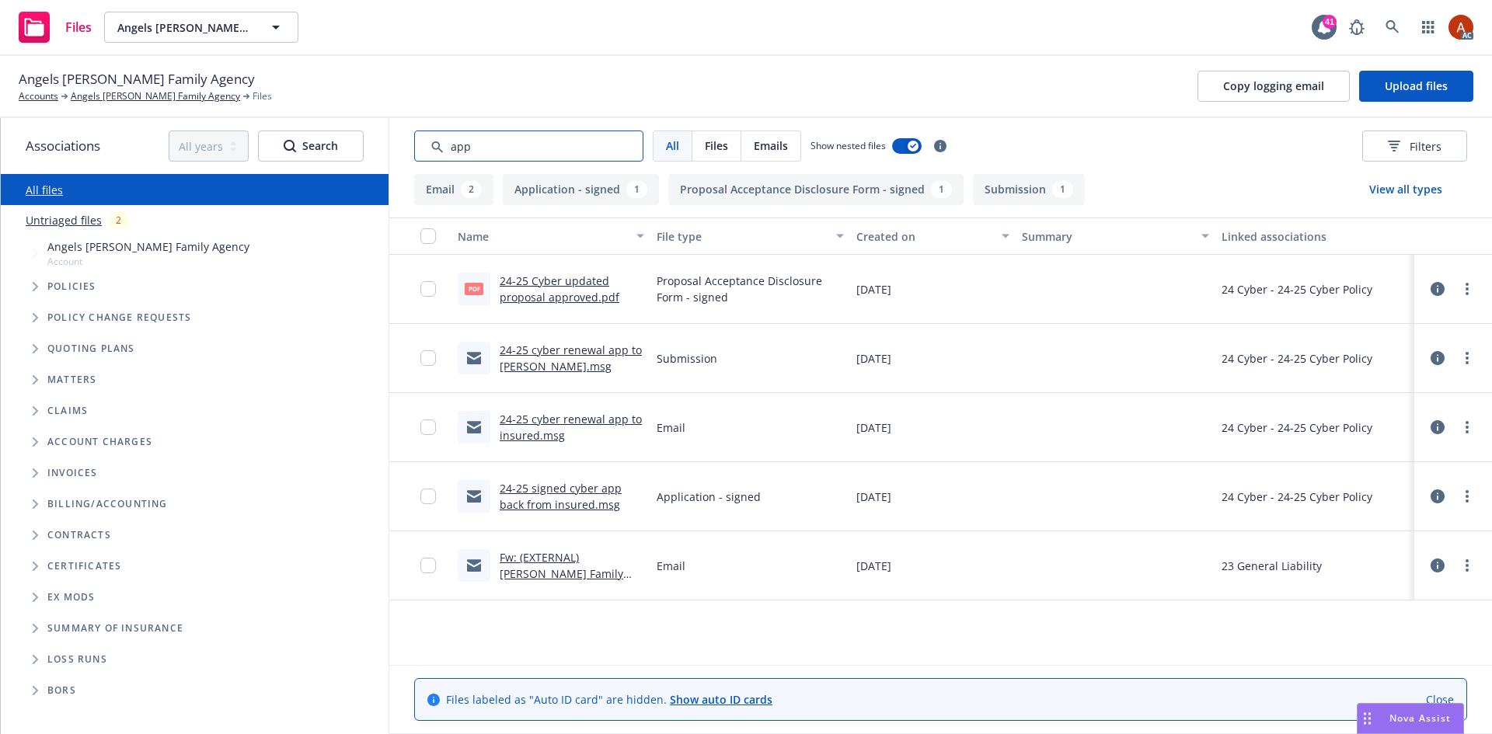
type input "app"
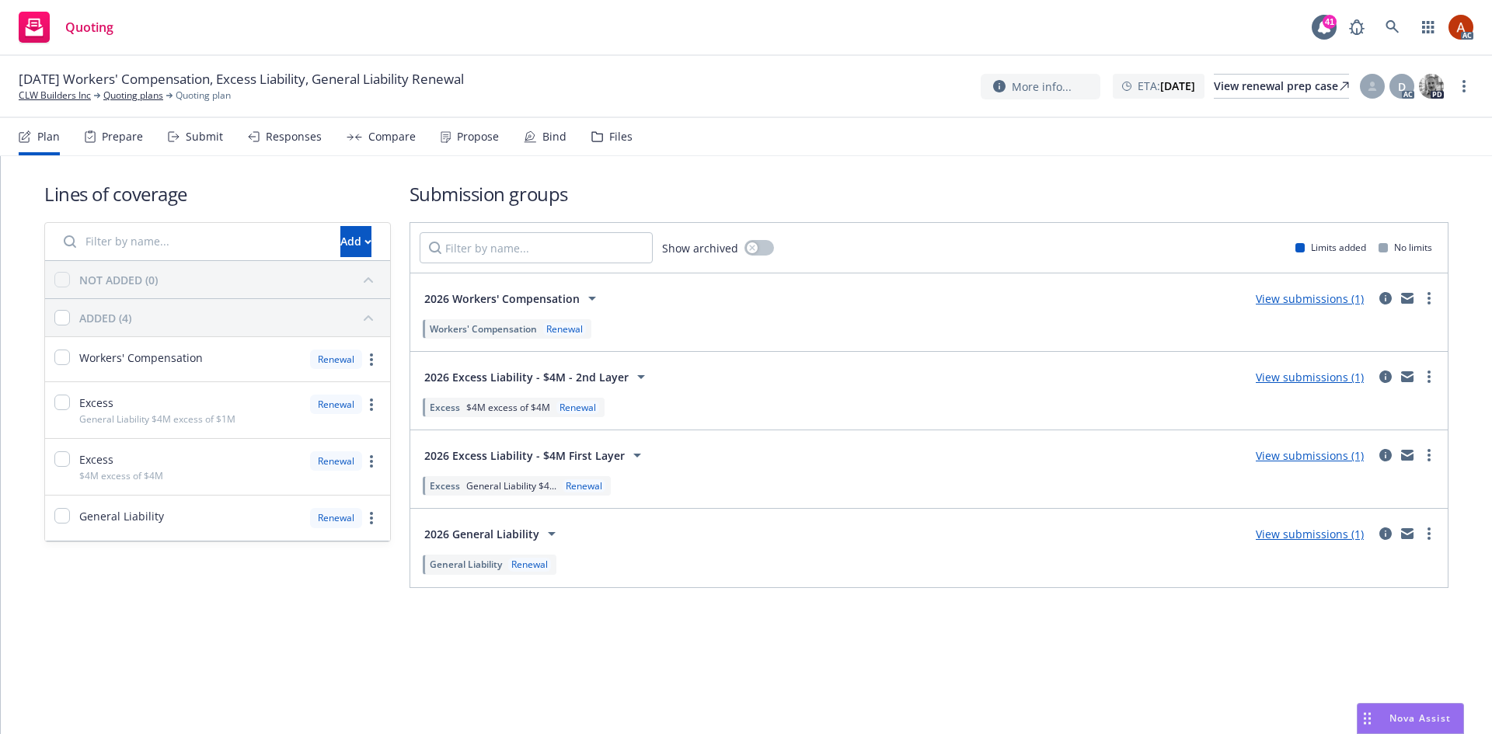
click at [112, 141] on div "Prepare" at bounding box center [122, 137] width 41 height 12
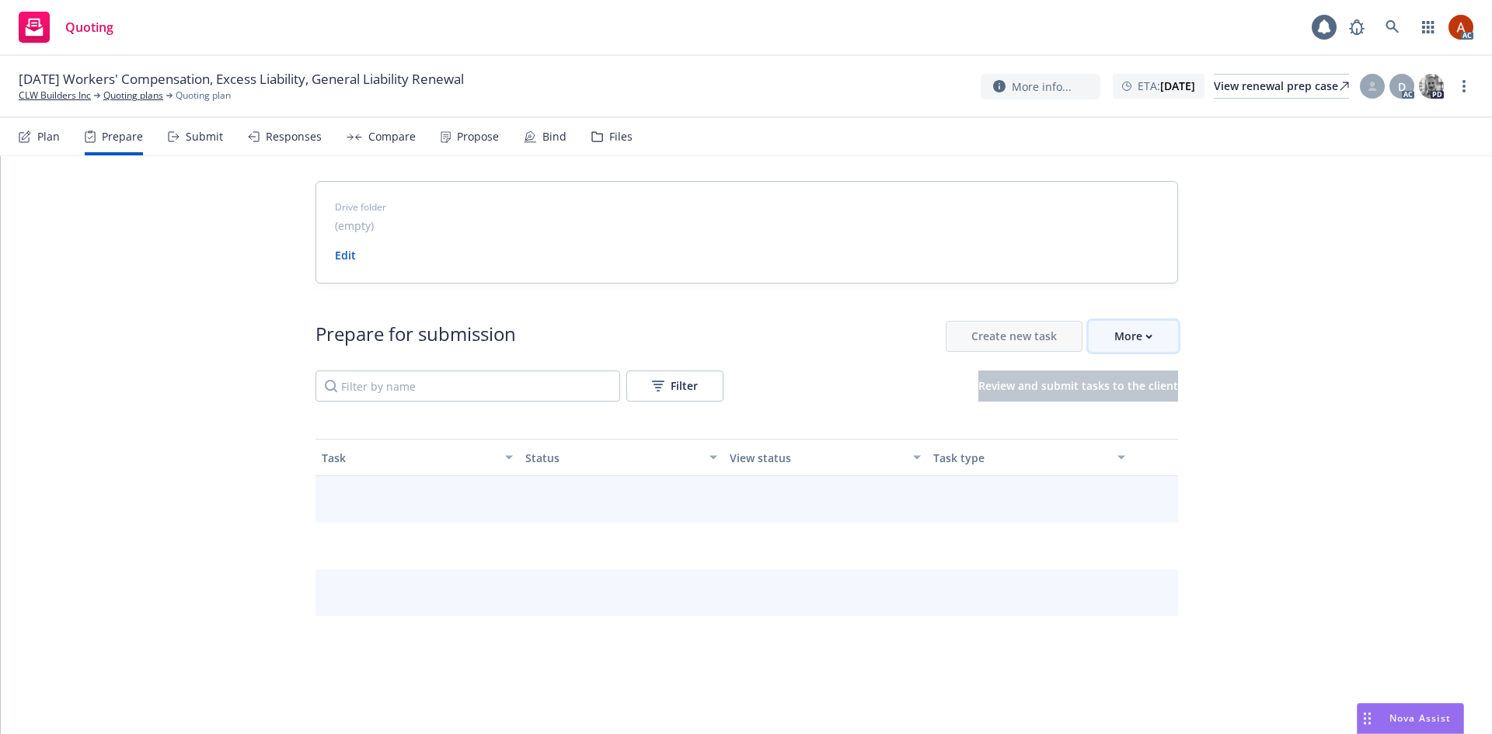
click at [1116, 336] on div "More" at bounding box center [1133, 337] width 38 height 30
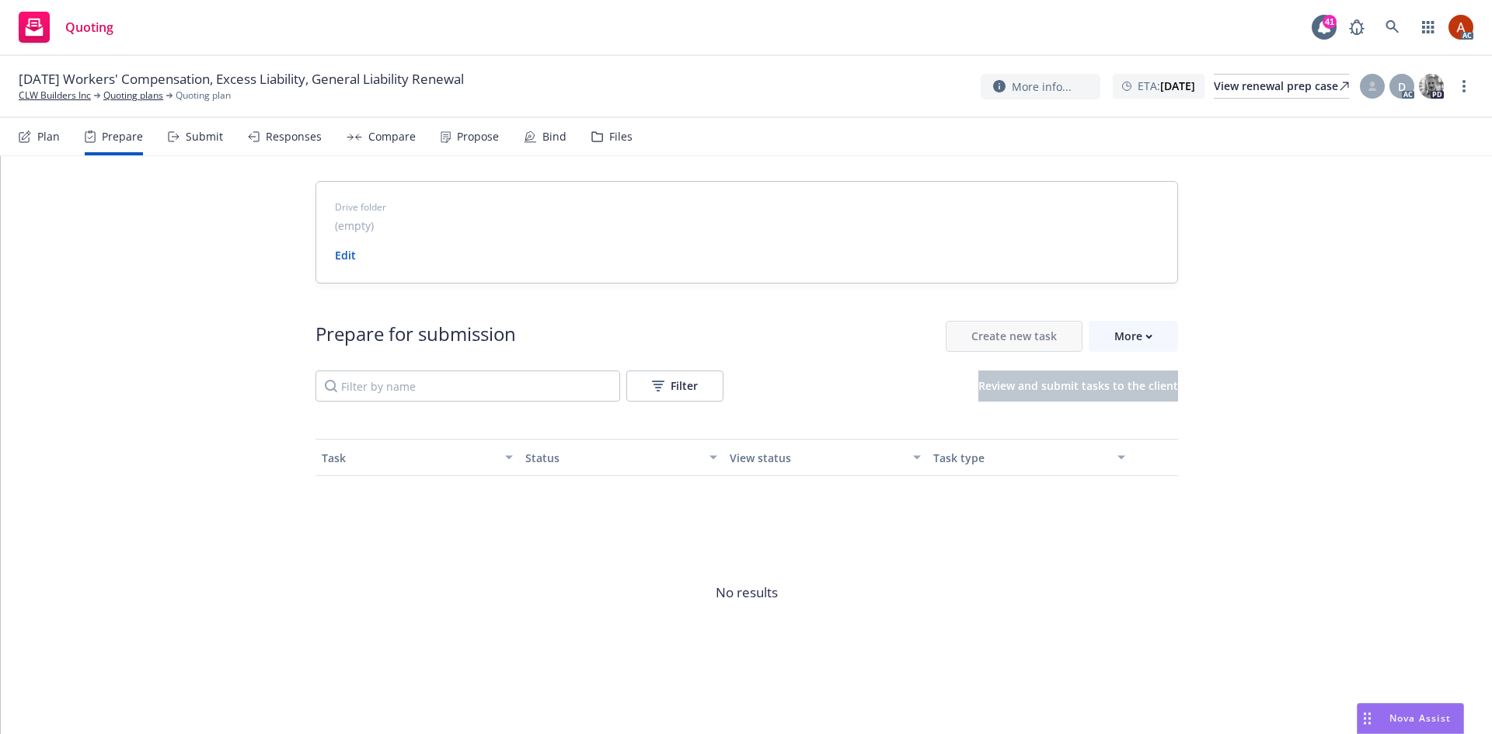
click at [1145, 409] on span "Go to Indio account" at bounding box center [1152, 407] width 138 height 15
click at [139, 99] on link "Quoting plans" at bounding box center [133, 96] width 60 height 14
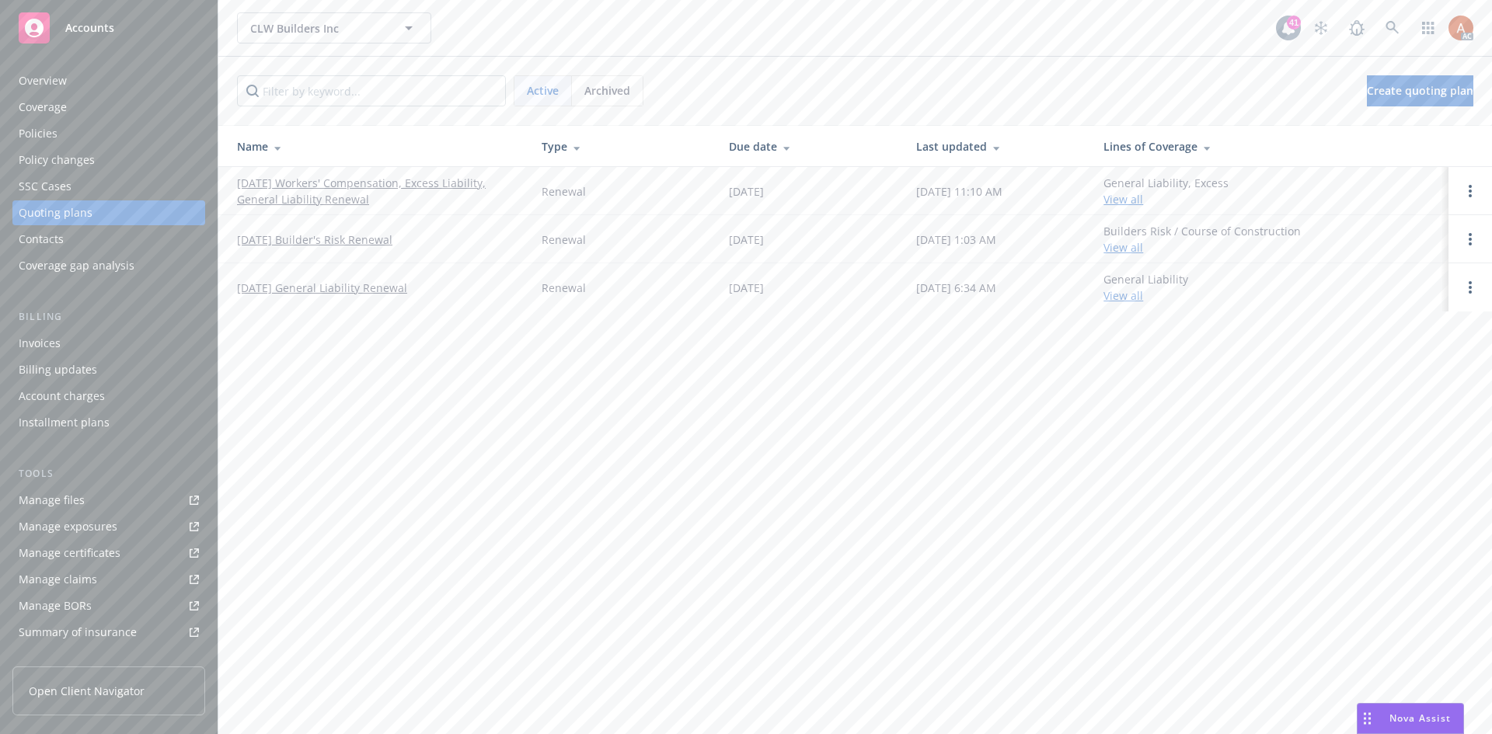
click at [47, 129] on div "Policies" at bounding box center [38, 133] width 39 height 25
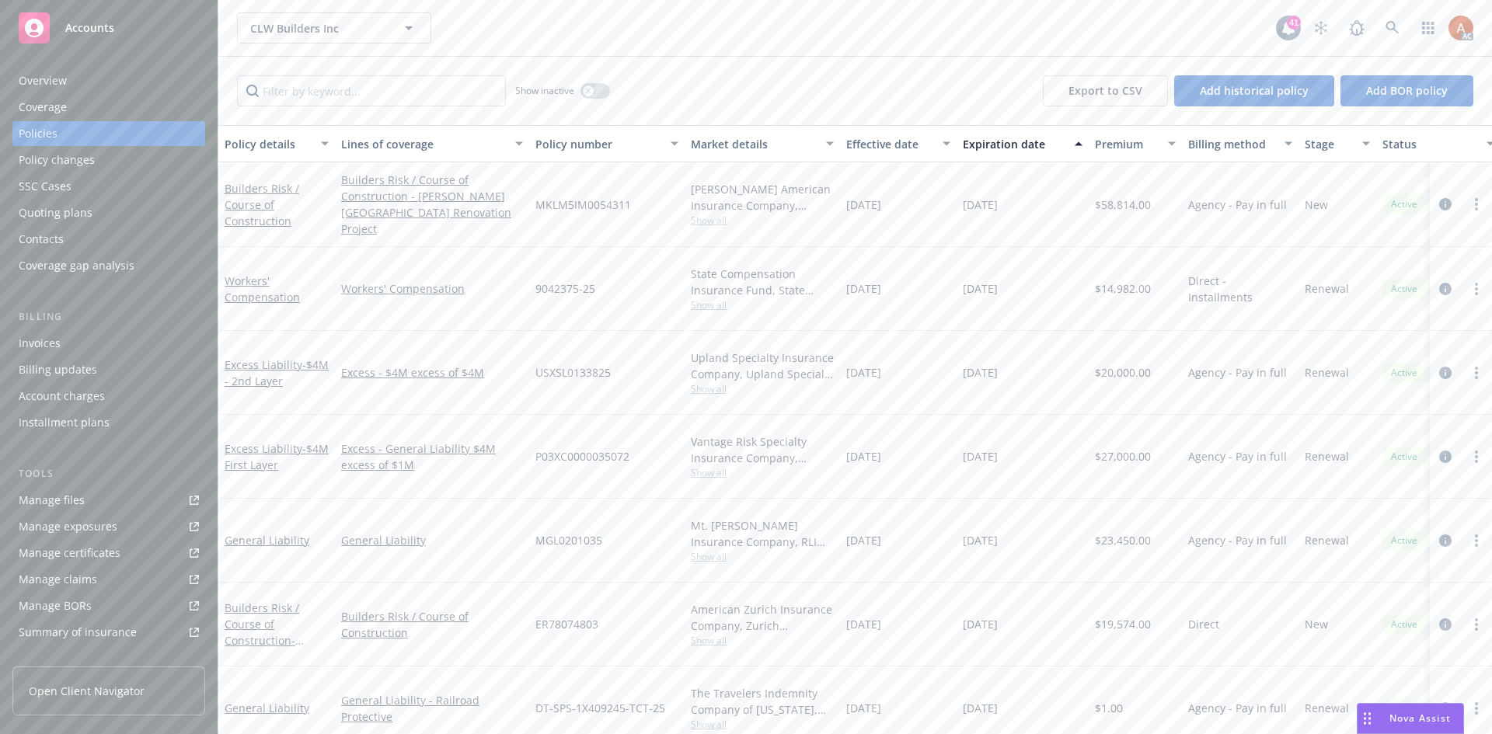
drag, startPoint x: 744, startPoint y: 364, endPoint x: 1019, endPoint y: 460, distance: 292.2
click at [1019, 460] on div "Builders Risk / Course of Construction Builders Risk / Course of Construction -…" at bounding box center [968, 473] width 1500 height 622
click at [495, 402] on div "Excess - $4M excess of $4M" at bounding box center [432, 373] width 194 height 84
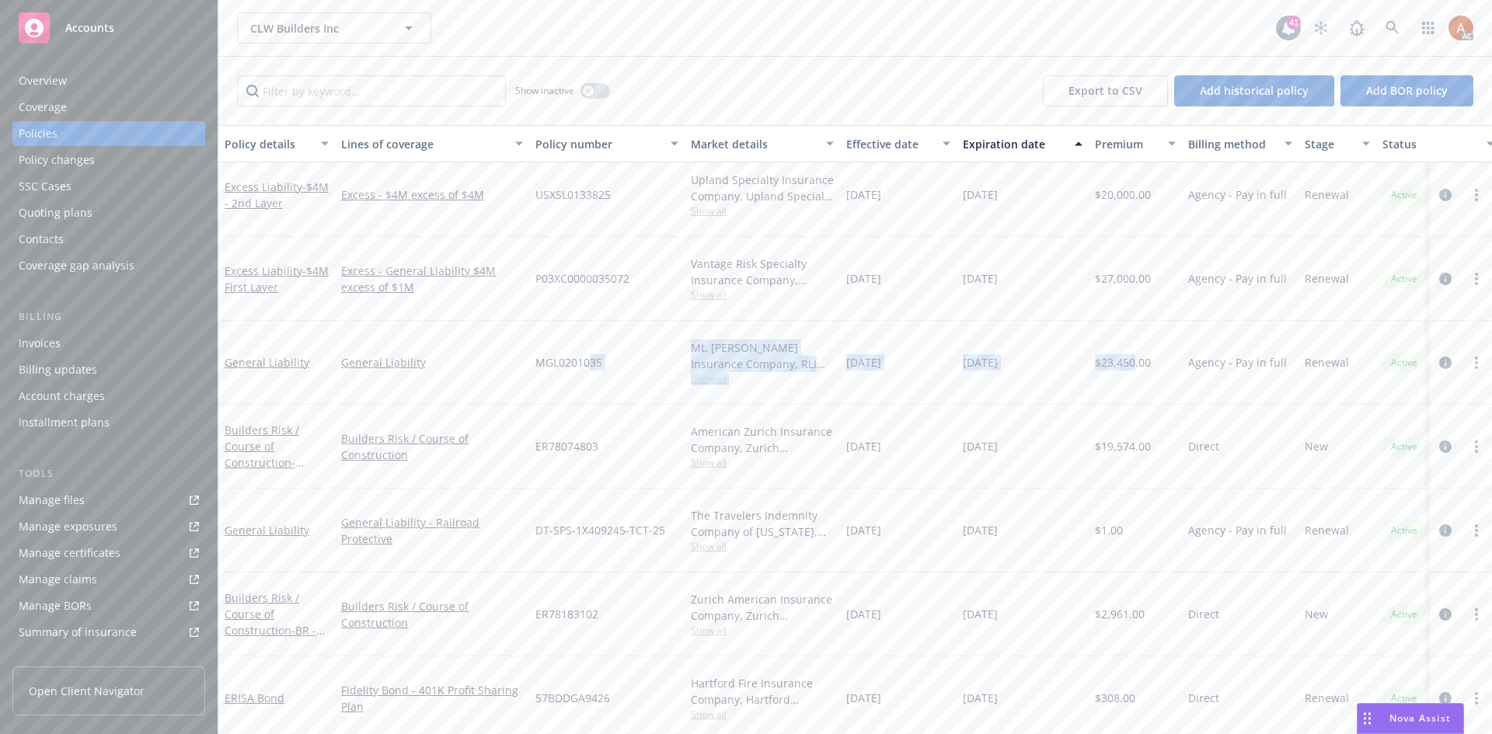
drag, startPoint x: 591, startPoint y: 357, endPoint x: 1134, endPoint y: 367, distance: 544.0
click at [1134, 367] on div "General Liability General Liability MGL0201035 Mt. [PERSON_NAME] Insurance Comp…" at bounding box center [968, 363] width 1500 height 84
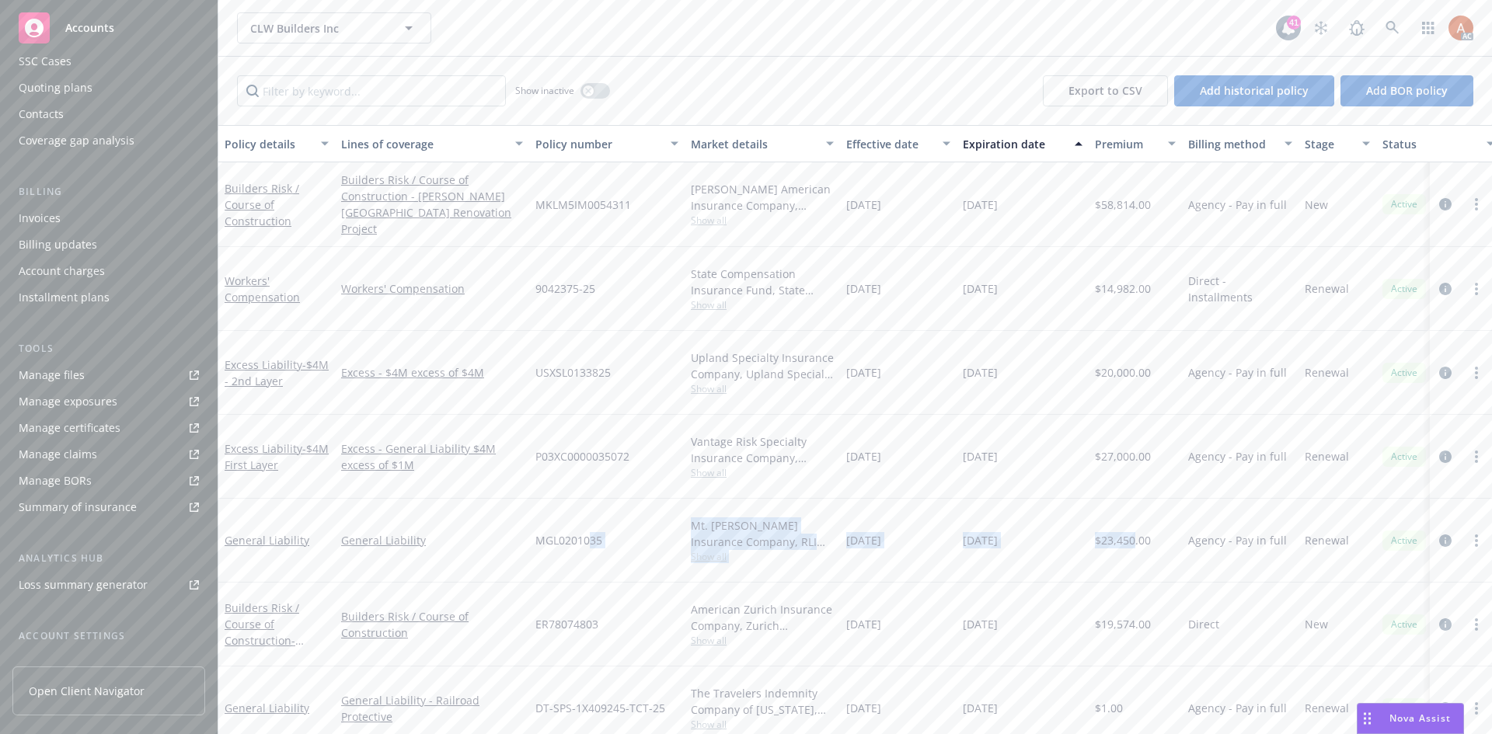
scroll to position [252, 0]
click at [57, 538] on div "Service team" at bounding box center [52, 536] width 67 height 25
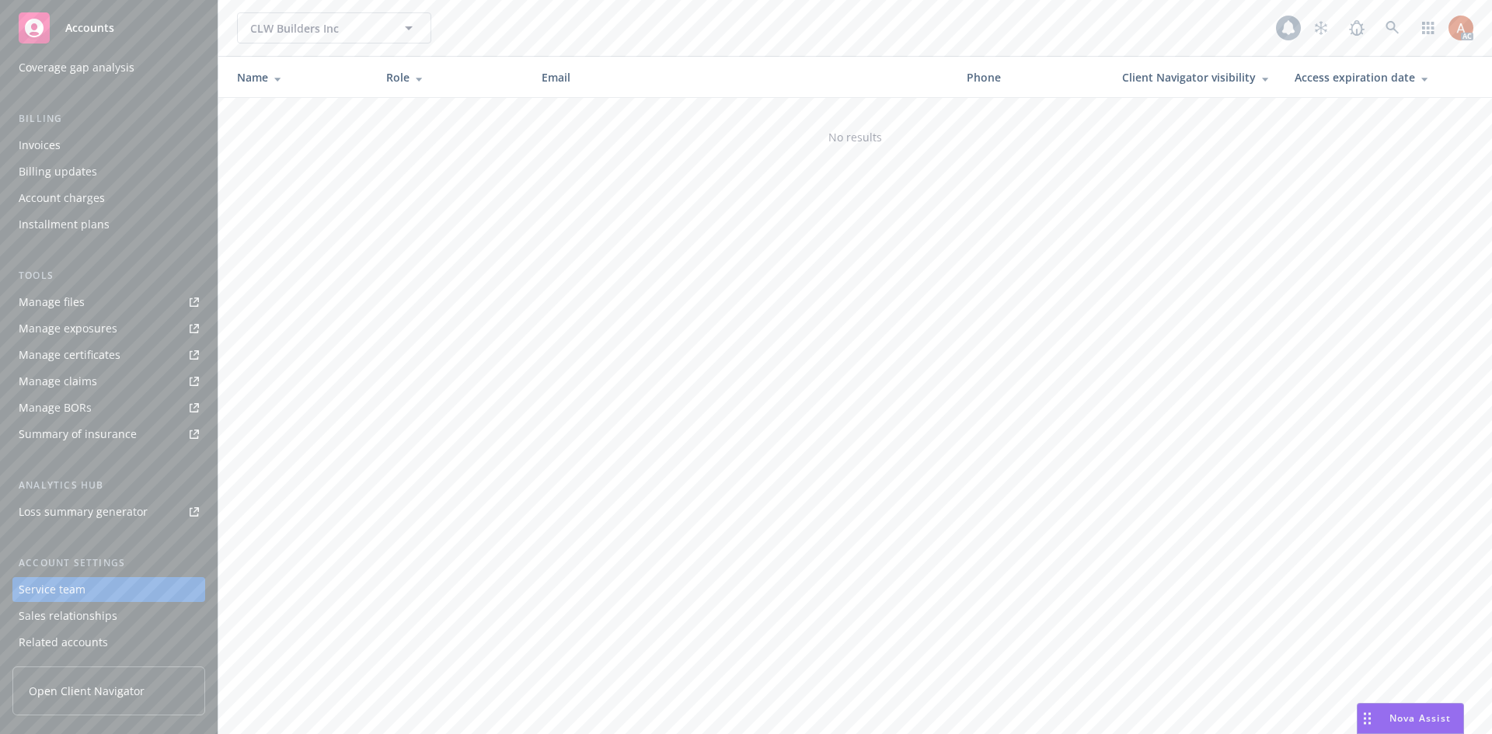
scroll to position [174, 0]
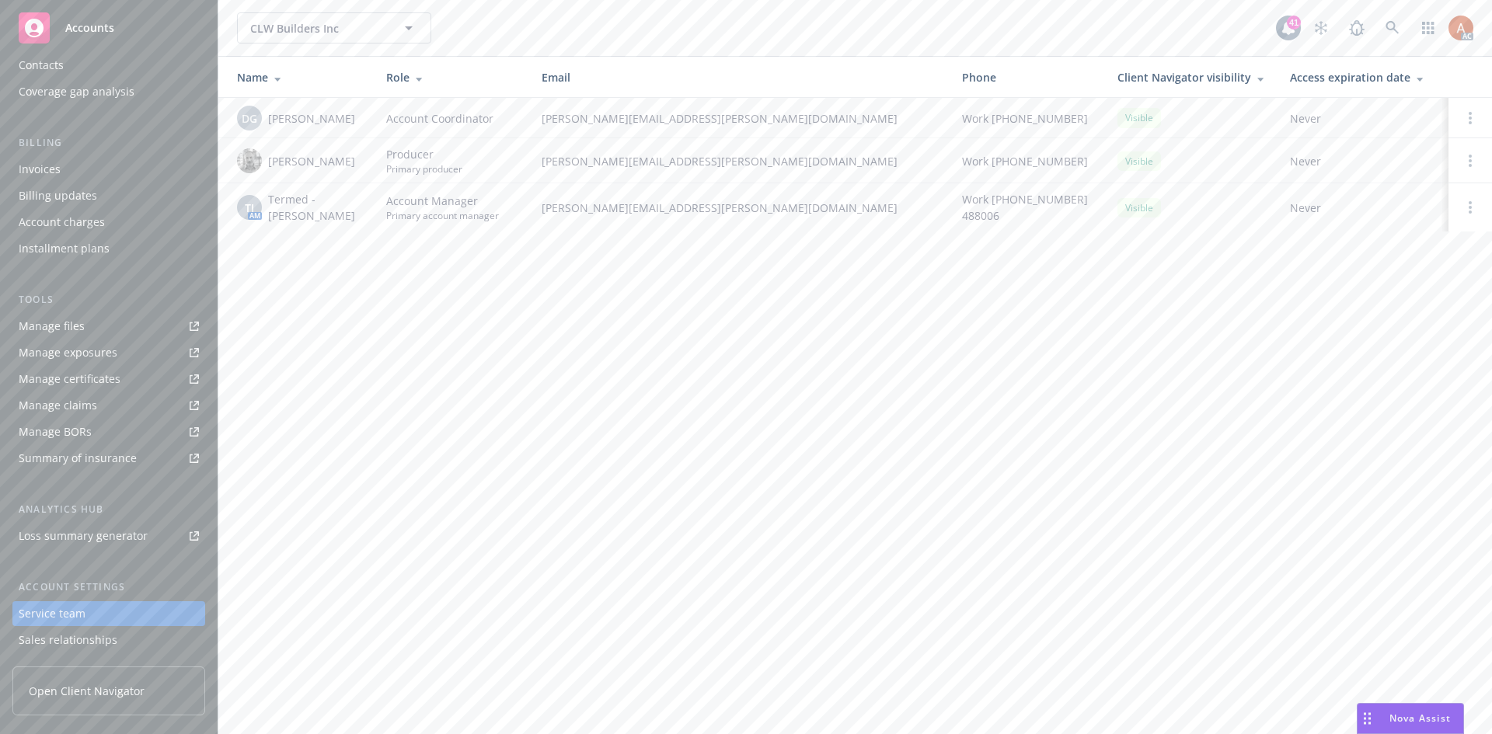
drag, startPoint x: 270, startPoint y: 118, endPoint x: 368, endPoint y: 120, distance: 97.1
click at [368, 120] on td "DG [PERSON_NAME]" at bounding box center [295, 118] width 155 height 40
copy span "[PERSON_NAME]"
click at [36, 129] on div "Policies" at bounding box center [38, 133] width 39 height 25
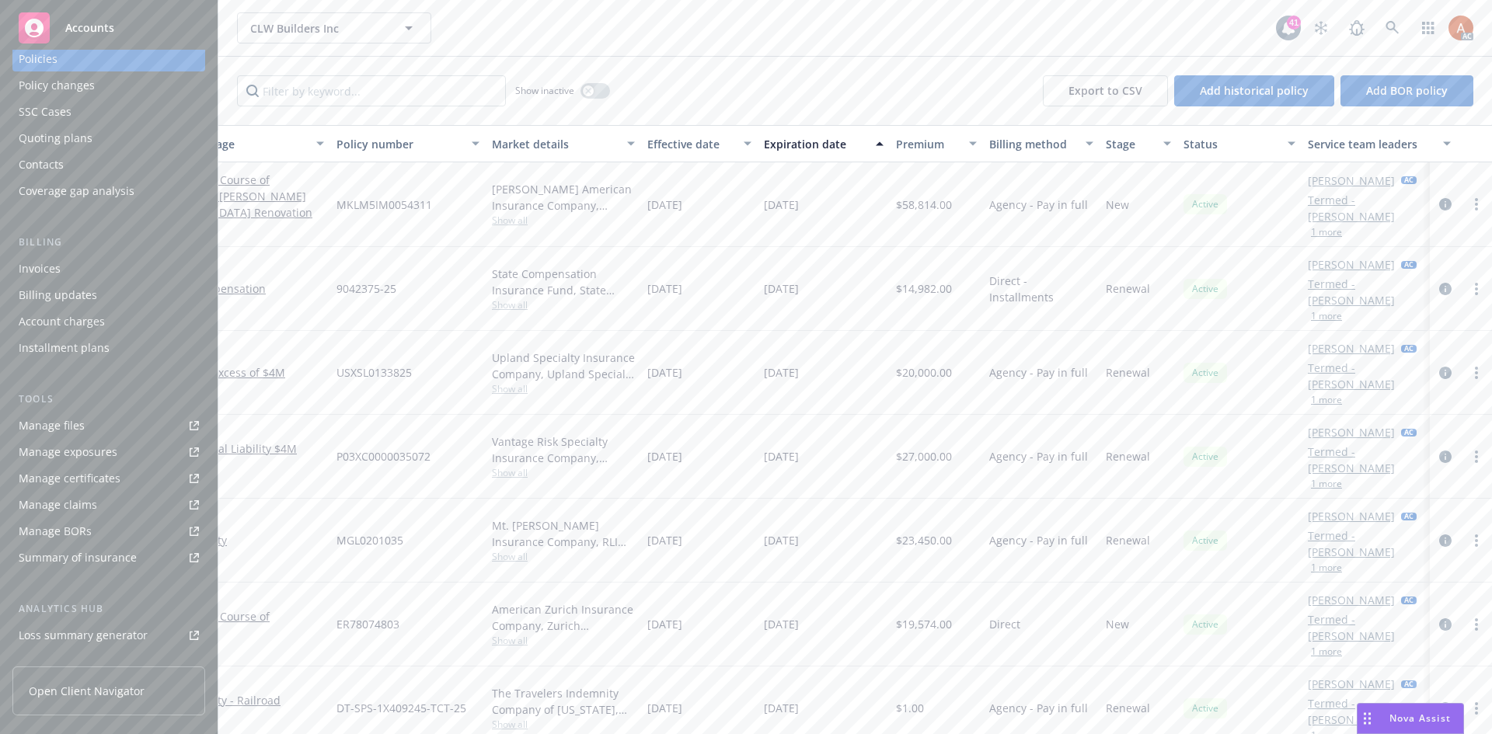
scroll to position [252, 0]
click at [54, 546] on div "Service team" at bounding box center [52, 536] width 67 height 25
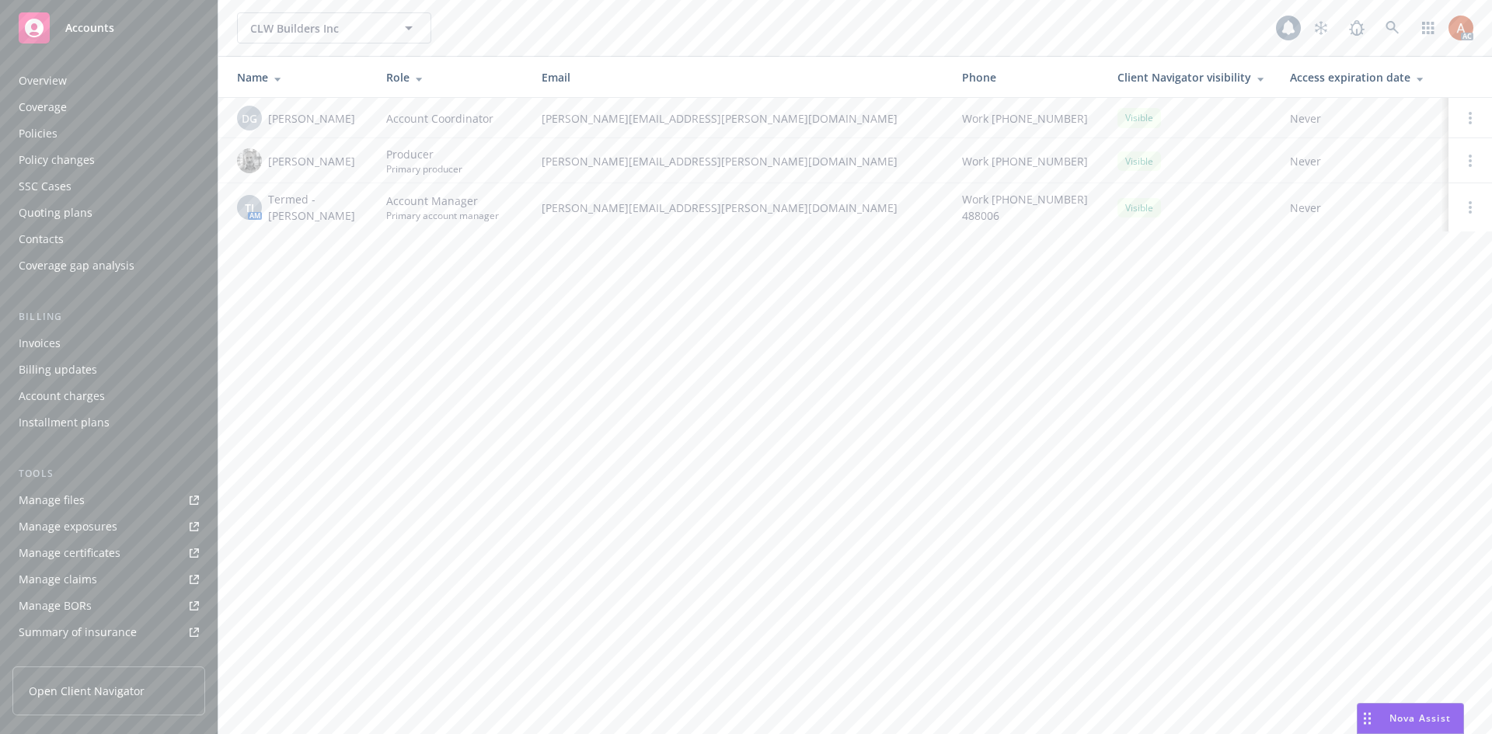
scroll to position [252, 0]
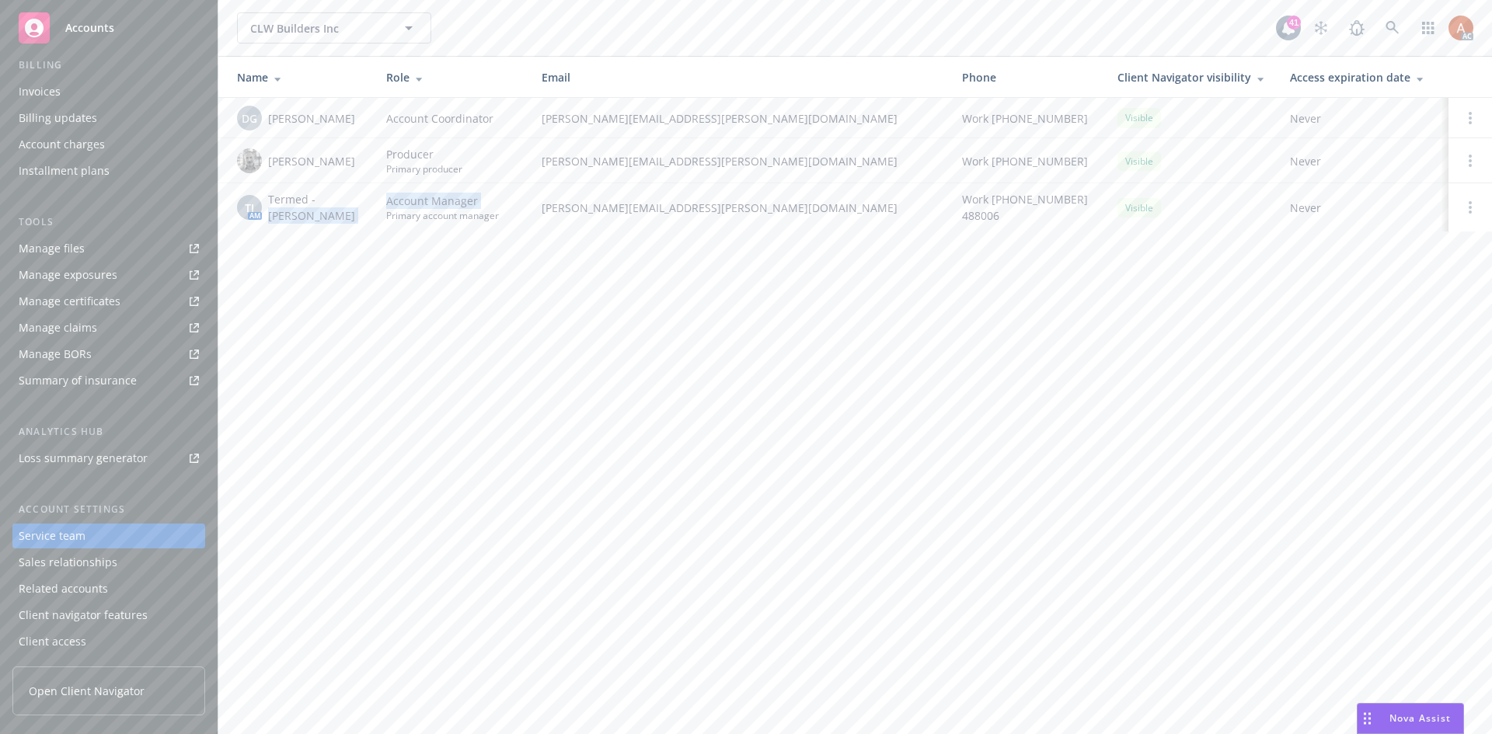
drag, startPoint x: 267, startPoint y: 213, endPoint x: 376, endPoint y: 215, distance: 108.8
click at [376, 215] on tr "TJ AM Termed - [PERSON_NAME] Account Manager Primary account manager [PERSON_NA…" at bounding box center [855, 207] width 1274 height 48
copy tr "[PERSON_NAME] Account Manager"
click at [470, 279] on div "CLW Builders Inc CLW Builders Inc 41 AC Name Role Email Phone Client Navigator …" at bounding box center [855, 367] width 1274 height 734
drag, startPoint x: 267, startPoint y: 220, endPoint x: 360, endPoint y: 222, distance: 93.3
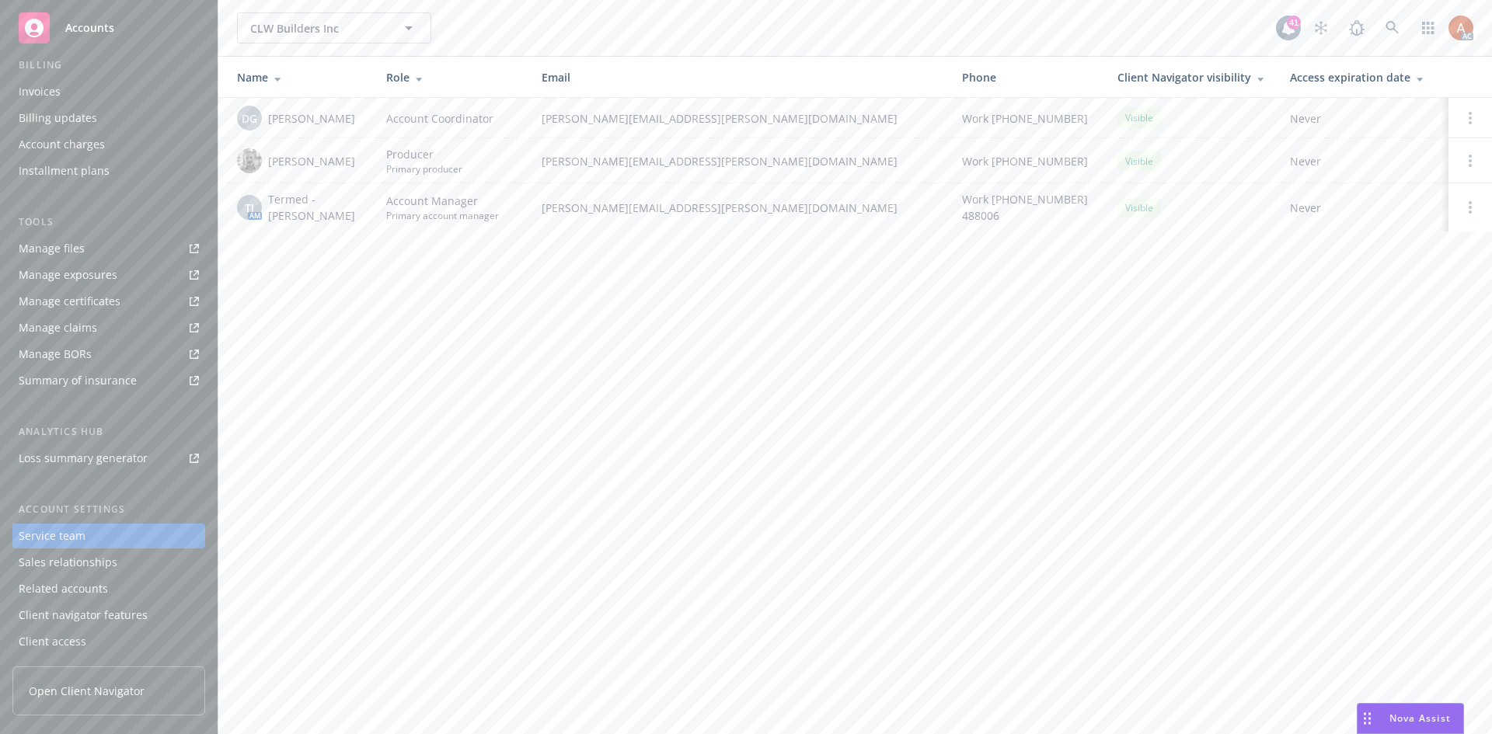
click at [360, 222] on div "TJ AM Termed - [PERSON_NAME]" at bounding box center [299, 207] width 124 height 33
copy span "[PERSON_NAME]"
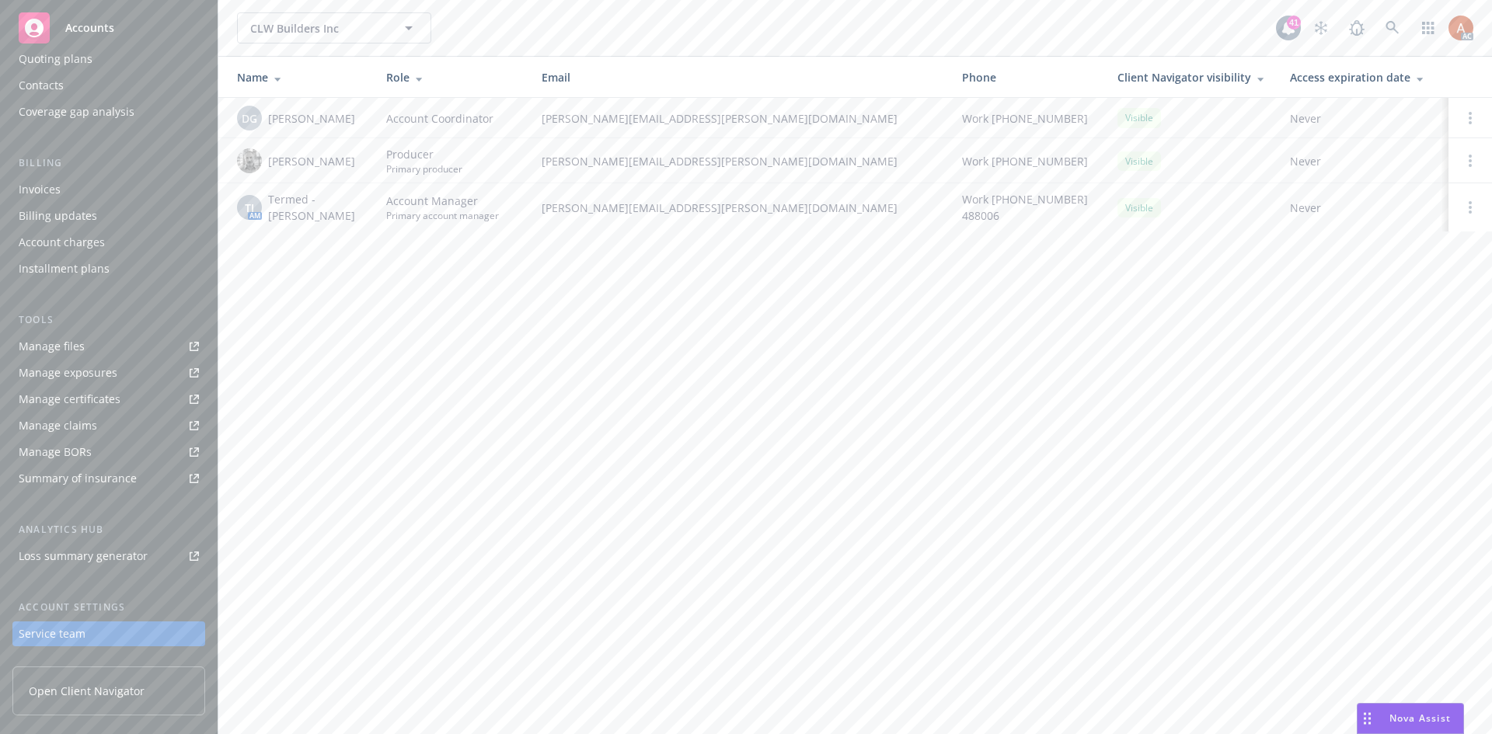
scroll to position [0, 0]
click at [52, 207] on div "Quoting plans" at bounding box center [56, 212] width 74 height 25
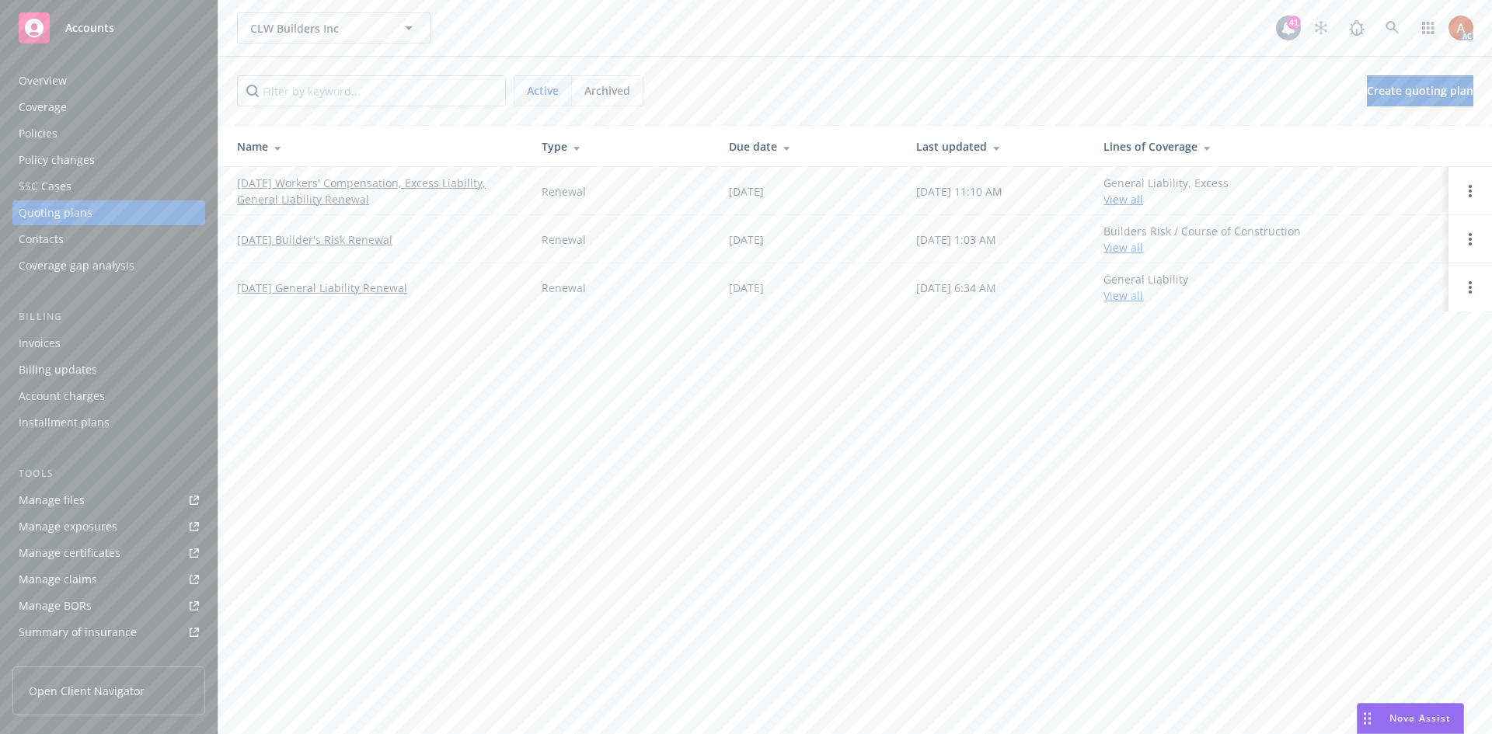
drag, startPoint x: 228, startPoint y: 179, endPoint x: 391, endPoint y: 210, distance: 166.1
click at [391, 210] on td "[DATE] Workers' Compensation, Excess Liability, General Liability Renewal" at bounding box center [373, 191] width 311 height 48
copy link "[DATE] Workers' Compensation, Excess Liability, General Liability Renewal"
click at [43, 81] on div "Overview" at bounding box center [43, 80] width 48 height 25
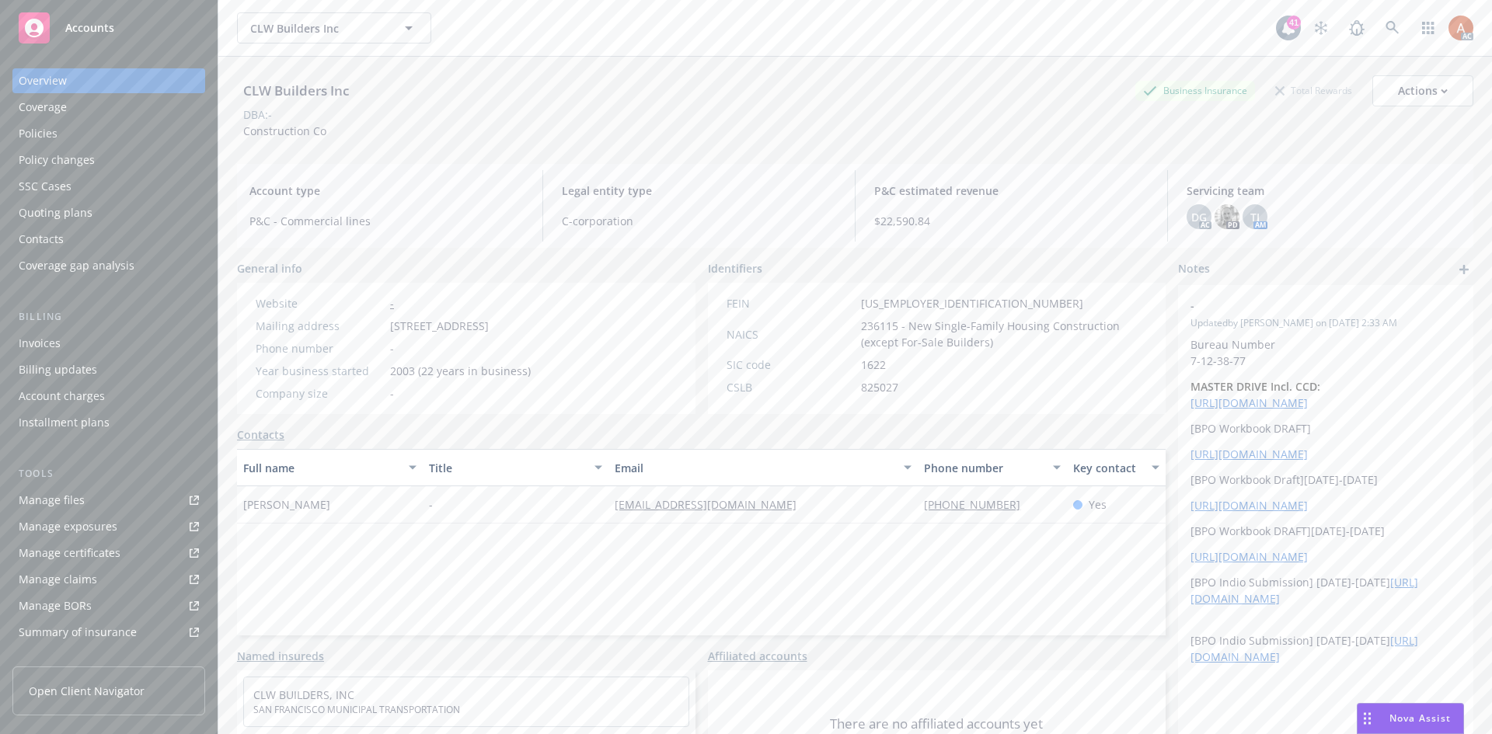
click at [37, 129] on div "Policies" at bounding box center [38, 133] width 39 height 25
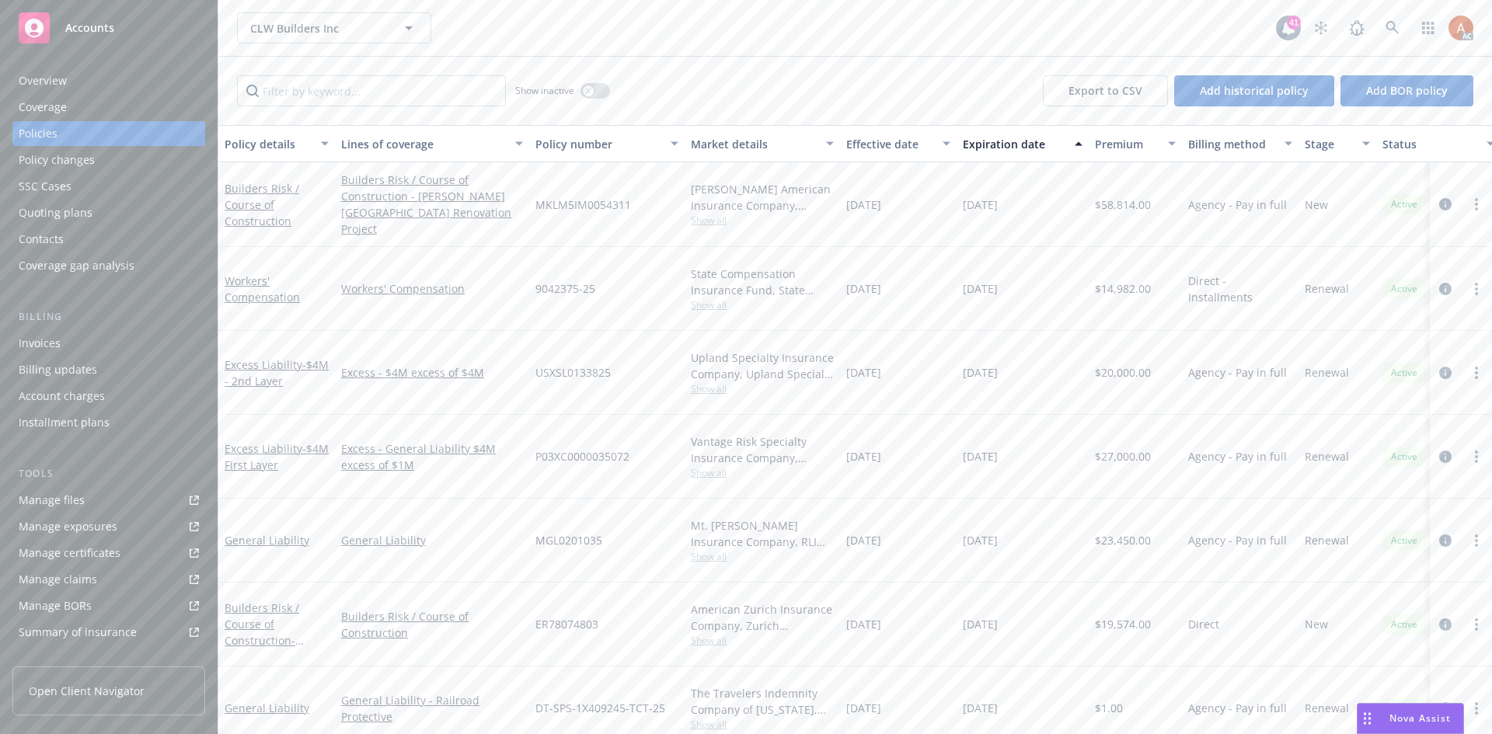
click at [47, 81] on div "Overview" at bounding box center [43, 80] width 48 height 25
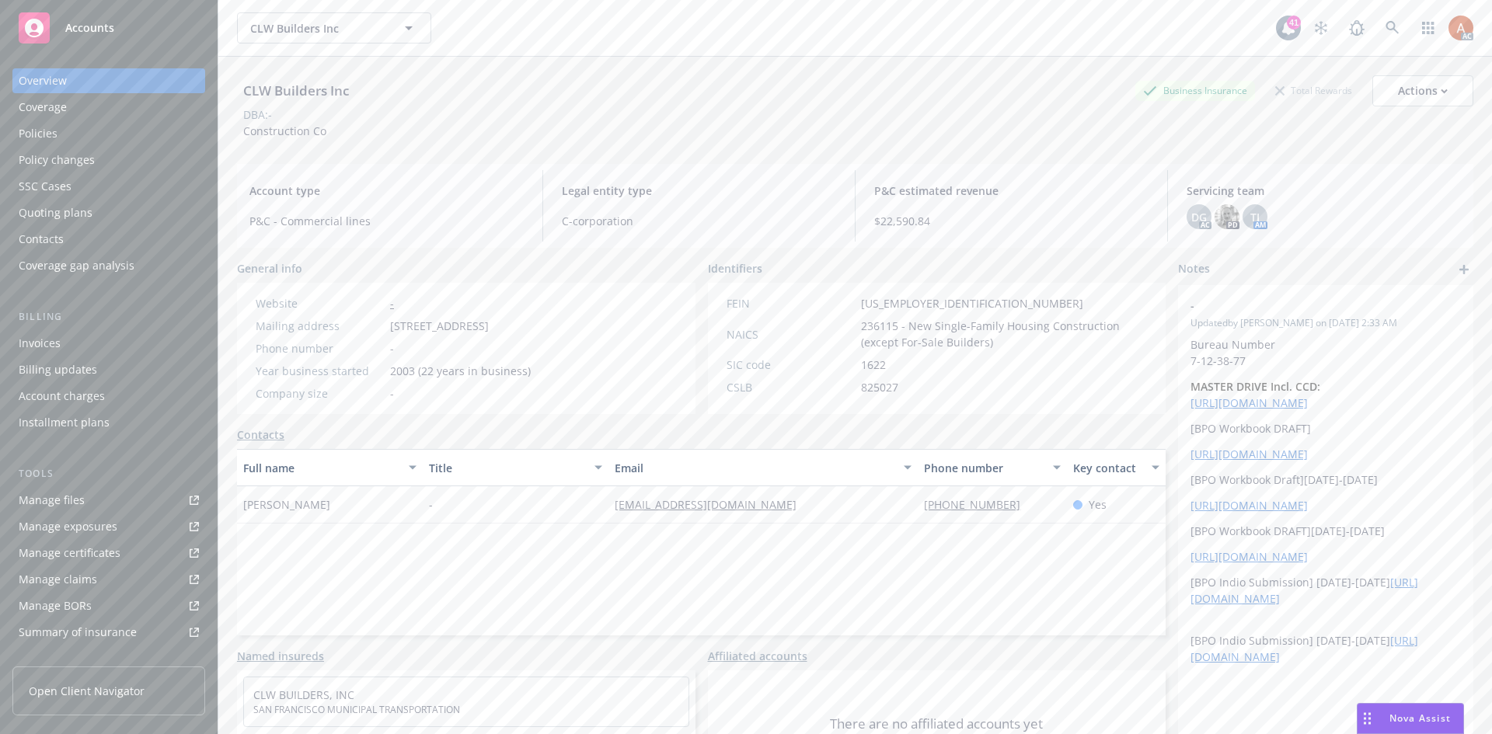
click at [870, 329] on span "236115 - New Single-Family Housing Construction (except For-Sale Builders)" at bounding box center [1004, 334] width 287 height 33
copy span "236115"
drag, startPoint x: 852, startPoint y: 298, endPoint x: 918, endPoint y: 303, distance: 66.2
click at [918, 303] on div "FEIN [US_EMPLOYER_IDENTIFICATION_NUMBER]" at bounding box center [937, 303] width 434 height 16
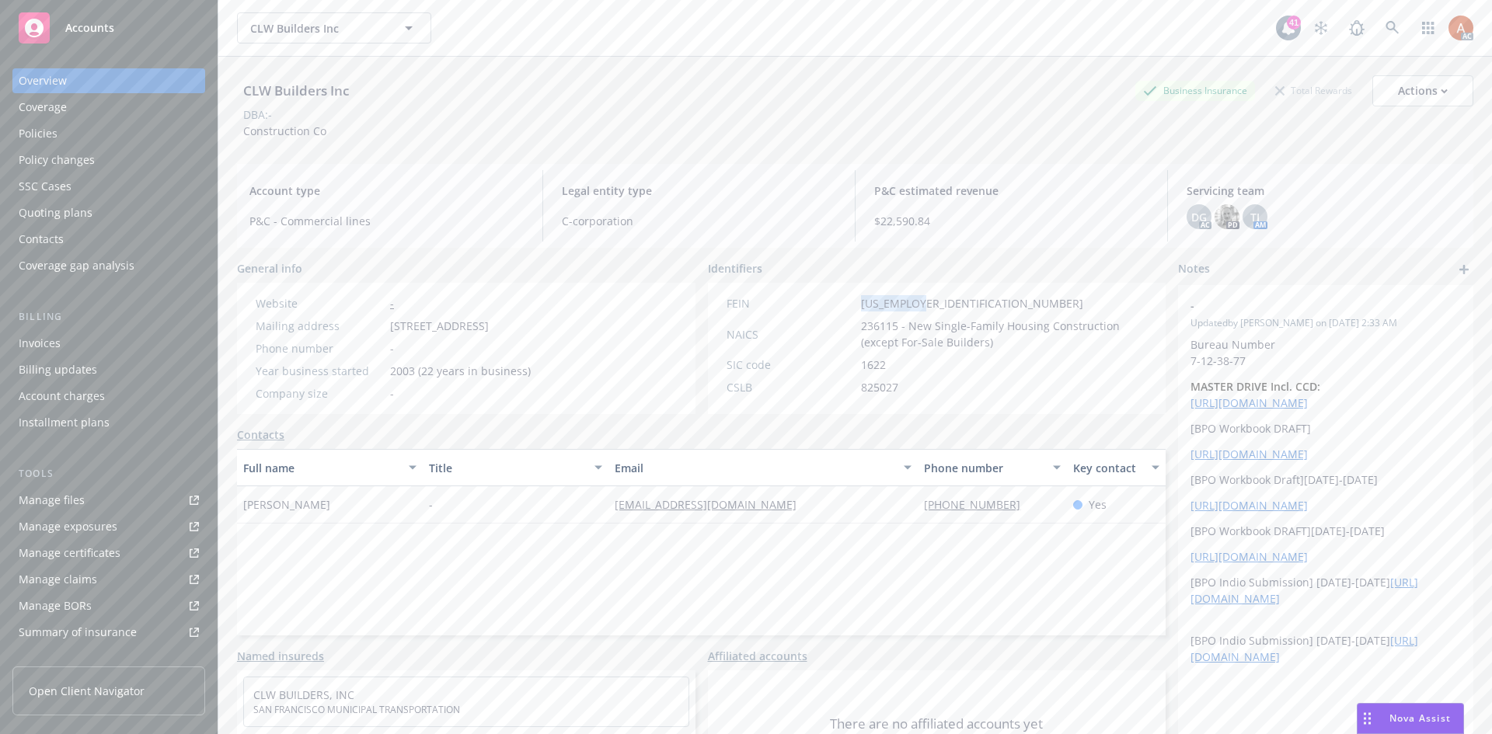
copy span "[US_EMPLOYER_IDENTIFICATION_NUMBER]"
click at [423, 558] on div "Full name Title Email Phone number Key contact Sherlon Wong - [EMAIL_ADDRESS][D…" at bounding box center [701, 542] width 929 height 186
drag, startPoint x: 235, startPoint y: 503, endPoint x: 367, endPoint y: 516, distance: 132.0
click at [367, 516] on div "CLW Builders Inc Business Insurance Total Rewards Actions DBA: - Construction C…" at bounding box center [855, 424] width 1274 height 734
copy span "[PERSON_NAME]"
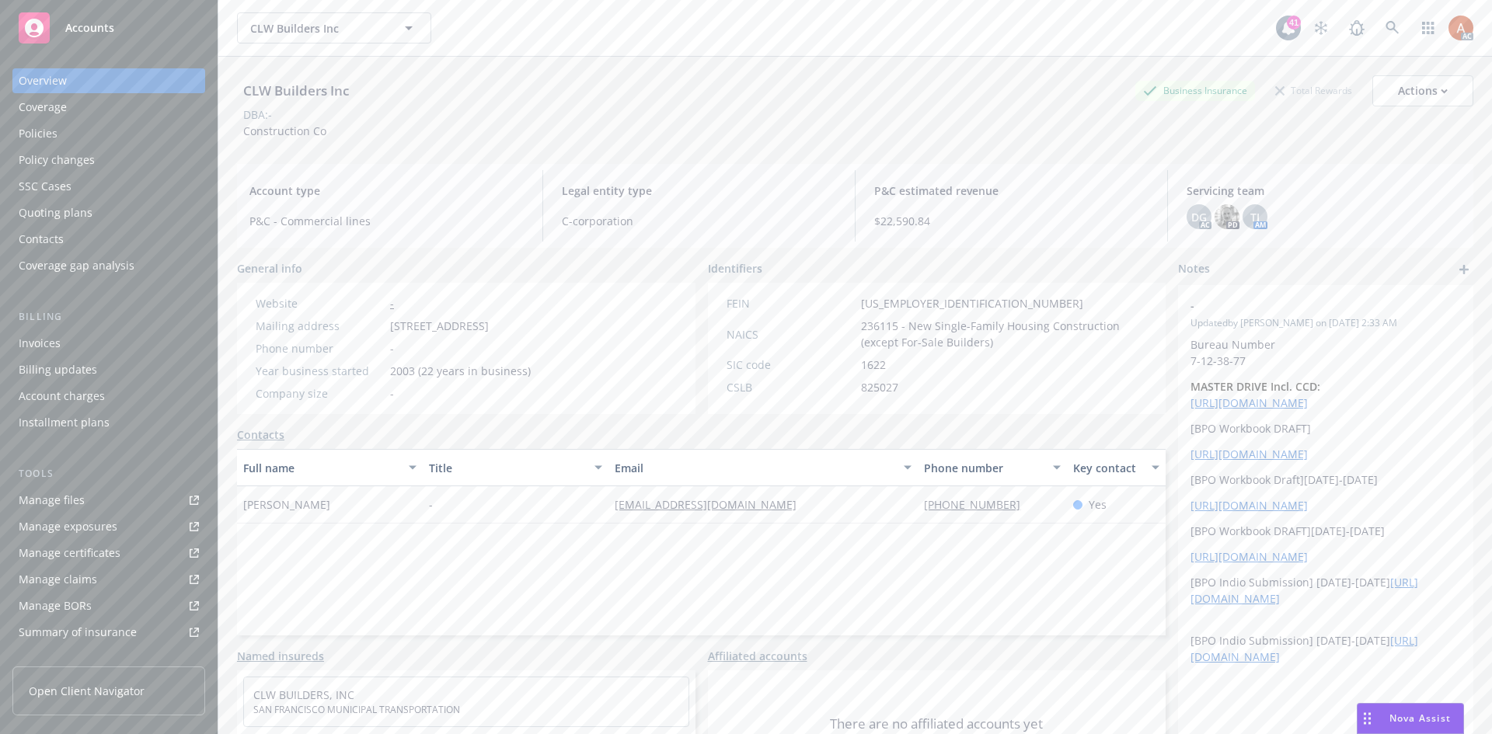
drag, startPoint x: 877, startPoint y: 570, endPoint x: 884, endPoint y: 538, distance: 31.9
click at [878, 570] on div "Full name Title Email Phone number Key contact Sherlon Wong - [EMAIL_ADDRESS][D…" at bounding box center [701, 542] width 929 height 186
drag, startPoint x: 888, startPoint y: 500, endPoint x: 1012, endPoint y: 505, distance: 123.6
click at [1012, 505] on div "Sherlon Wong - [EMAIL_ADDRESS][DOMAIN_NAME] [PHONE_NUMBER] Yes" at bounding box center [701, 504] width 929 height 37
copy div "[PHONE_NUMBER]"
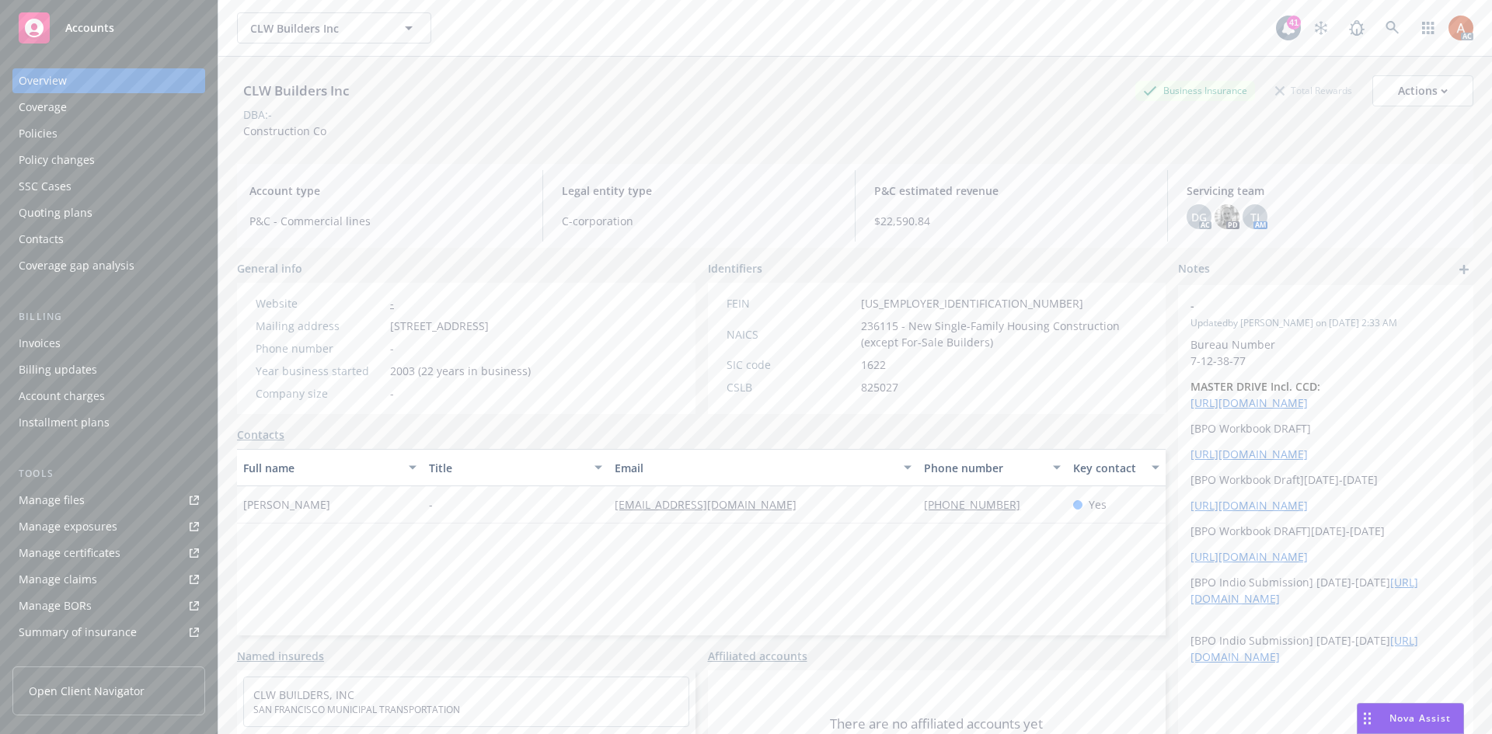
drag, startPoint x: 639, startPoint y: 583, endPoint x: 609, endPoint y: 542, distance: 51.1
click at [638, 581] on div "Full name Title Email Phone number Key contact Sherlon Wong - [EMAIL_ADDRESS][D…" at bounding box center [701, 542] width 929 height 186
drag, startPoint x: 579, startPoint y: 500, endPoint x: 774, endPoint y: 504, distance: 195.1
click at [774, 504] on div "Sherlon Wong - [EMAIL_ADDRESS][DOMAIN_NAME] [PHONE_NUMBER] Yes" at bounding box center [701, 504] width 929 height 37
copy div "[EMAIL_ADDRESS][DOMAIN_NAME]"
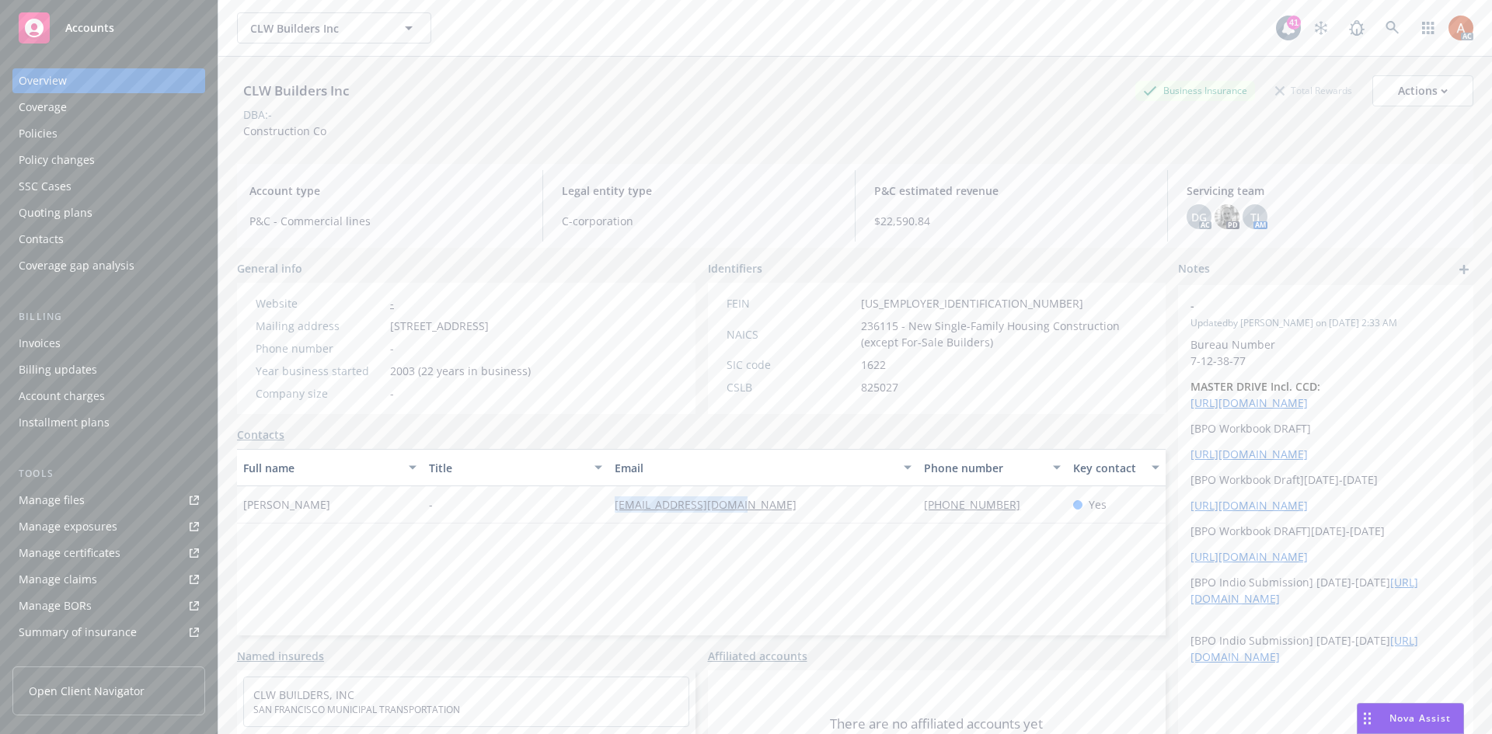
click at [740, 577] on div "Full name Title Email Phone number Key contact Sherlon Wong - [EMAIL_ADDRESS][D…" at bounding box center [701, 542] width 929 height 186
click at [558, 511] on div "-" at bounding box center [516, 504] width 186 height 37
drag, startPoint x: 572, startPoint y: 501, endPoint x: 817, endPoint y: 508, distance: 245.6
click at [817, 508] on div "Sherlon Wong - [EMAIL_ADDRESS][DOMAIN_NAME] [PHONE_NUMBER] Yes" at bounding box center [701, 504] width 929 height 37
copy div "[EMAIL_ADDRESS][DOMAIN_NAME]"
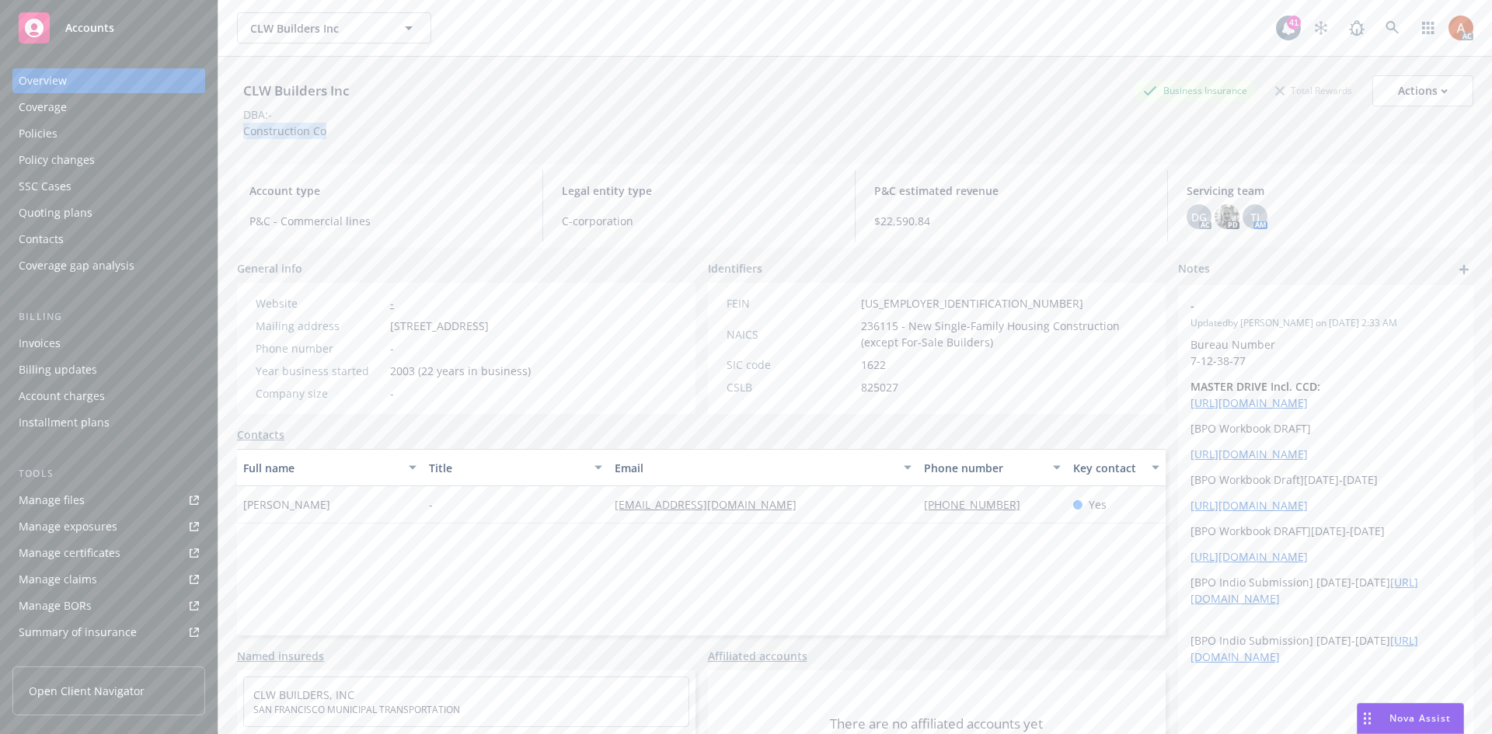
drag, startPoint x: 246, startPoint y: 131, endPoint x: 348, endPoint y: 134, distance: 102.6
click at [348, 134] on div "CLW Builders Inc Business Insurance Total Rewards Actions DBA: - Construction Co" at bounding box center [855, 107] width 1236 height 64
click at [537, 400] on div "Company size -" at bounding box center [392, 393] width 287 height 16
click at [75, 535] on div "Service team" at bounding box center [52, 536] width 67 height 25
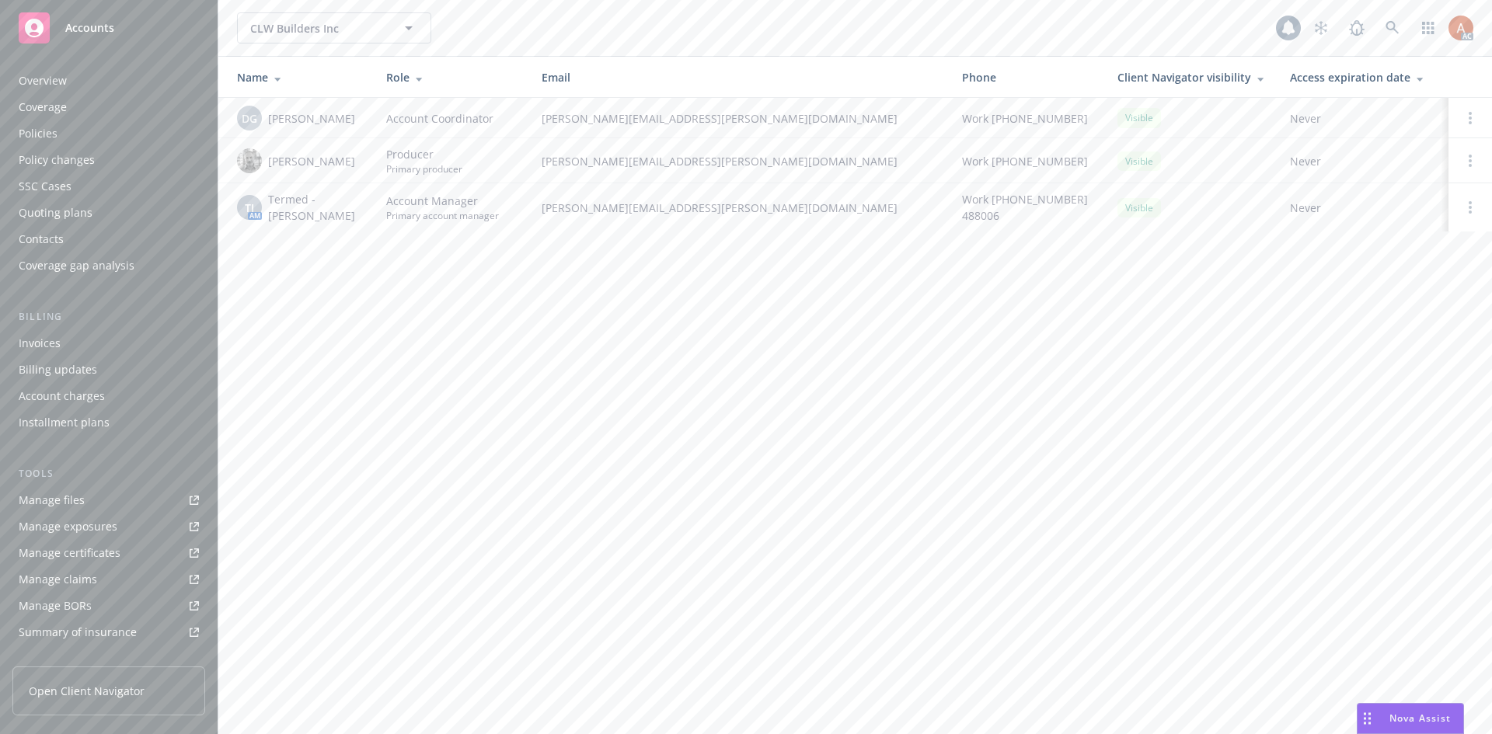
scroll to position [252, 0]
drag, startPoint x: 267, startPoint y: 219, endPoint x: 372, endPoint y: 219, distance: 105.7
click at [372, 219] on td "TJ AM Termed - [PERSON_NAME]" at bounding box center [295, 207] width 155 height 48
click at [634, 348] on div "CLW Builders Inc CLW Builders Inc 41 AC Name Role Email Phone Client Navigator …" at bounding box center [855, 367] width 1274 height 734
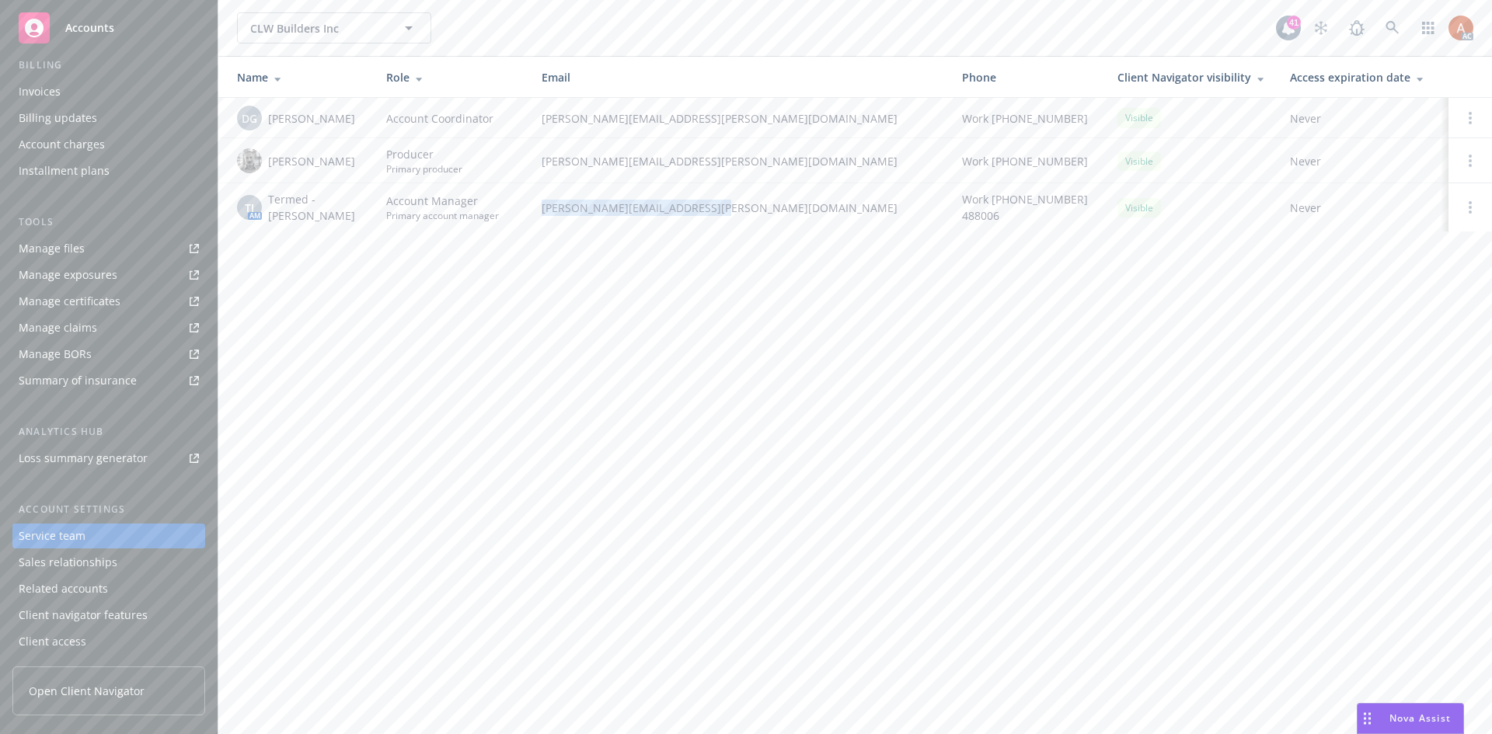
drag, startPoint x: 545, startPoint y: 206, endPoint x: 763, endPoint y: 218, distance: 218.7
click at [763, 217] on td "[PERSON_NAME][EMAIL_ADDRESS][PERSON_NAME][DOMAIN_NAME]" at bounding box center [739, 207] width 420 height 48
click at [951, 451] on div "CLW Builders Inc CLW Builders Inc 41 AC Name Role Email Phone Client Navigator …" at bounding box center [855, 367] width 1274 height 734
